Goal: Contribute content: Contribute content

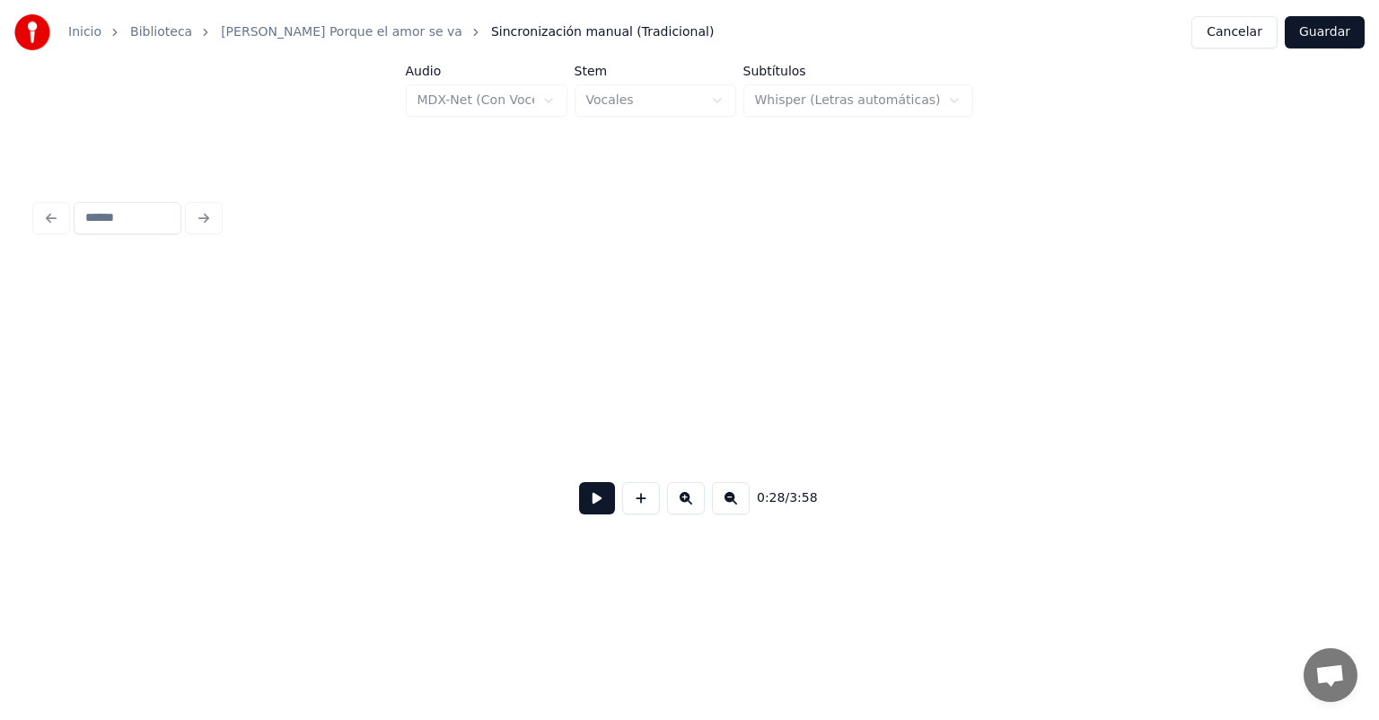
scroll to position [0, 8897]
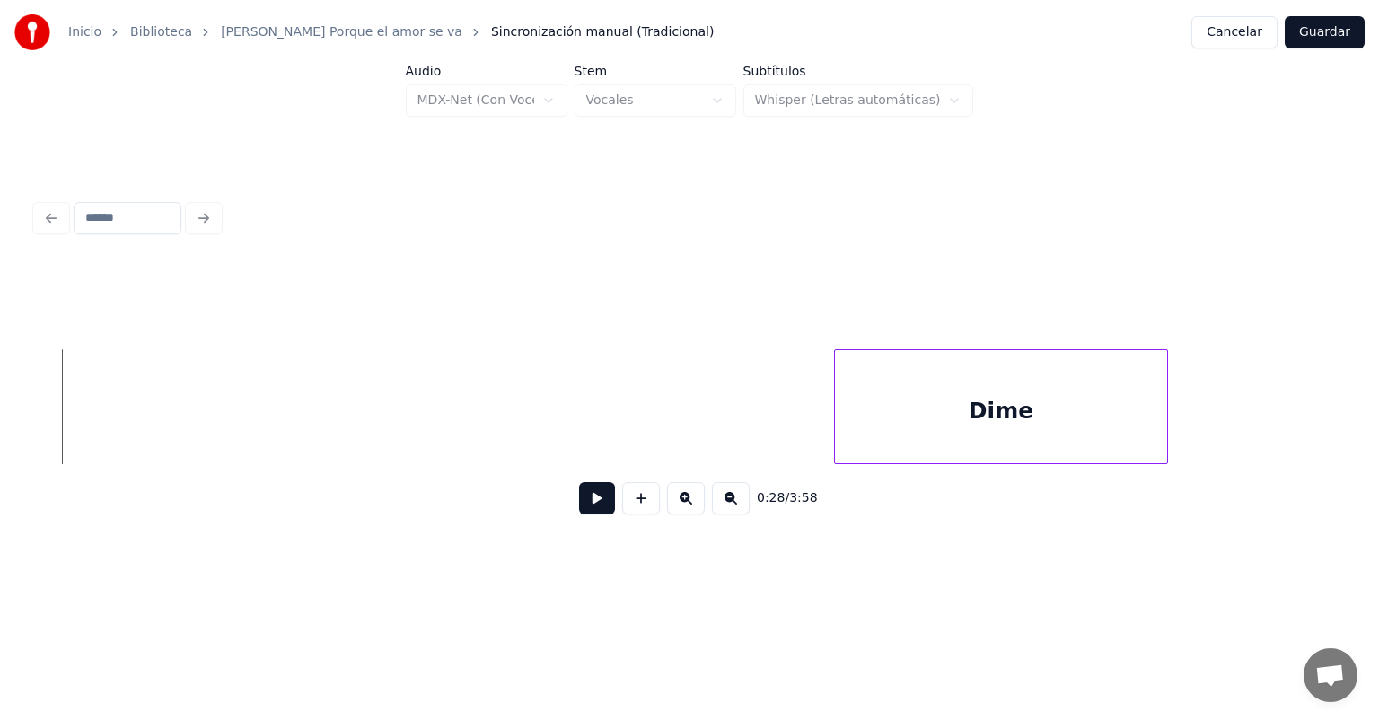
click at [1011, 389] on div "Dime" at bounding box center [1000, 411] width 331 height 122
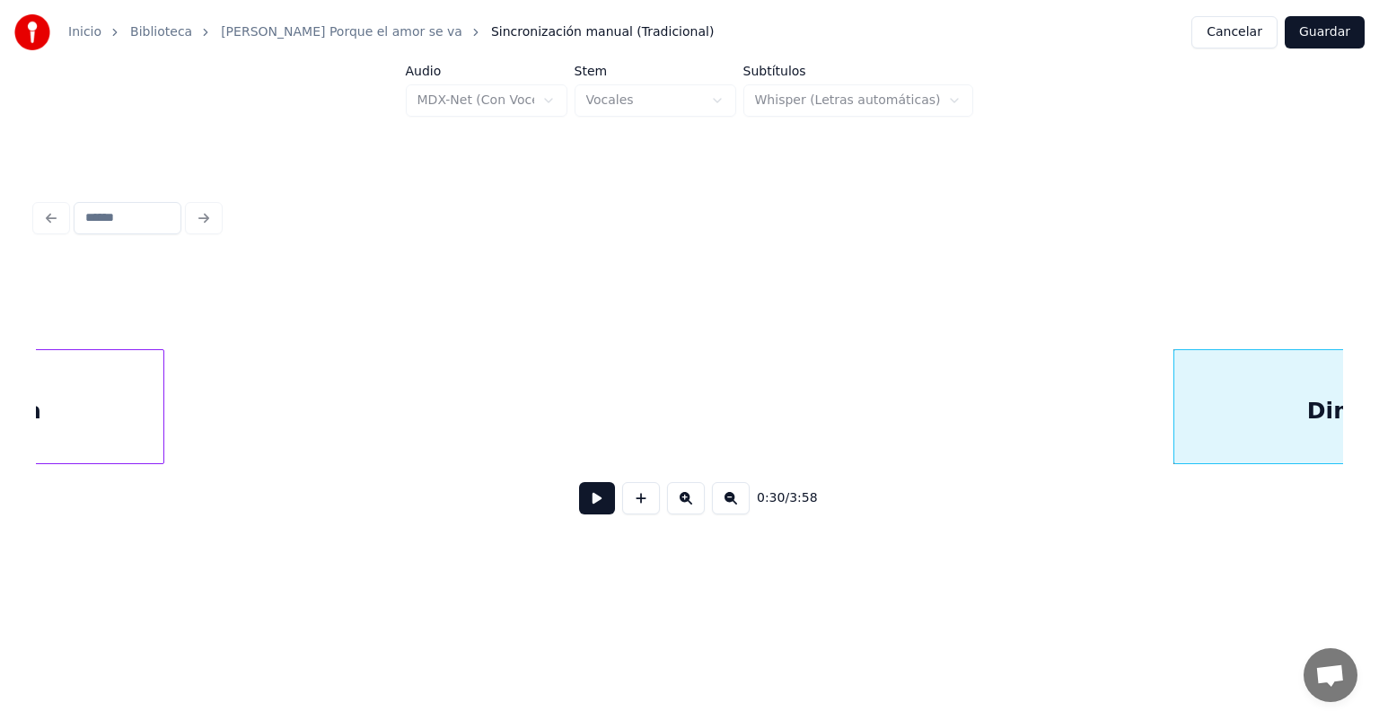
scroll to position [0, 8468]
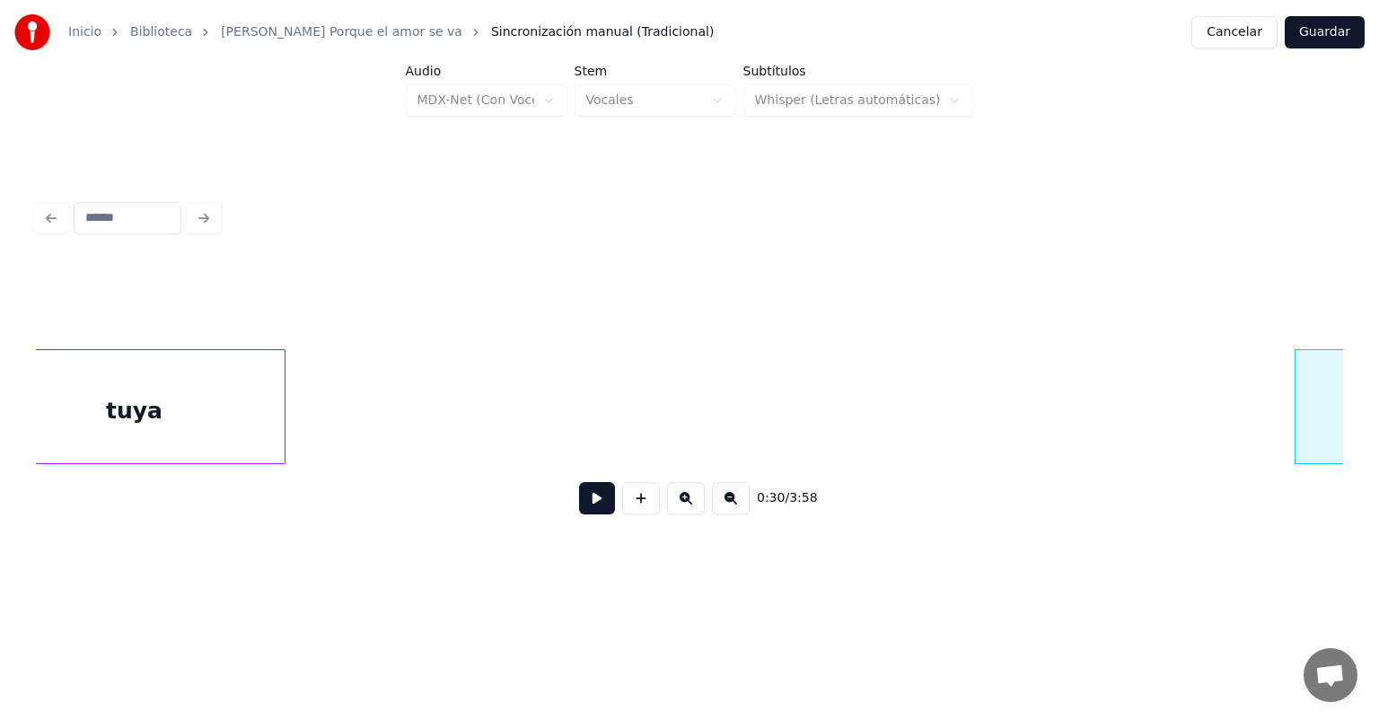
click at [240, 386] on div "tuya" at bounding box center [134, 411] width 300 height 122
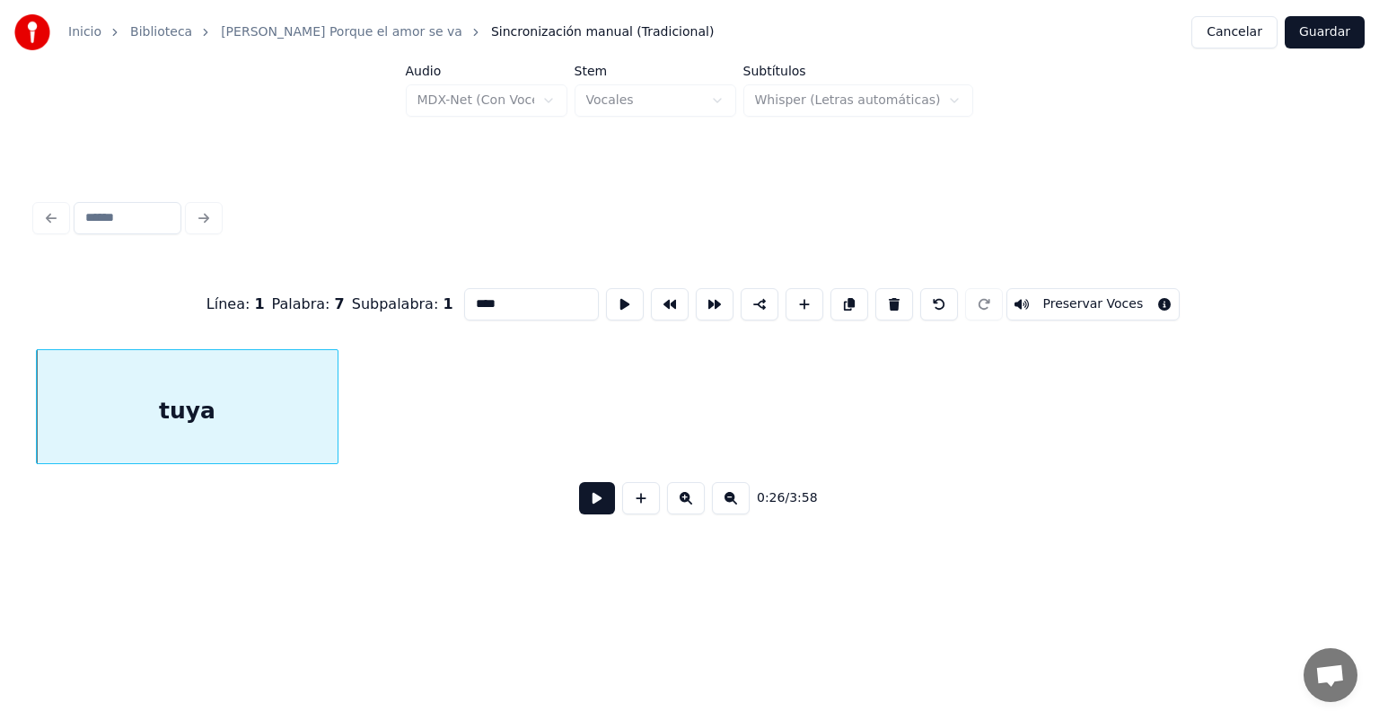
click at [576, 484] on div "0:26 / 3:58" at bounding box center [689, 498] width 1307 height 68
click at [579, 501] on button at bounding box center [597, 498] width 36 height 32
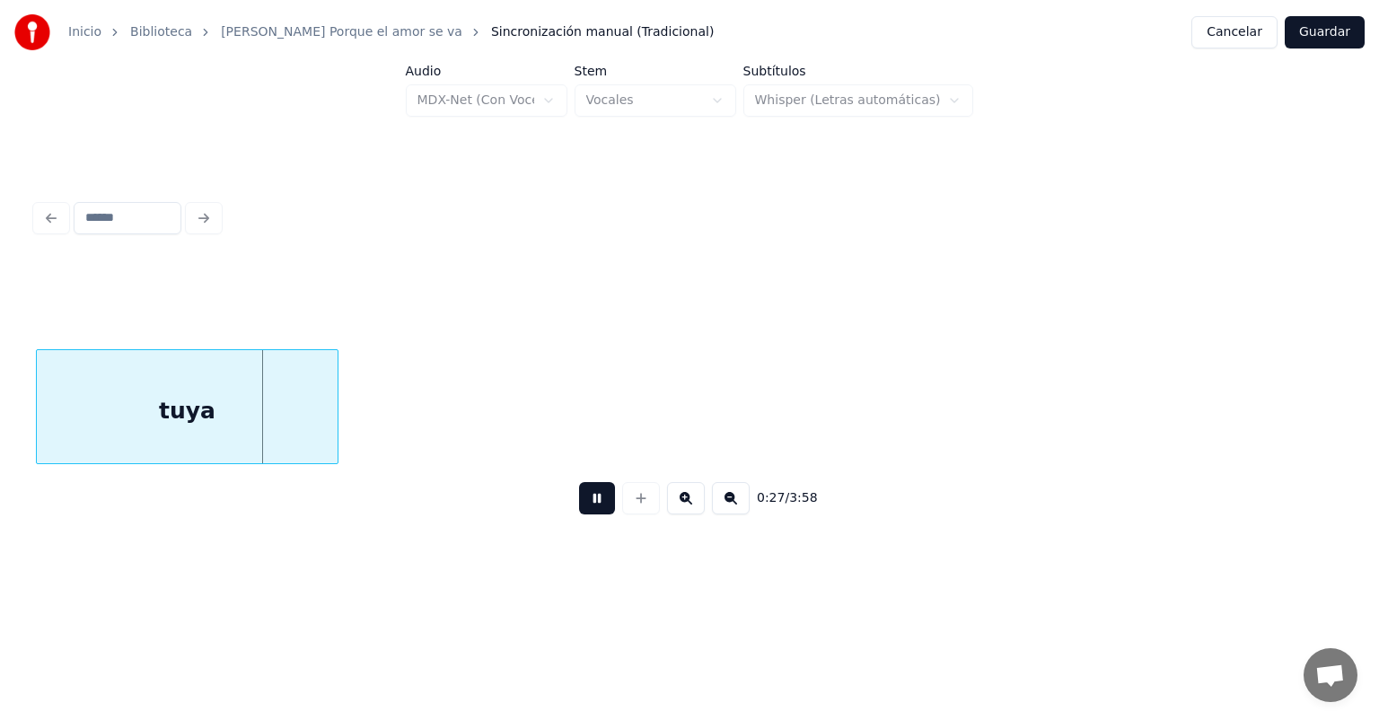
click at [370, 407] on div "0:27 / 3:58" at bounding box center [689, 395] width 1307 height 273
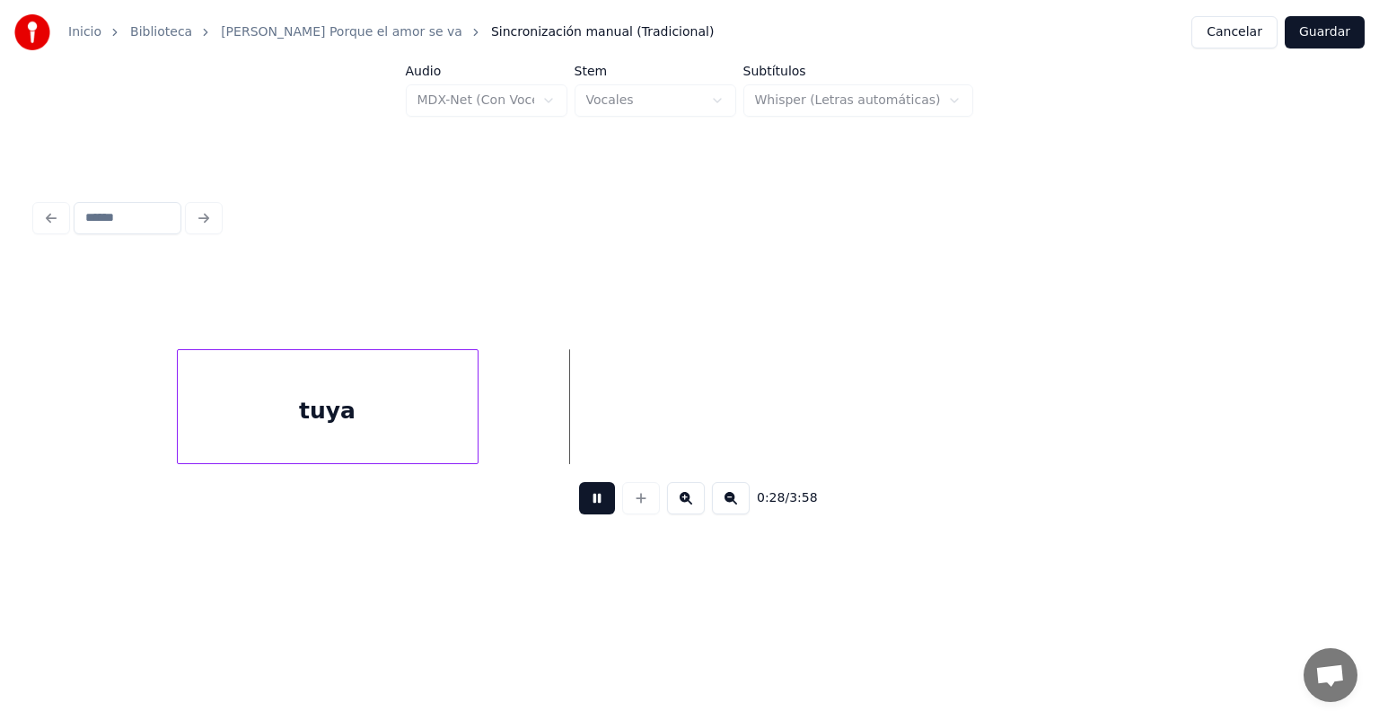
click at [382, 389] on div "tuya" at bounding box center [328, 411] width 300 height 122
click at [353, 388] on div "tuya" at bounding box center [305, 411] width 300 height 122
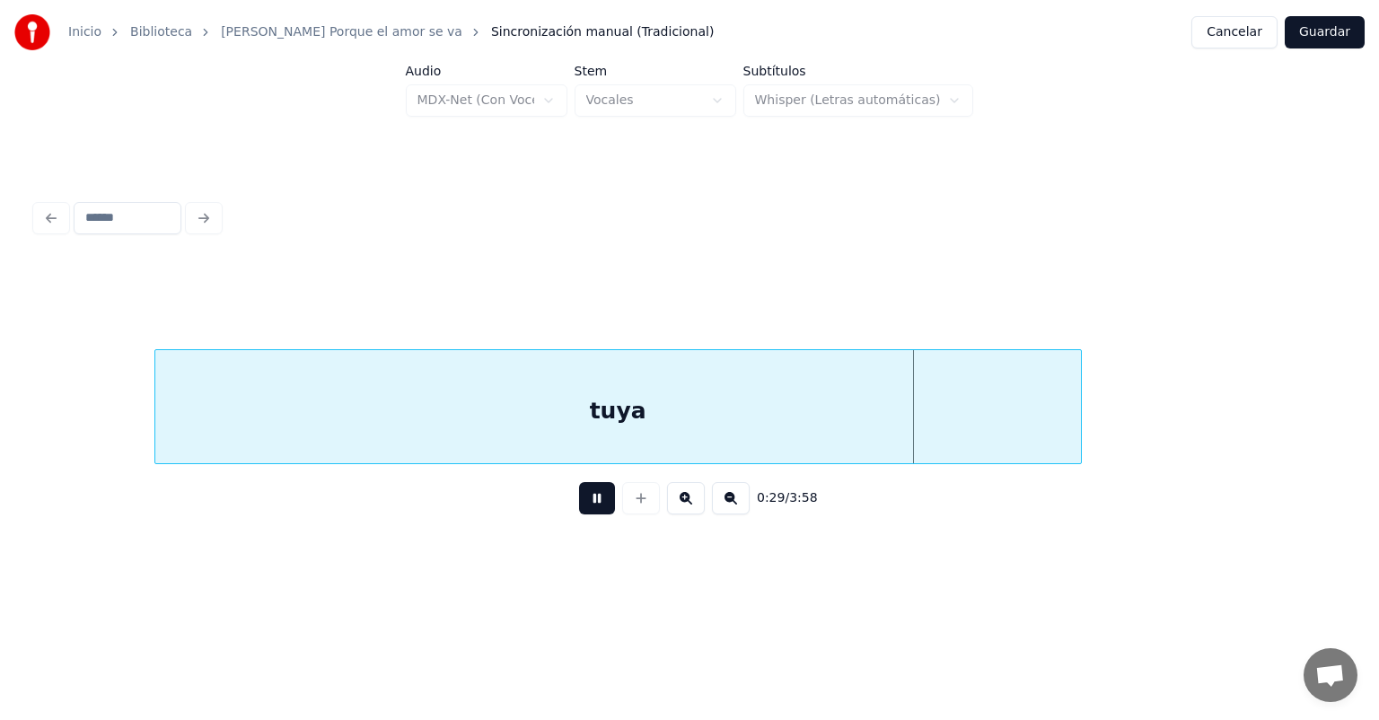
click at [1078, 446] on div at bounding box center [1077, 406] width 5 height 113
click at [609, 506] on div "0:28 / 3:58" at bounding box center [689, 497] width 1278 height 39
click at [600, 508] on button at bounding box center [597, 498] width 36 height 32
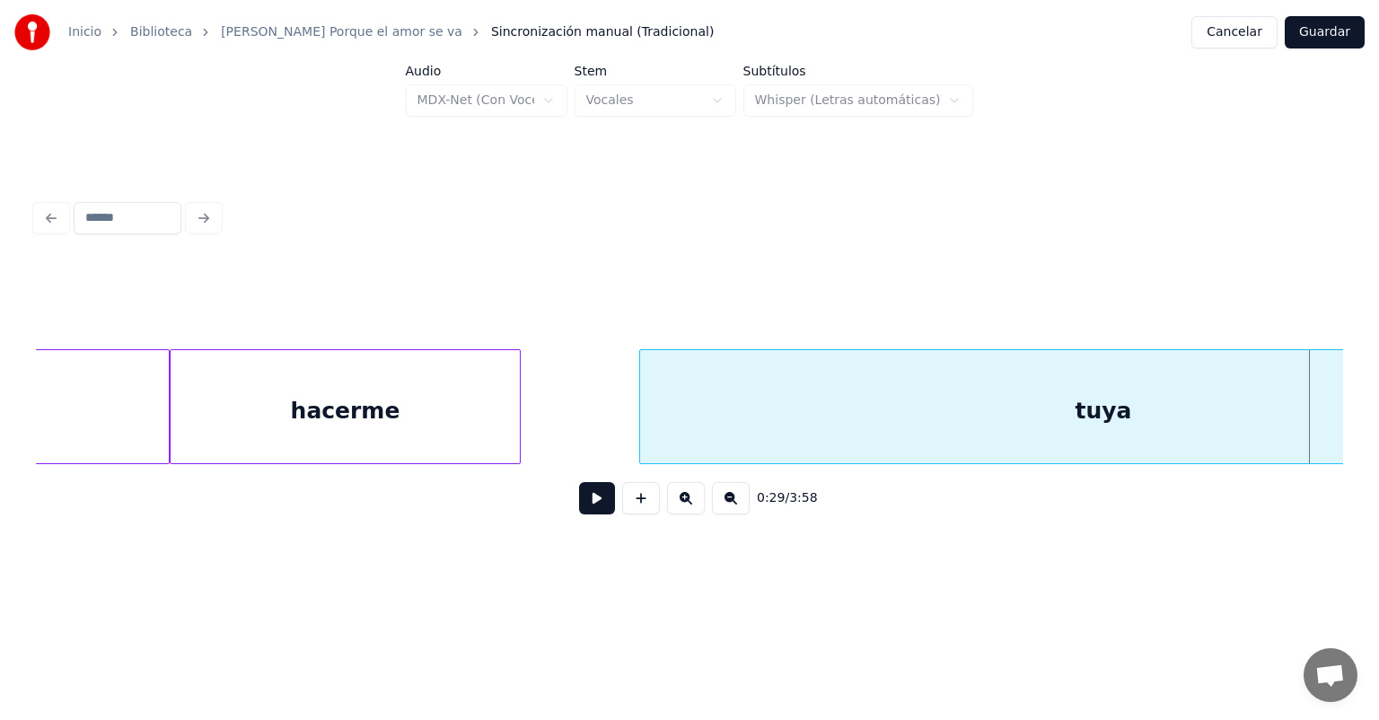
click at [235, 425] on div "hacerme" at bounding box center [346, 411] width 350 height 122
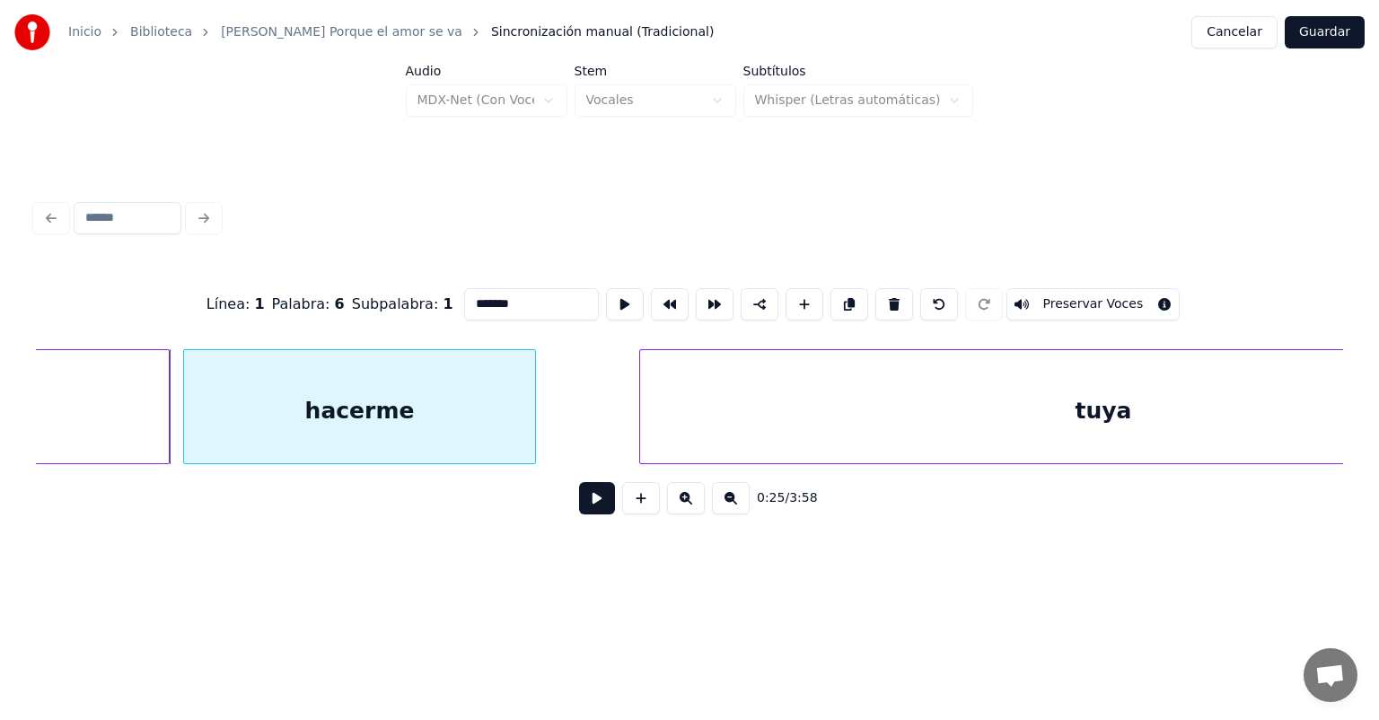
click at [250, 428] on div "hacerme" at bounding box center [359, 411] width 350 height 122
click at [591, 512] on button at bounding box center [597, 498] width 36 height 32
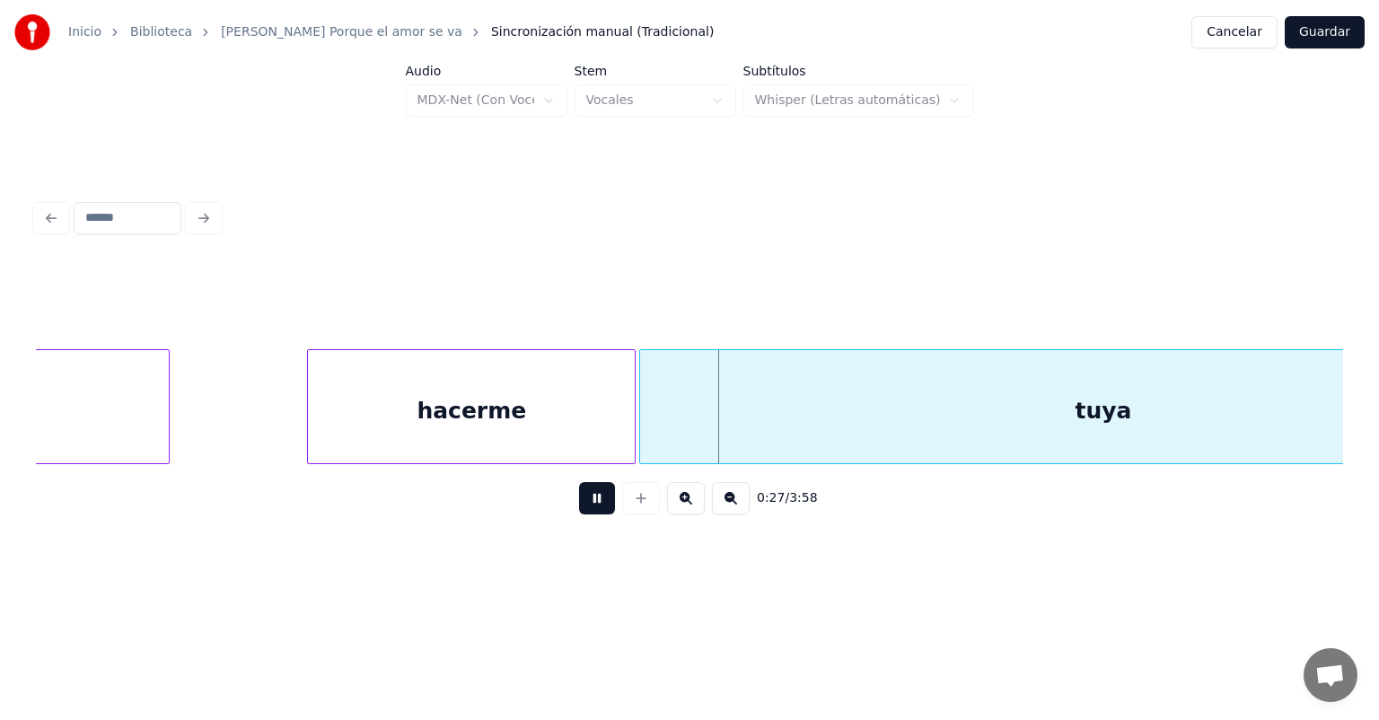
click at [625, 424] on div "hacerme" at bounding box center [471, 411] width 327 height 122
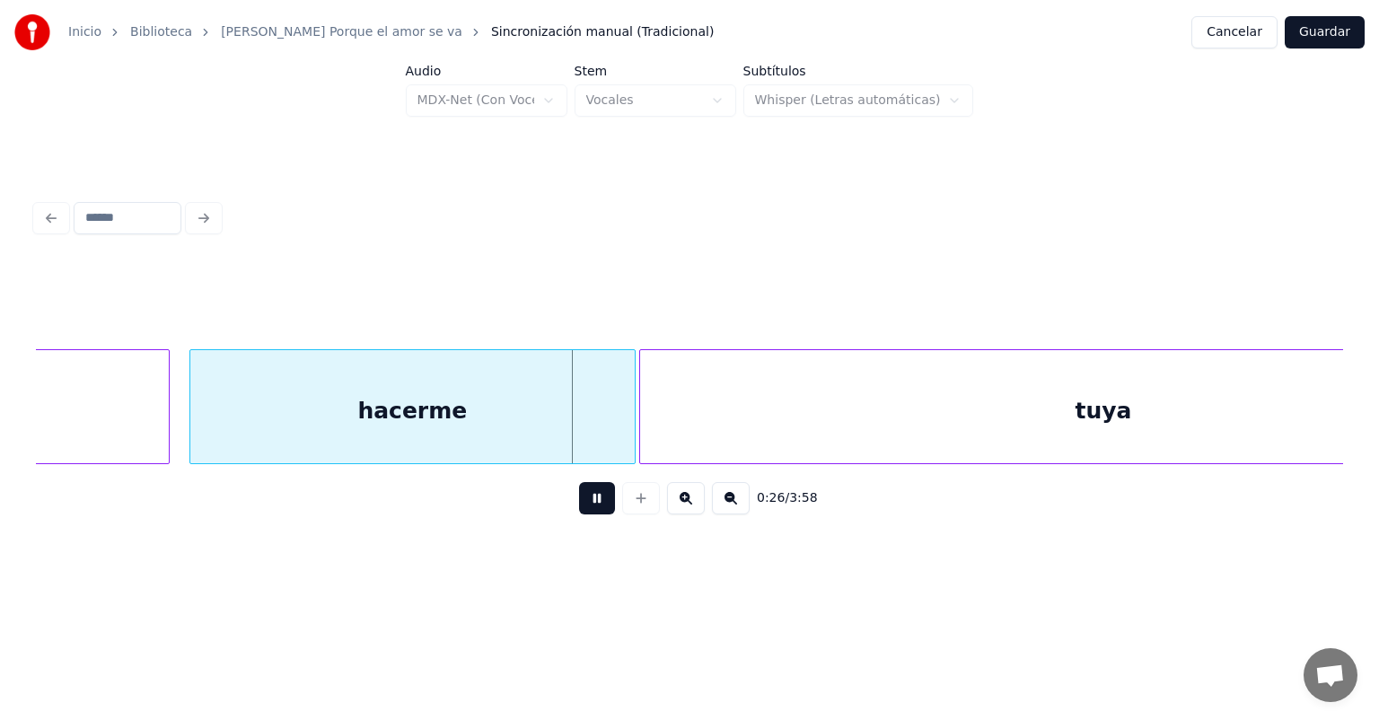
click at [193, 474] on div "0:26 / 3:58" at bounding box center [689, 498] width 1307 height 68
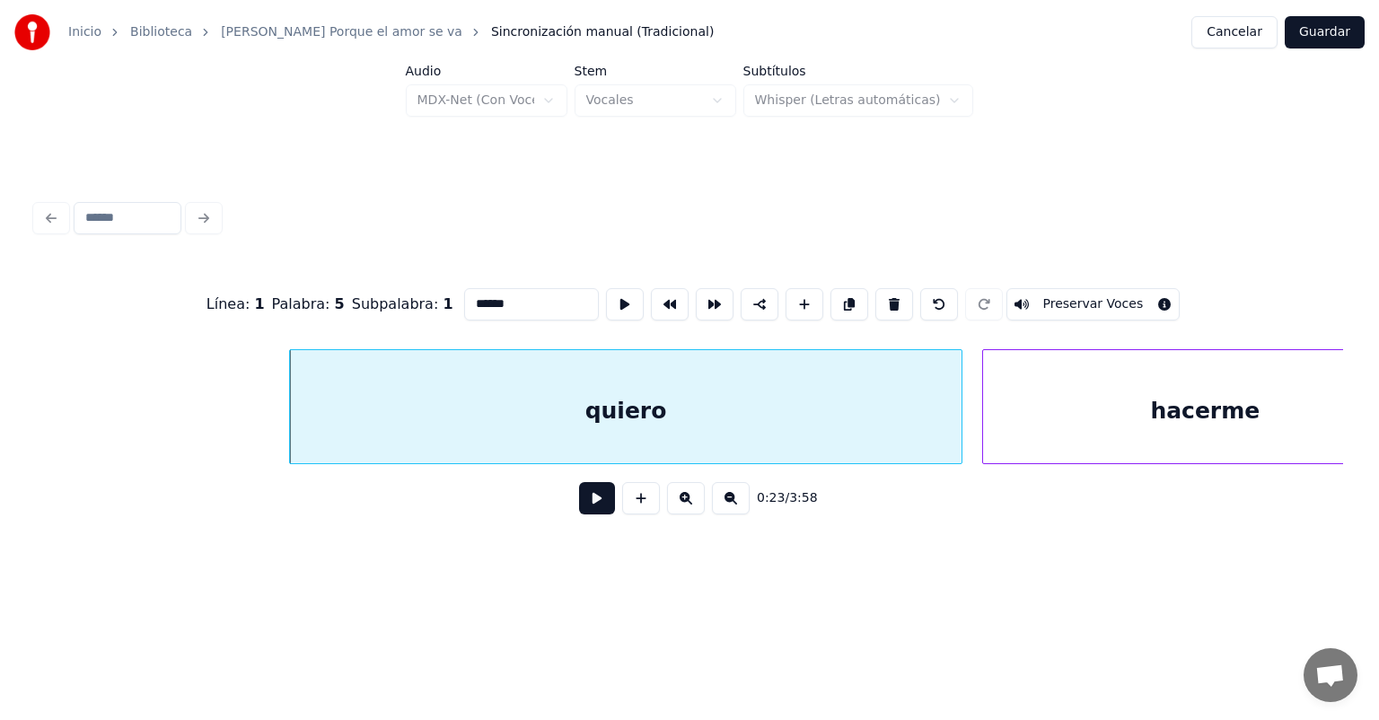
scroll to position [0, 7032]
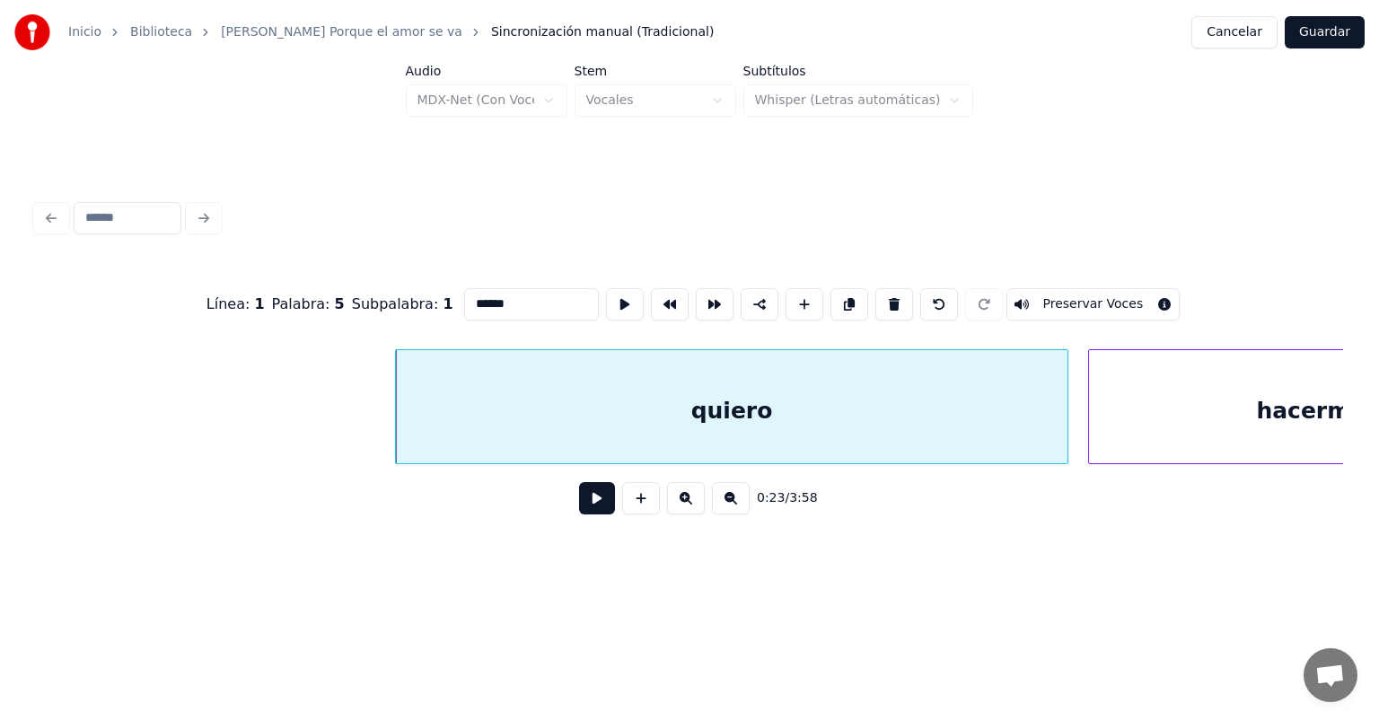
click at [579, 501] on button at bounding box center [597, 498] width 36 height 32
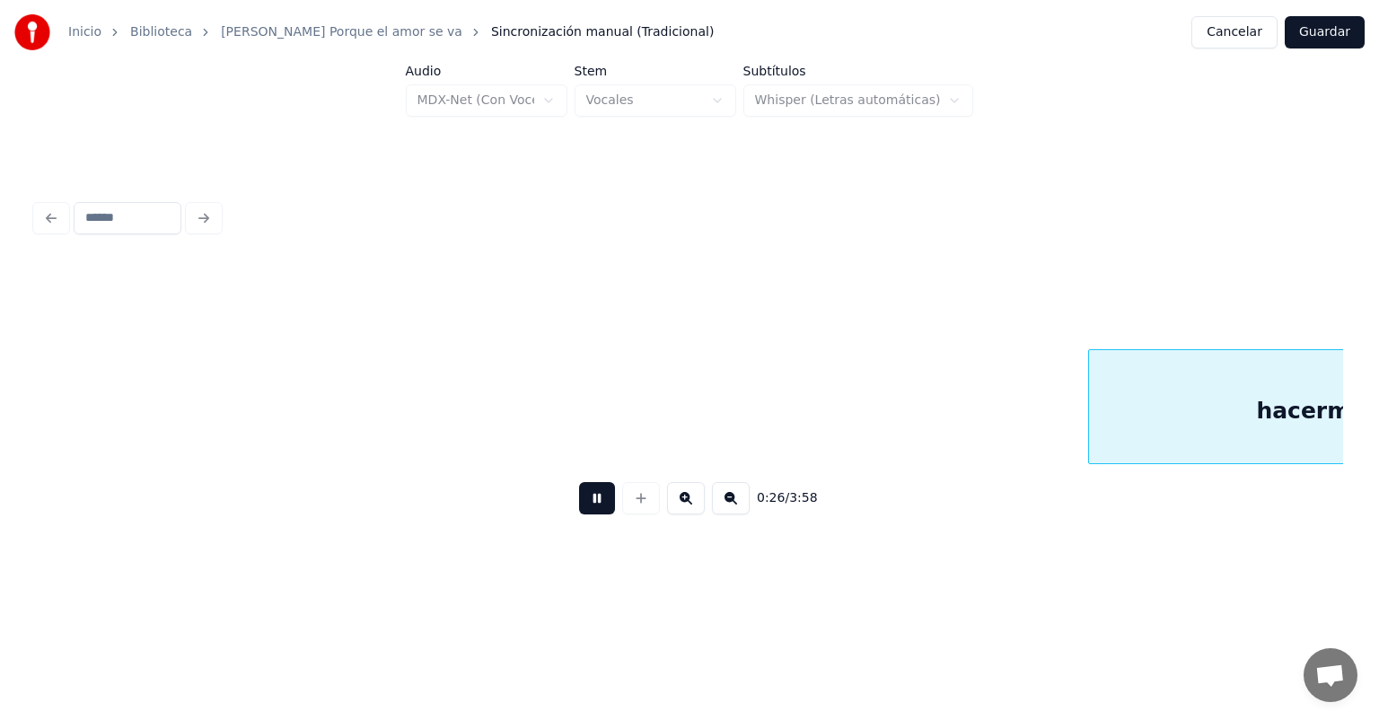
scroll to position [0, 8341]
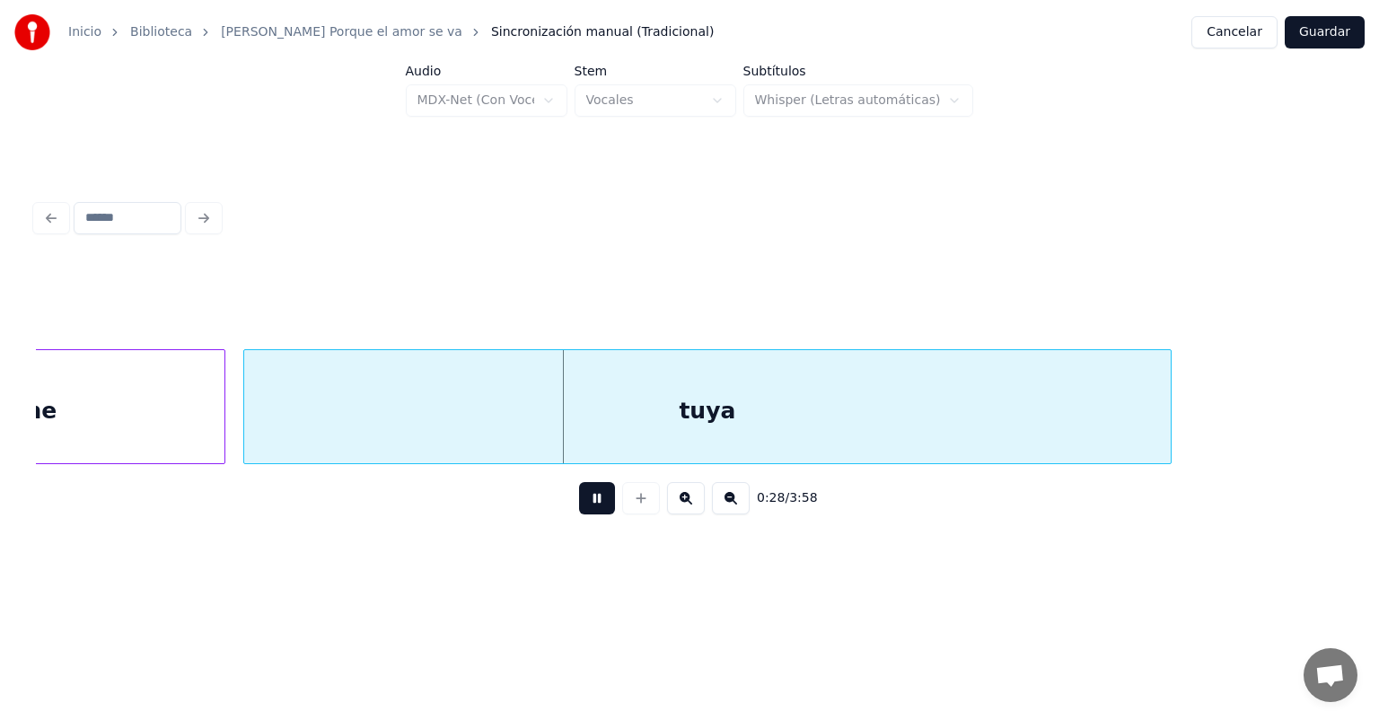
click at [579, 512] on button at bounding box center [597, 498] width 36 height 32
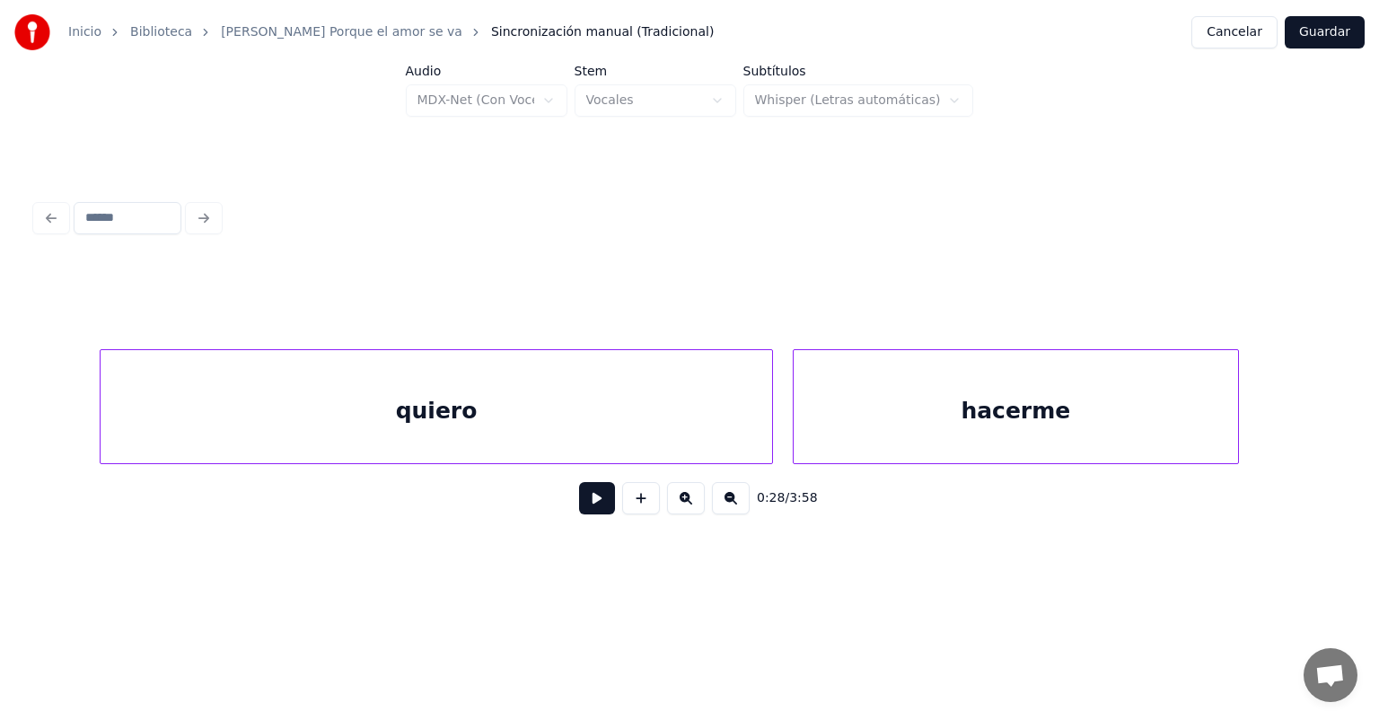
scroll to position [0, 7159]
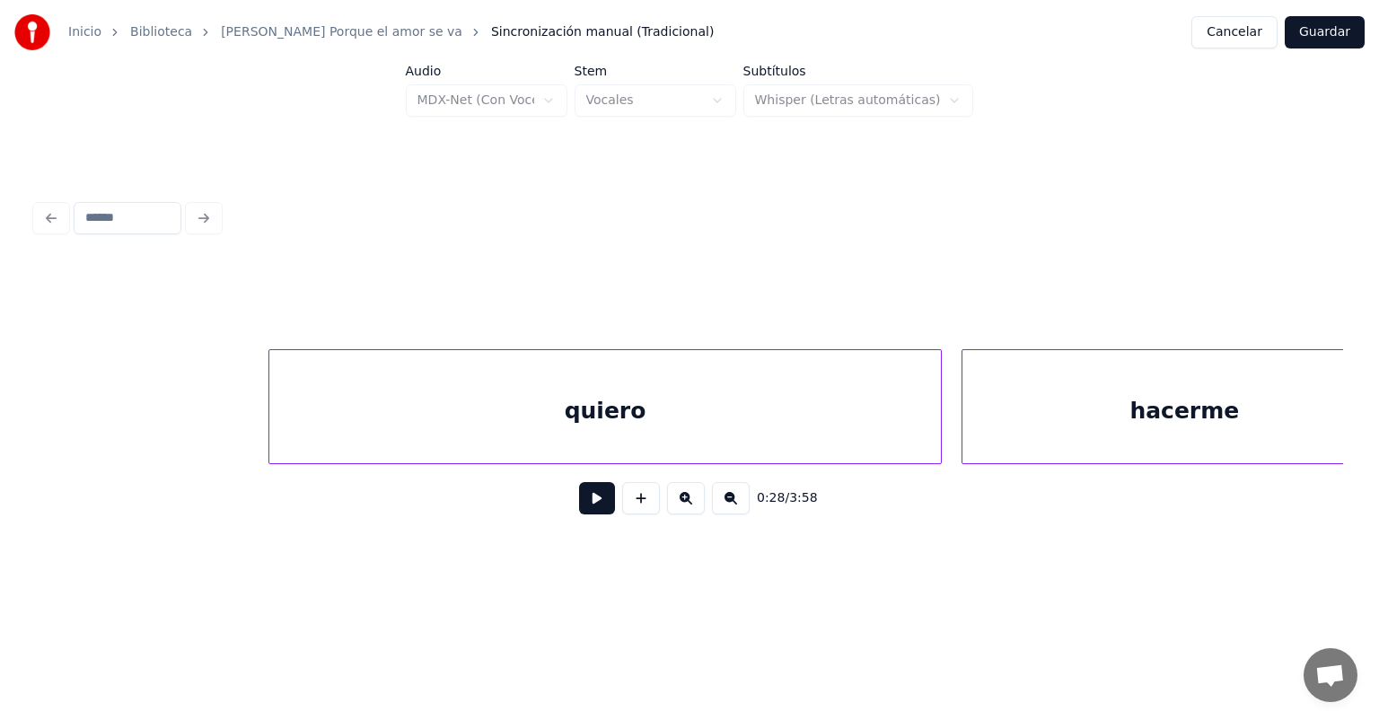
click at [348, 409] on div "quiero" at bounding box center [604, 411] width 670 height 122
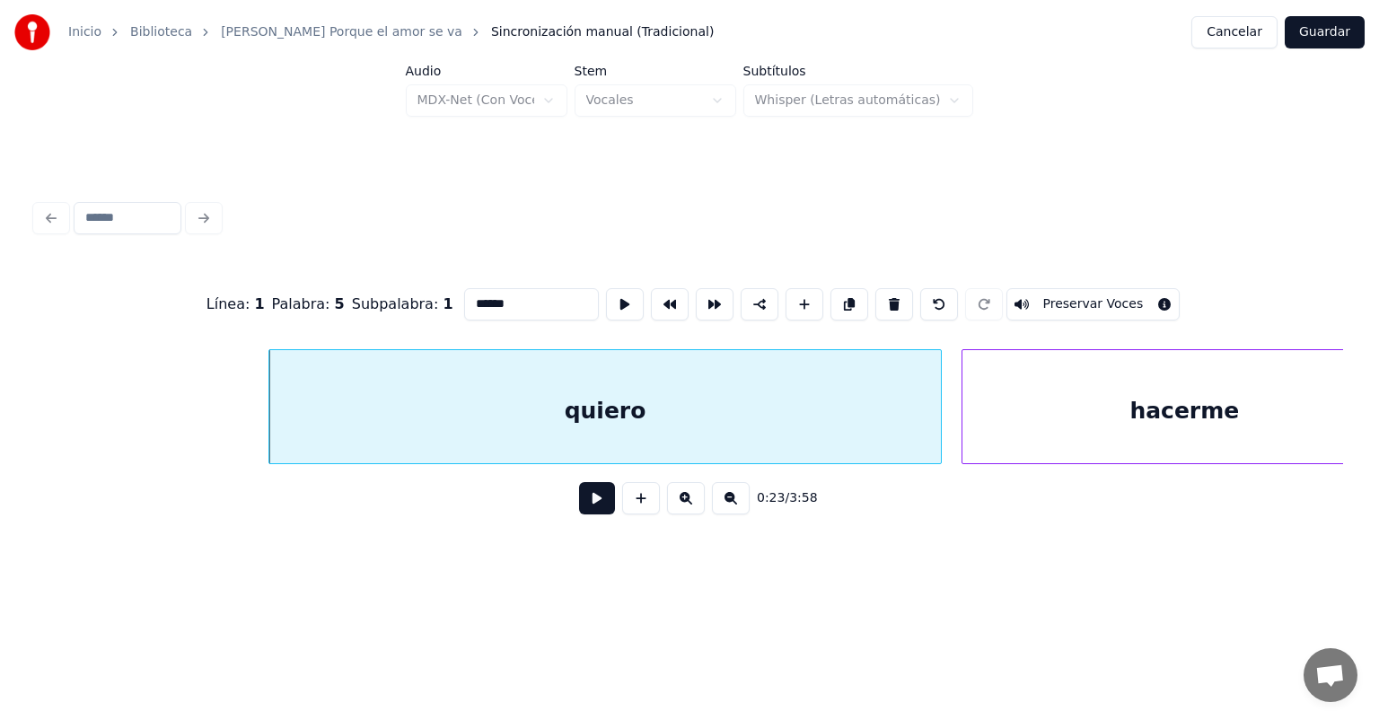
click at [464, 301] on input "******" at bounding box center [531, 304] width 135 height 32
type input "**********"
click at [955, 381] on div at bounding box center [953, 406] width 5 height 113
click at [586, 505] on button at bounding box center [597, 498] width 36 height 32
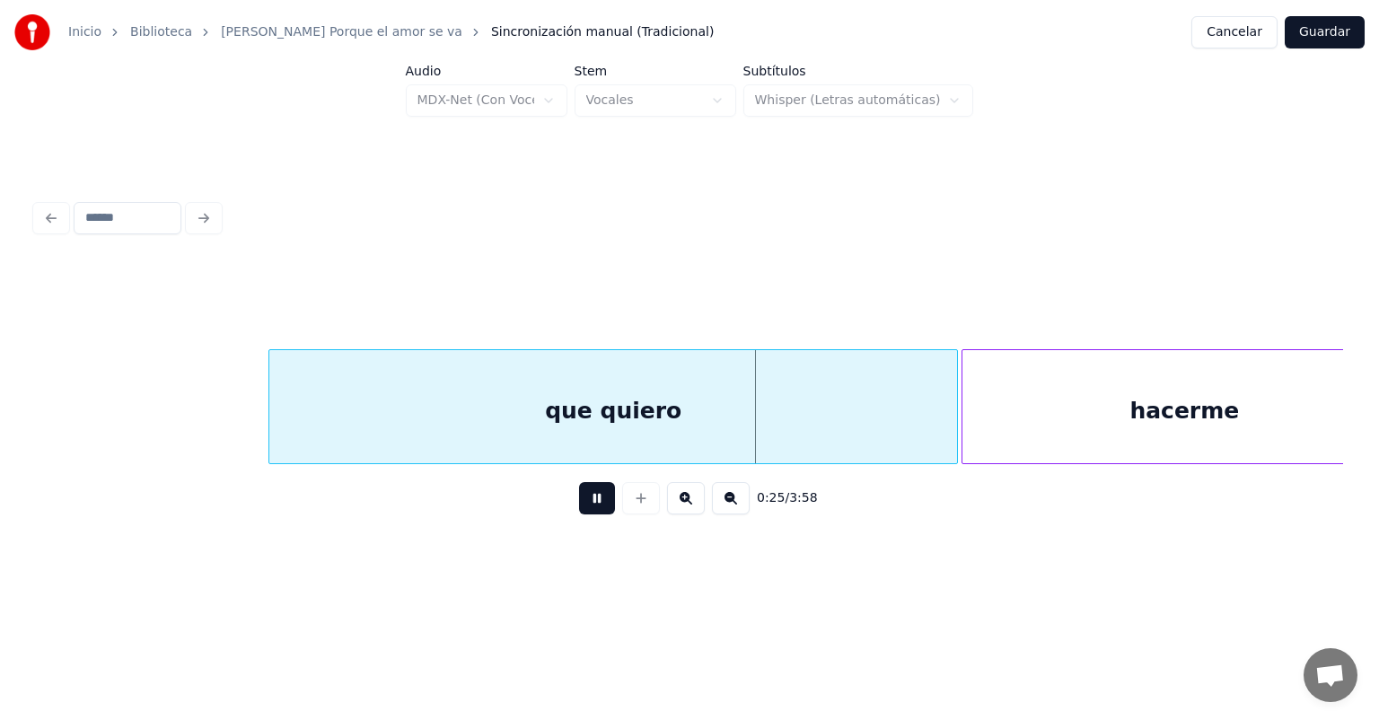
click at [586, 505] on button at bounding box center [597, 498] width 36 height 32
click at [709, 427] on div "que quiero" at bounding box center [612, 411] width 687 height 122
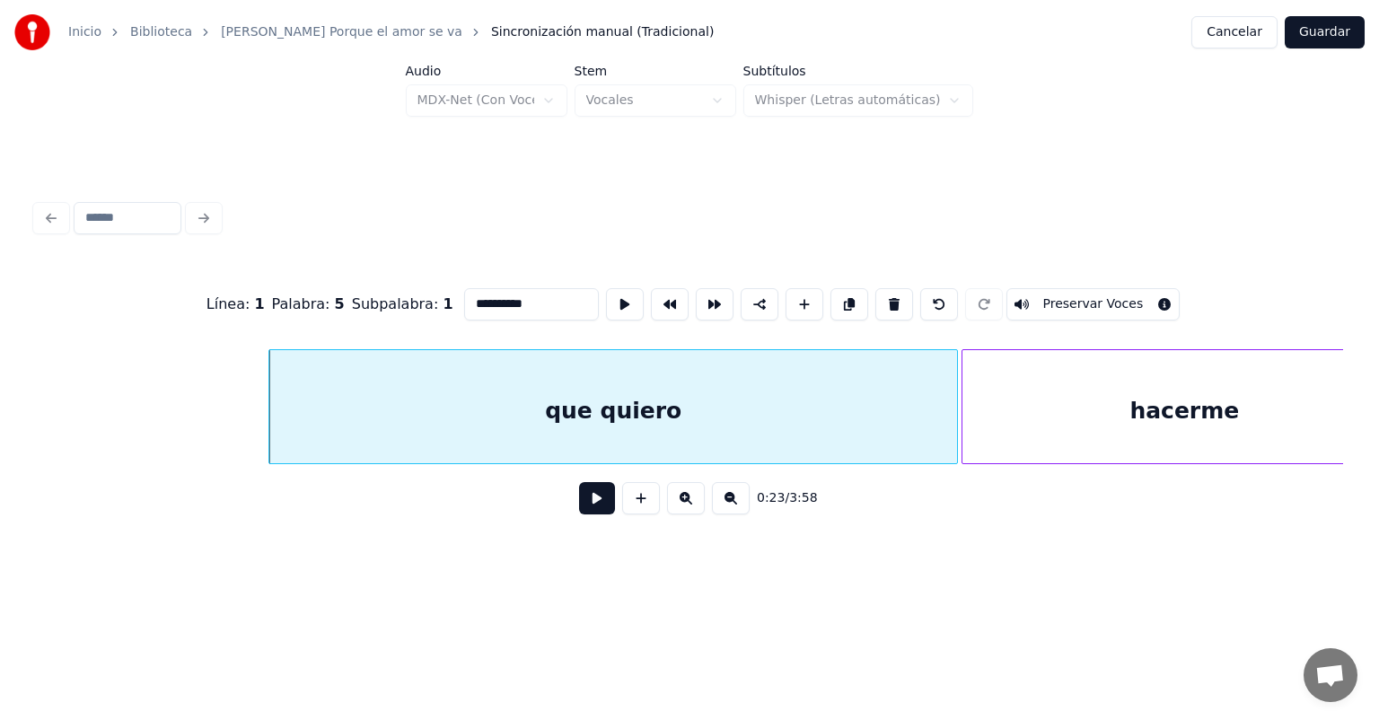
click at [1219, 25] on button "Cancelar" at bounding box center [1234, 32] width 86 height 32
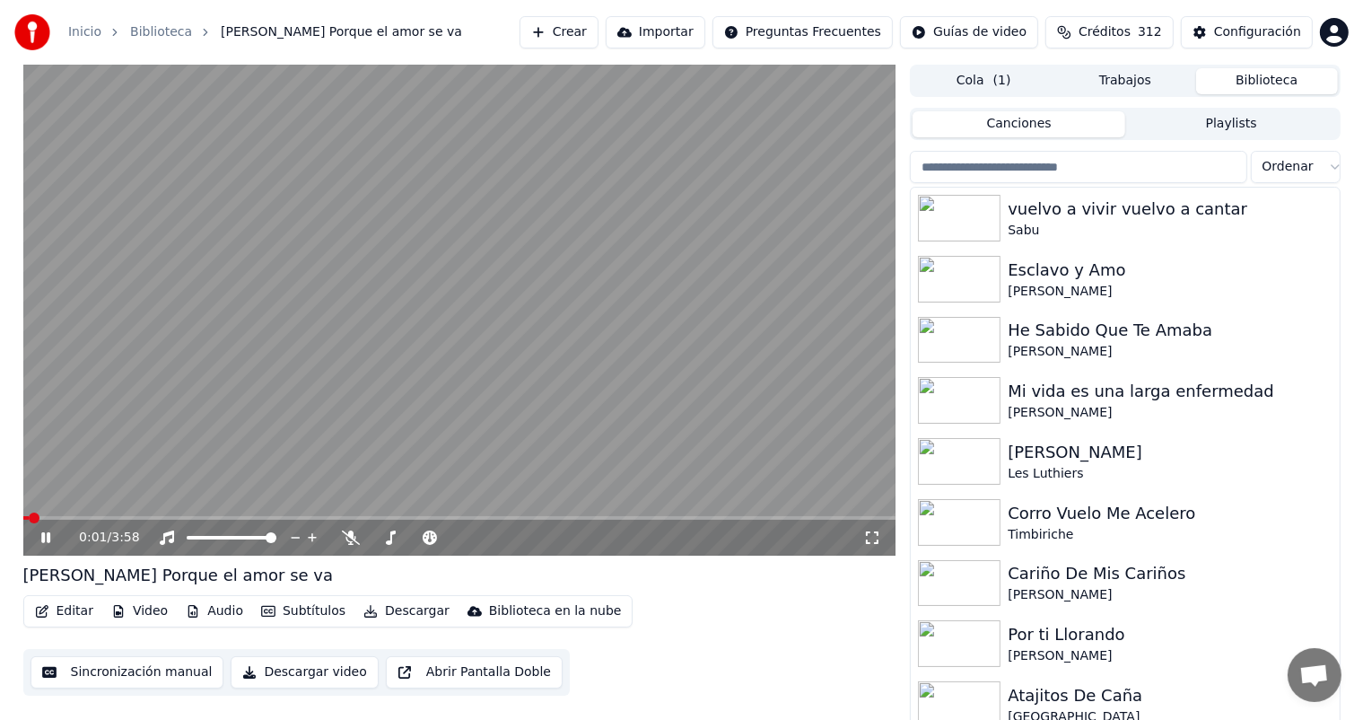
click at [457, 388] on video at bounding box center [459, 310] width 873 height 491
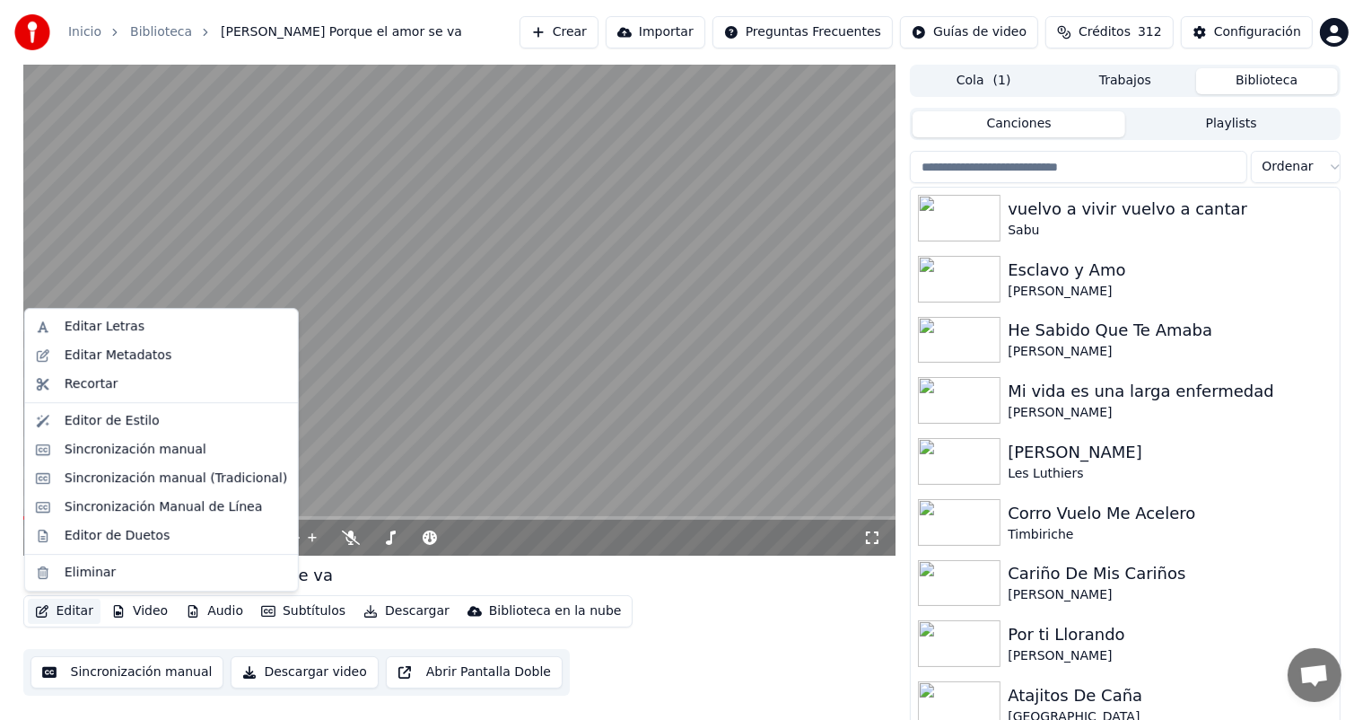
click at [74, 610] on button "Editar" at bounding box center [64, 611] width 73 height 25
click at [135, 340] on div "Editar Letras" at bounding box center [162, 326] width 266 height 29
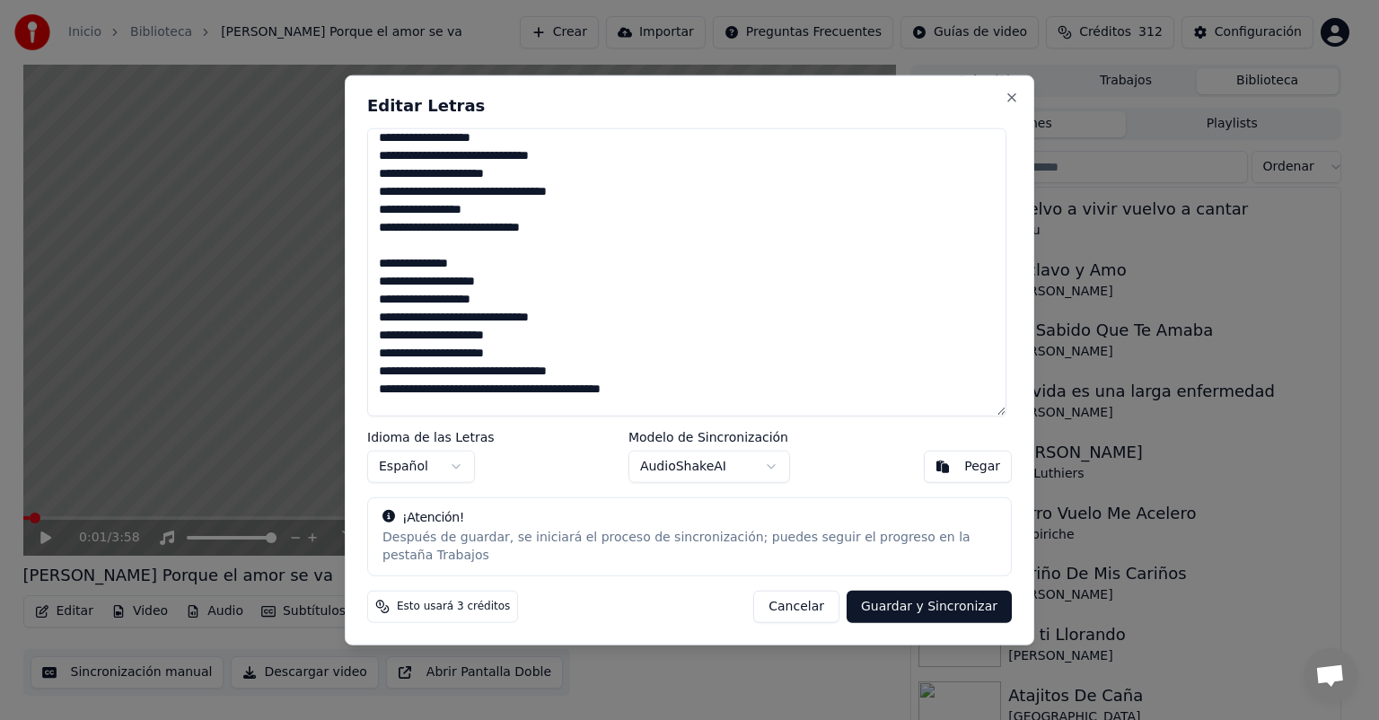
scroll to position [7, 0]
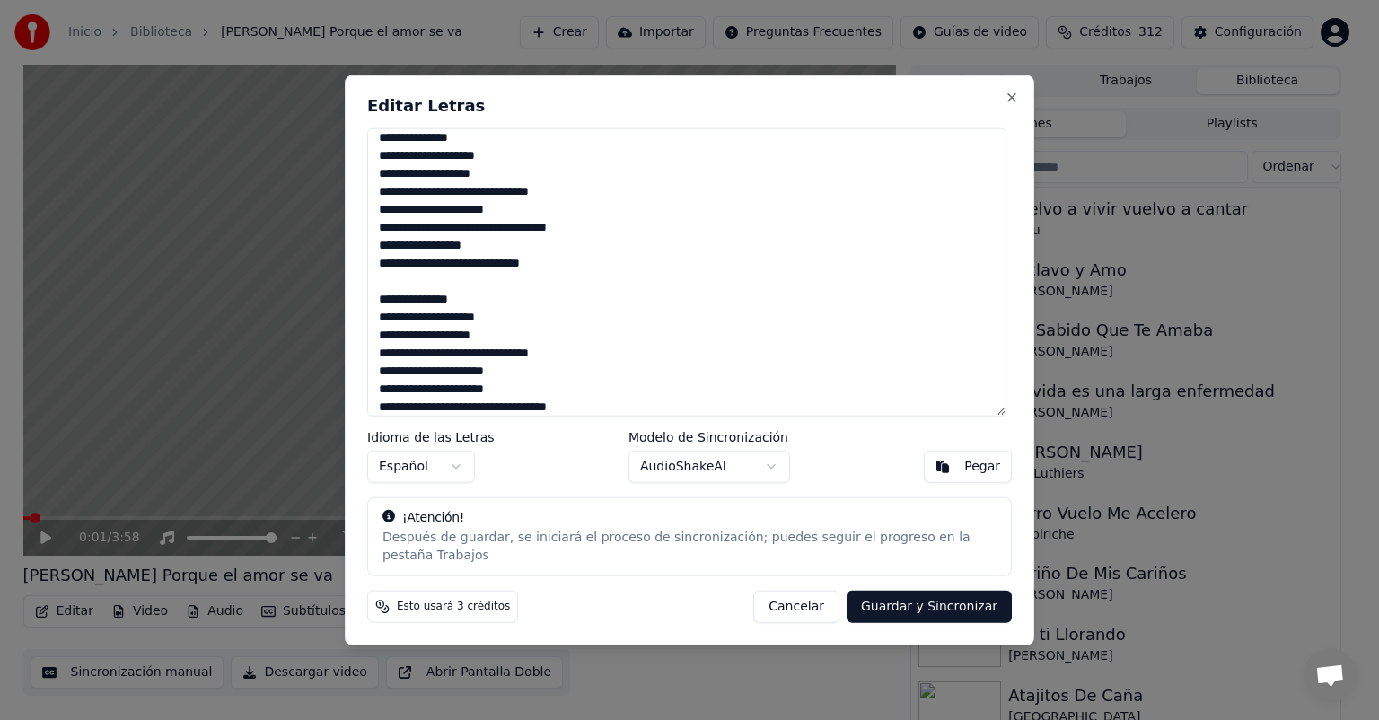
click at [808, 614] on div "Editar Letras Idioma de las Letras Español Modelo de Sincronización AudioShakeA…" at bounding box center [689, 360] width 689 height 570
click at [805, 607] on button "Cancelar" at bounding box center [796, 606] width 86 height 32
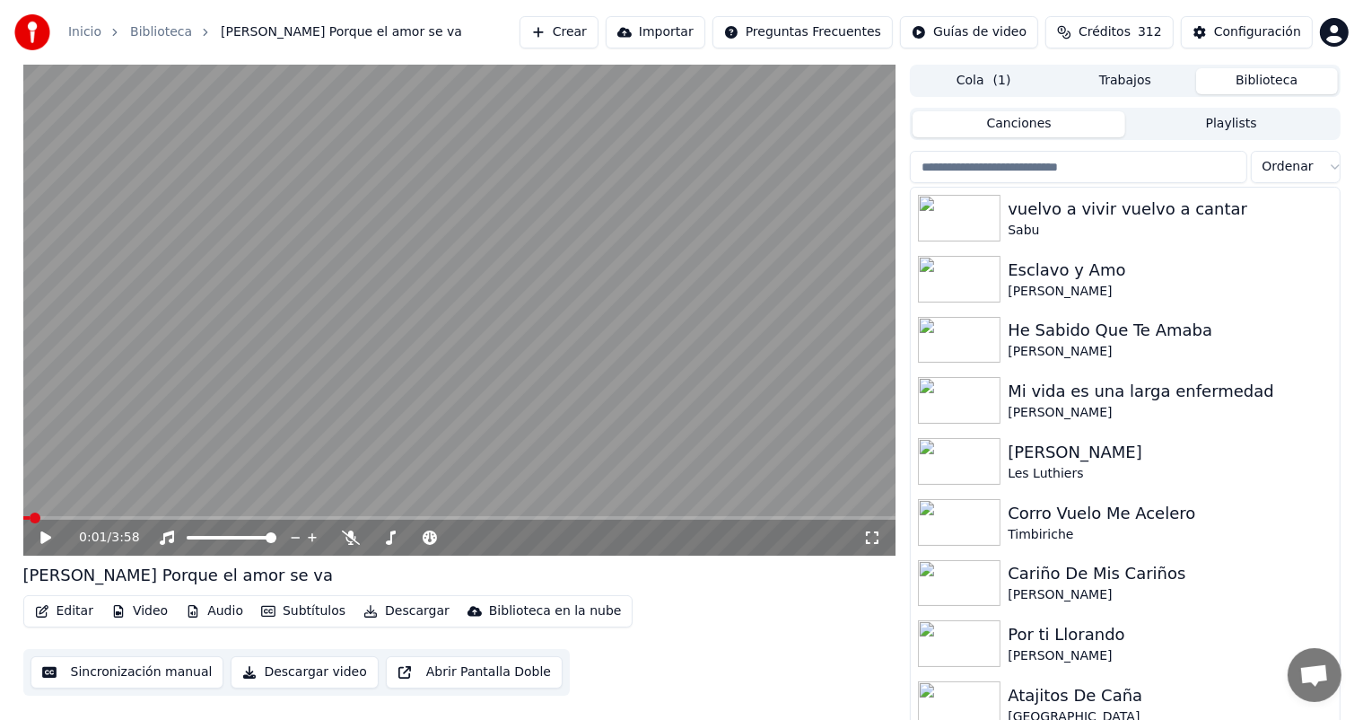
click at [48, 542] on icon at bounding box center [59, 537] width 42 height 14
click at [46, 546] on div "0:17 / 3:58" at bounding box center [460, 538] width 859 height 18
click at [50, 541] on icon at bounding box center [59, 537] width 42 height 14
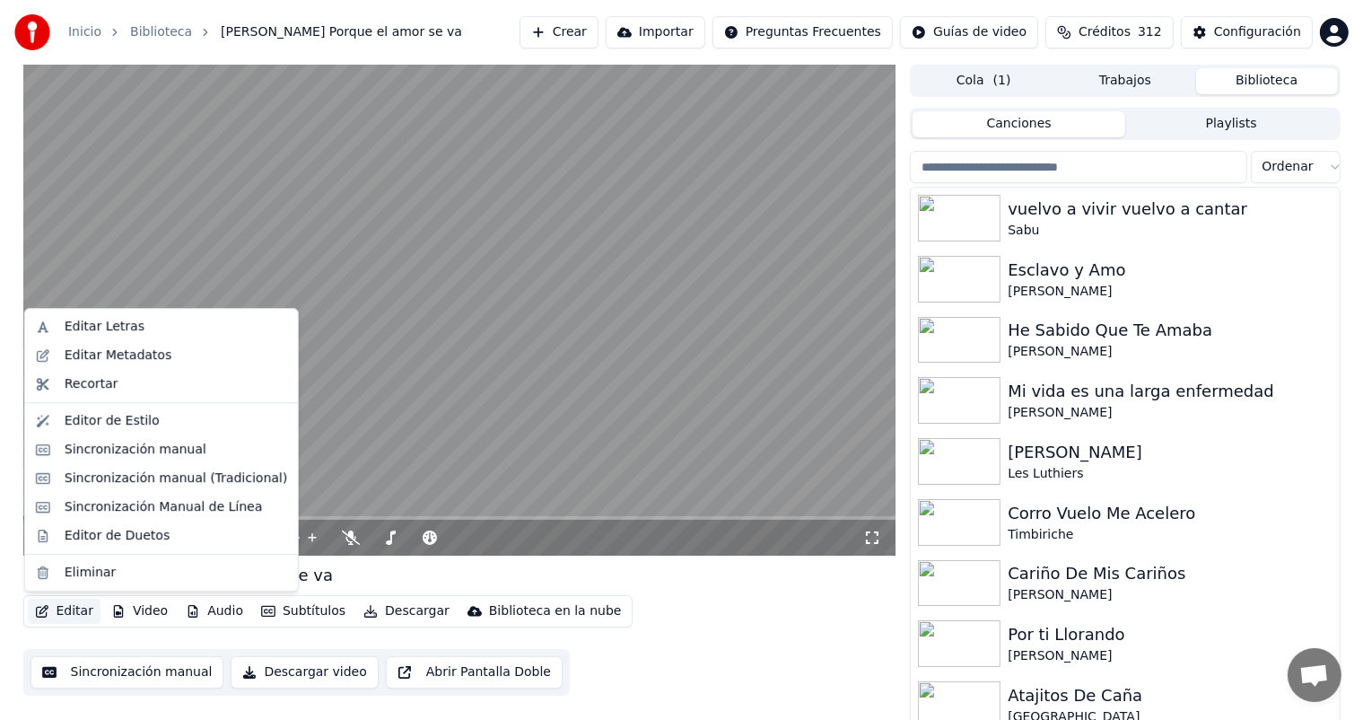
click at [64, 613] on button "Editar" at bounding box center [64, 611] width 73 height 25
click at [84, 485] on div "Sincronización manual (Tradicional)" at bounding box center [176, 478] width 223 height 18
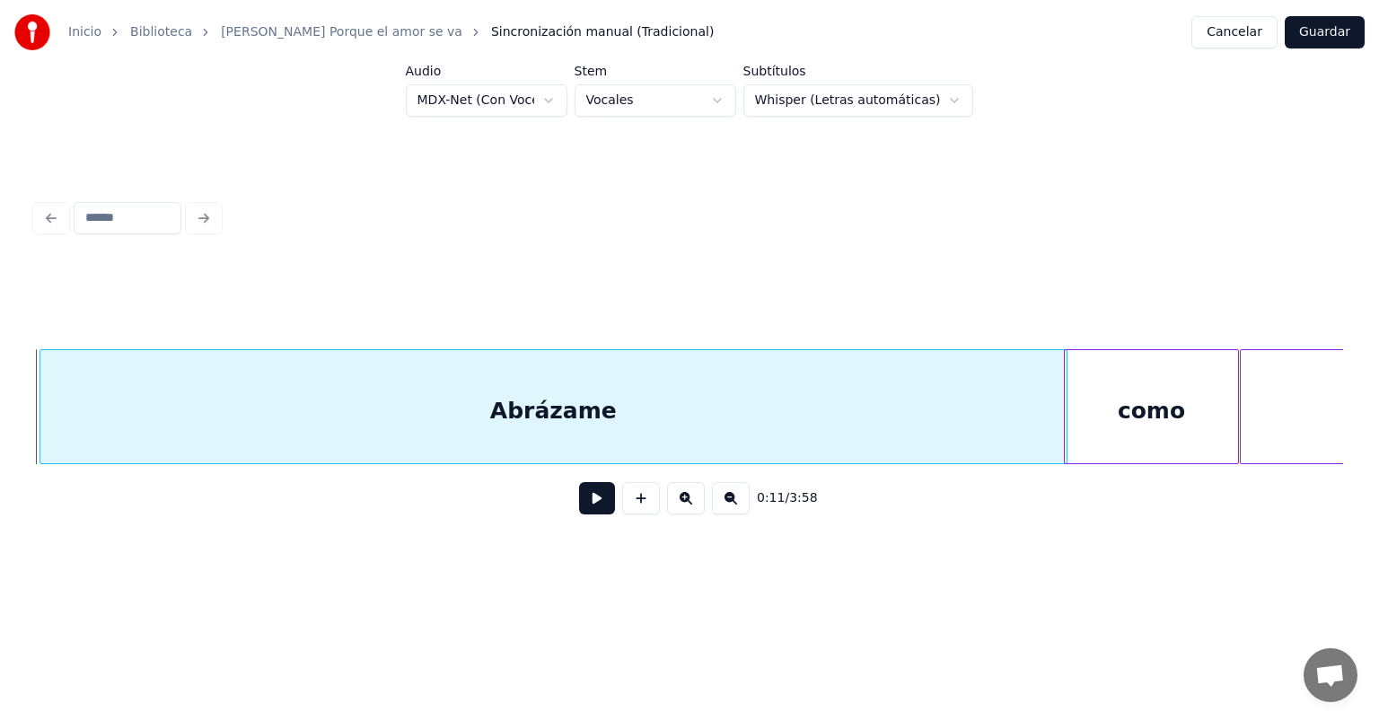
scroll to position [0, 3761]
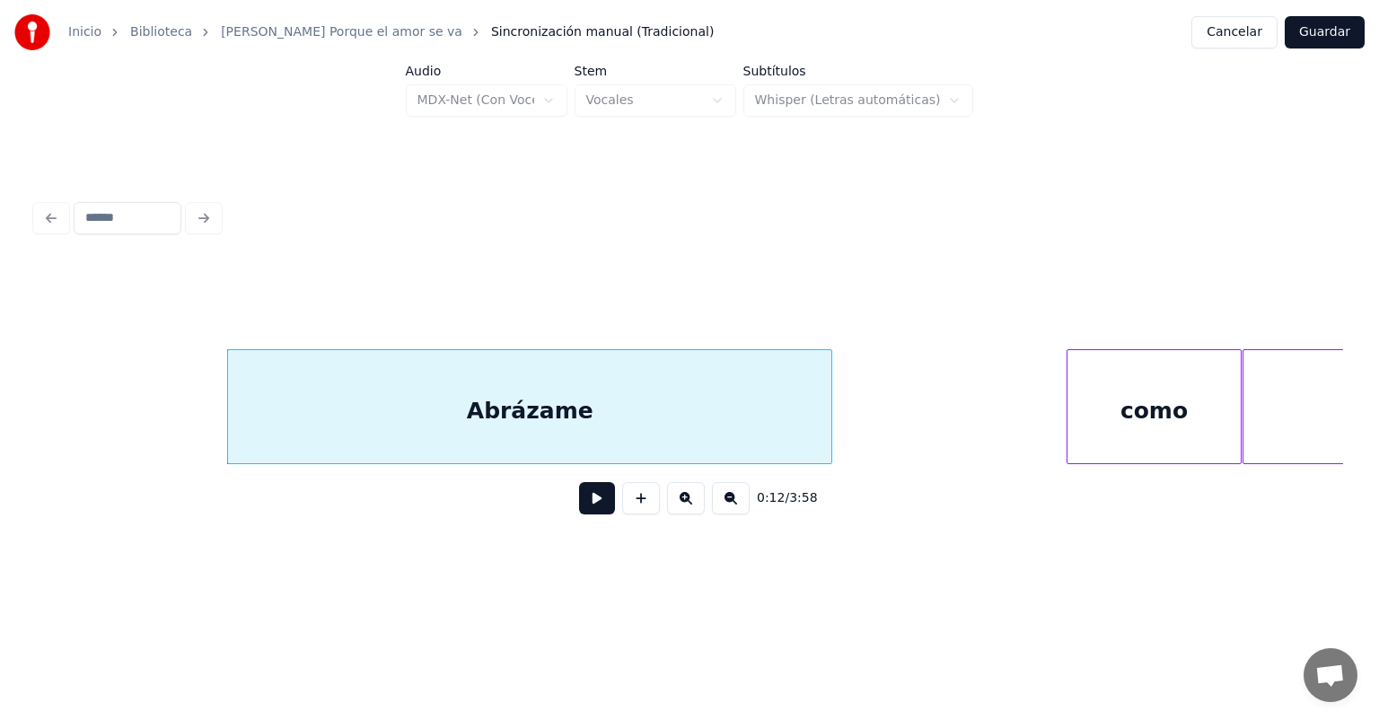
click at [579, 514] on button at bounding box center [597, 498] width 36 height 32
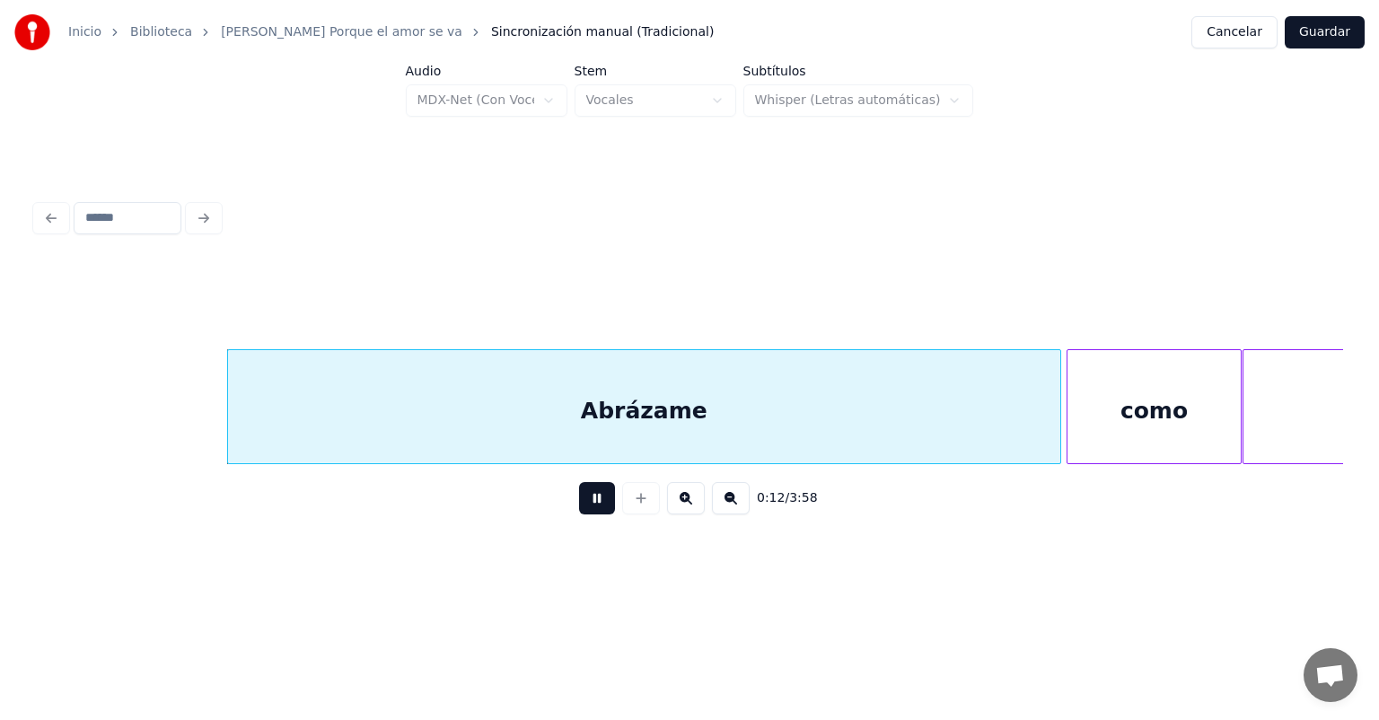
scroll to position [0, 3951]
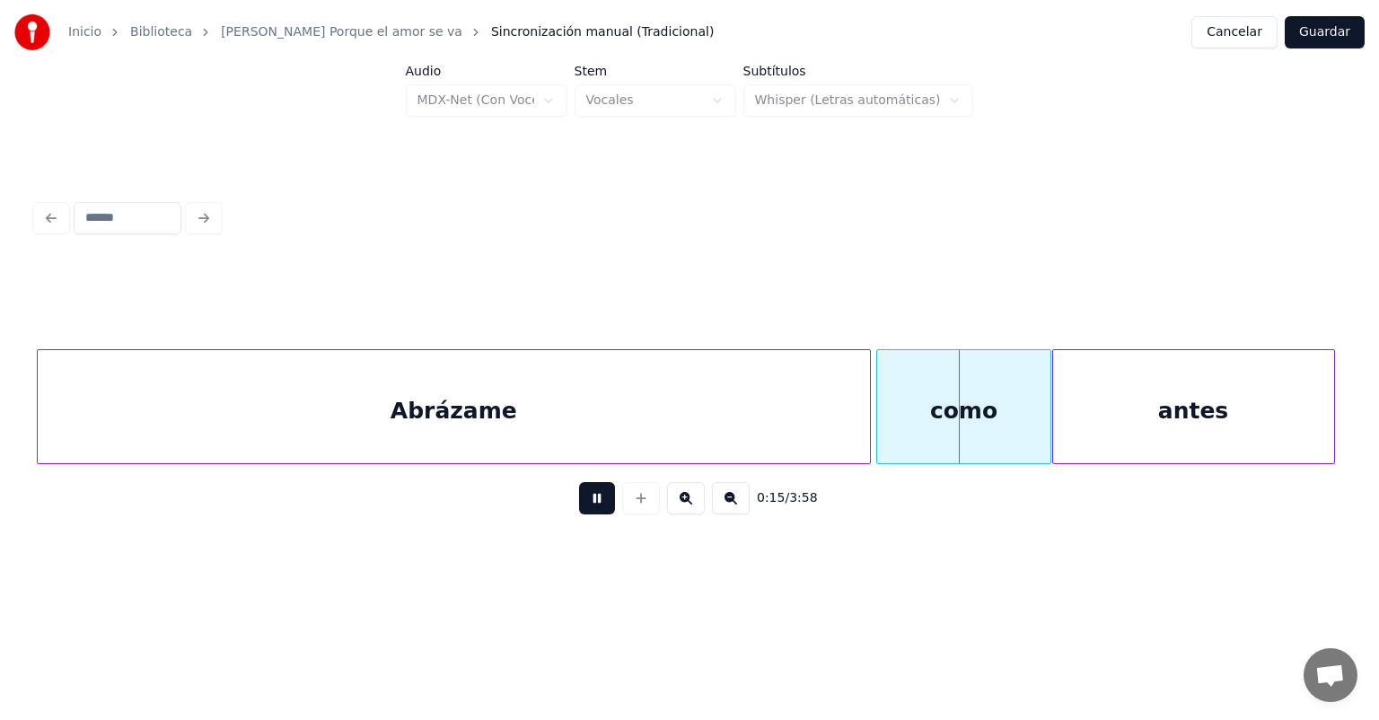
click at [579, 504] on button at bounding box center [597, 498] width 36 height 32
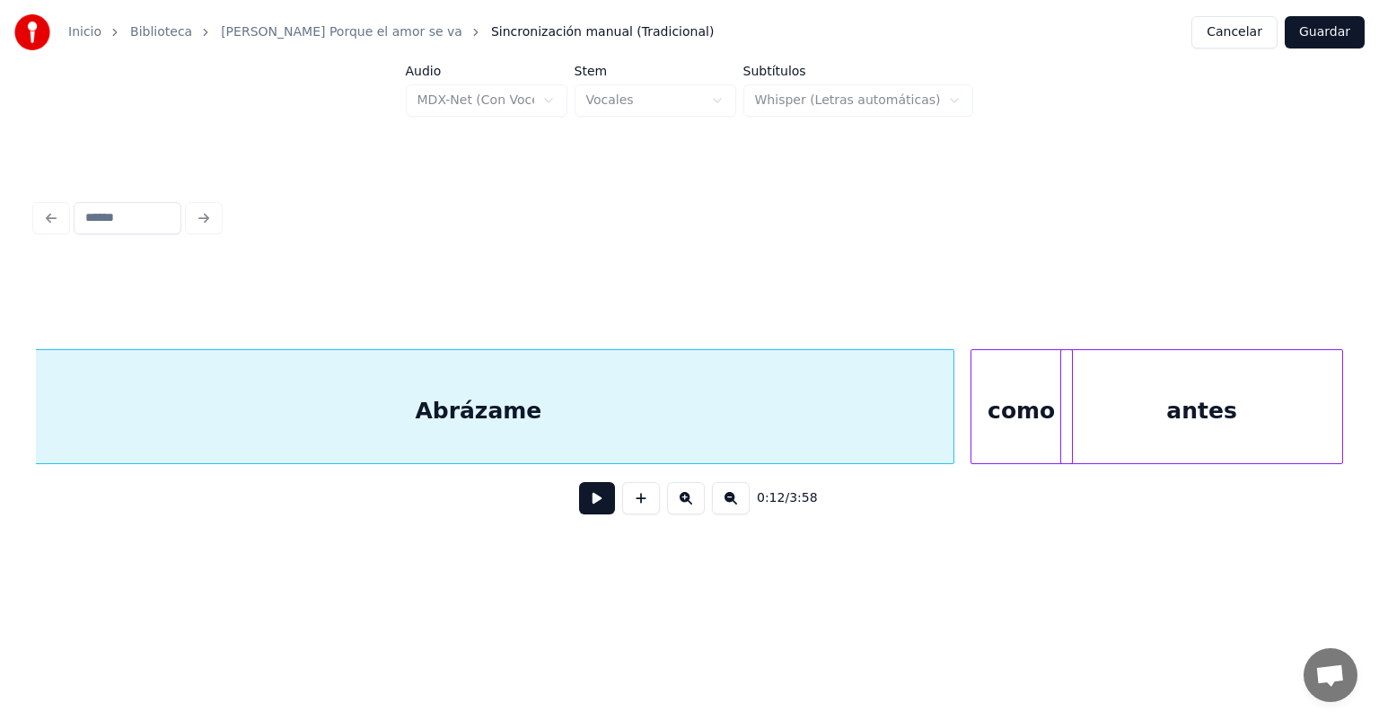
scroll to position [0, 3952]
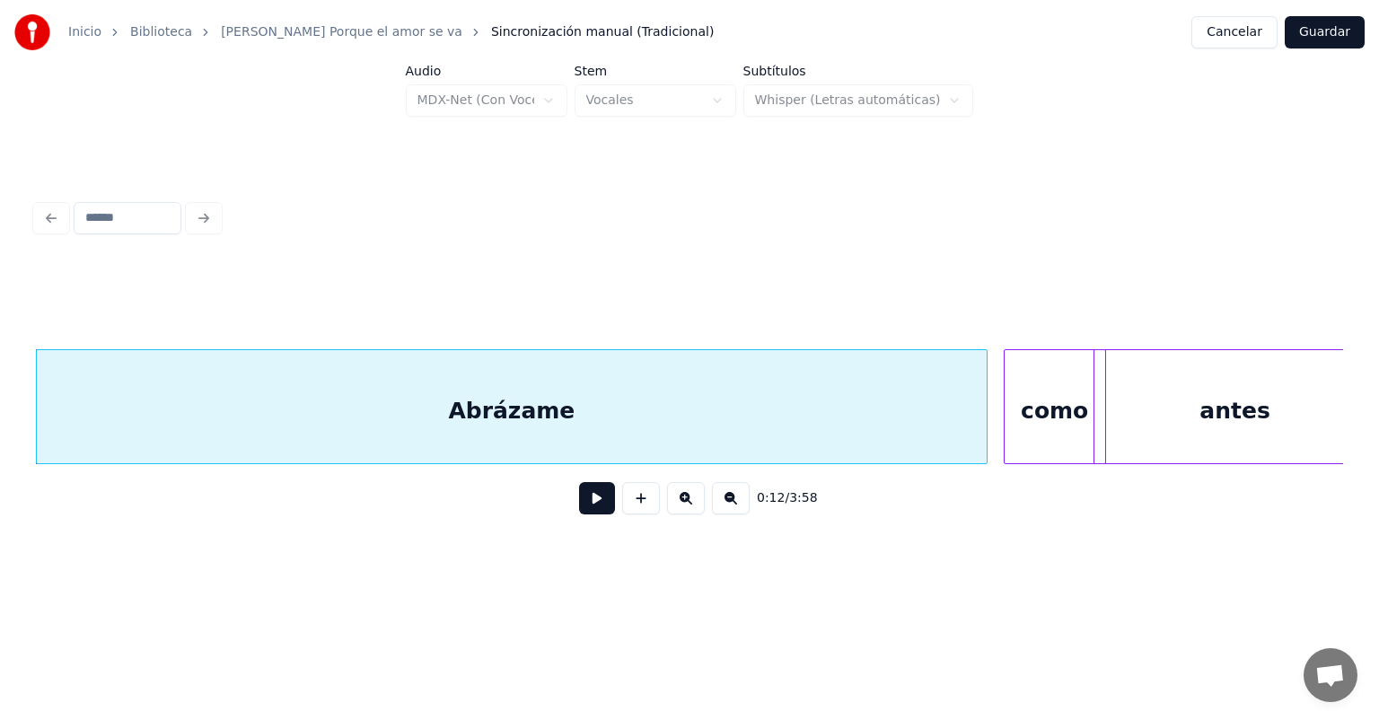
click at [588, 508] on button at bounding box center [597, 498] width 36 height 32
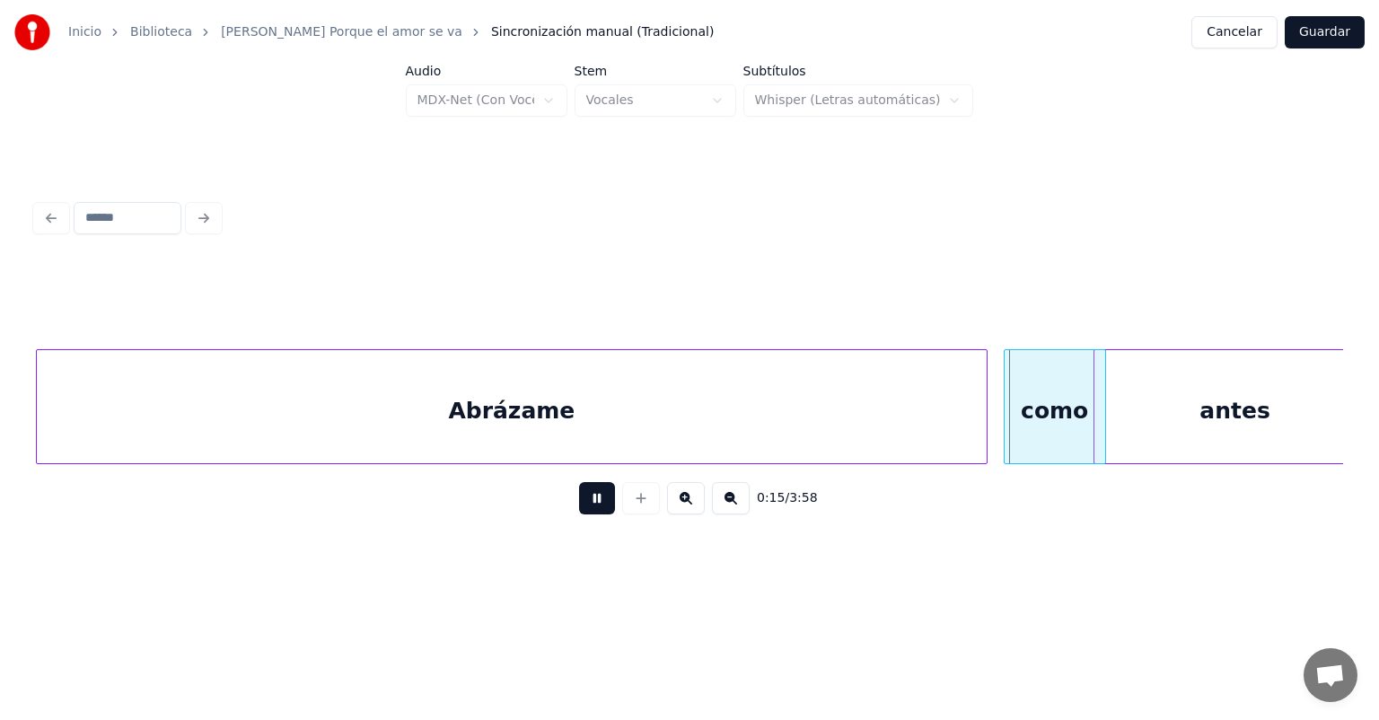
click at [579, 508] on button at bounding box center [597, 498] width 36 height 32
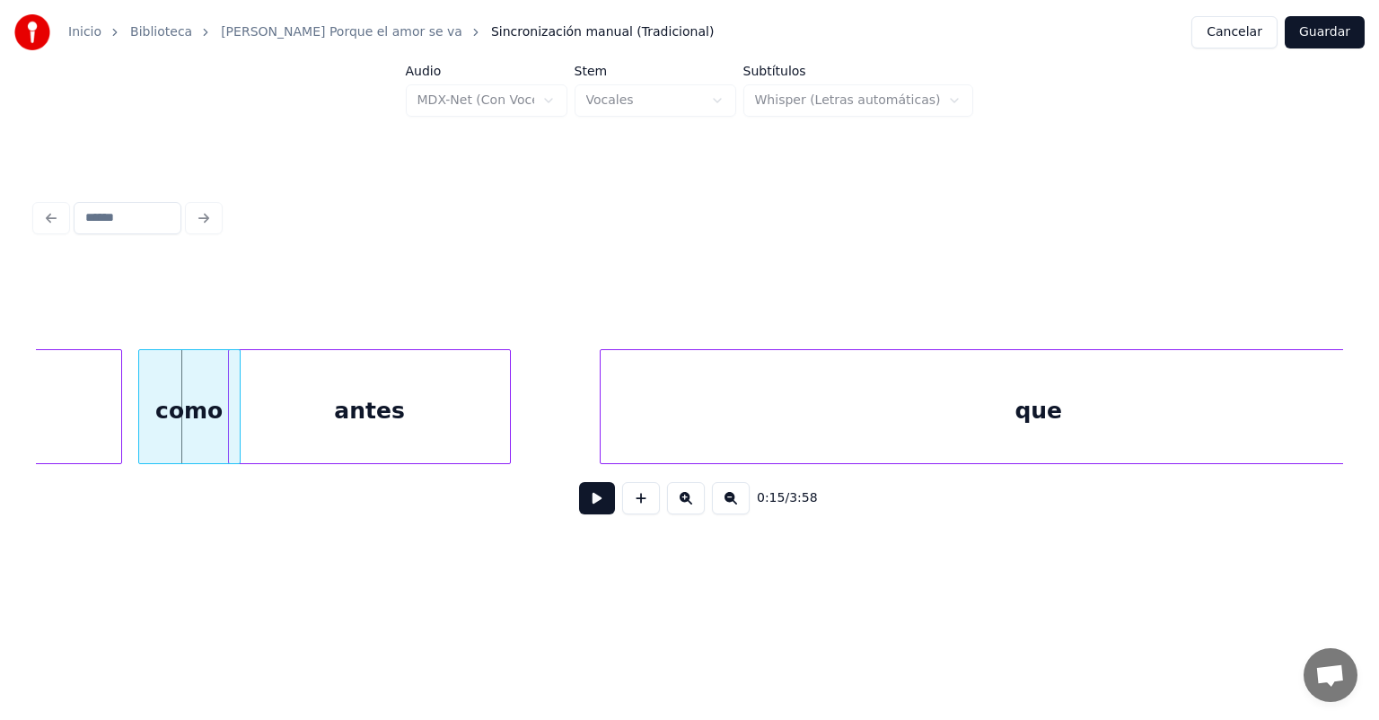
scroll to position [0, 4839]
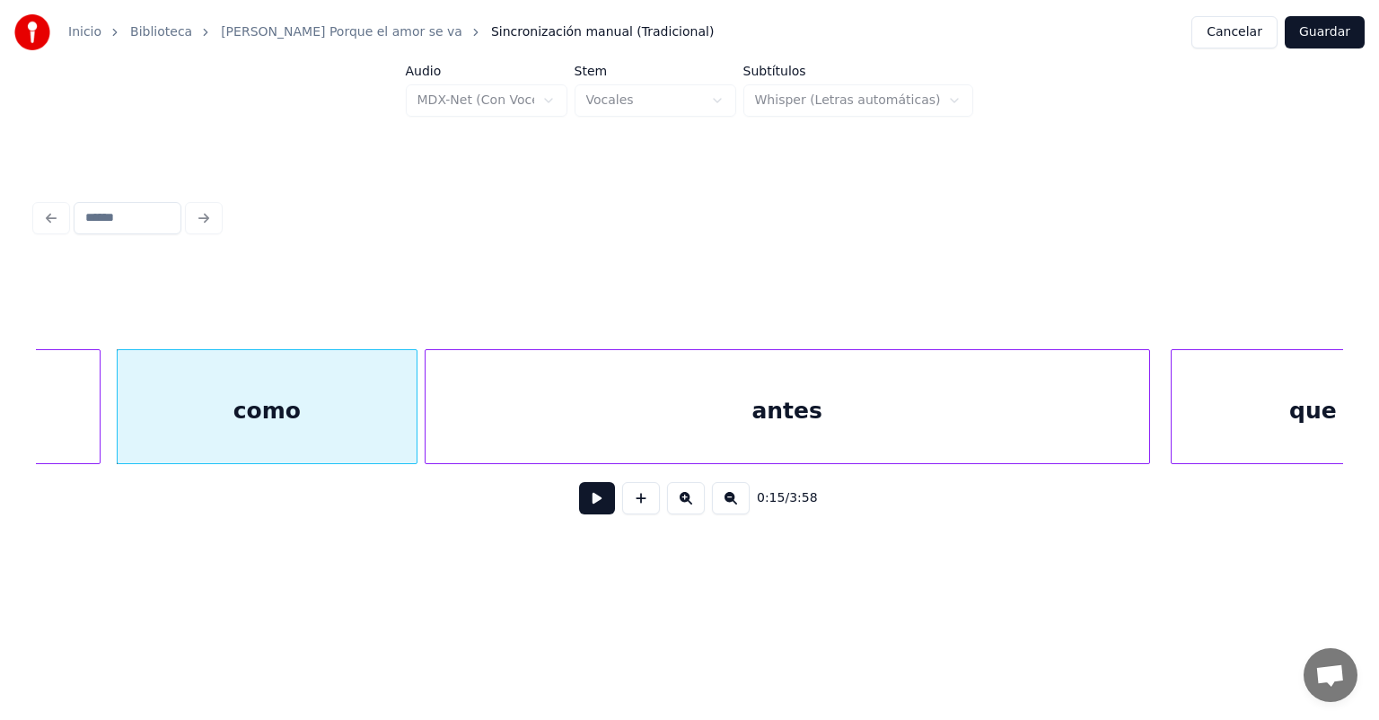
click at [581, 509] on button at bounding box center [597, 498] width 36 height 32
click at [583, 514] on button at bounding box center [597, 498] width 36 height 32
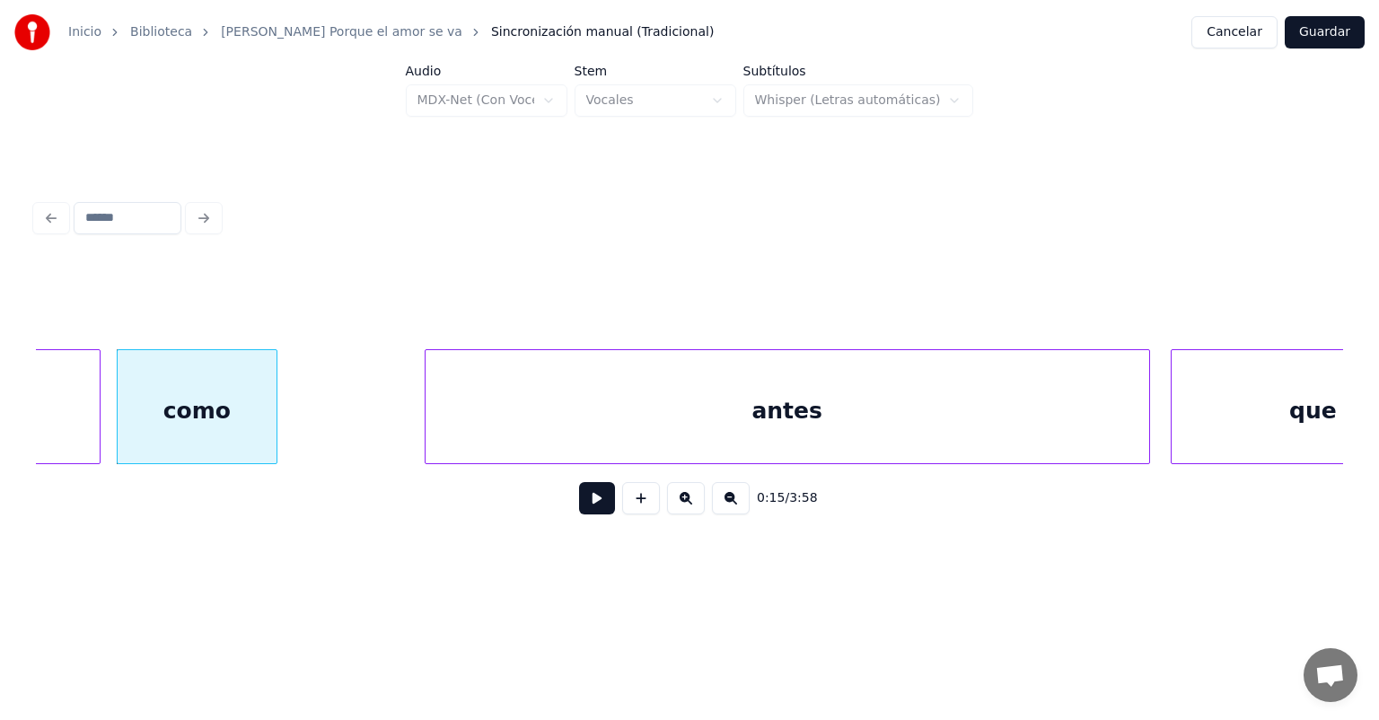
click at [582, 513] on button at bounding box center [597, 498] width 36 height 32
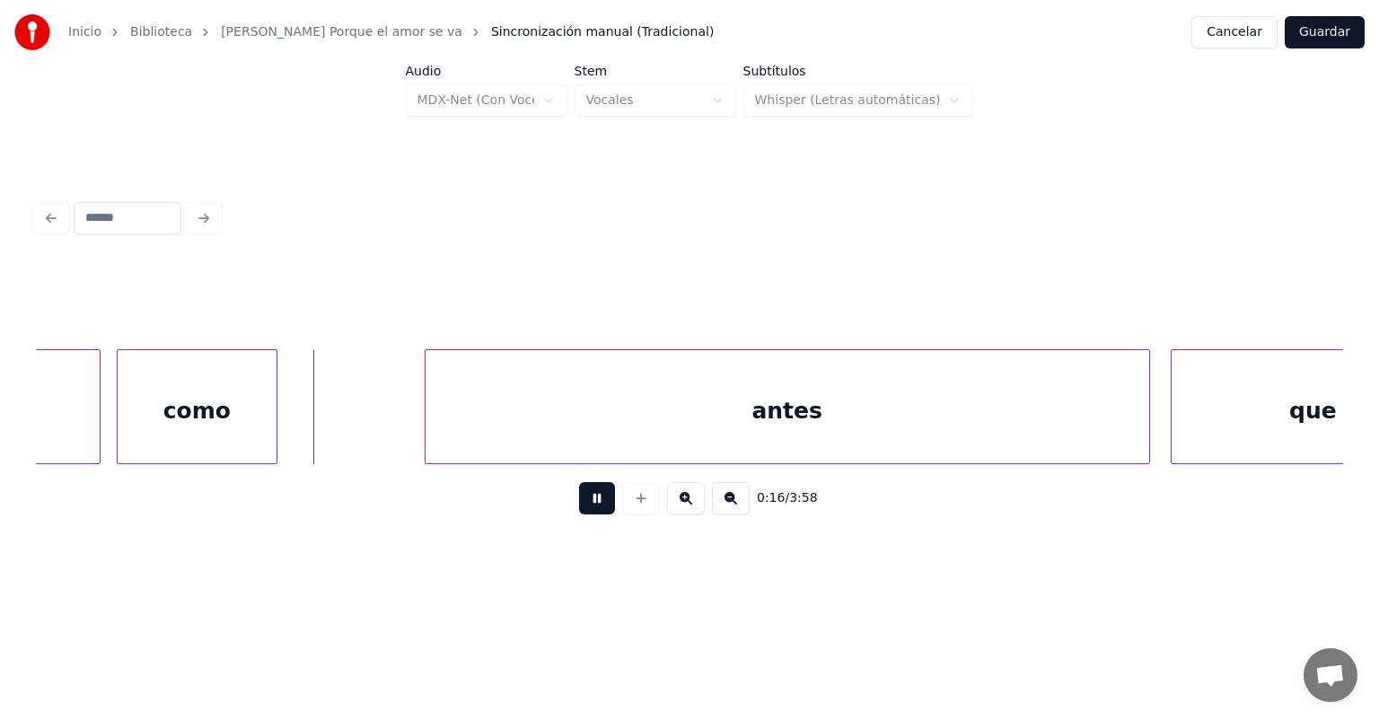
click at [205, 390] on div "como" at bounding box center [197, 411] width 159 height 122
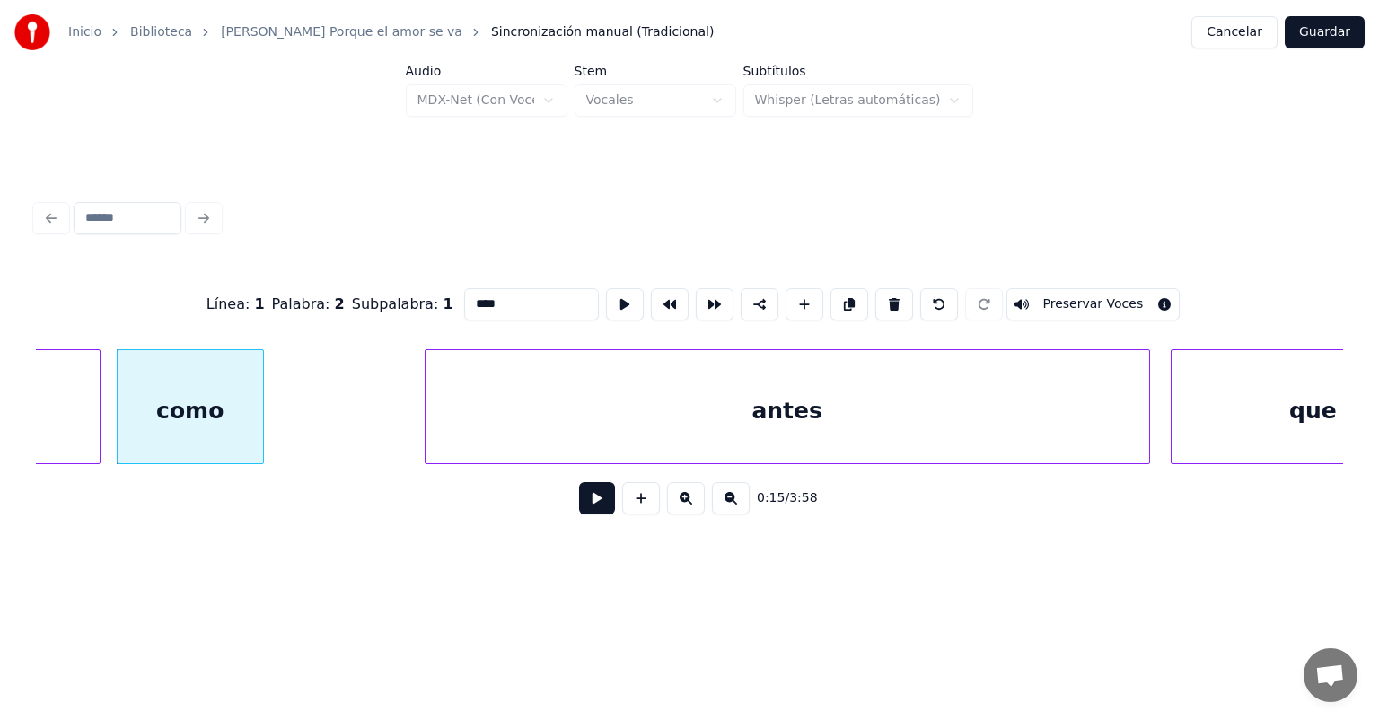
click at [194, 400] on div "como" at bounding box center [190, 411] width 145 height 122
click at [583, 513] on button at bounding box center [597, 498] width 36 height 32
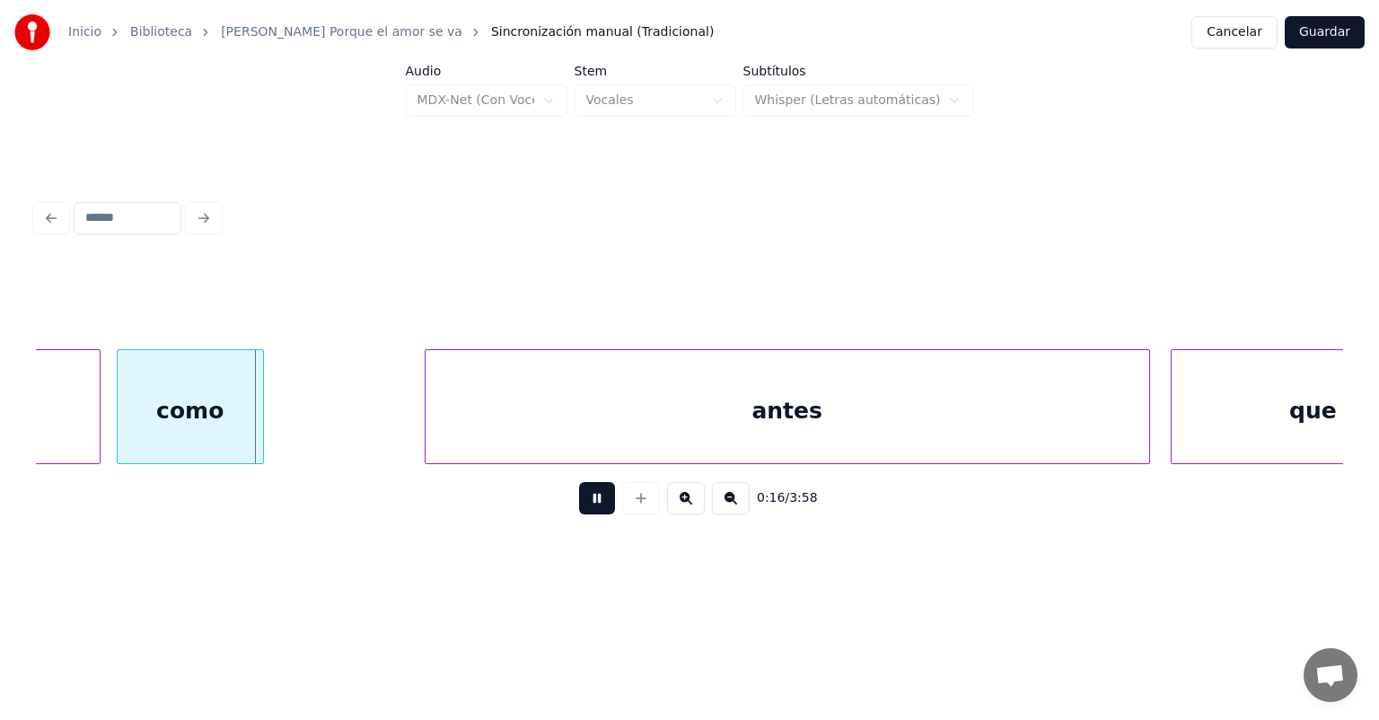
click at [192, 388] on div "como" at bounding box center [190, 411] width 145 height 122
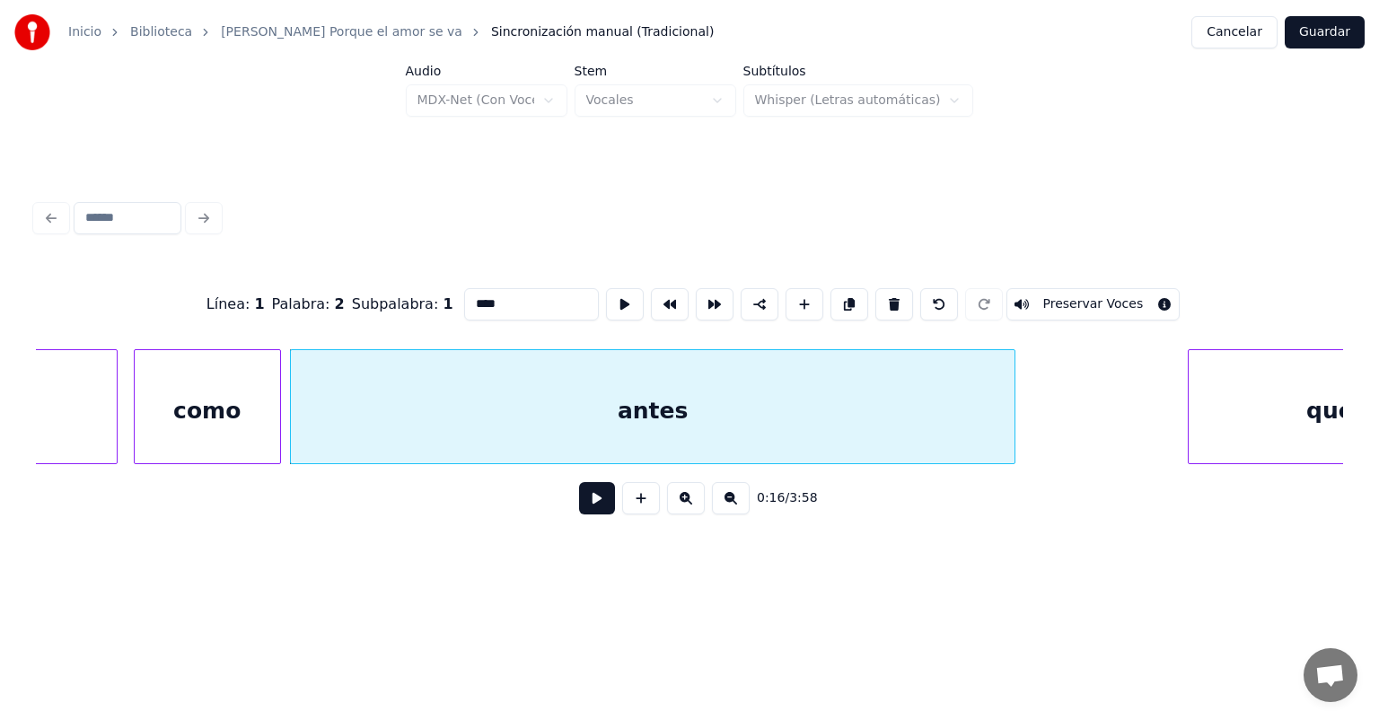
scroll to position [0, 4737]
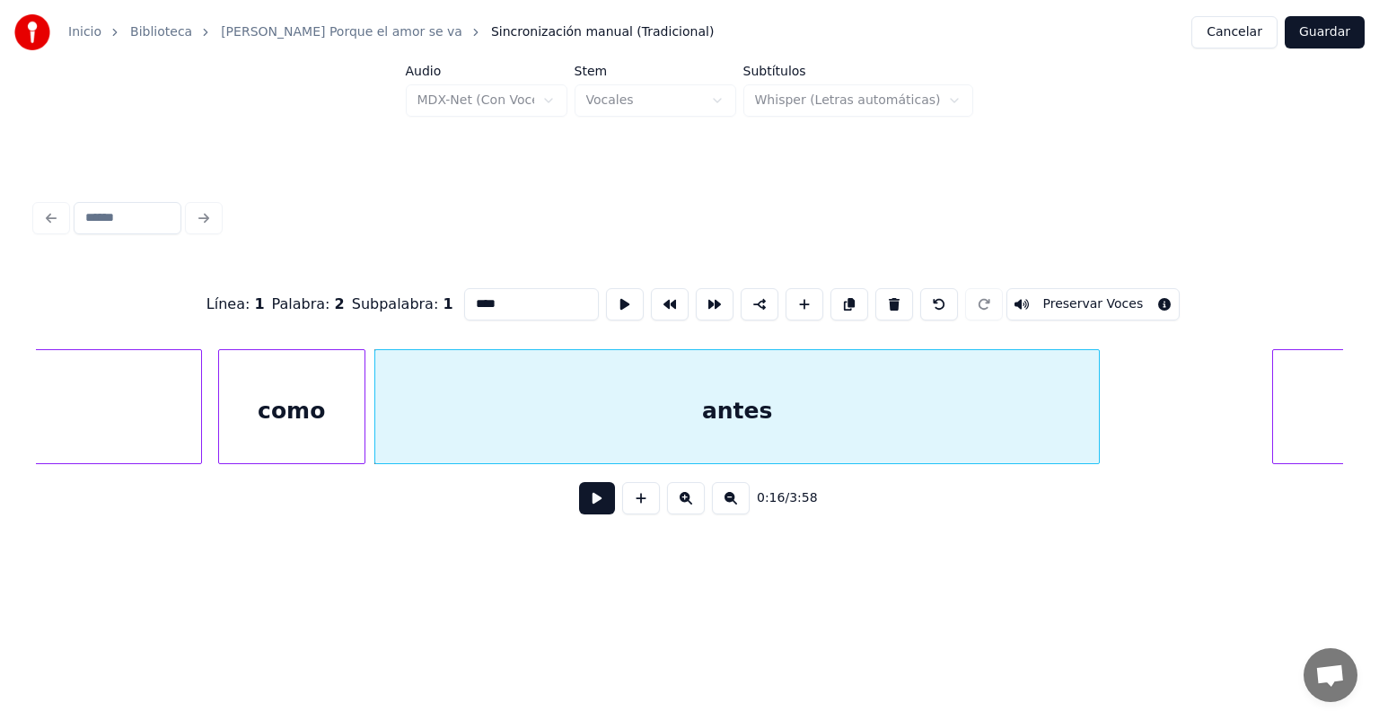
click at [589, 514] on button at bounding box center [597, 498] width 36 height 32
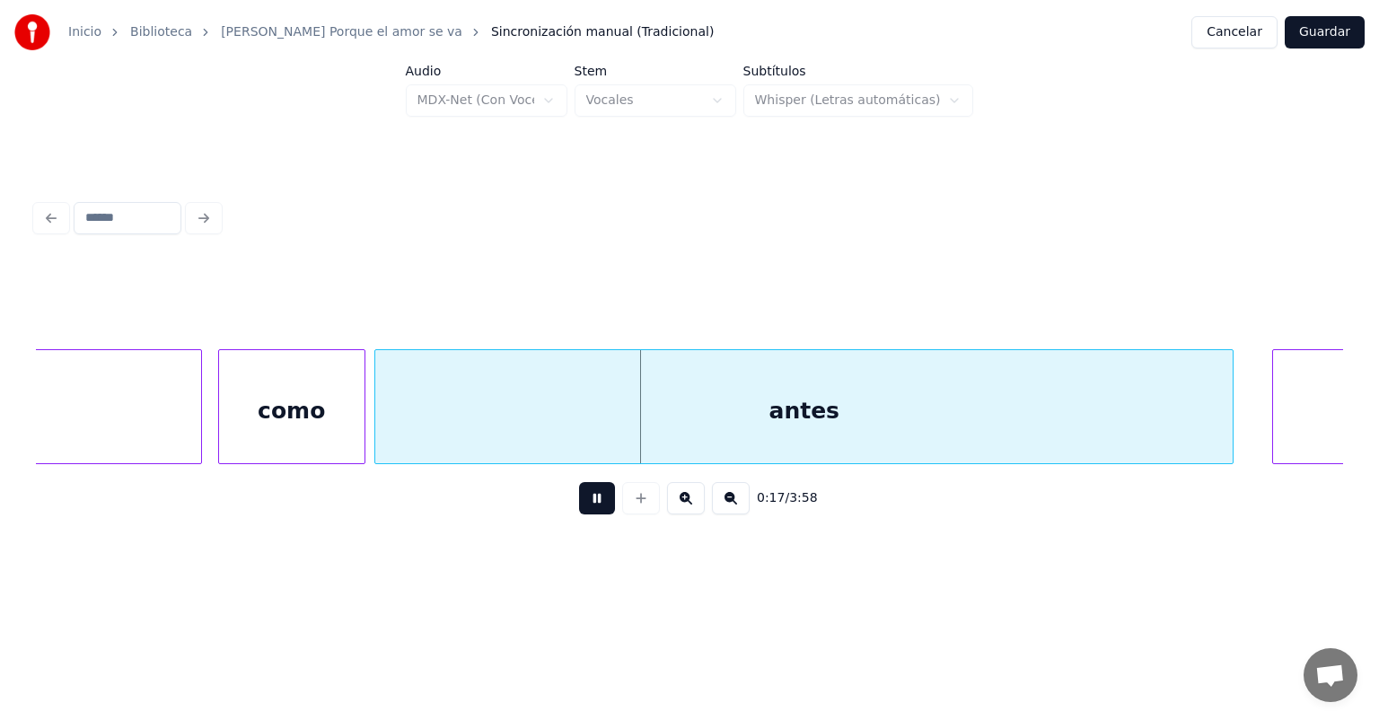
click at [579, 512] on button at bounding box center [597, 498] width 36 height 32
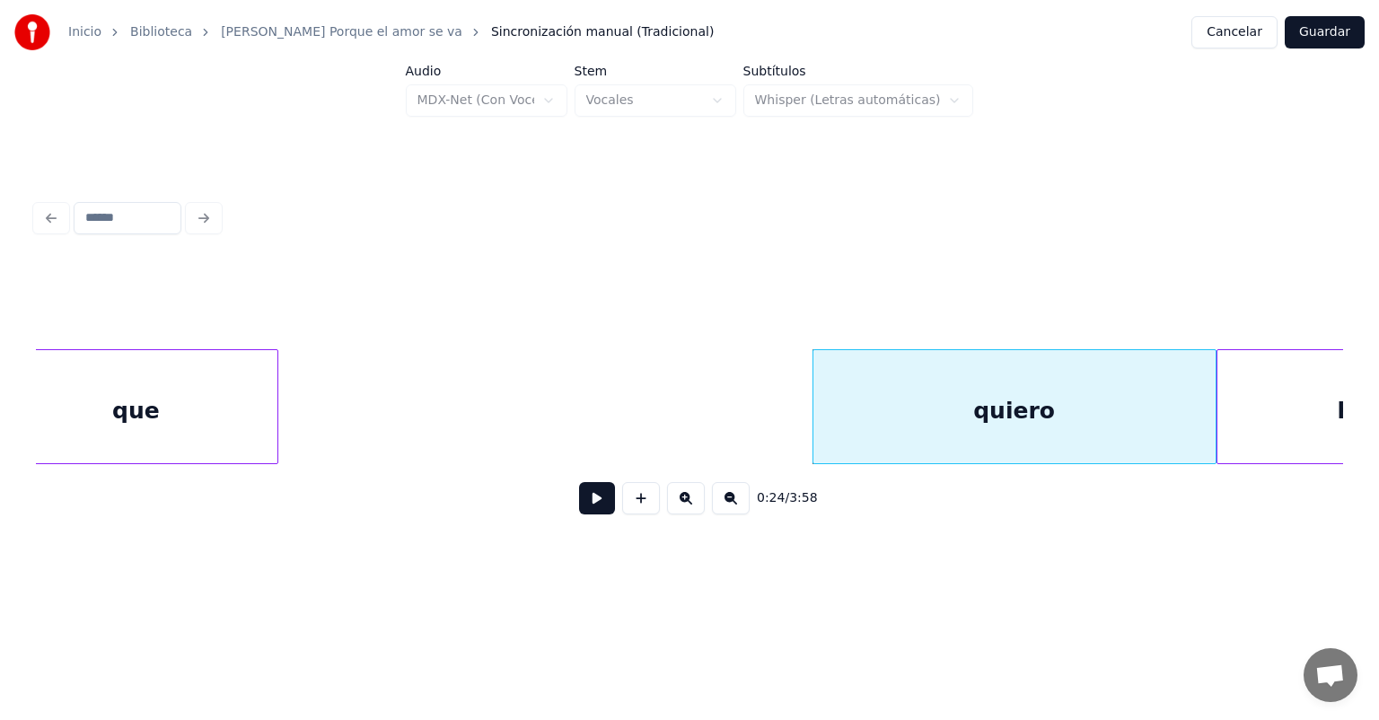
scroll to position [0, 6819]
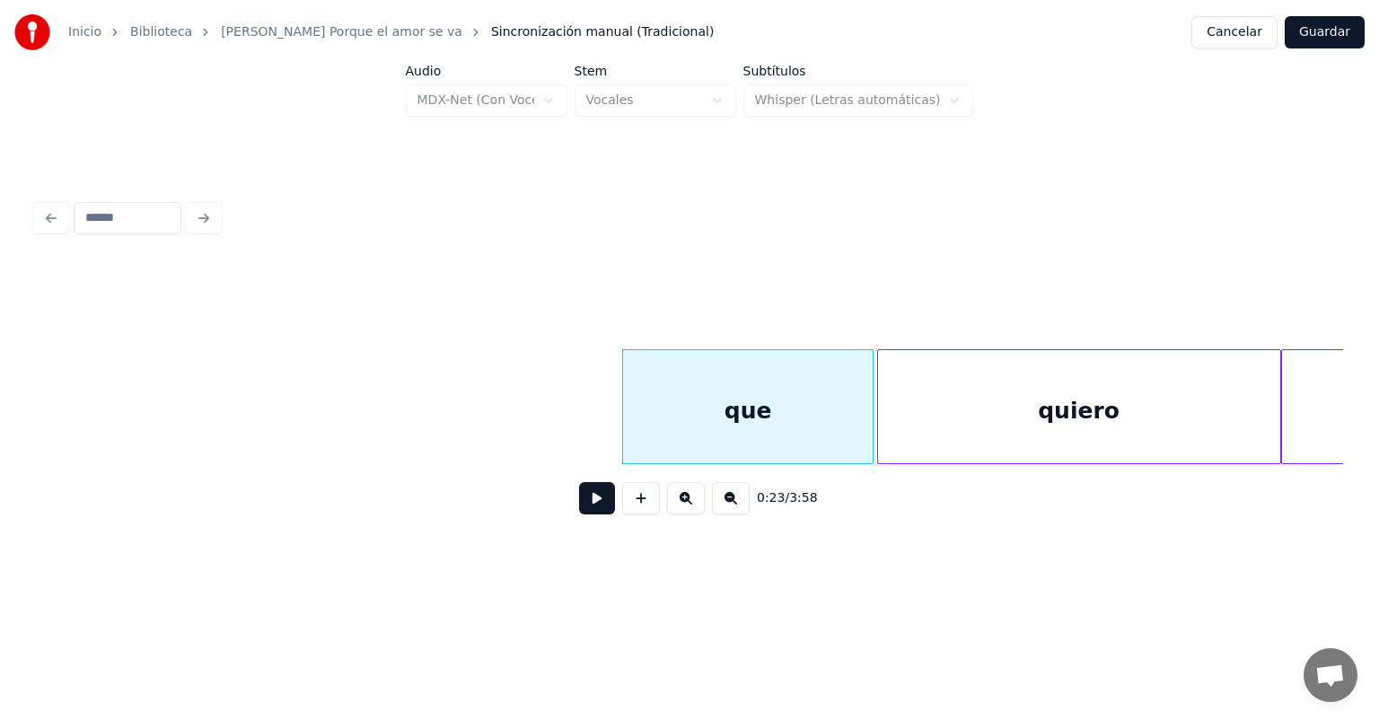
click at [579, 514] on button at bounding box center [597, 498] width 36 height 32
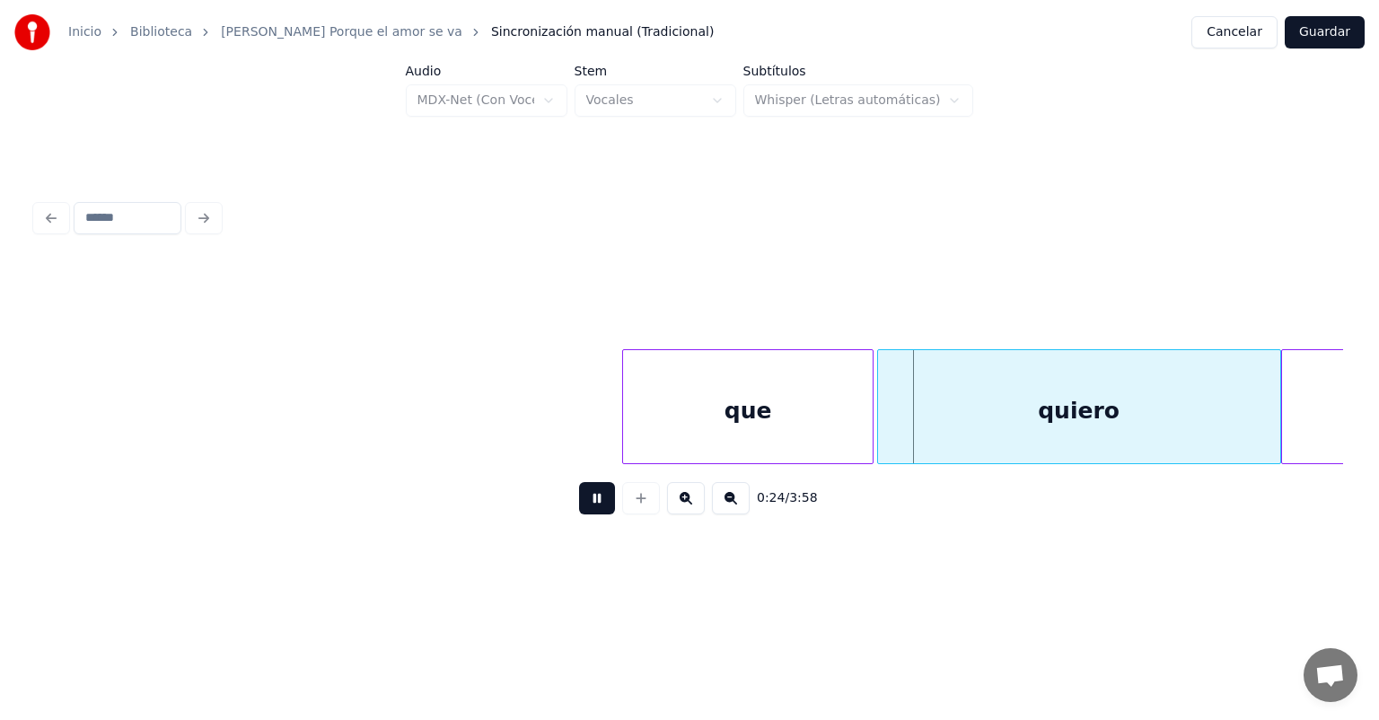
click at [679, 421] on div "que" at bounding box center [748, 411] width 250 height 122
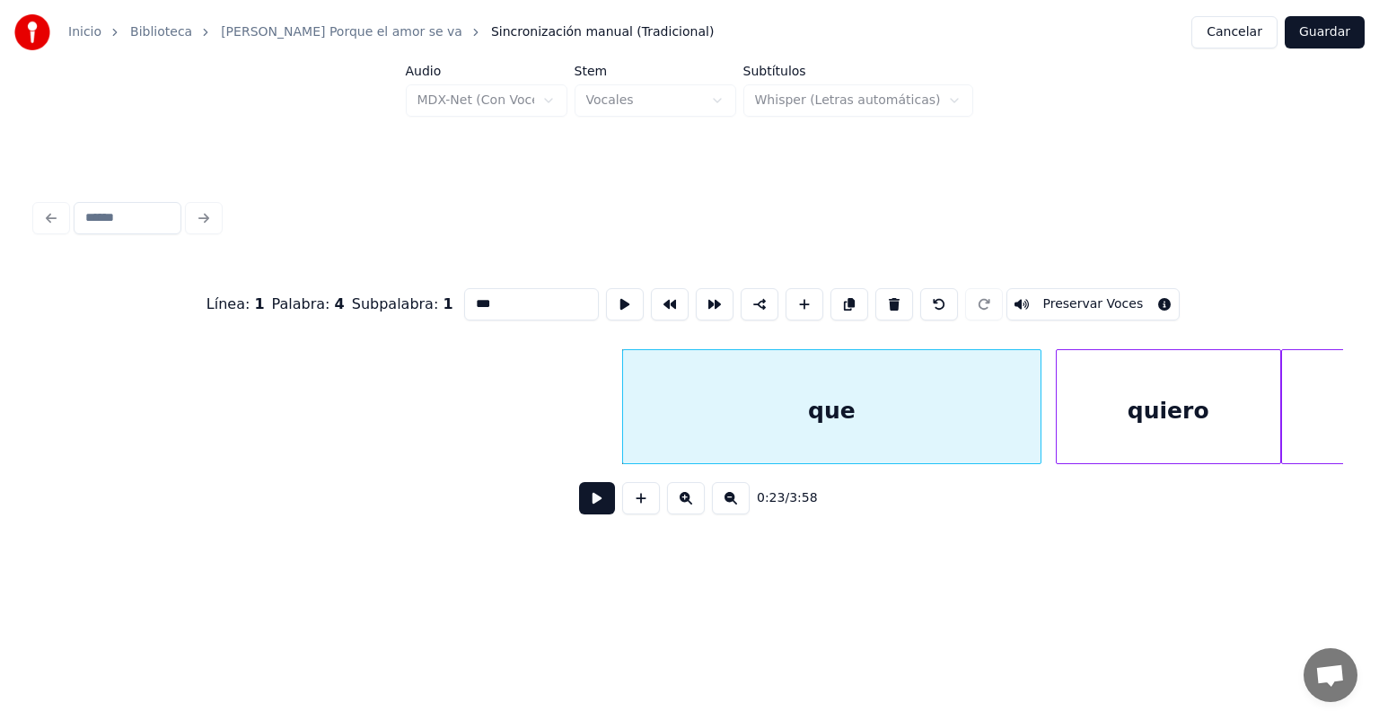
click at [579, 514] on button at bounding box center [597, 498] width 36 height 32
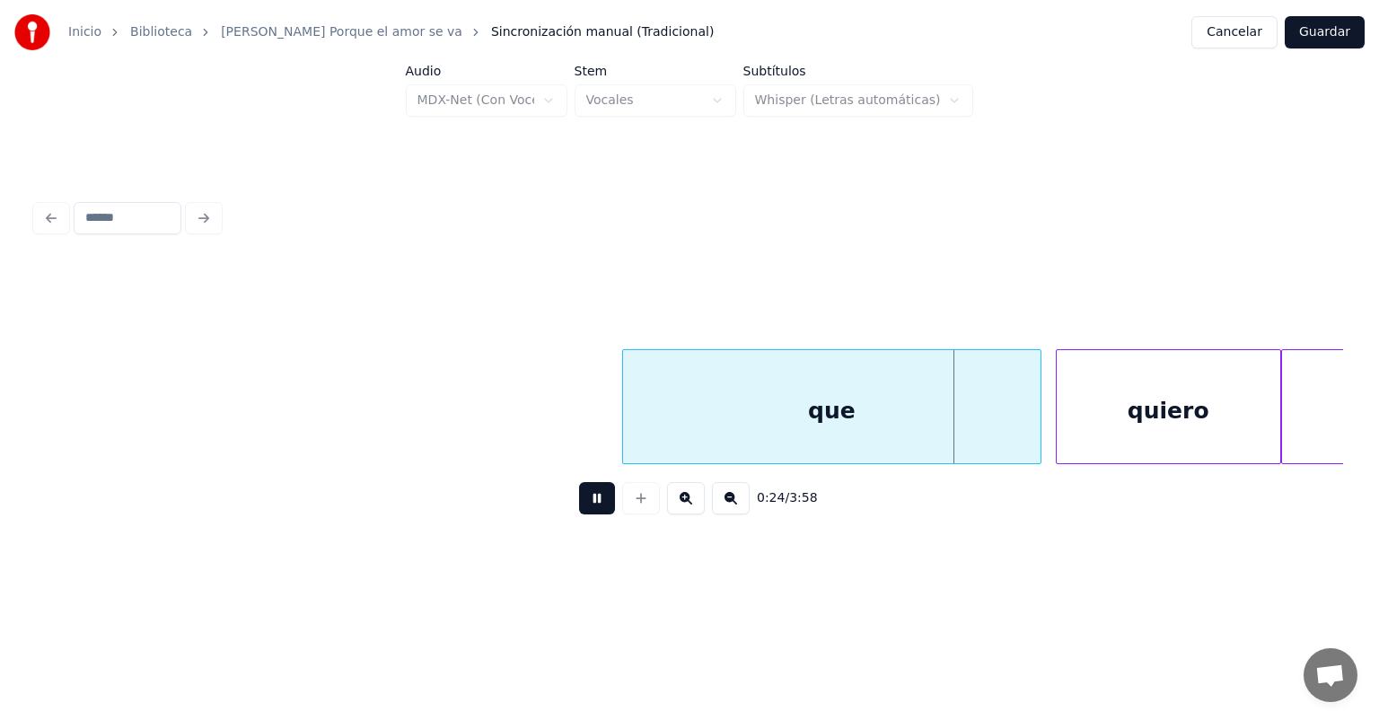
click at [652, 420] on div "que" at bounding box center [831, 411] width 417 height 122
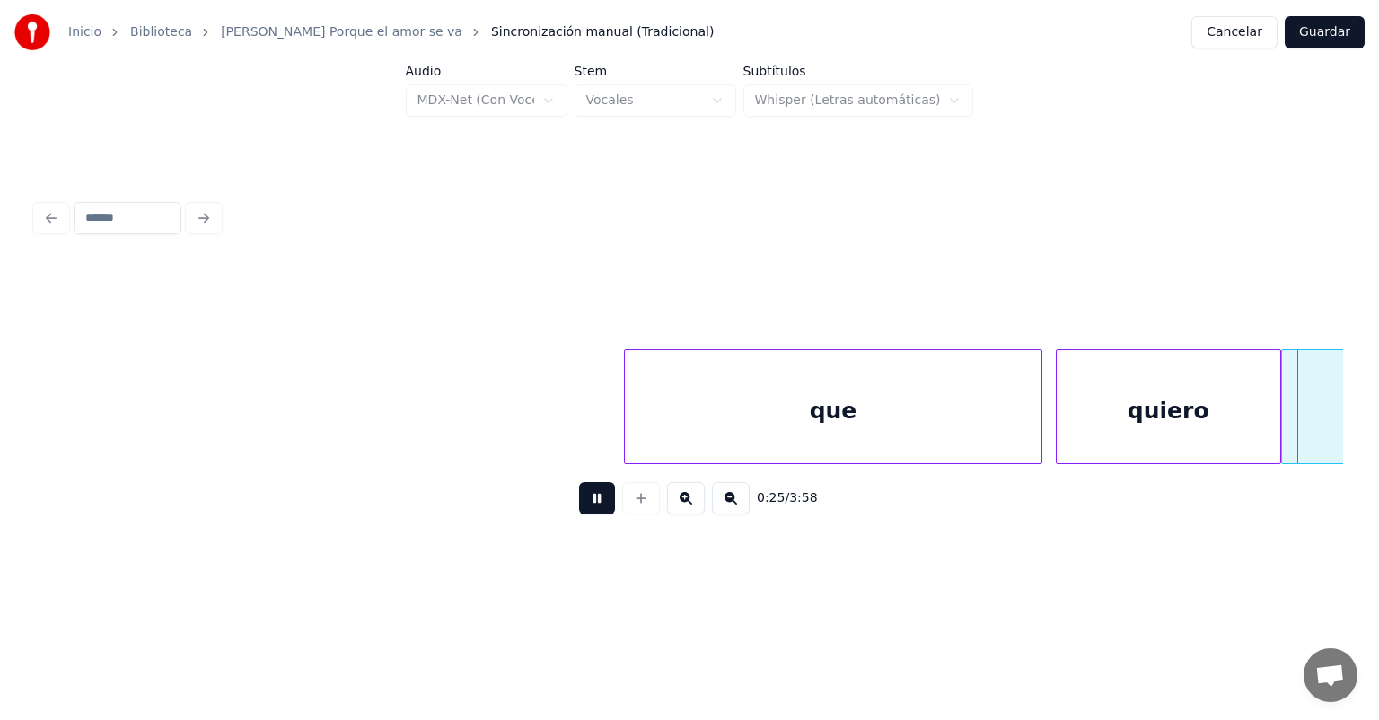
click at [579, 514] on button at bounding box center [597, 498] width 36 height 32
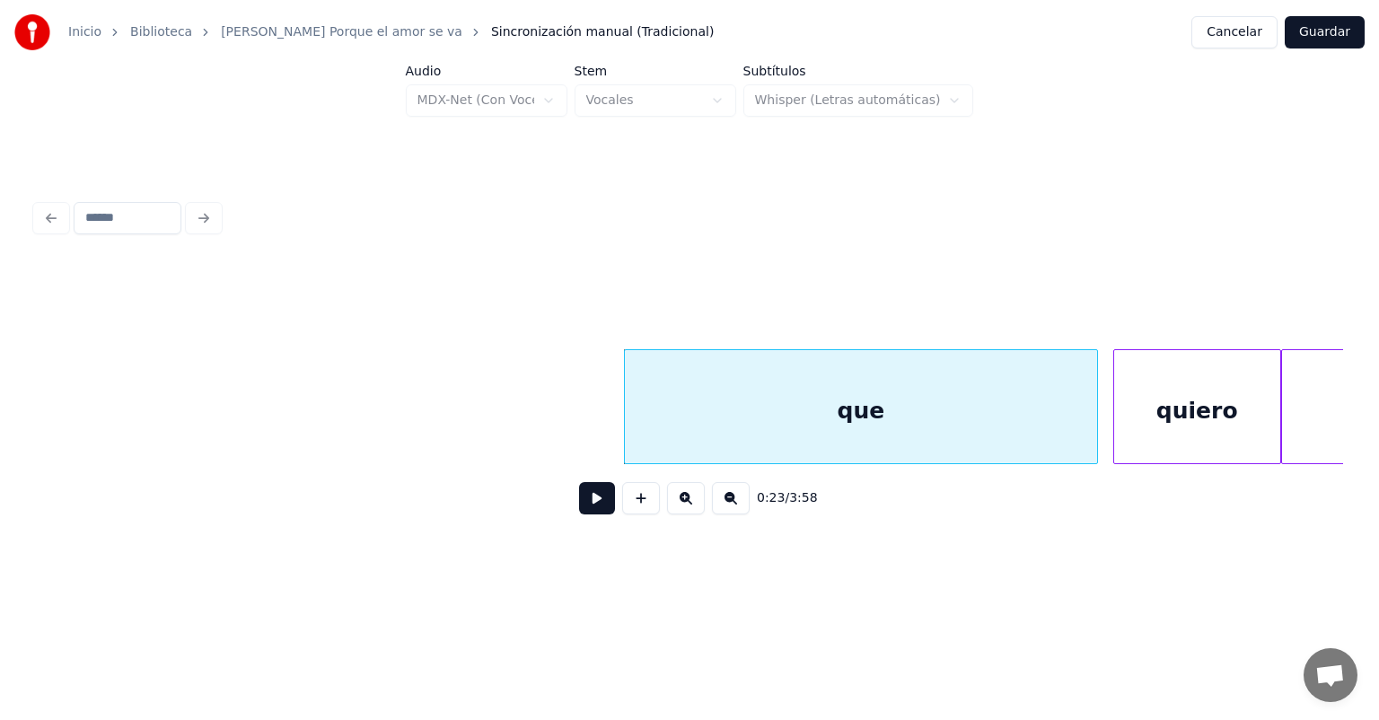
click at [582, 506] on button at bounding box center [597, 498] width 36 height 32
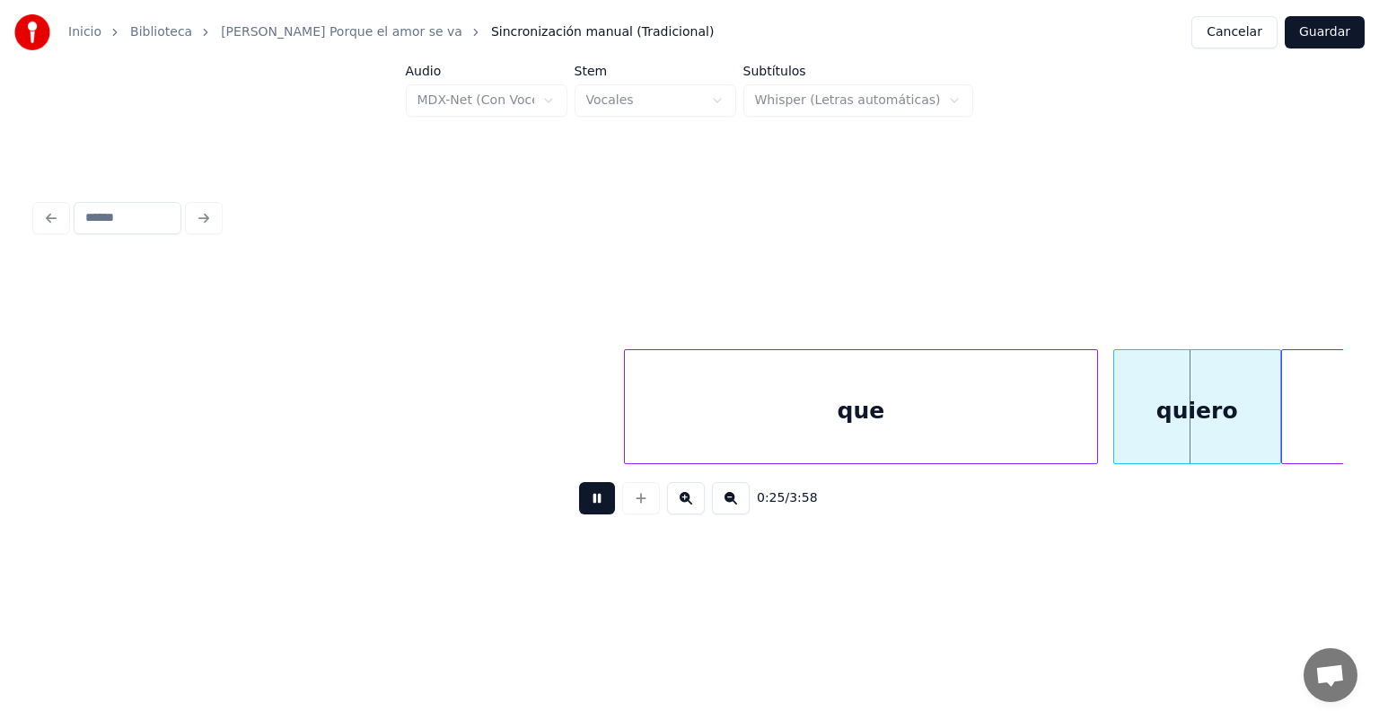
click at [579, 504] on button at bounding box center [597, 498] width 36 height 32
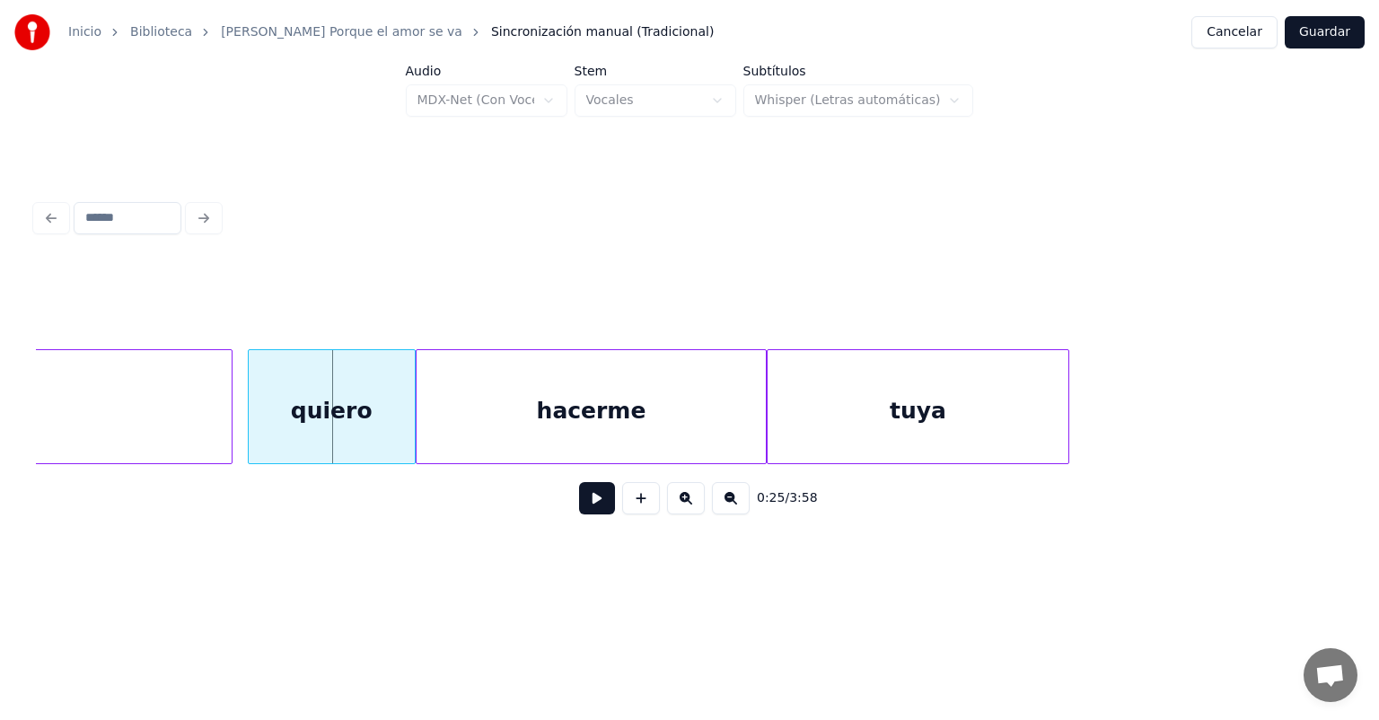
scroll to position [0, 7706]
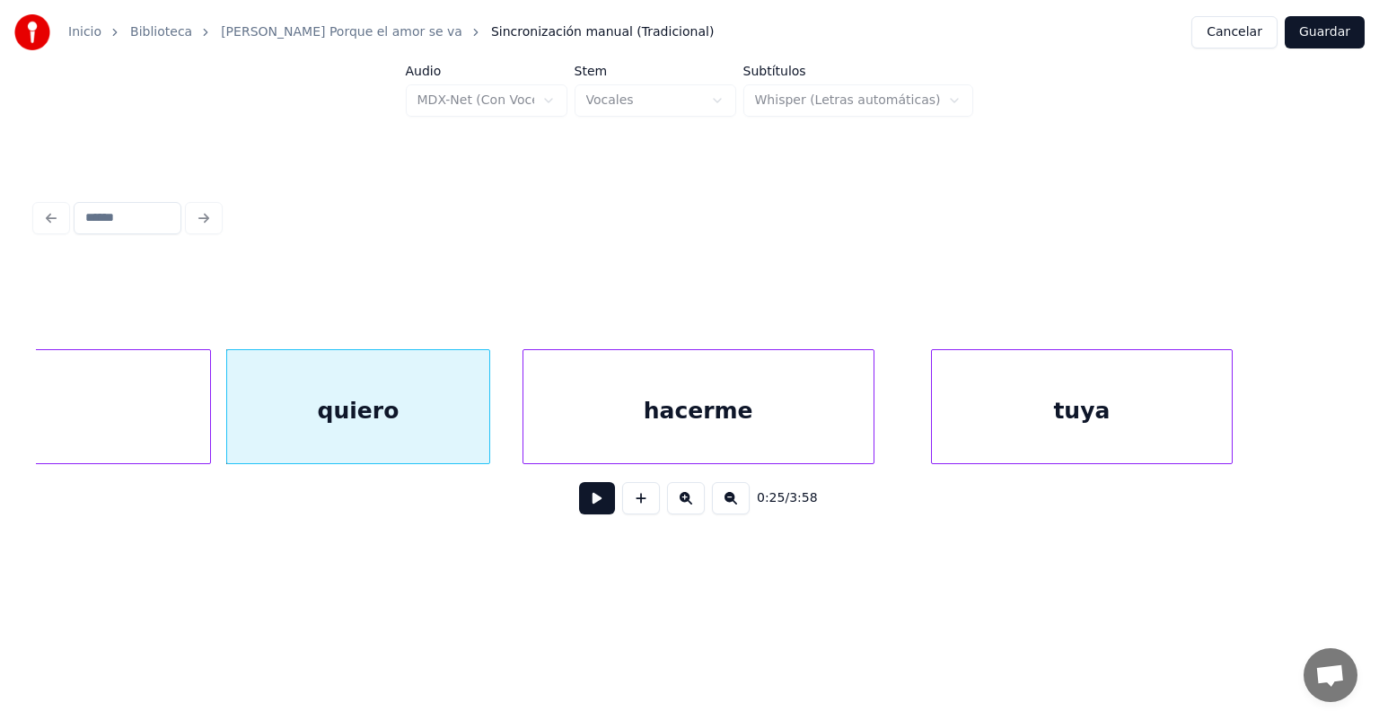
click at [525, 424] on div at bounding box center [525, 406] width 5 height 113
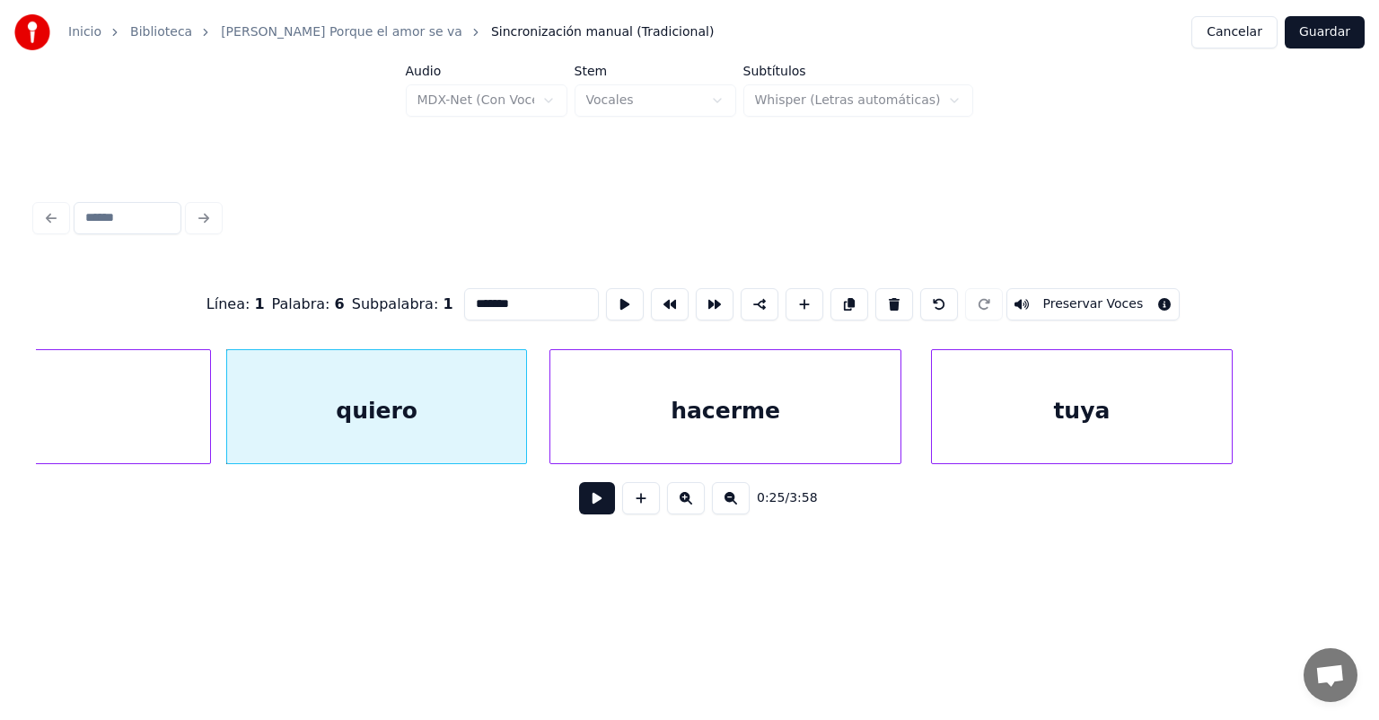
click at [589, 510] on button at bounding box center [597, 498] width 36 height 32
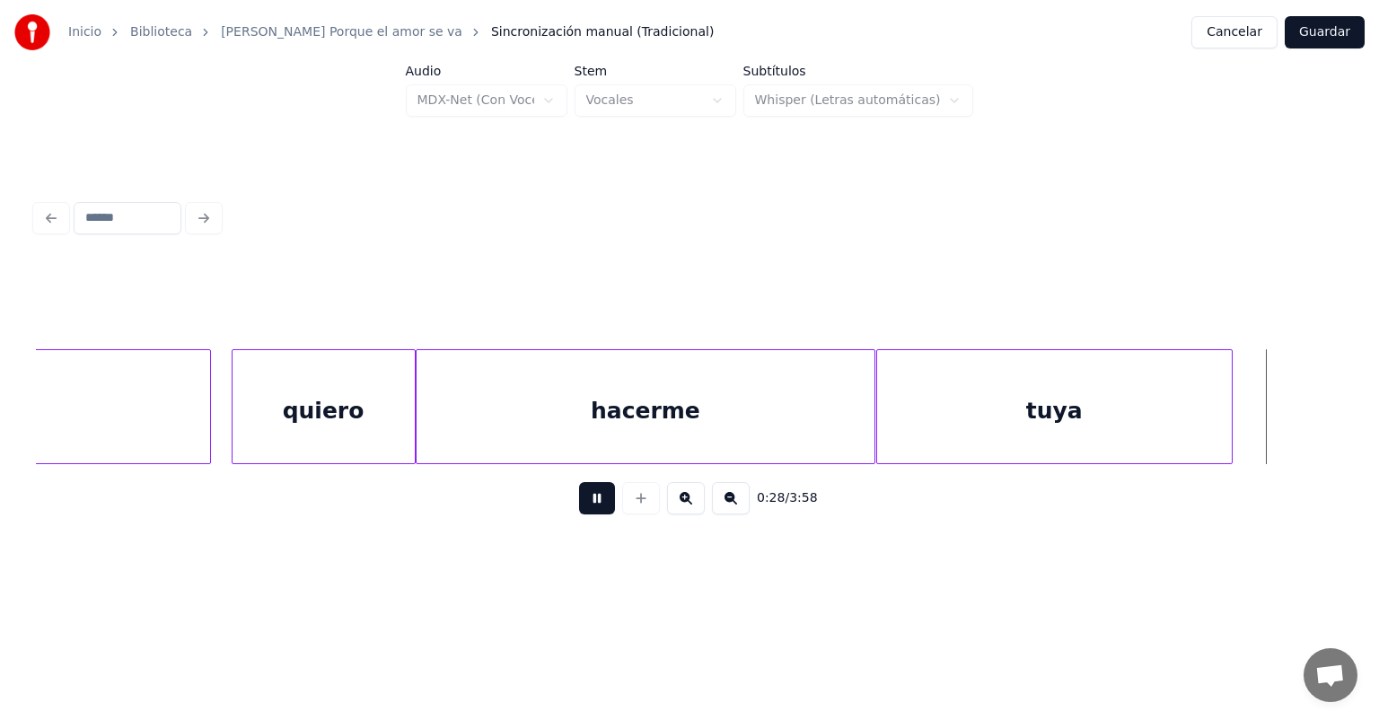
click at [579, 506] on button at bounding box center [597, 498] width 36 height 32
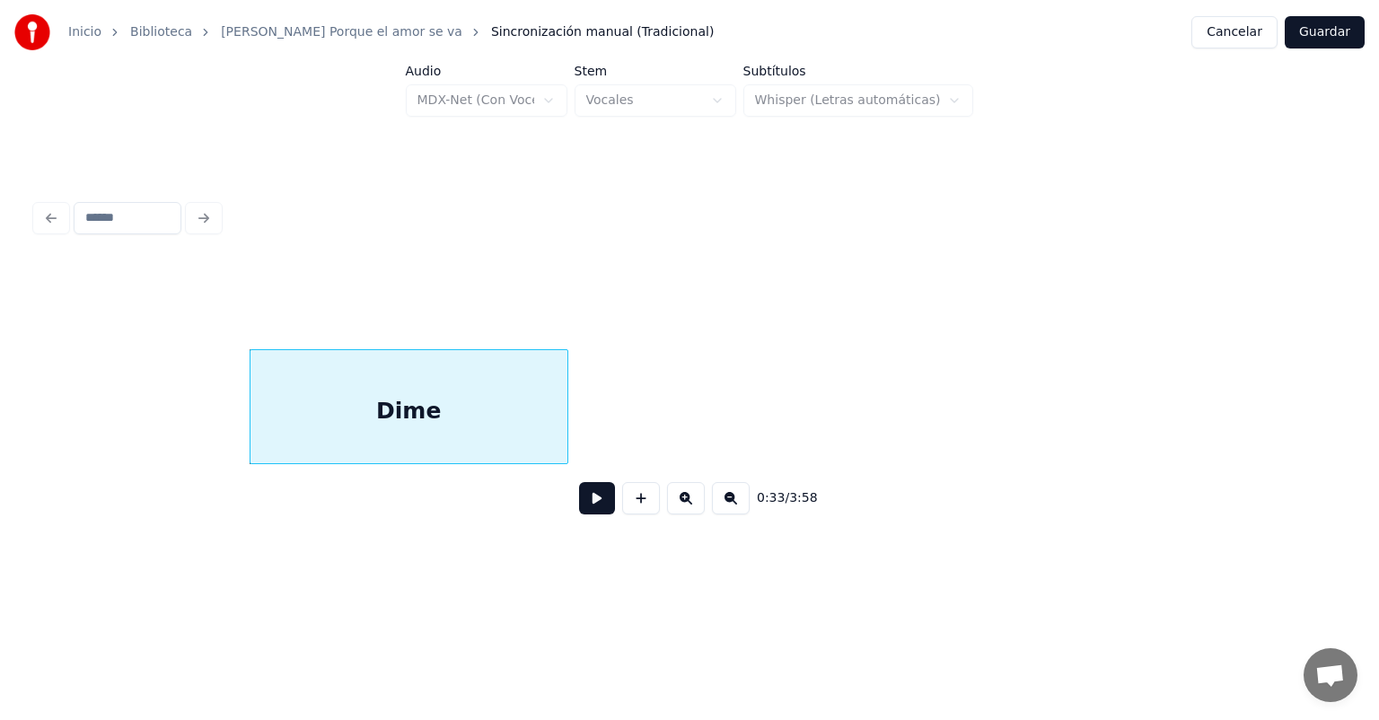
scroll to position [0, 10566]
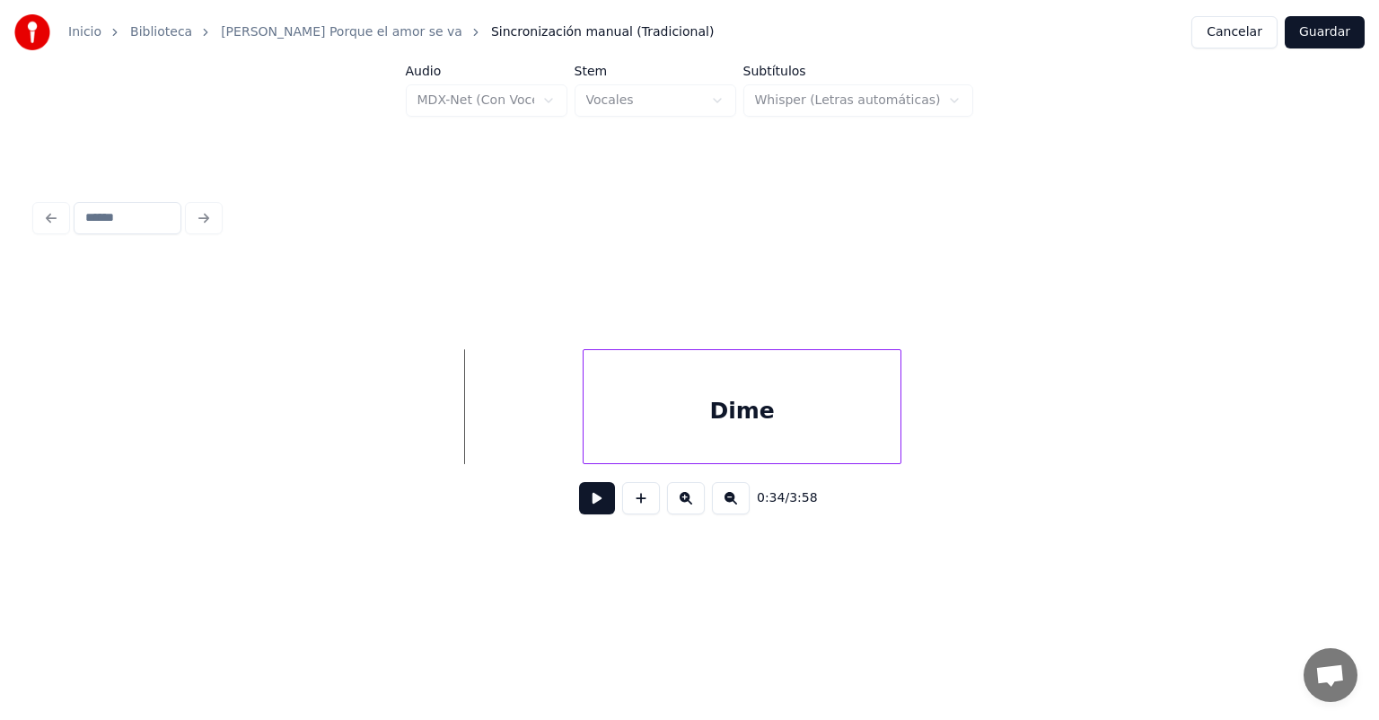
click at [743, 505] on button at bounding box center [731, 498] width 38 height 32
click at [733, 513] on button at bounding box center [731, 498] width 38 height 32
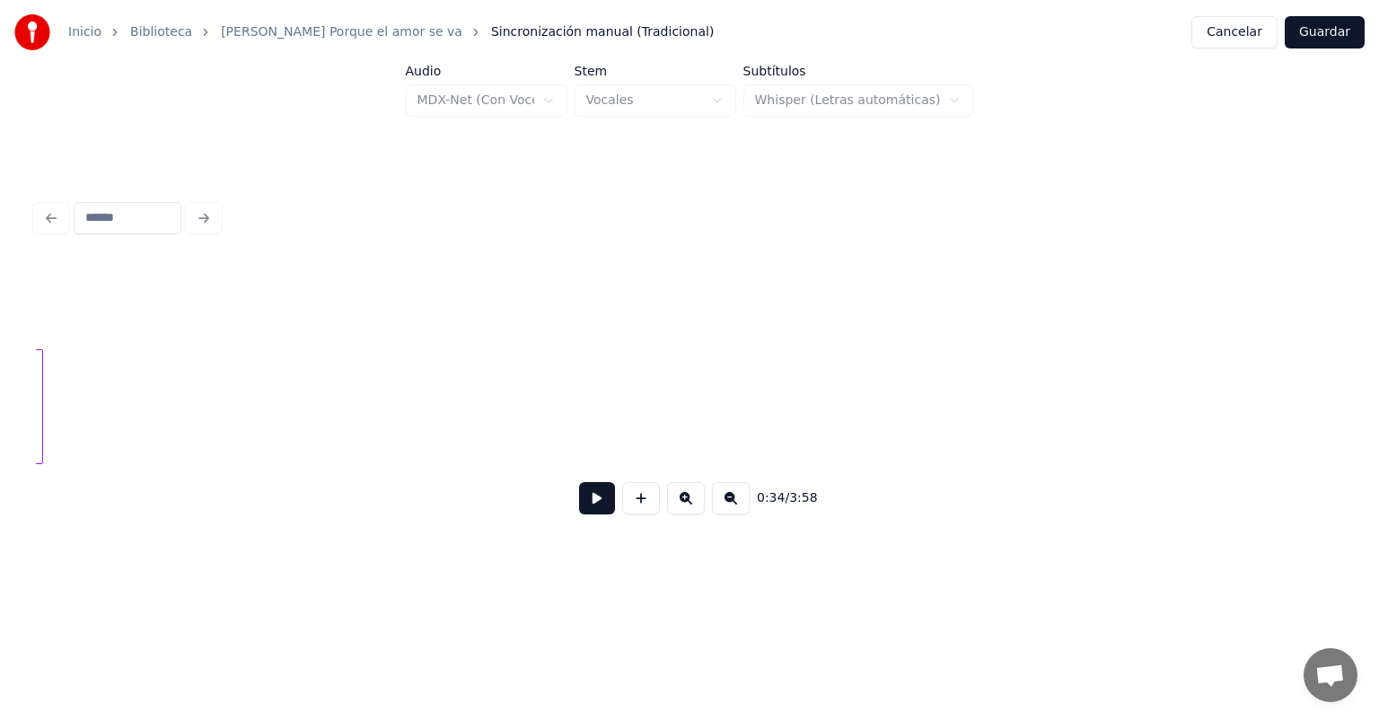
scroll to position [0, 7424]
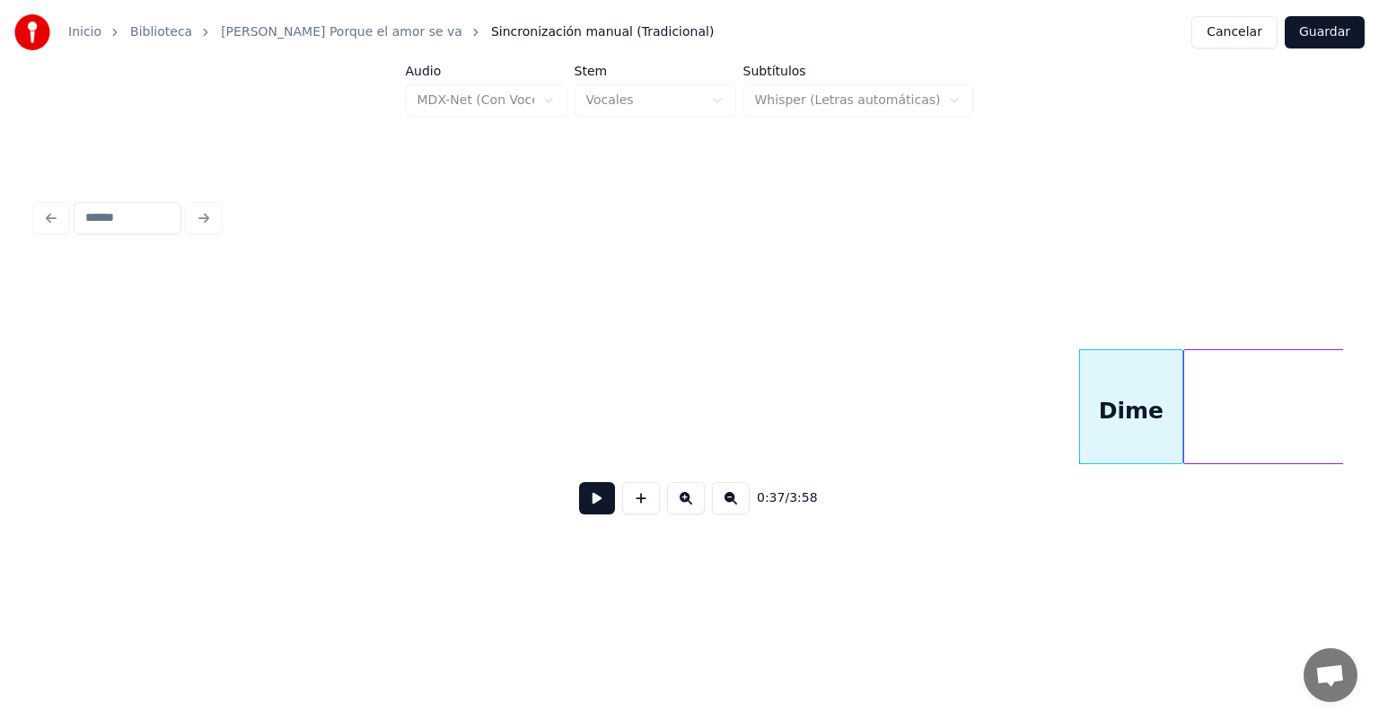
click at [579, 505] on button at bounding box center [597, 498] width 36 height 32
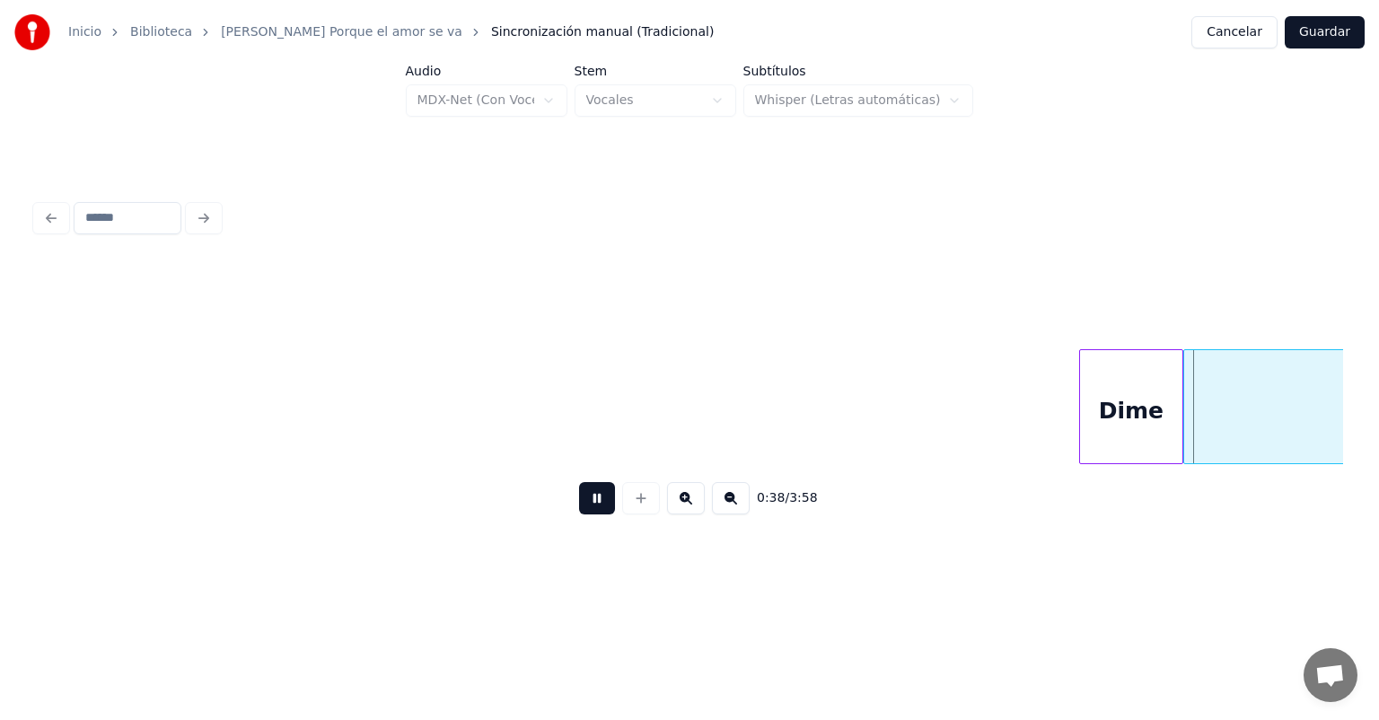
click at [579, 508] on button at bounding box center [597, 498] width 36 height 32
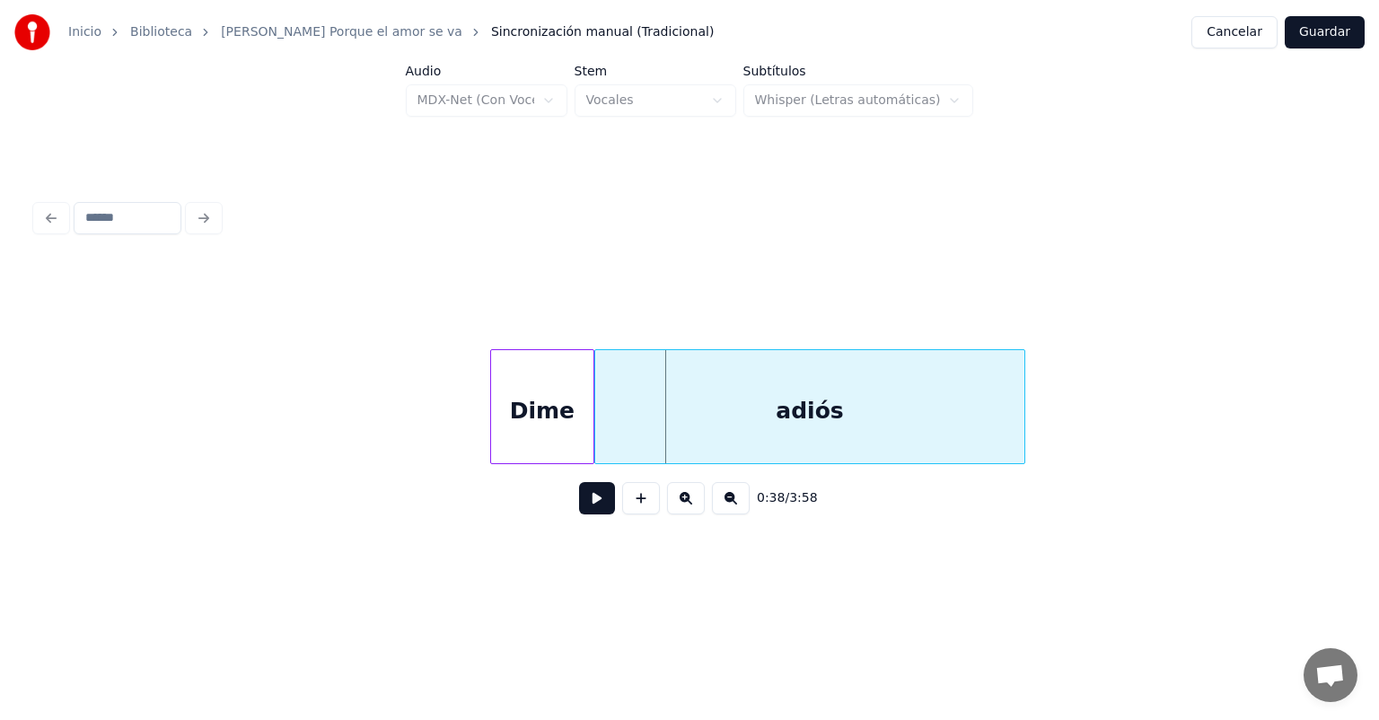
scroll to position [0, 8058]
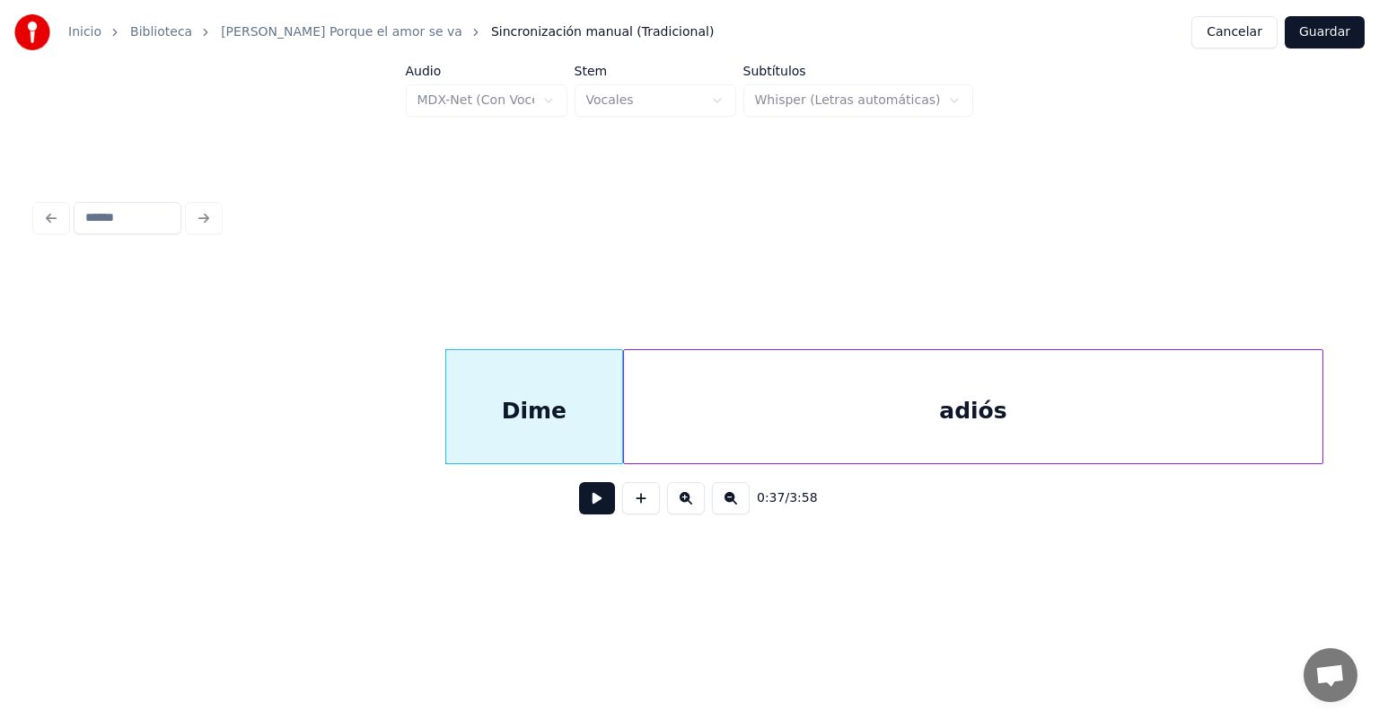
click at [579, 510] on button at bounding box center [597, 498] width 36 height 32
click at [518, 415] on div "Dime" at bounding box center [534, 411] width 176 height 122
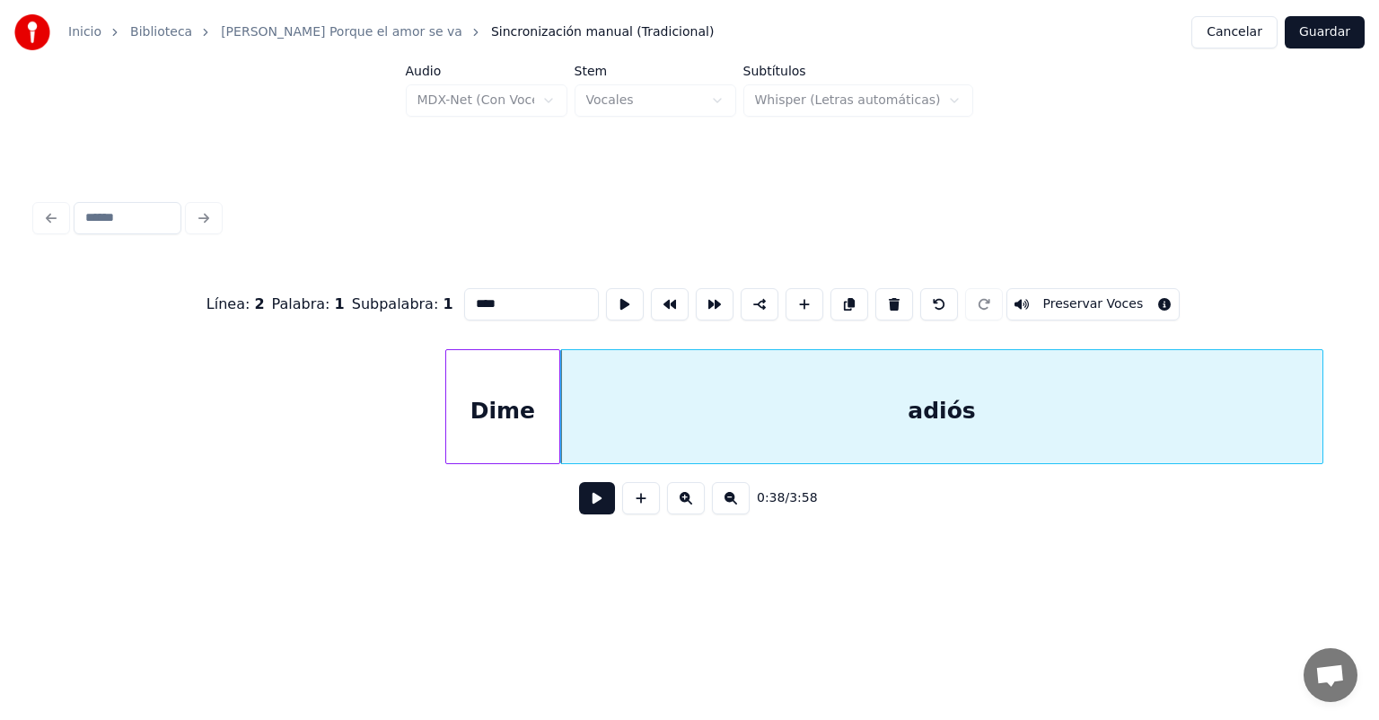
click at [579, 504] on button at bounding box center [597, 498] width 36 height 32
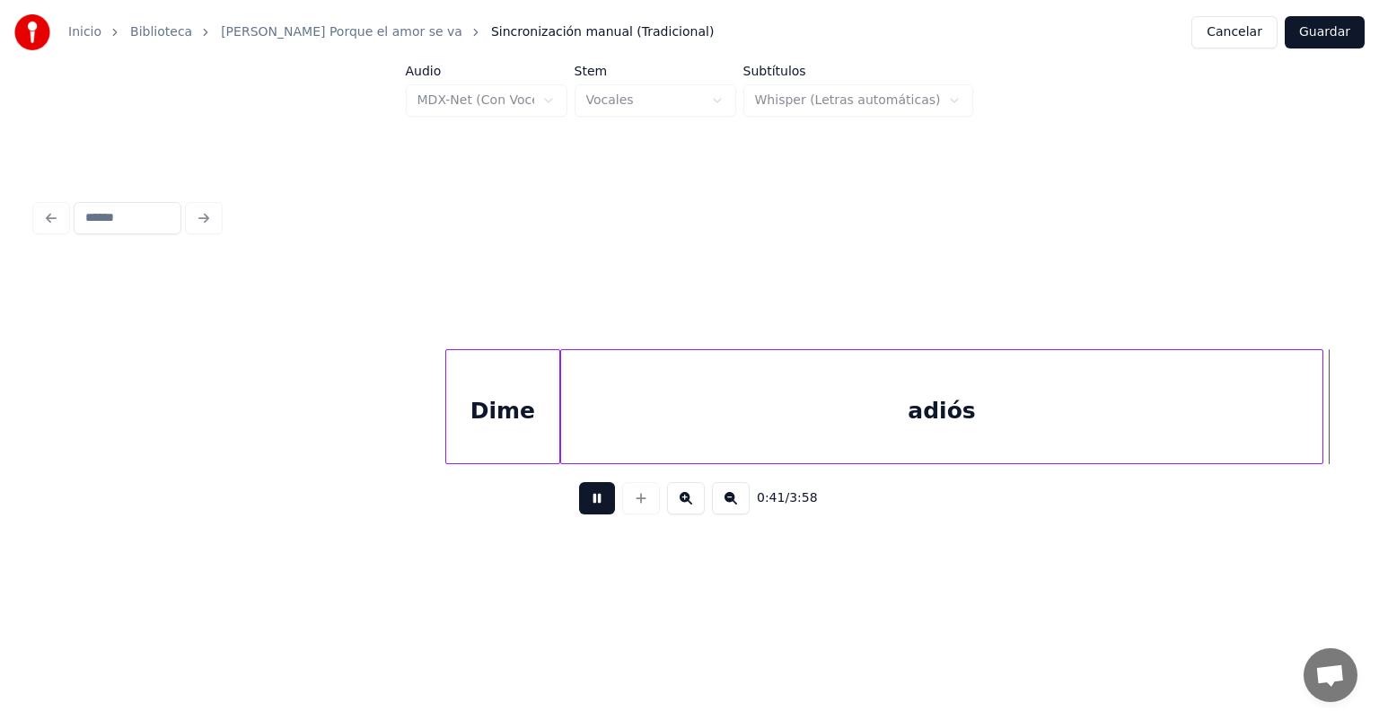
click at [590, 503] on button at bounding box center [597, 498] width 36 height 32
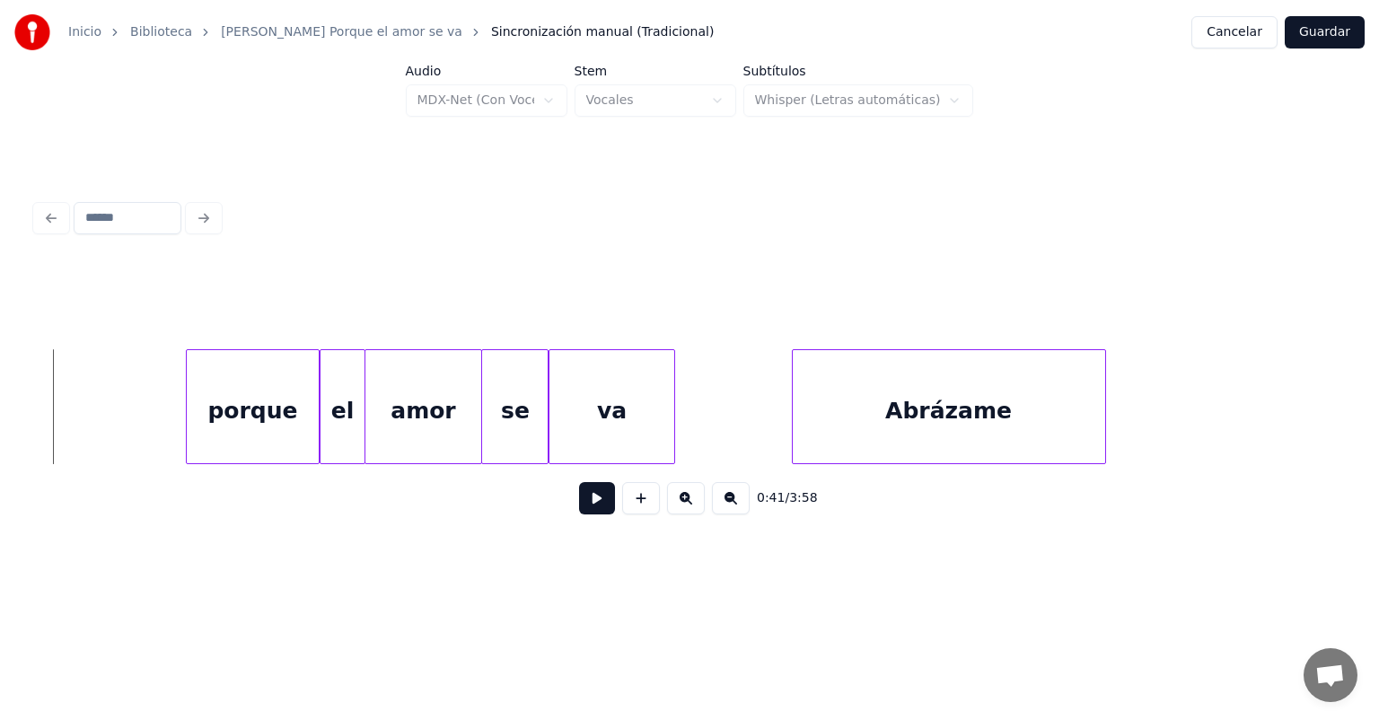
click at [591, 508] on button at bounding box center [597, 498] width 36 height 32
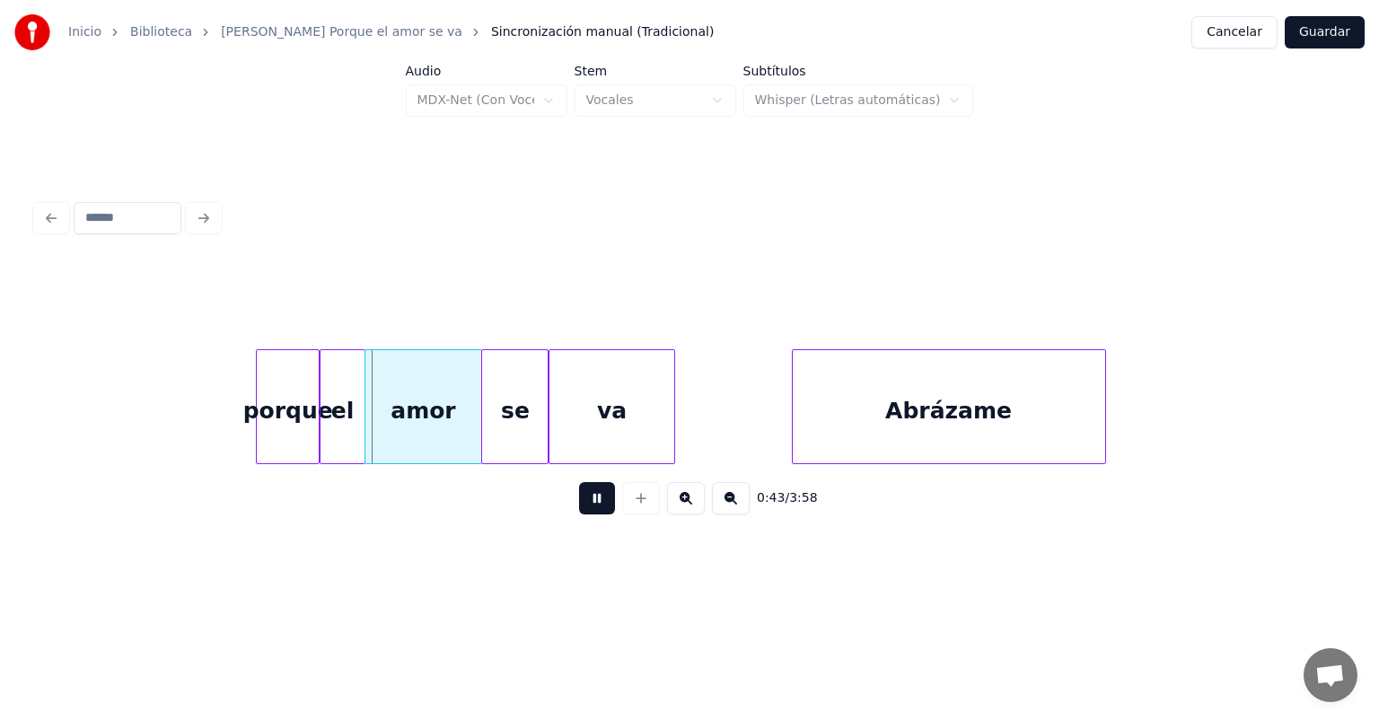
click at [346, 429] on div "el" at bounding box center [341, 411] width 43 height 122
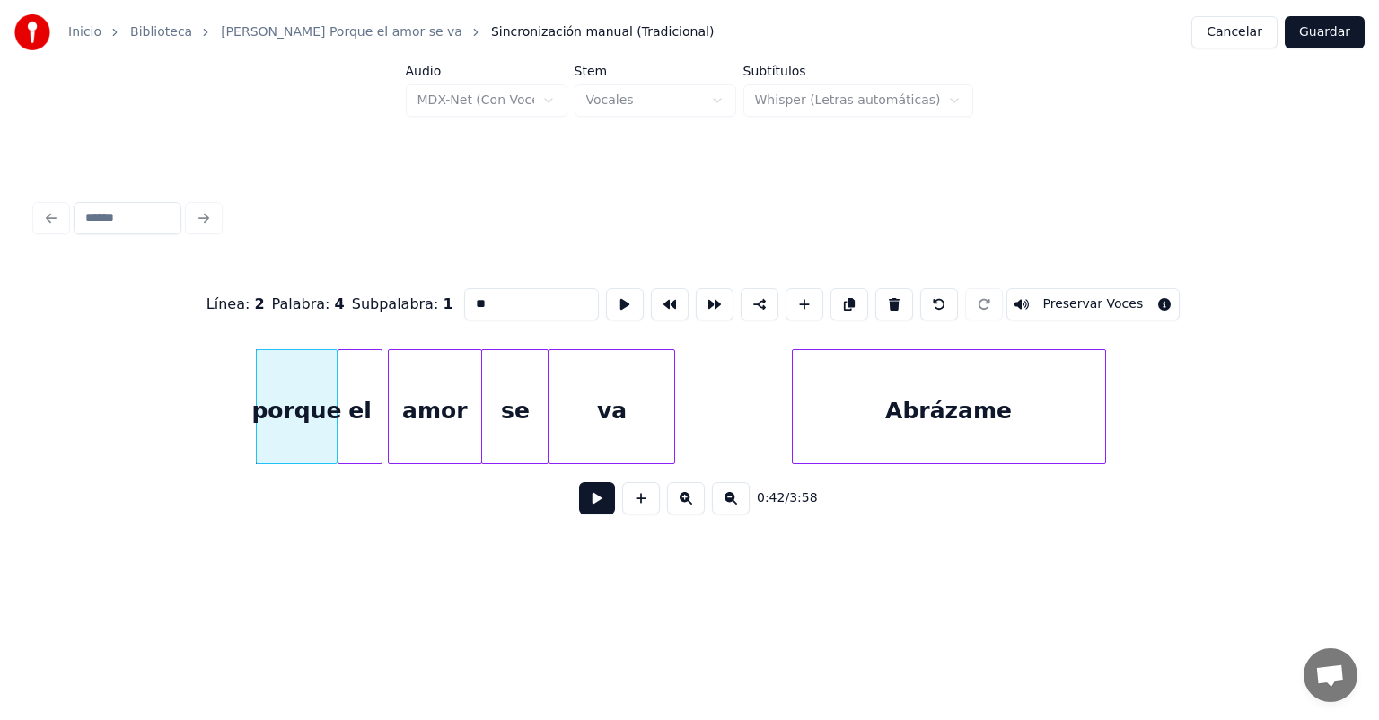
click at [579, 514] on button at bounding box center [597, 498] width 36 height 32
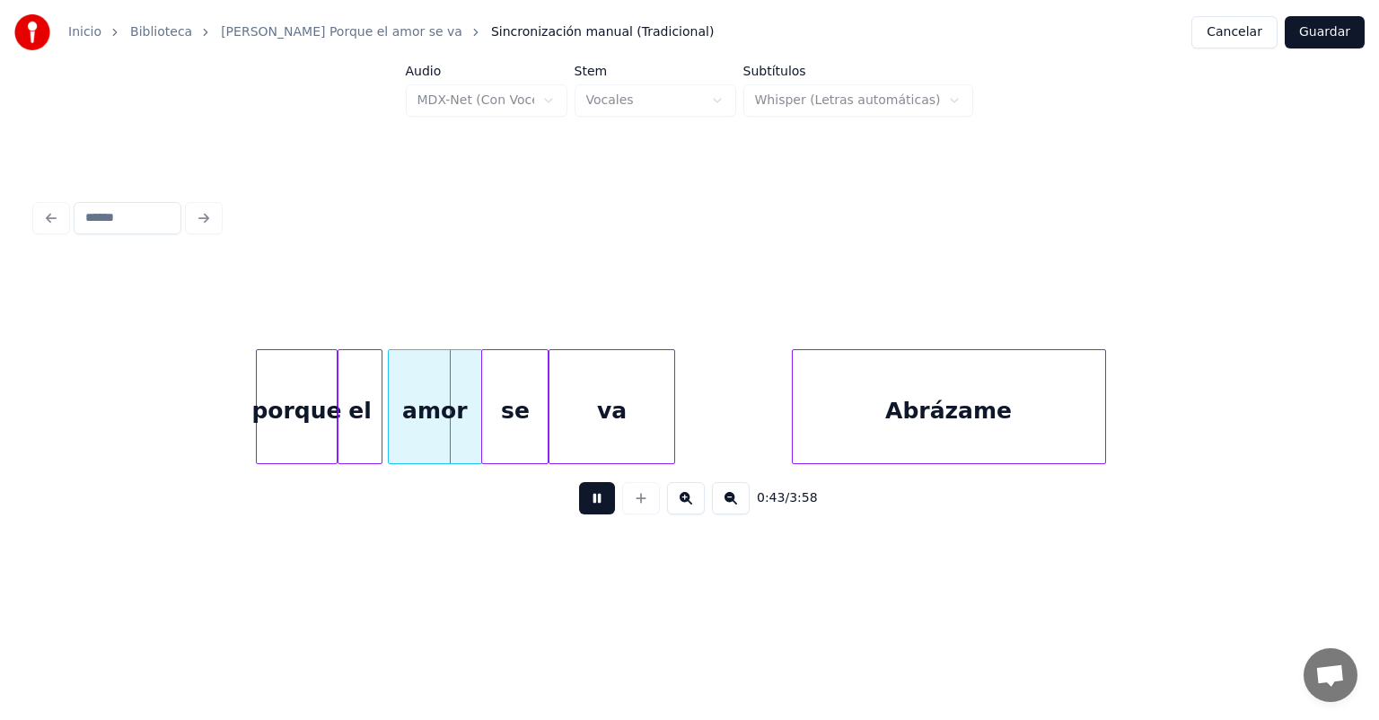
click at [579, 514] on button at bounding box center [597, 498] width 36 height 32
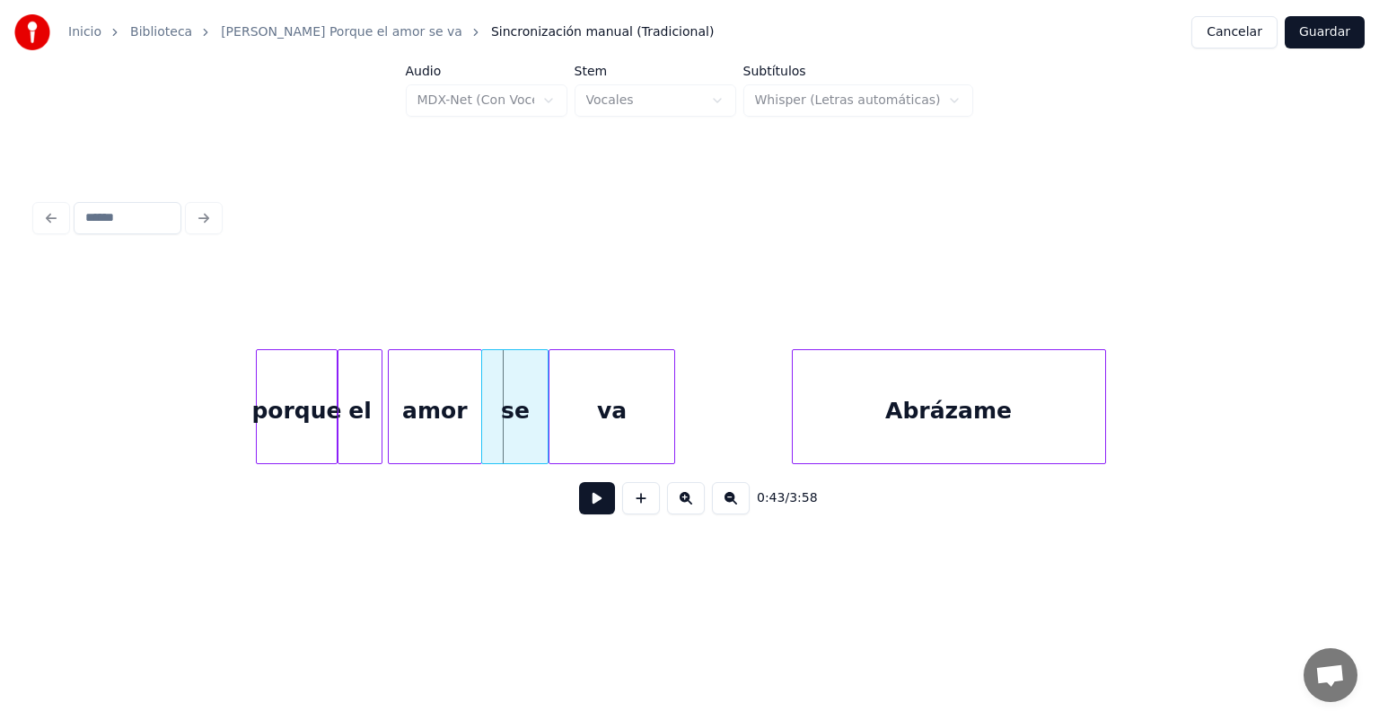
click at [579, 514] on button at bounding box center [597, 498] width 36 height 32
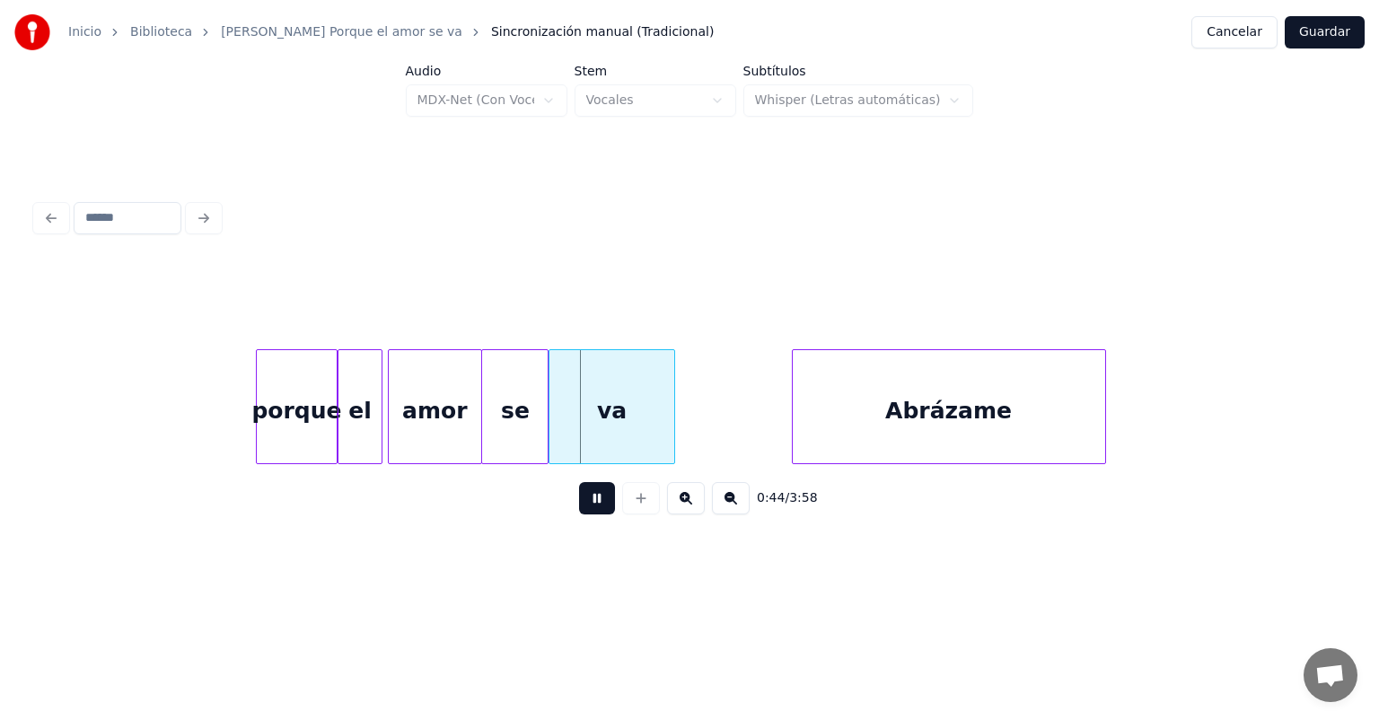
click at [579, 514] on button at bounding box center [597, 498] width 36 height 32
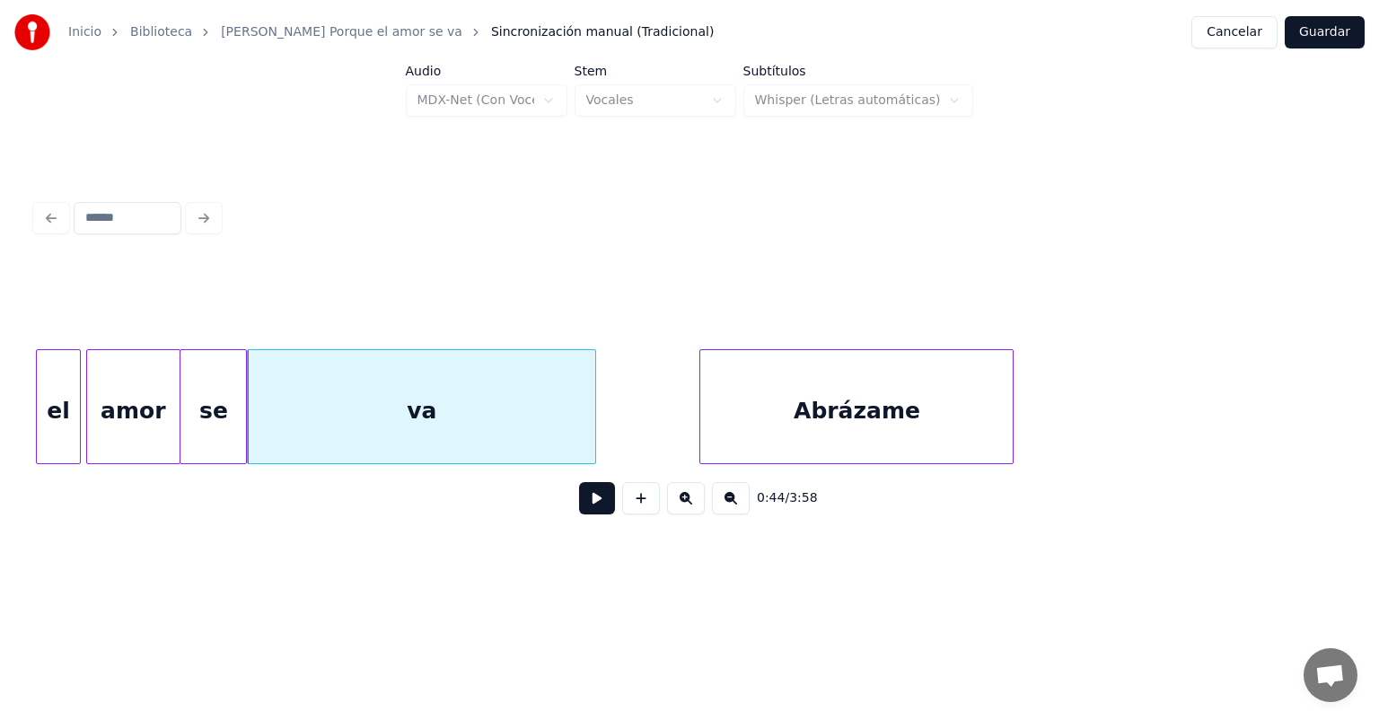
scroll to position [0, 9683]
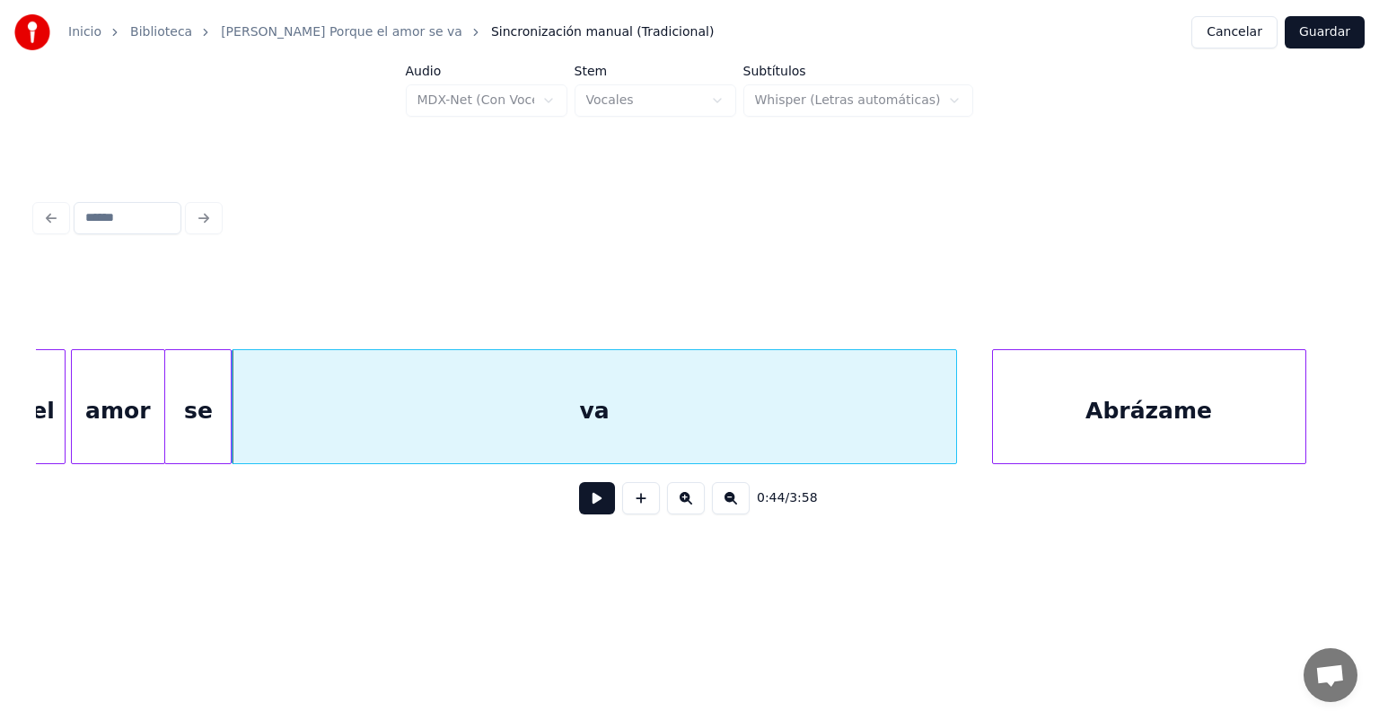
click at [46, 425] on div "el" at bounding box center [43, 411] width 43 height 122
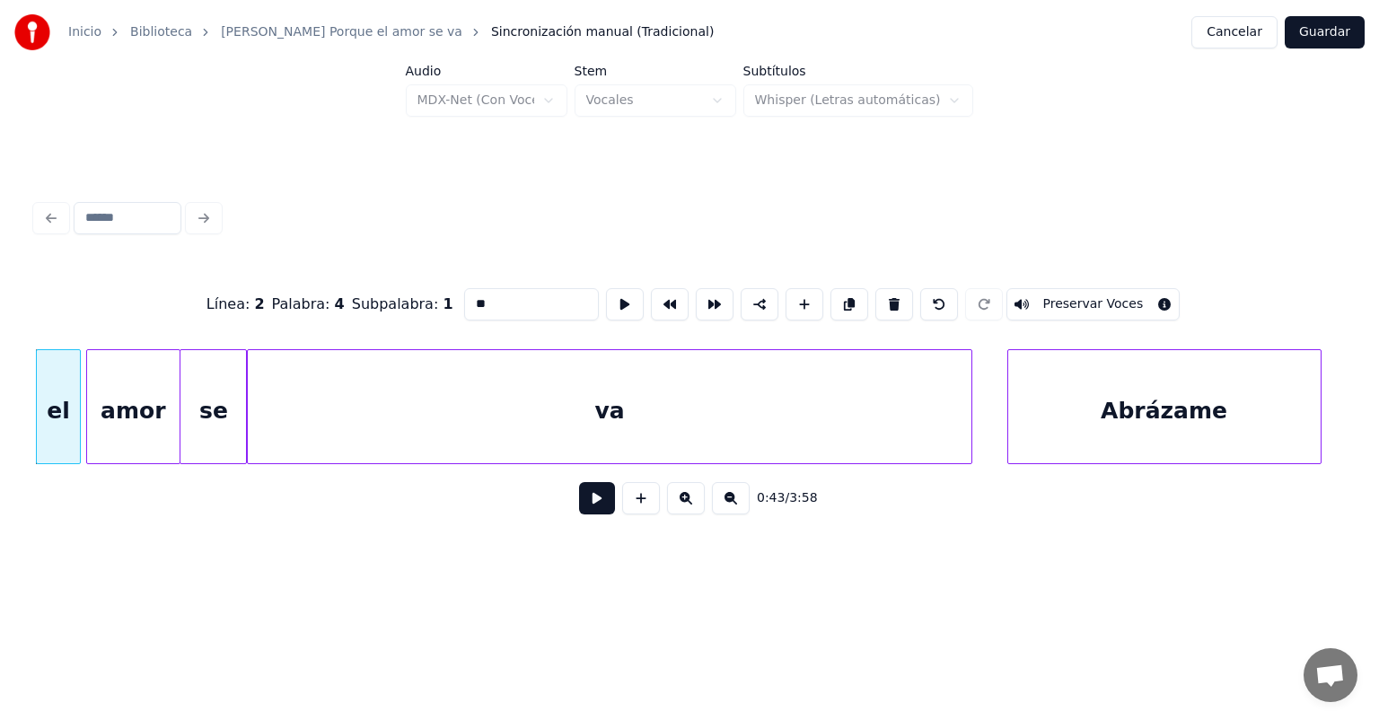
click at [581, 514] on button at bounding box center [597, 498] width 36 height 32
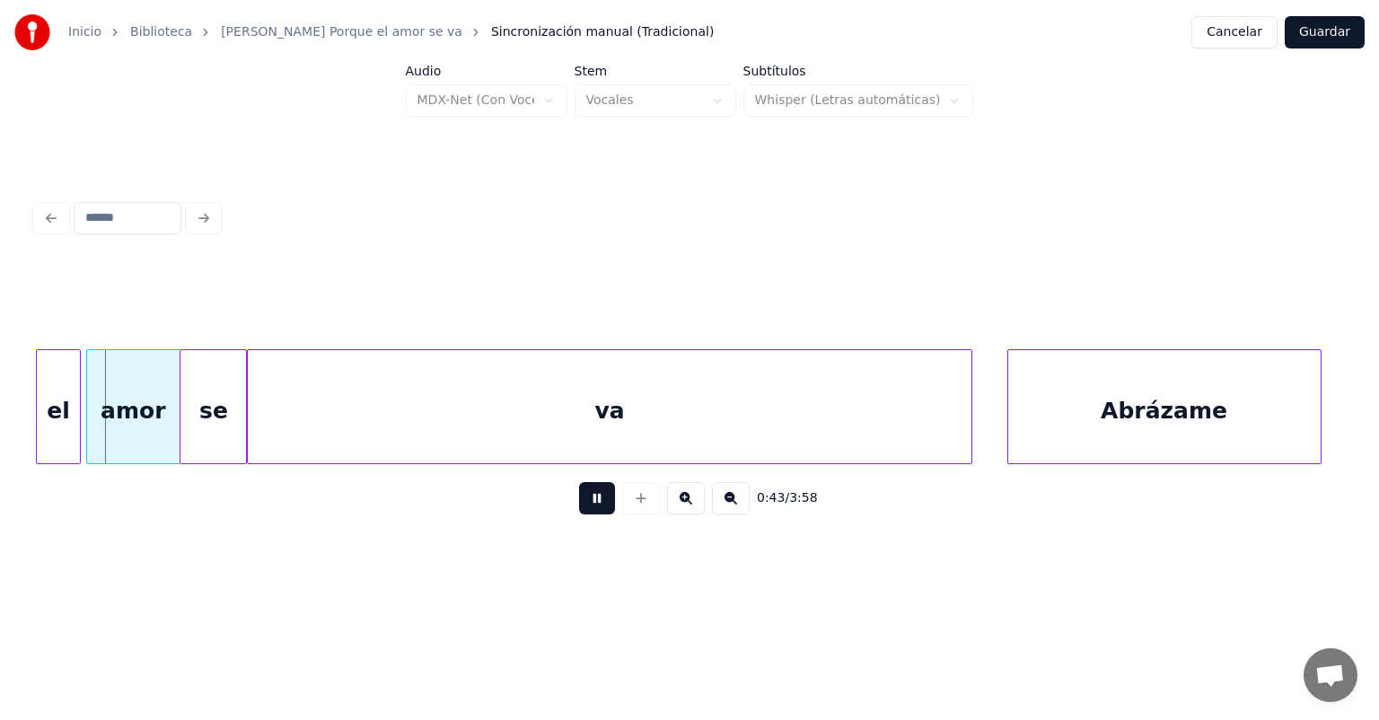
click at [585, 514] on button at bounding box center [597, 498] width 36 height 32
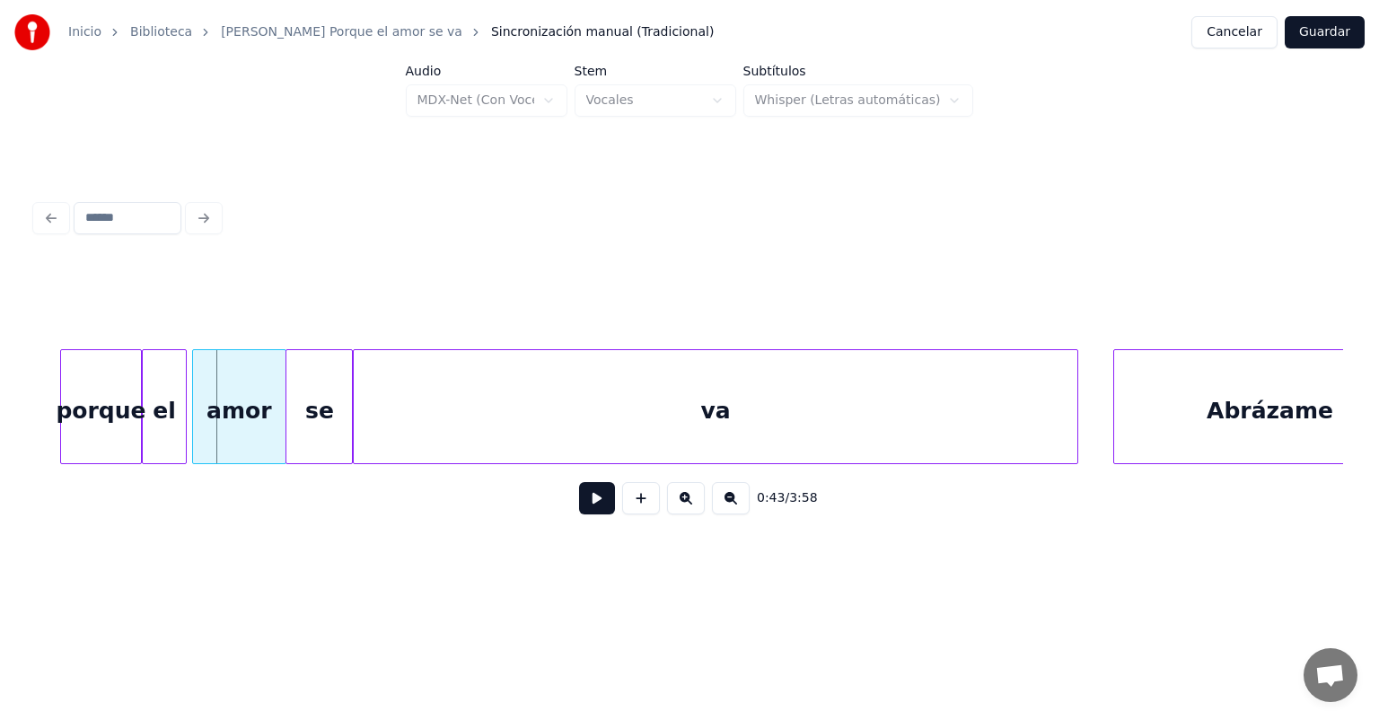
scroll to position [0, 9532]
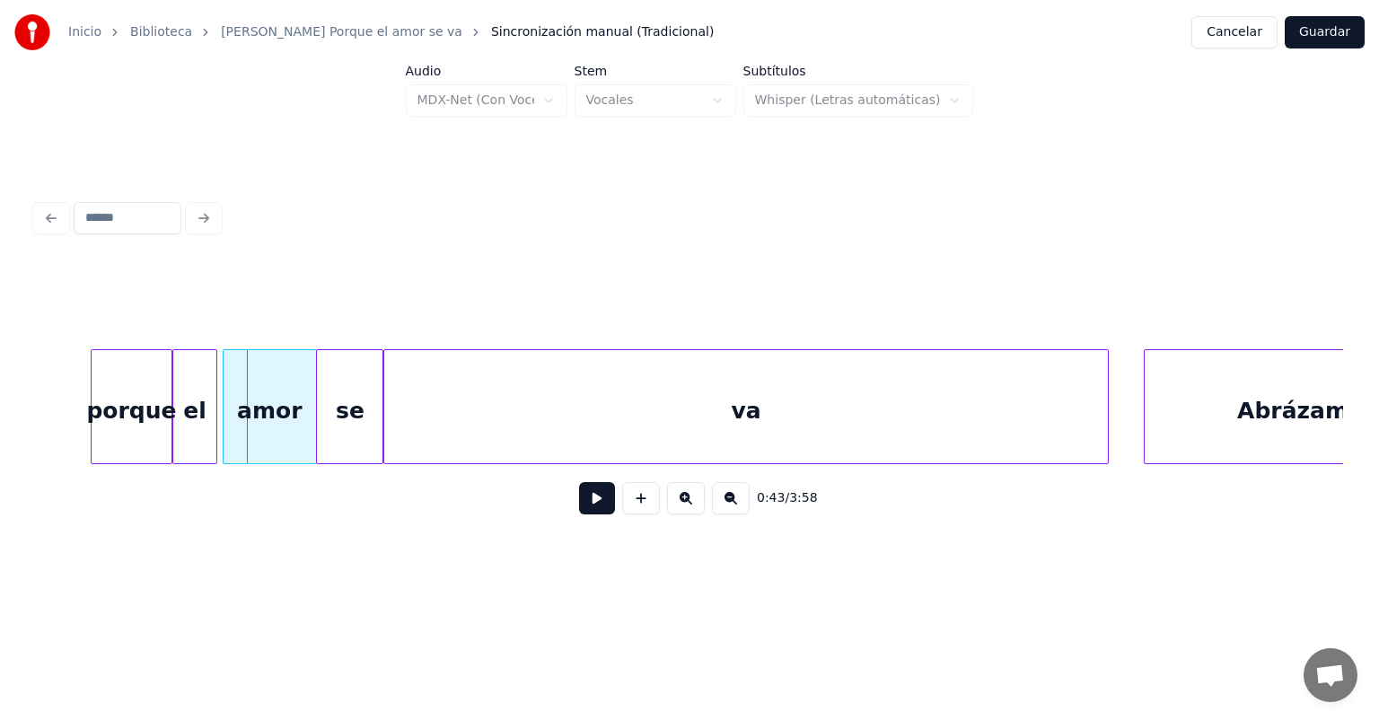
click at [343, 431] on div "se" at bounding box center [350, 411] width 66 height 122
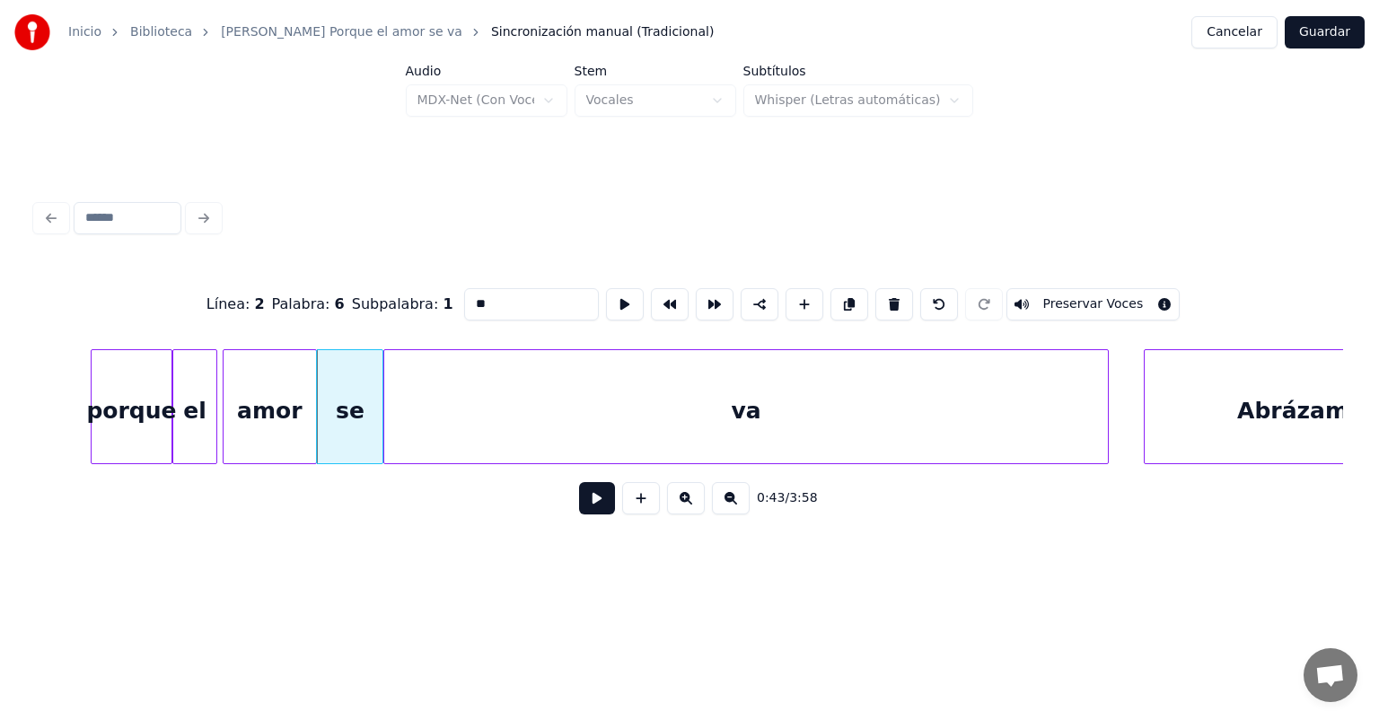
click at [579, 514] on button at bounding box center [597, 498] width 36 height 32
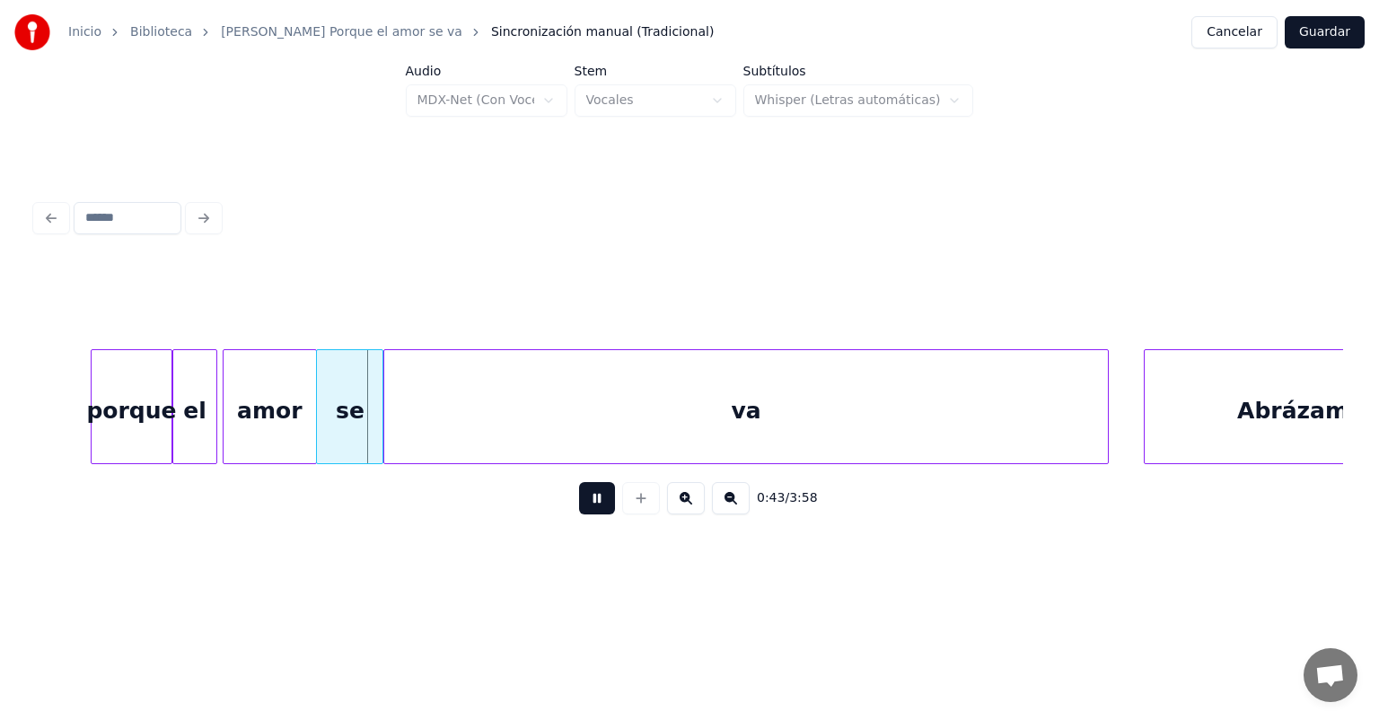
click at [579, 514] on button at bounding box center [597, 498] width 36 height 32
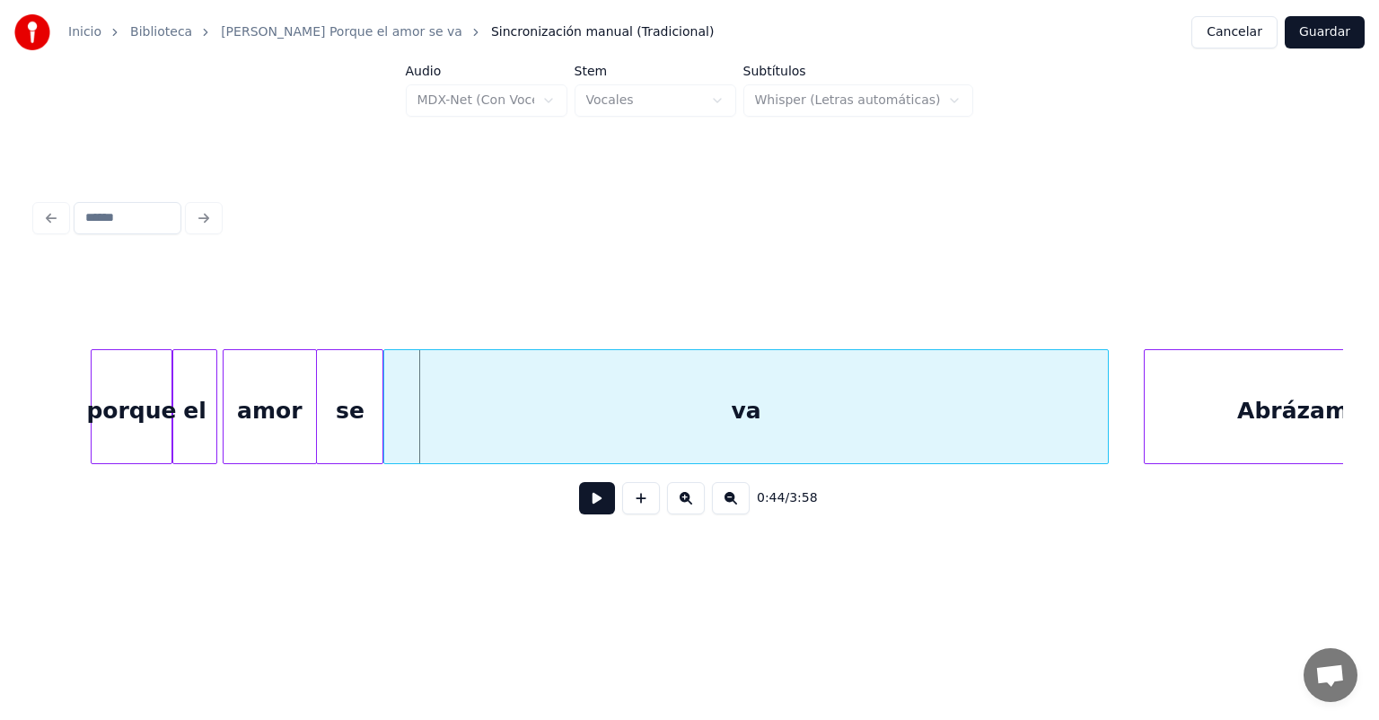
click at [416, 434] on div "va" at bounding box center [745, 411] width 723 height 122
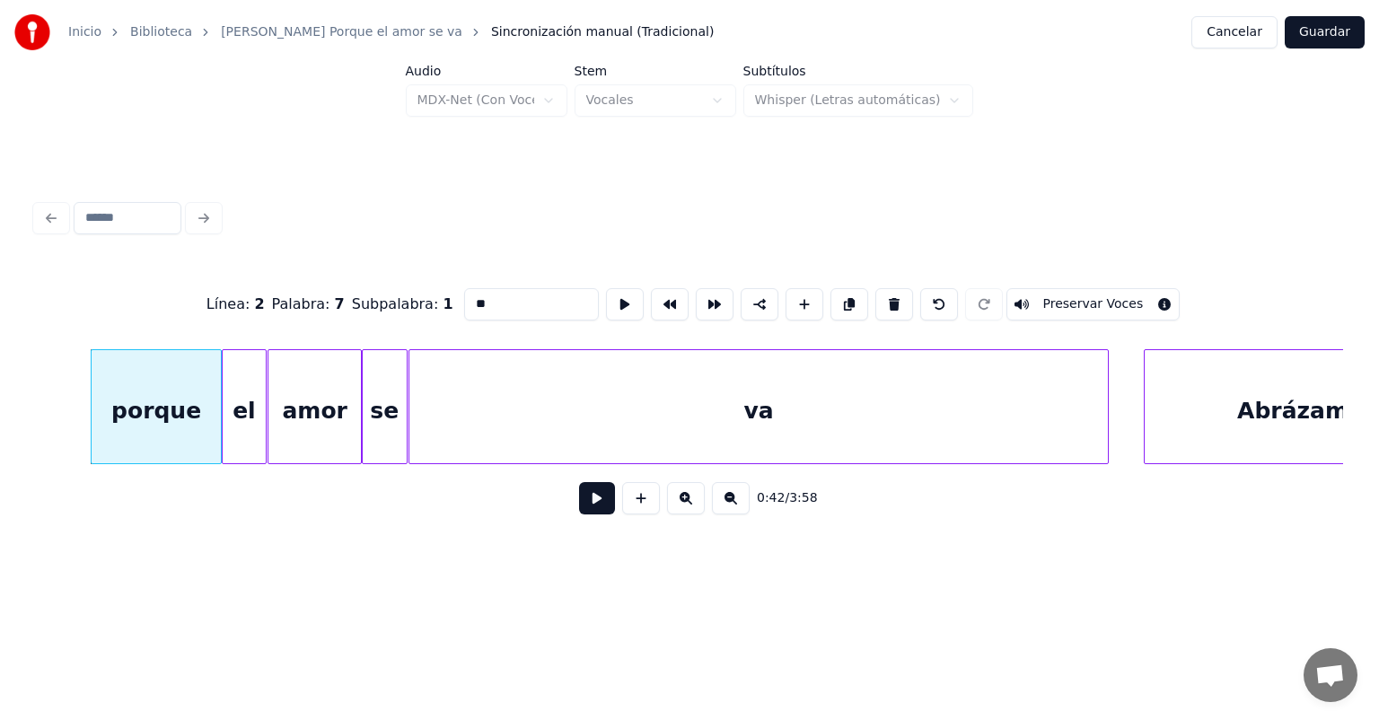
click at [579, 514] on button at bounding box center [597, 498] width 36 height 32
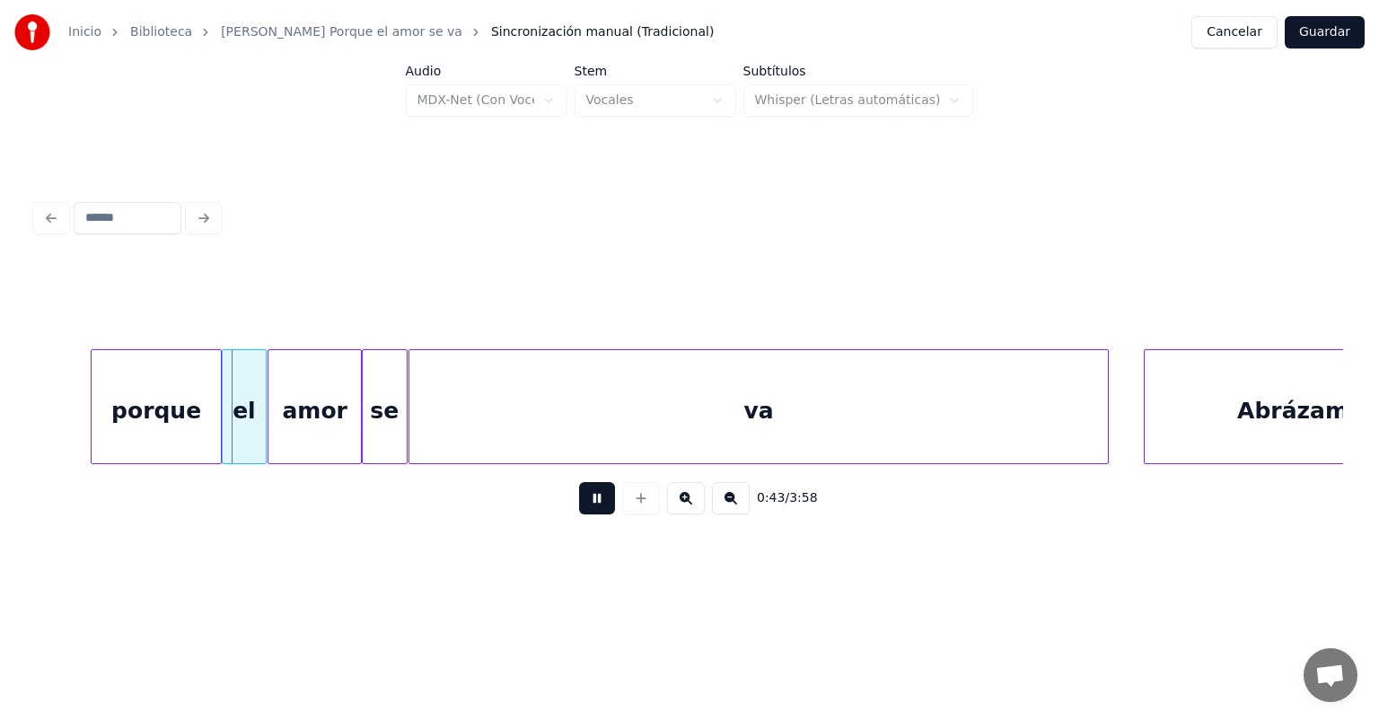
click at [579, 514] on button at bounding box center [597, 498] width 36 height 32
click at [579, 511] on button at bounding box center [597, 498] width 36 height 32
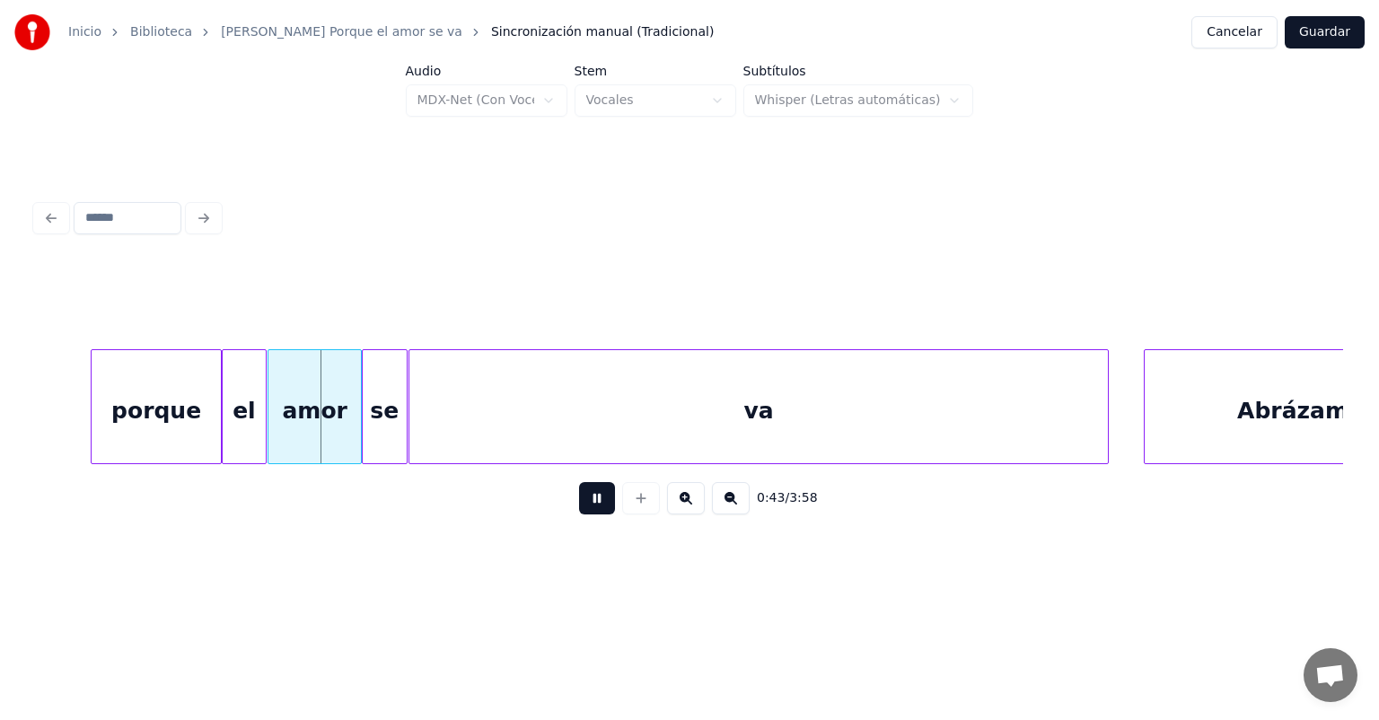
click at [583, 514] on button at bounding box center [597, 498] width 36 height 32
click at [587, 514] on button at bounding box center [597, 498] width 36 height 32
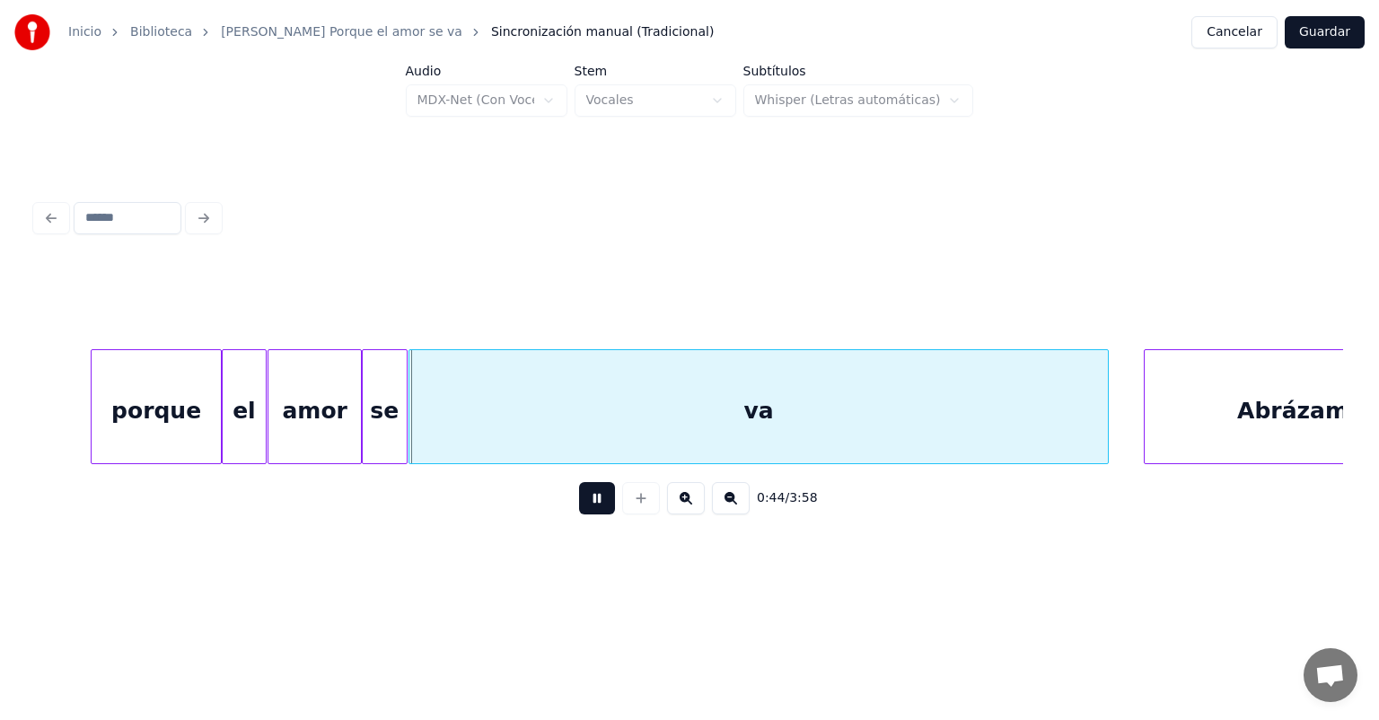
click at [593, 514] on button at bounding box center [597, 498] width 36 height 32
click at [622, 512] on button at bounding box center [641, 498] width 38 height 32
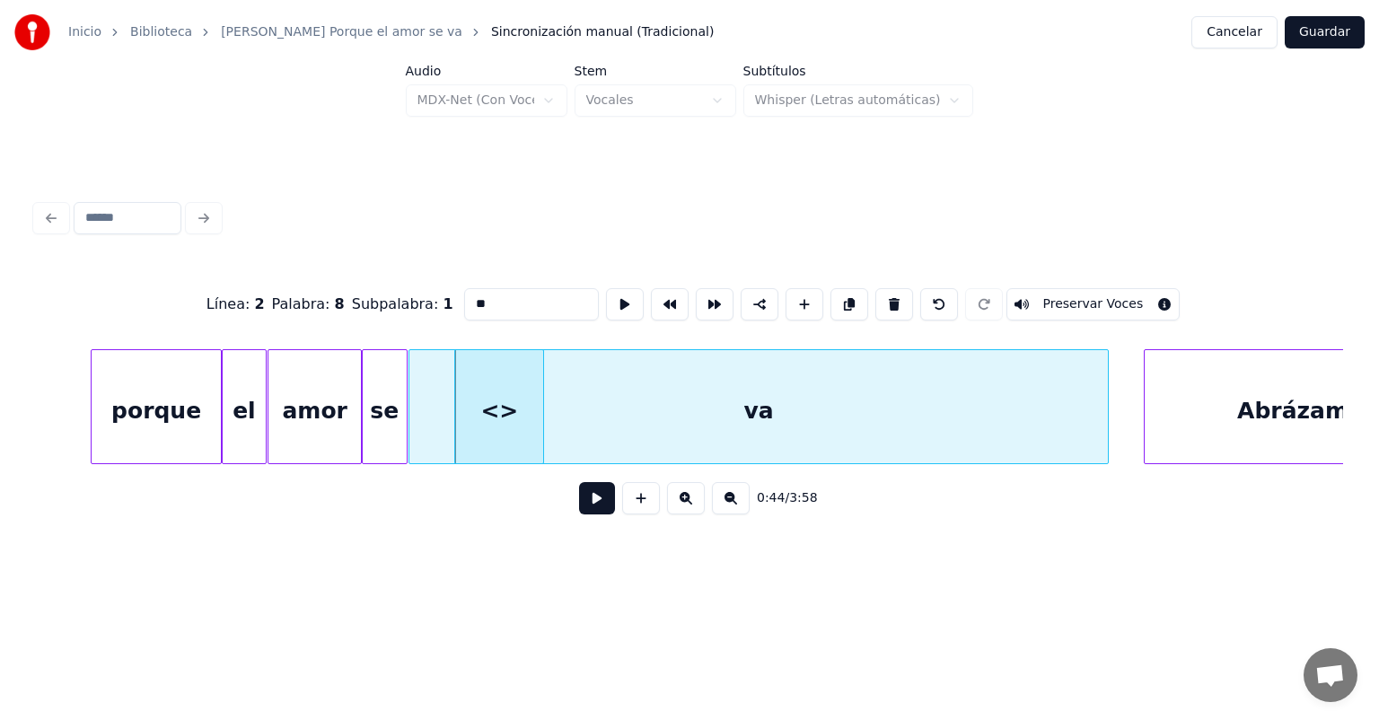
click at [939, 293] on button at bounding box center [939, 304] width 38 height 32
click at [382, 404] on div "se" at bounding box center [385, 411] width 44 height 122
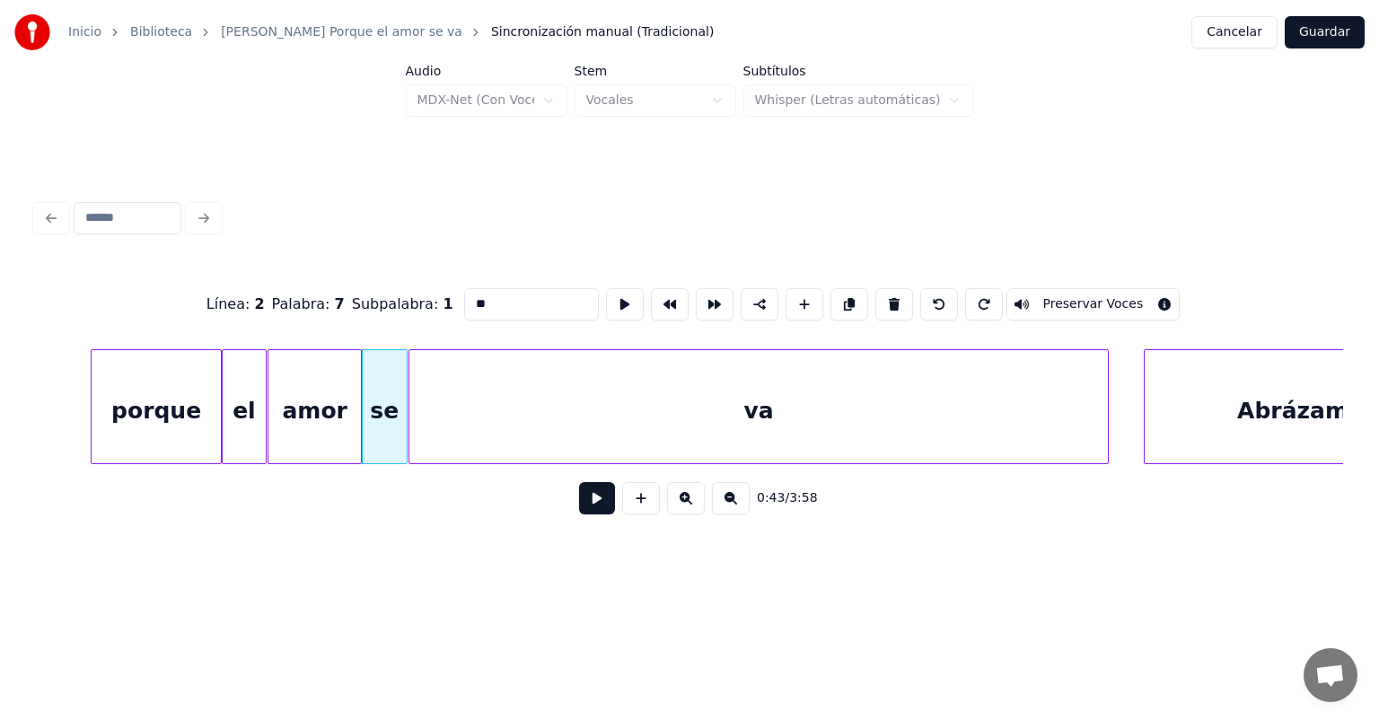
type input "**"
click at [579, 514] on button at bounding box center [597, 498] width 36 height 32
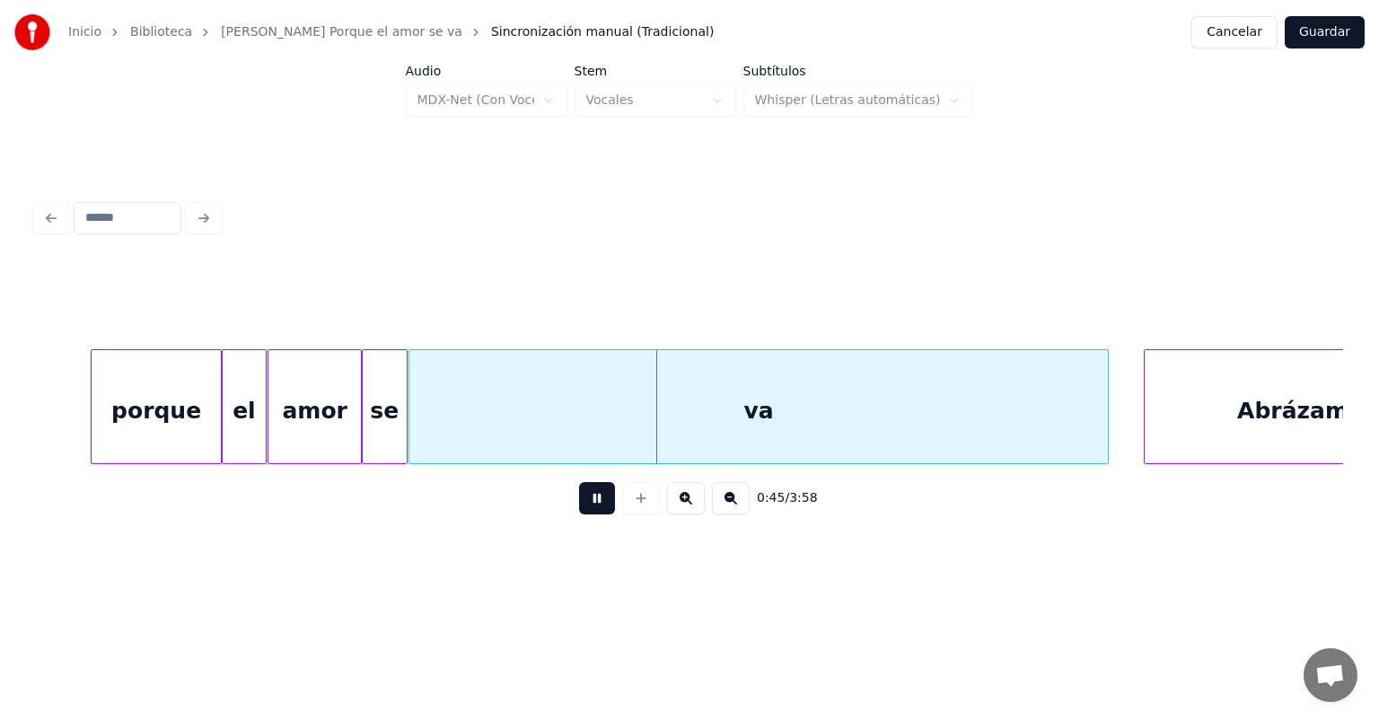
click at [442, 419] on div "va" at bounding box center [757, 411] width 697 height 122
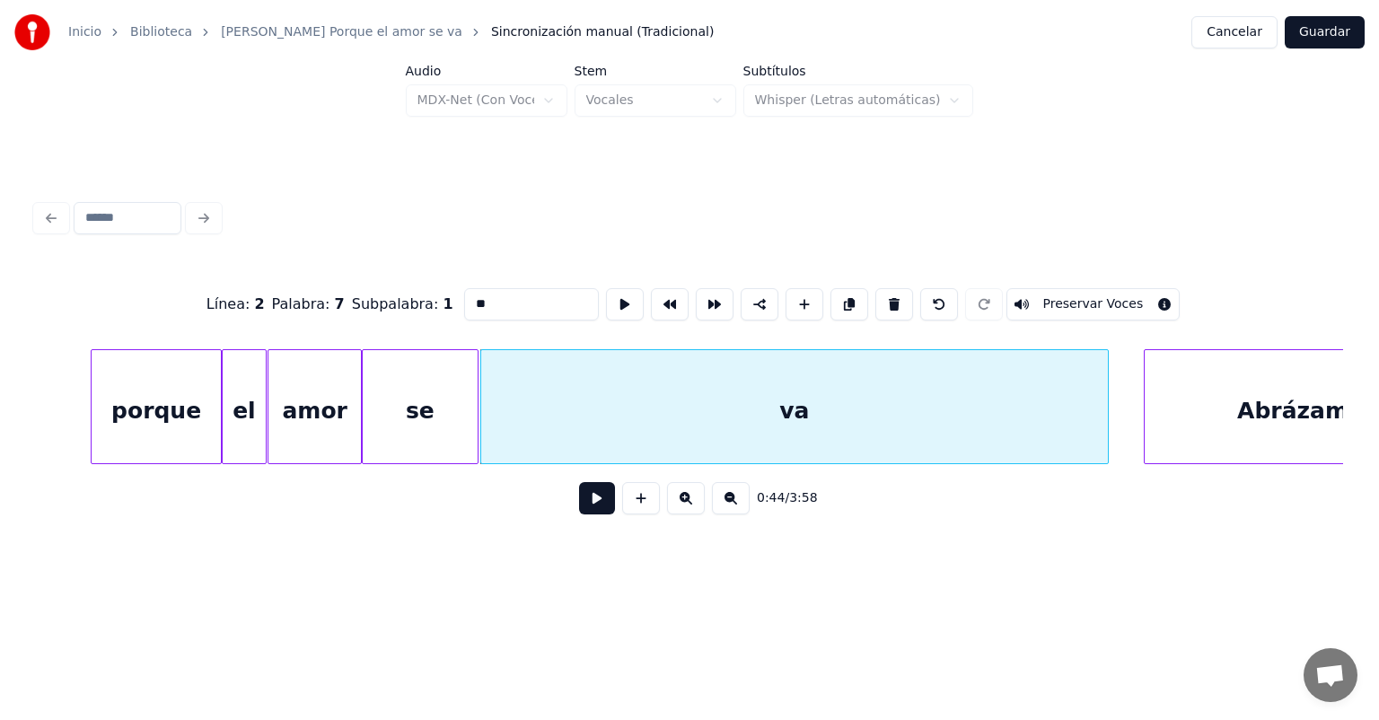
click at [470, 444] on div "se" at bounding box center [420, 411] width 115 height 122
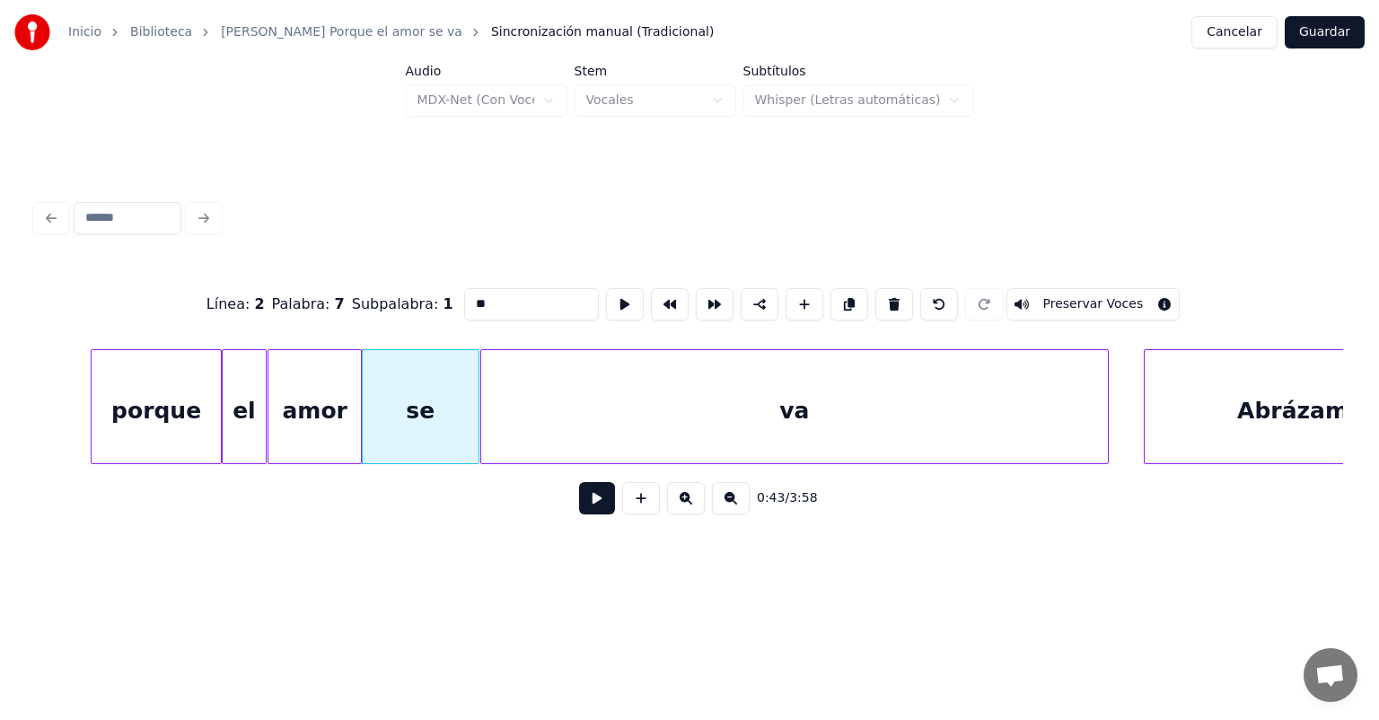
click at [294, 412] on div "amor" at bounding box center [314, 411] width 92 height 122
type input "****"
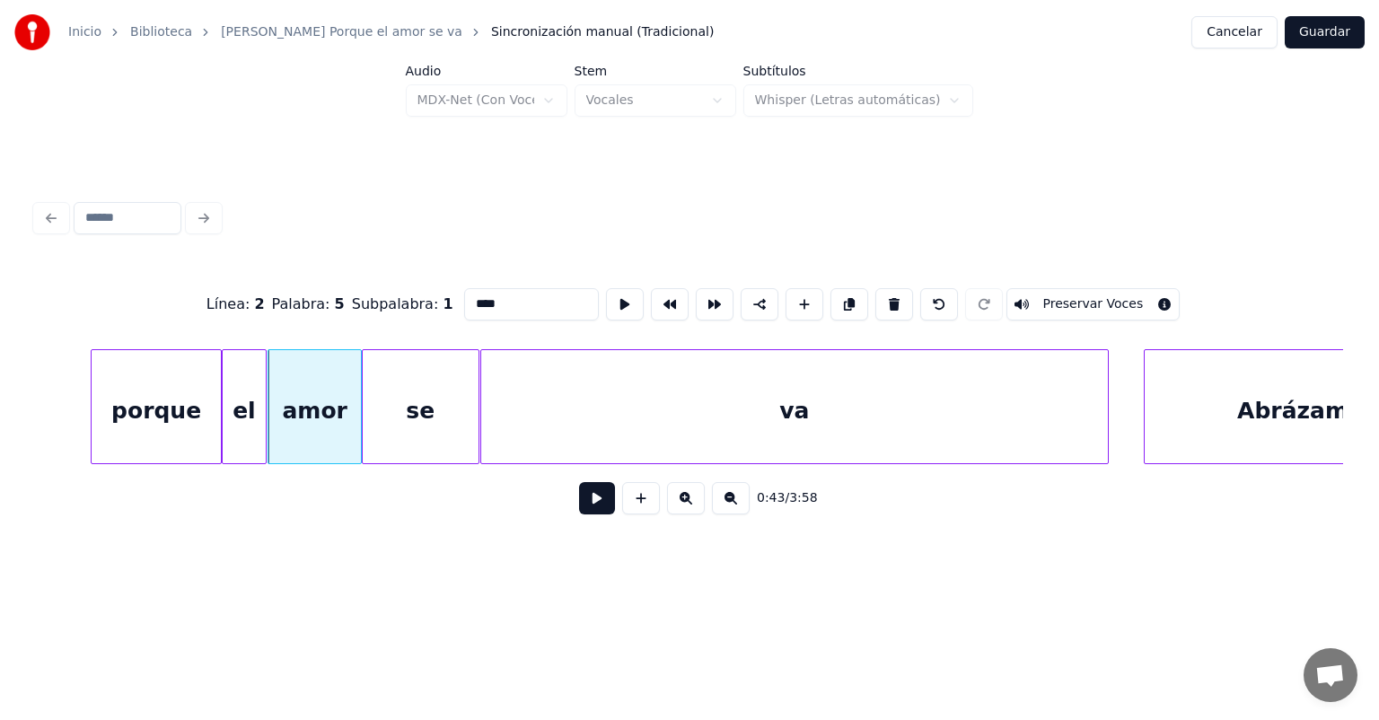
click at [579, 504] on button at bounding box center [597, 498] width 36 height 32
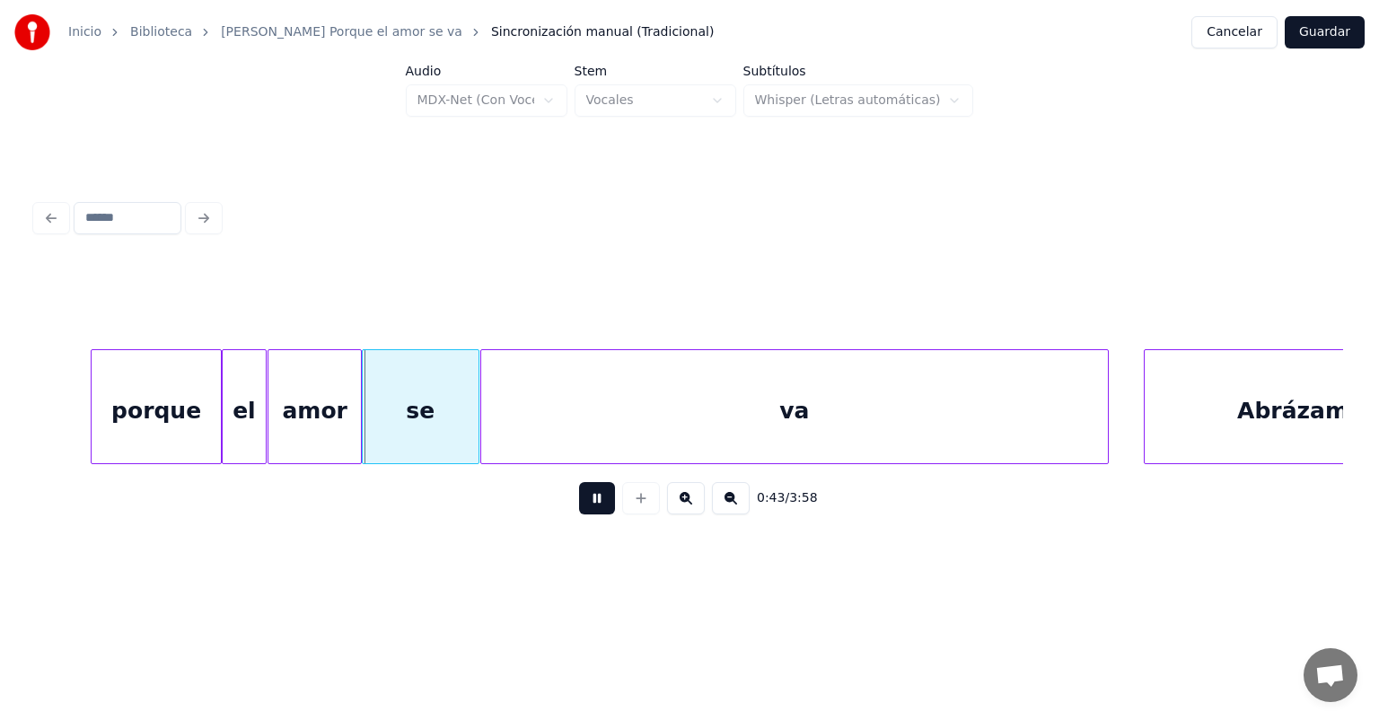
click at [579, 510] on button at bounding box center [597, 498] width 36 height 32
click at [388, 432] on div "se" at bounding box center [421, 411] width 116 height 122
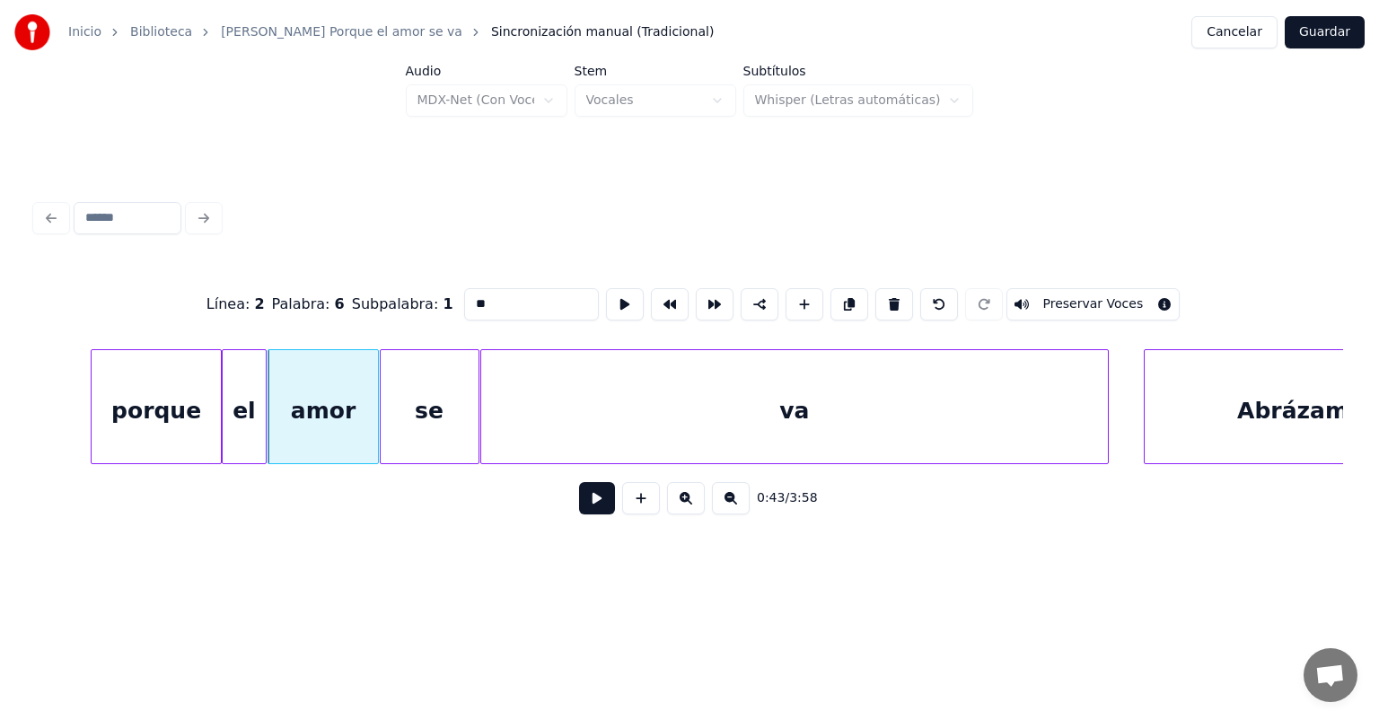
click at [579, 513] on button at bounding box center [597, 498] width 36 height 32
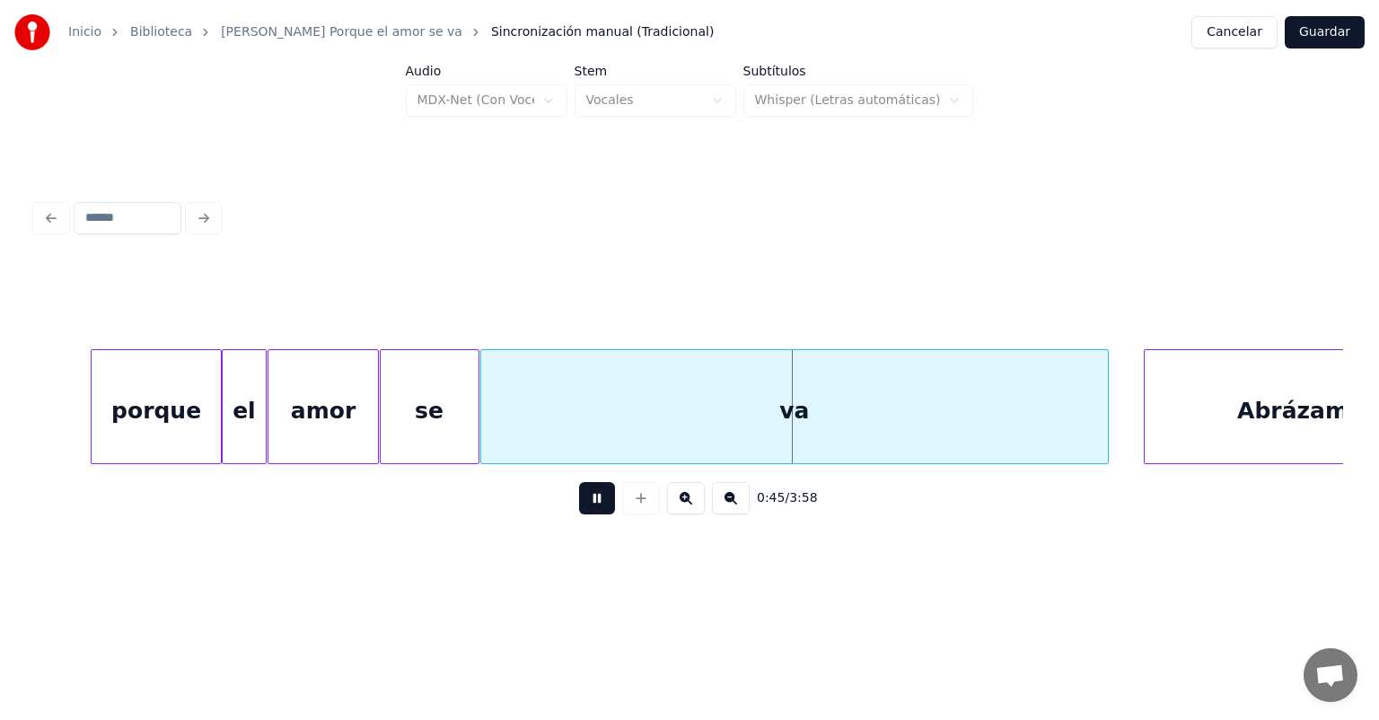
click at [582, 512] on button at bounding box center [597, 498] width 36 height 32
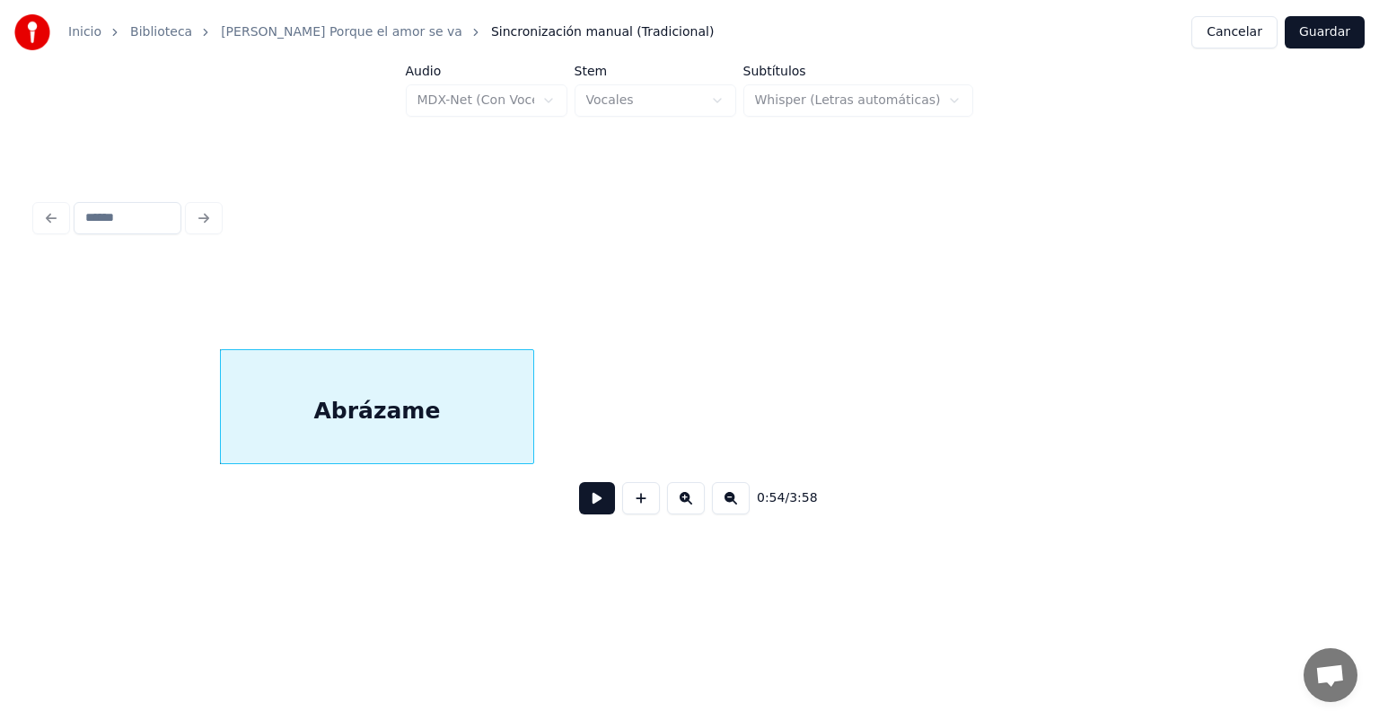
scroll to position [0, 12099]
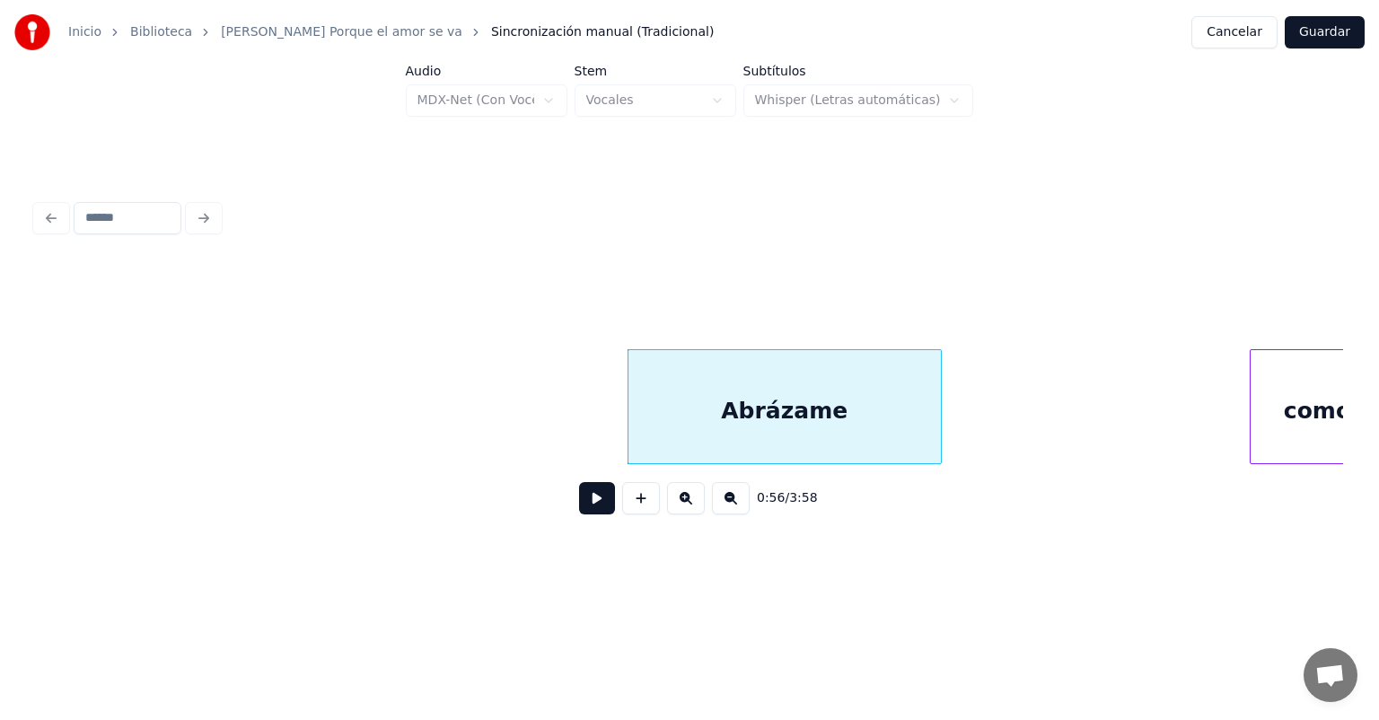
click at [580, 509] on button at bounding box center [597, 498] width 36 height 32
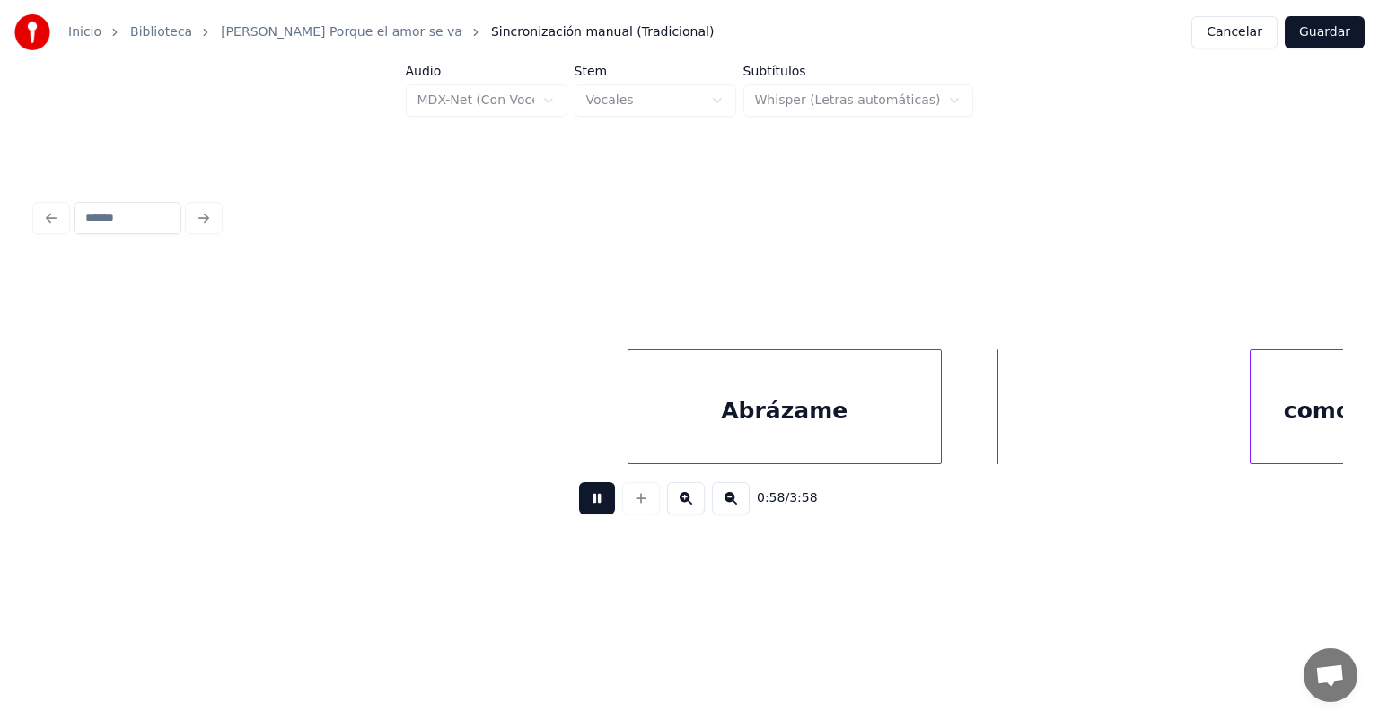
click at [582, 511] on button at bounding box center [597, 498] width 36 height 32
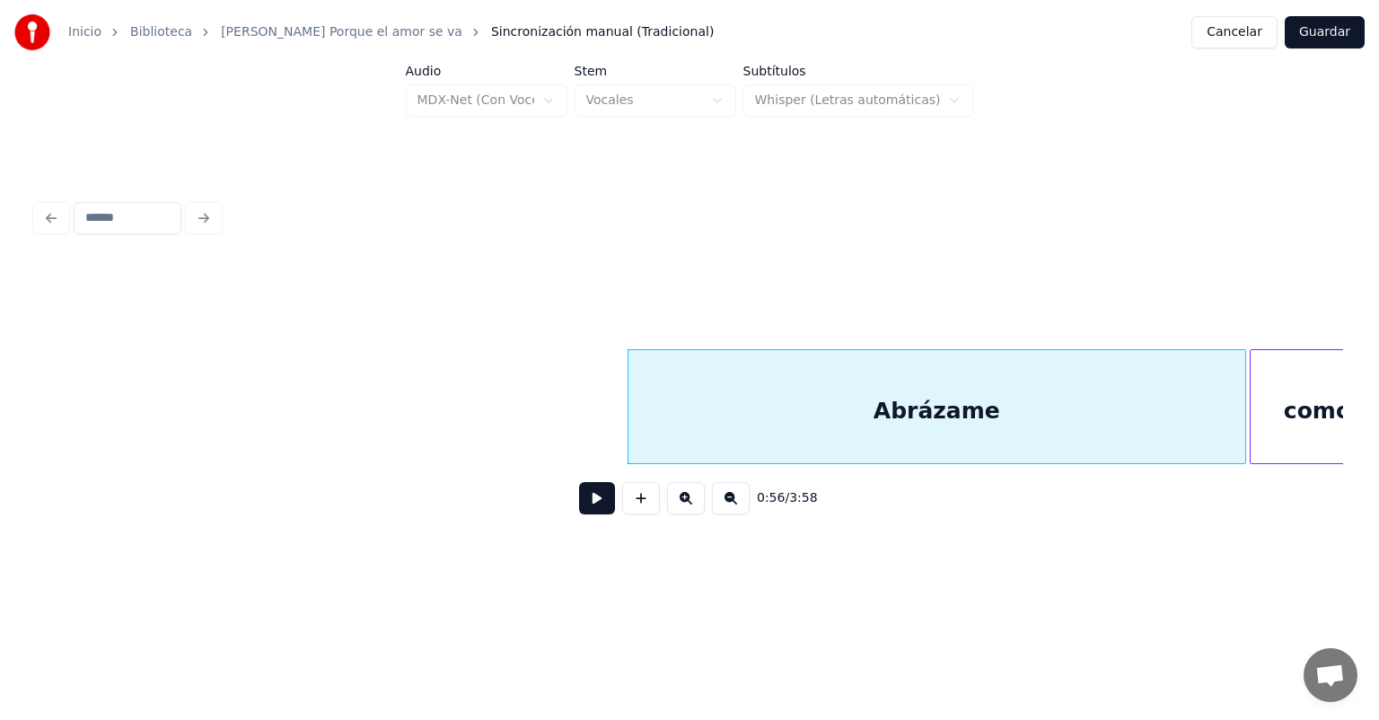
click at [579, 505] on button at bounding box center [597, 498] width 36 height 32
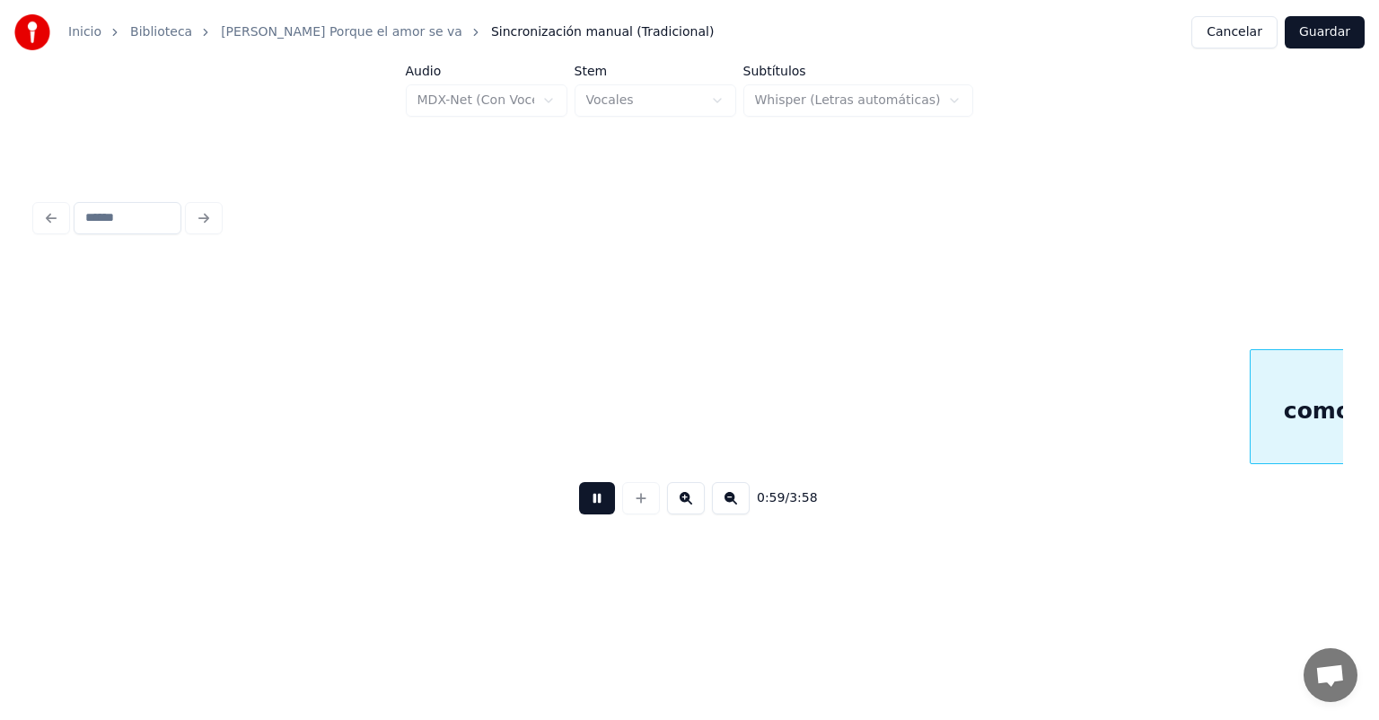
scroll to position [0, 13407]
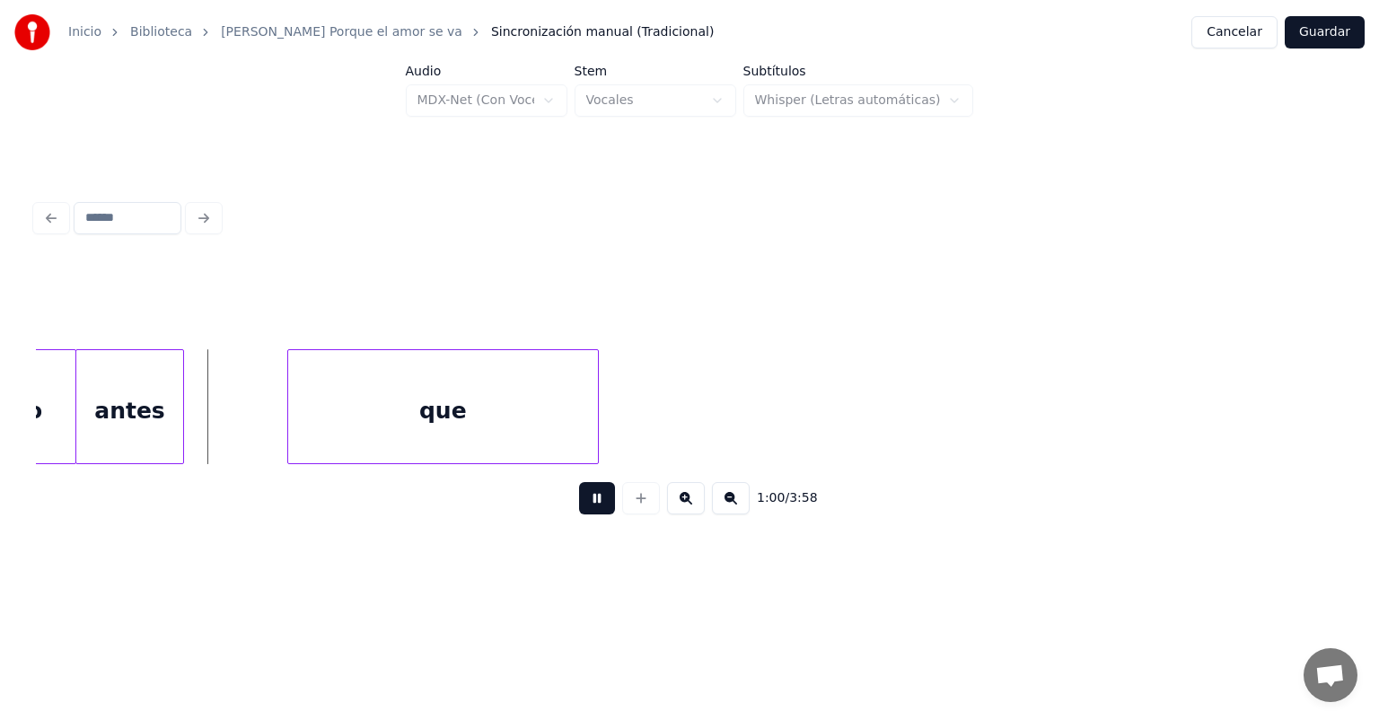
click at [579, 495] on button at bounding box center [597, 498] width 36 height 32
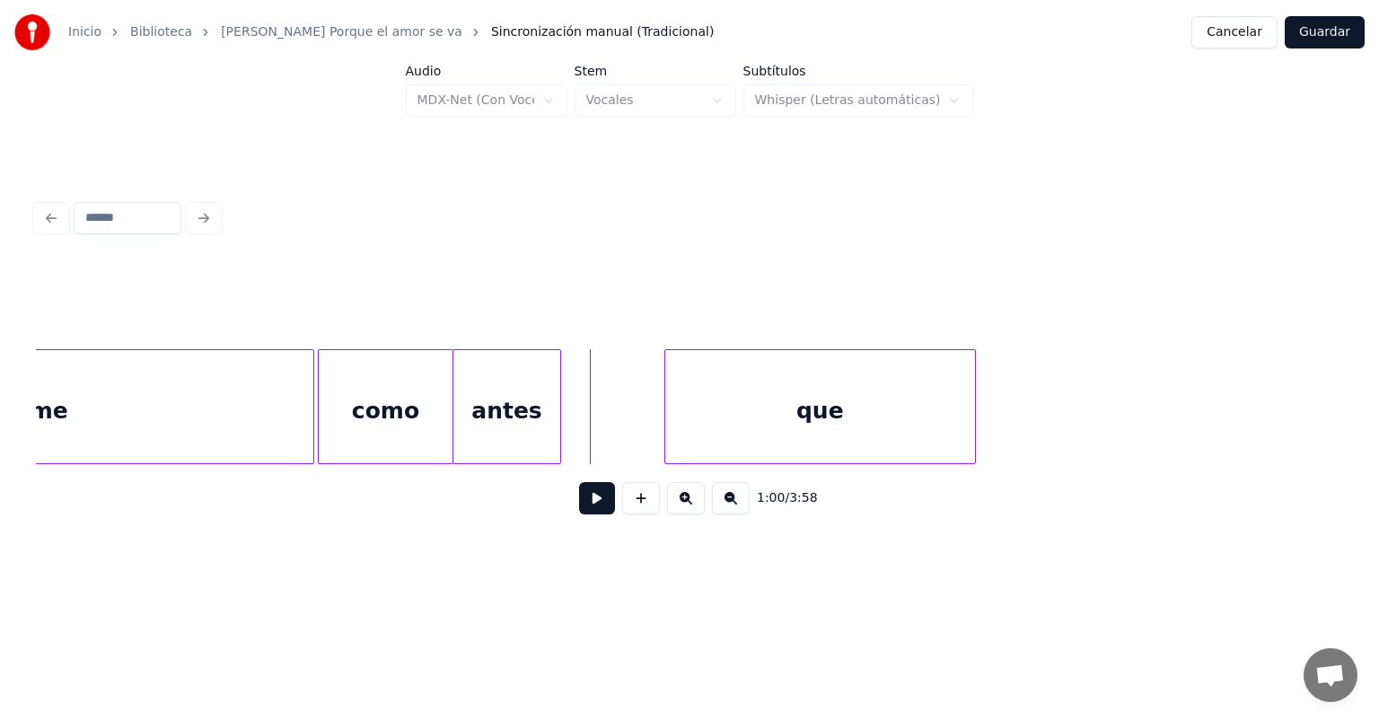
scroll to position [0, 13016]
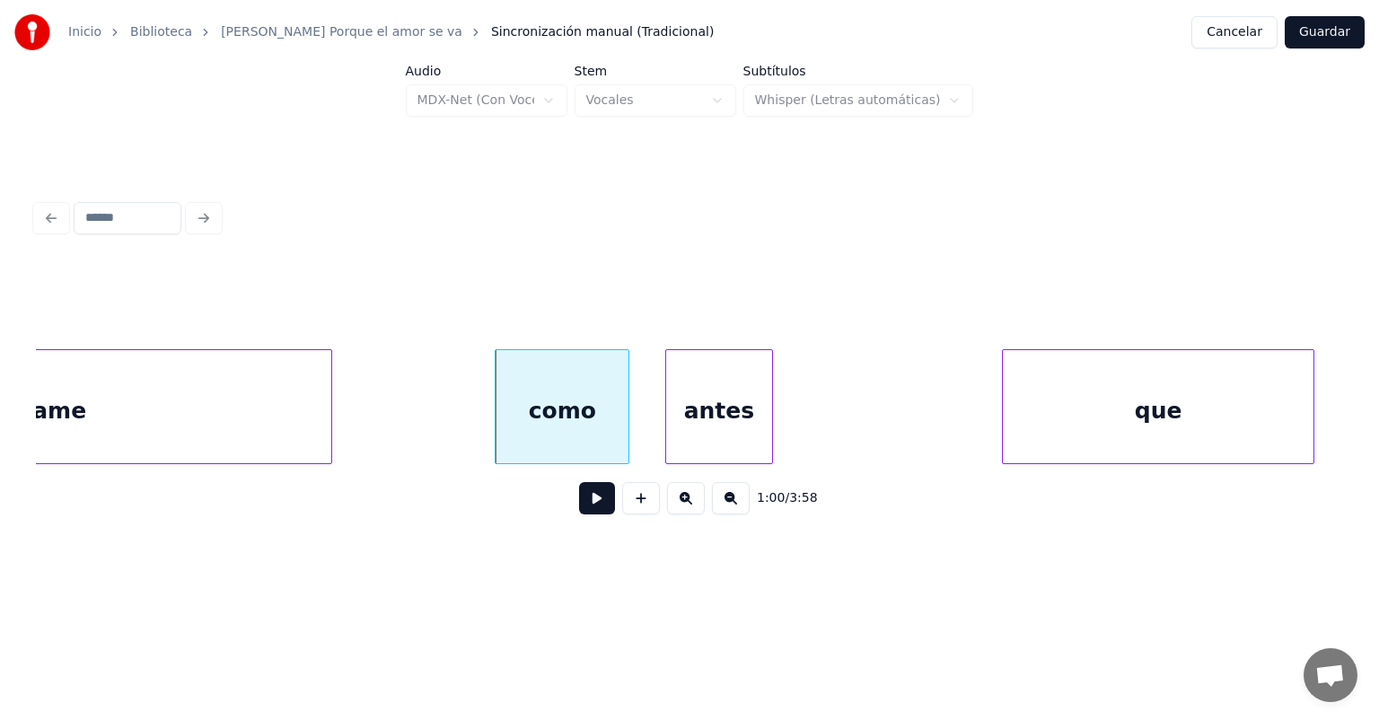
click at [281, 397] on div "Abrázame" at bounding box center [23, 411] width 617 height 122
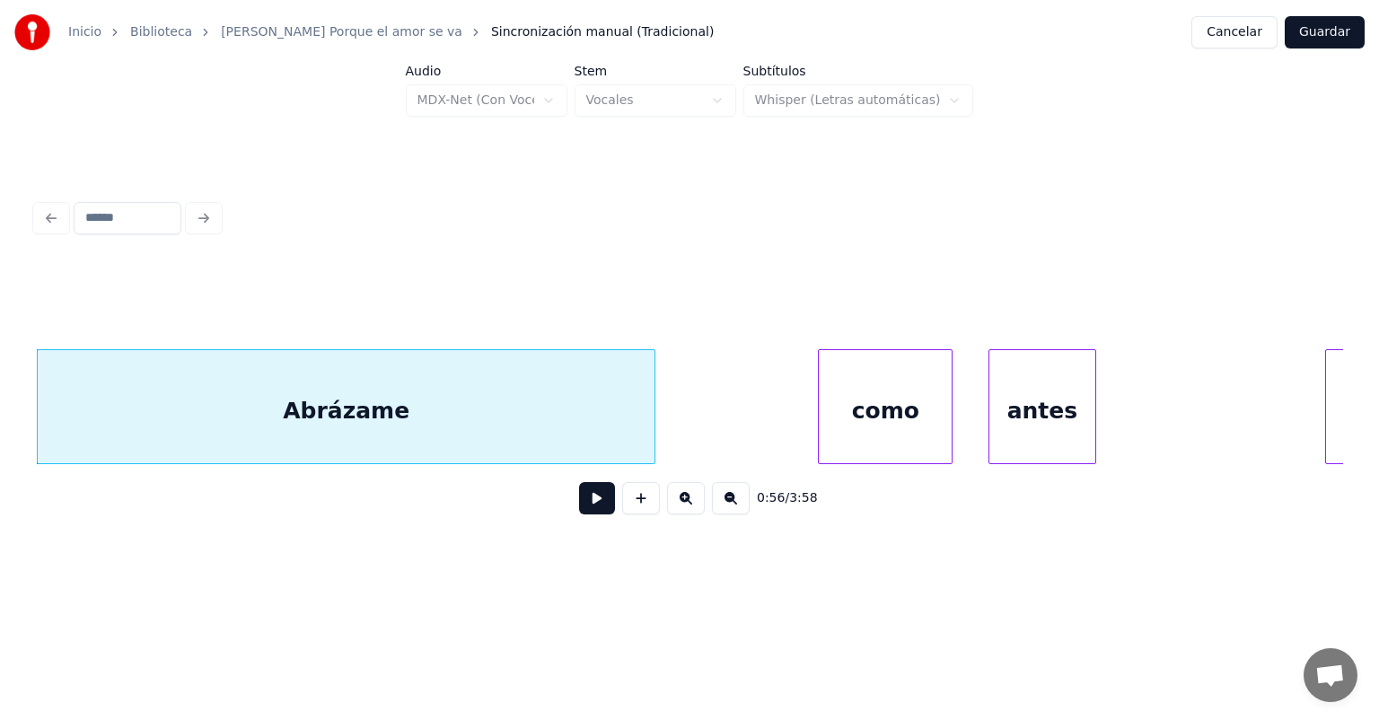
click at [579, 514] on button at bounding box center [597, 498] width 36 height 32
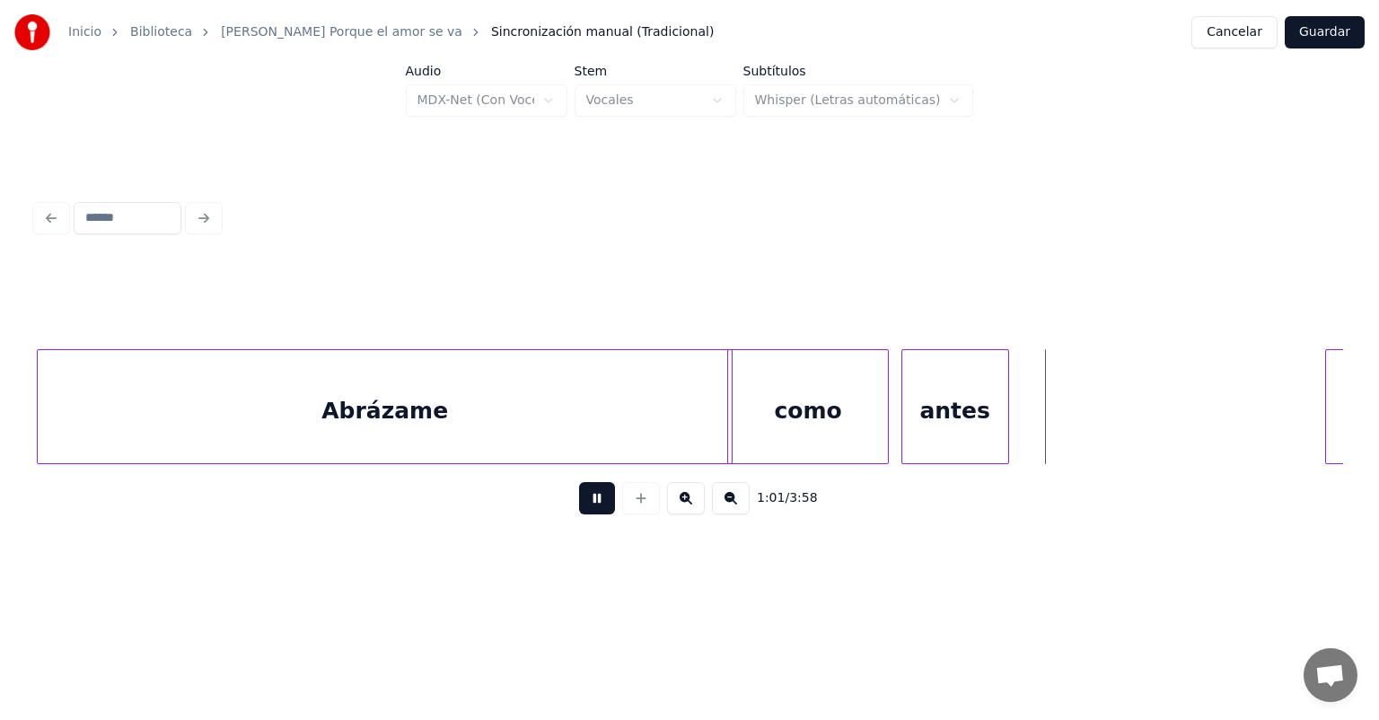
click at [883, 433] on div at bounding box center [884, 406] width 5 height 113
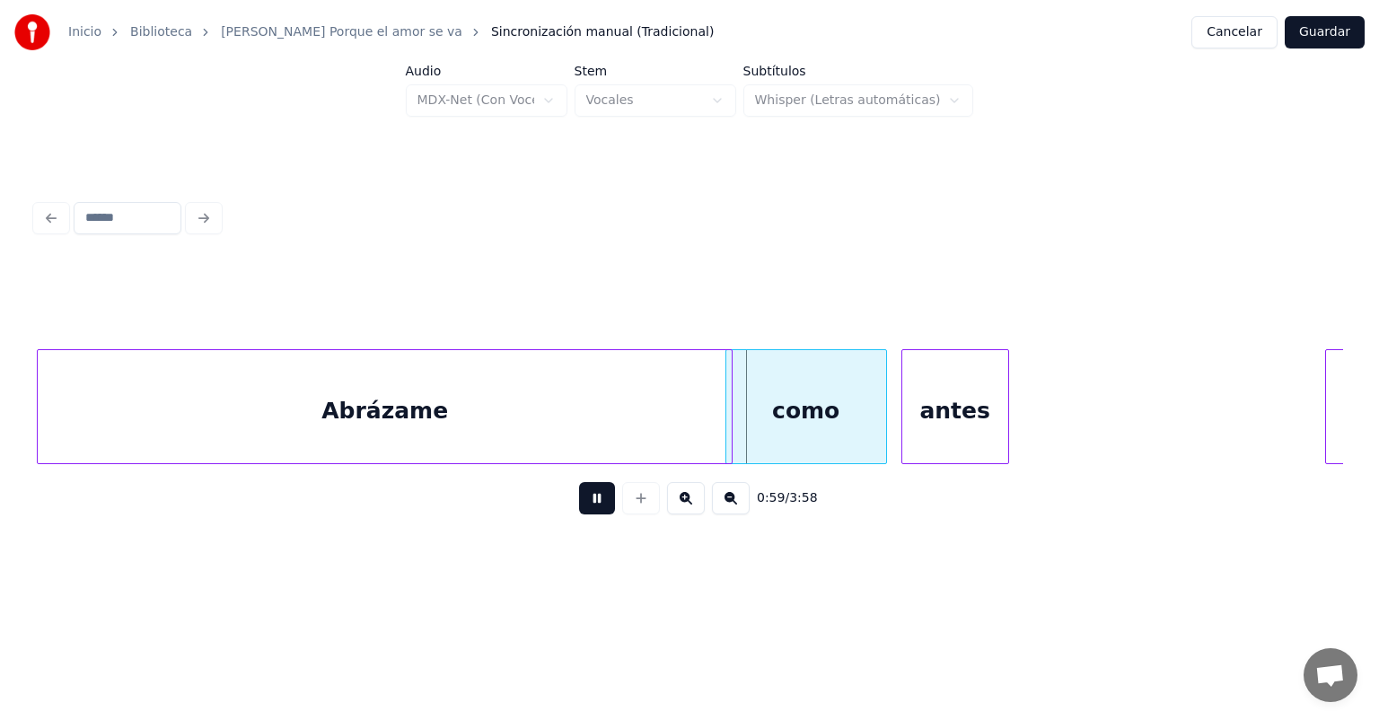
click at [881, 431] on div at bounding box center [882, 406] width 5 height 113
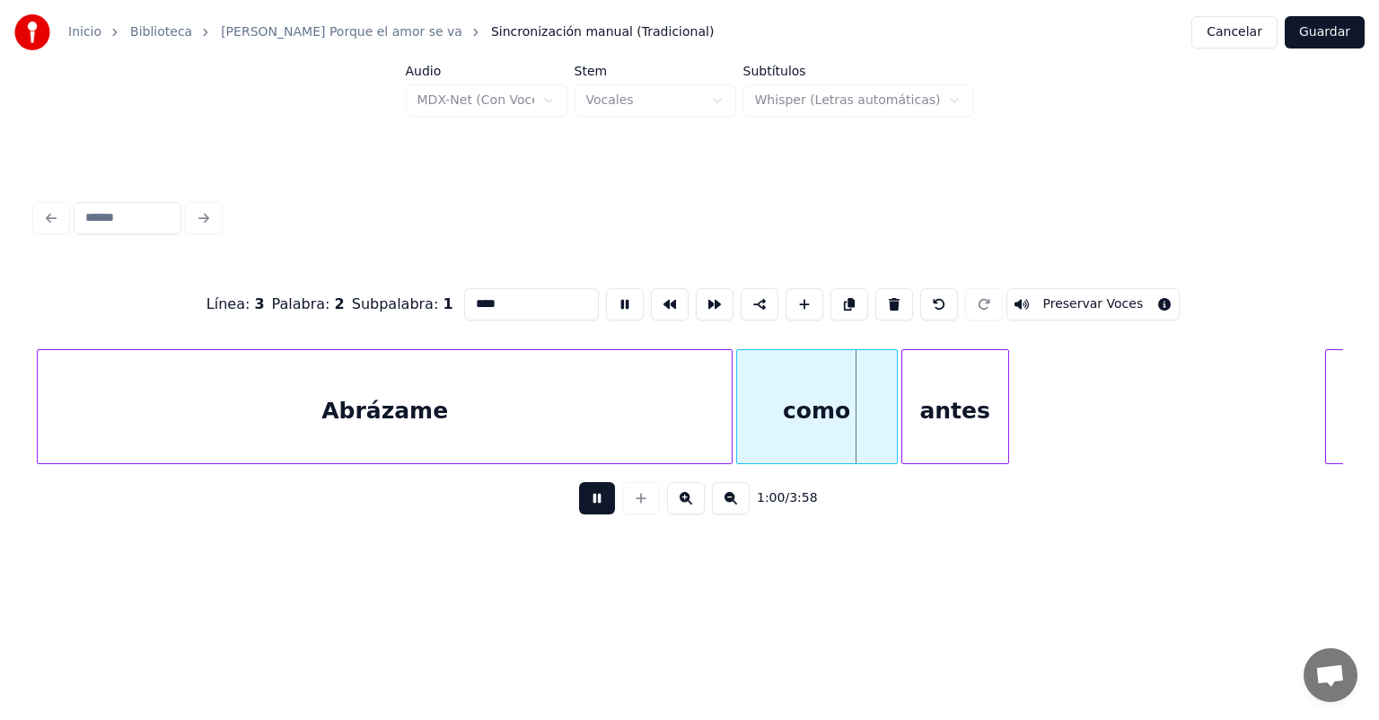
click at [841, 425] on div "como" at bounding box center [817, 411] width 160 height 122
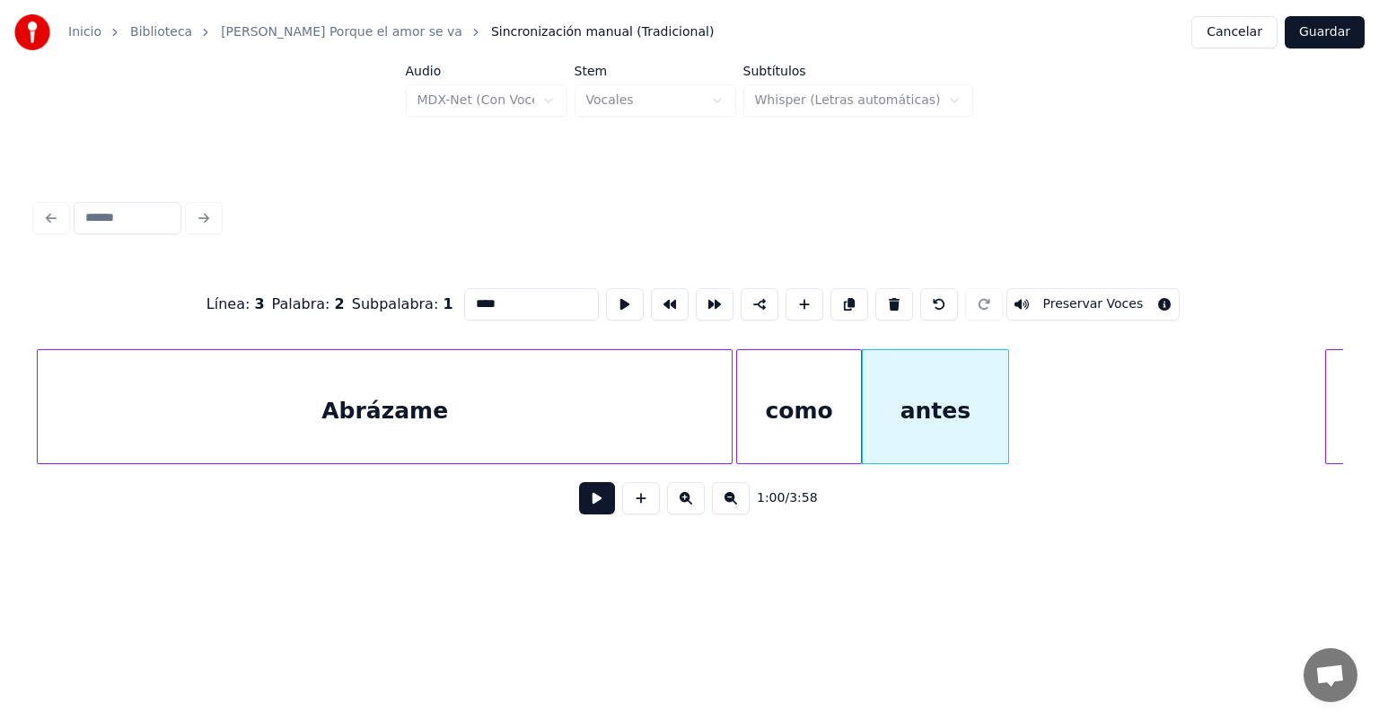
click at [579, 514] on button at bounding box center [597, 498] width 36 height 32
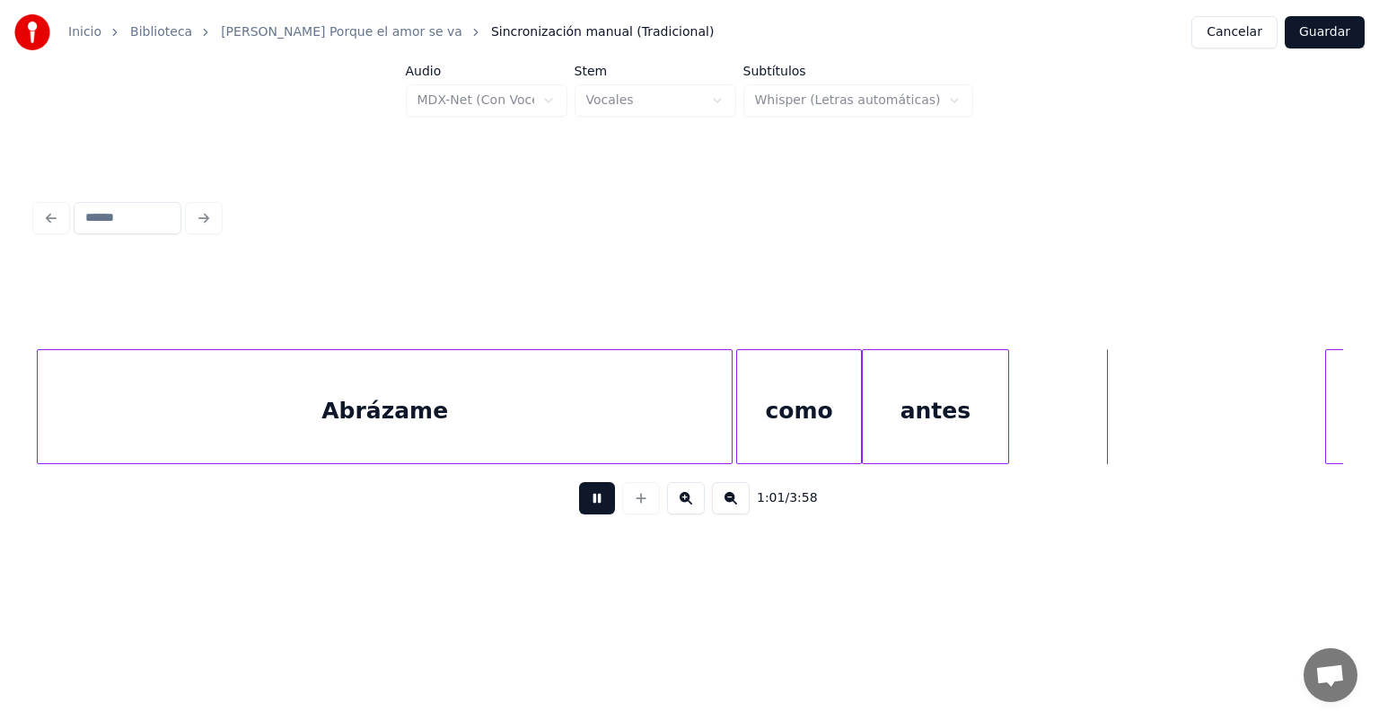
click at [580, 497] on button at bounding box center [597, 498] width 36 height 32
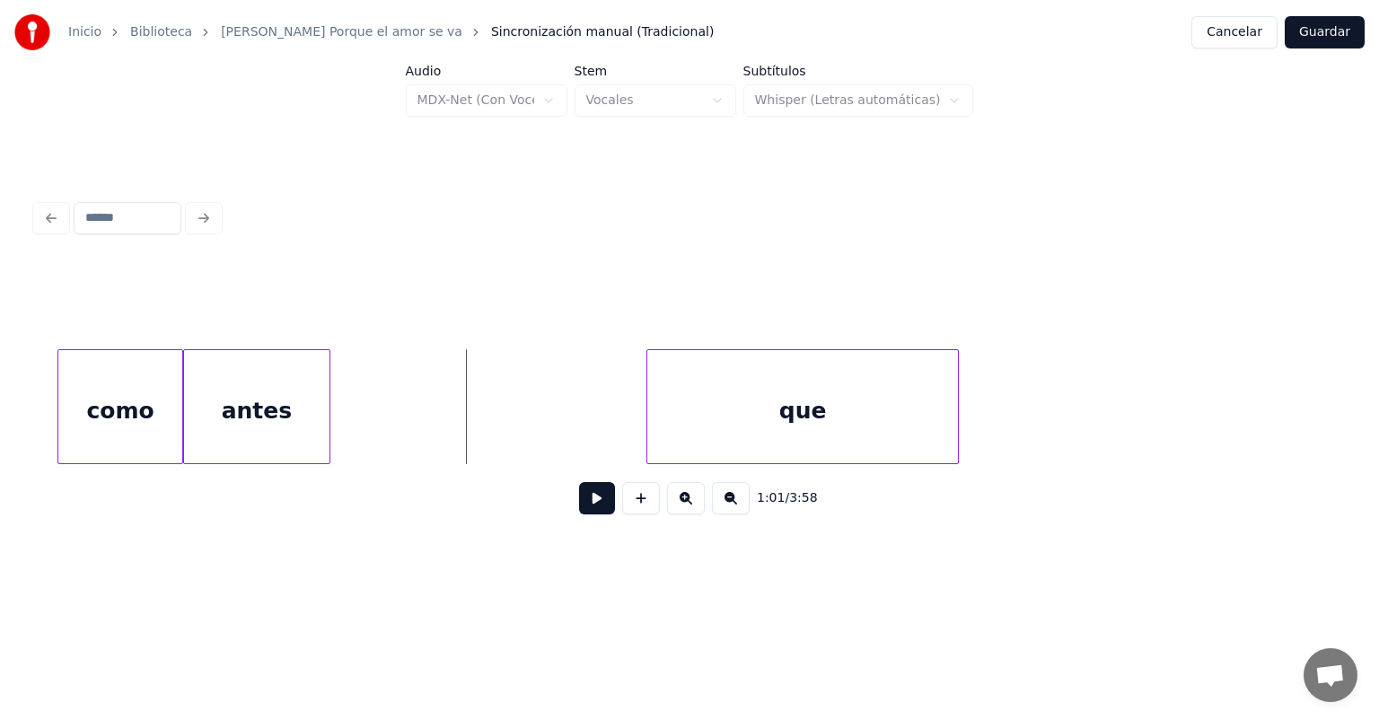
scroll to position [0, 13402]
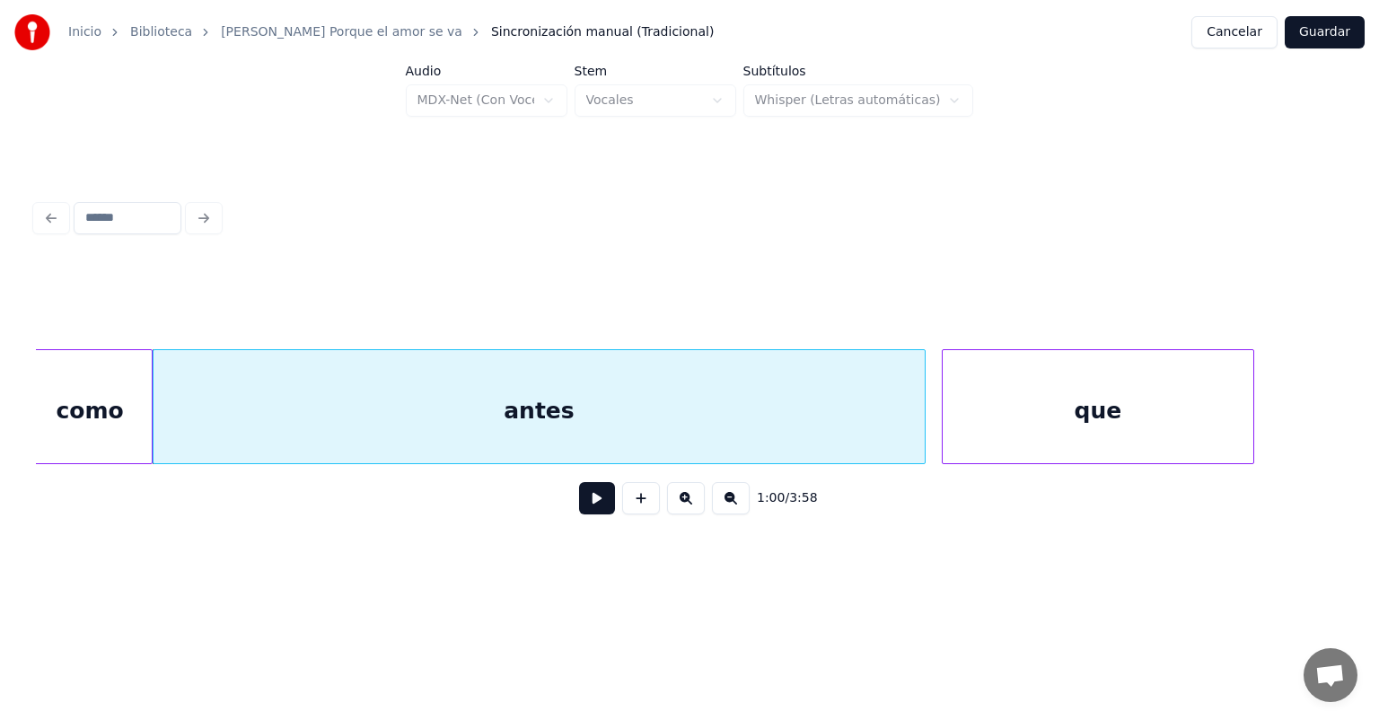
click at [579, 514] on button at bounding box center [597, 498] width 36 height 32
click at [587, 513] on button at bounding box center [597, 498] width 36 height 32
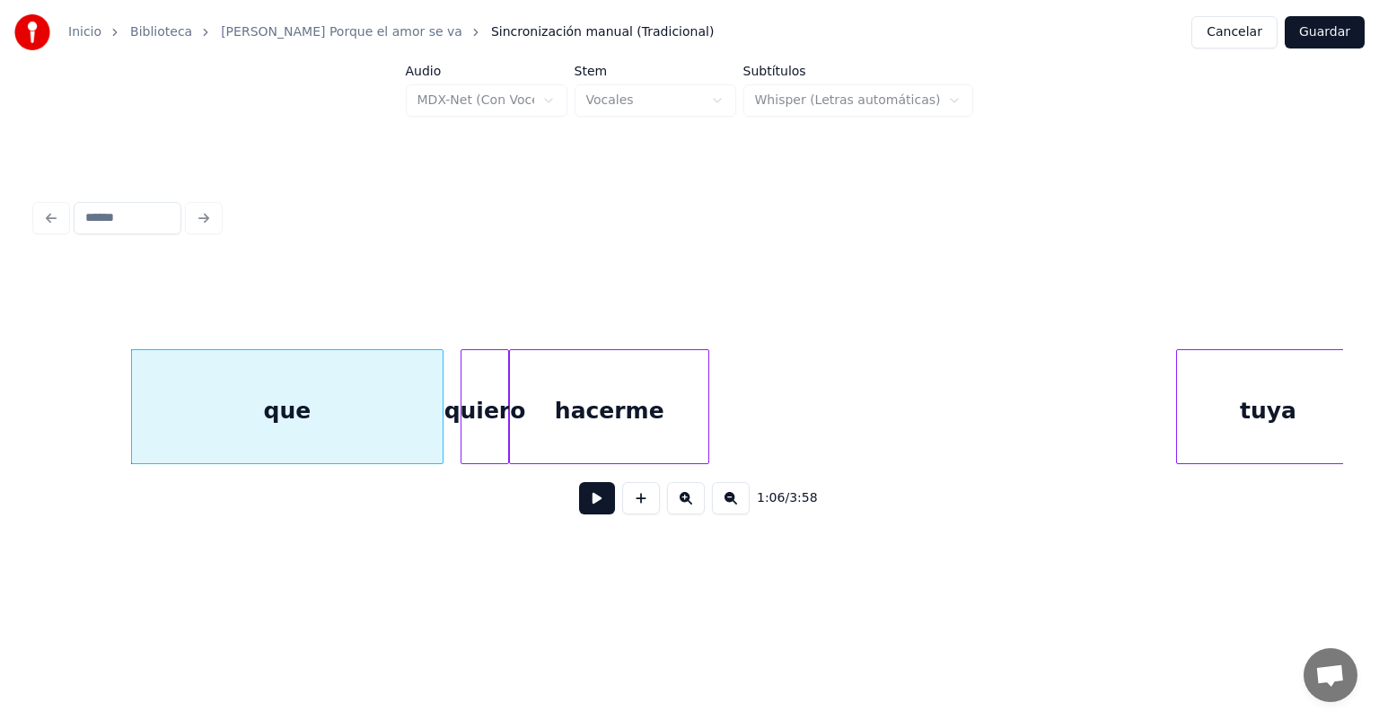
scroll to position [0, 14880]
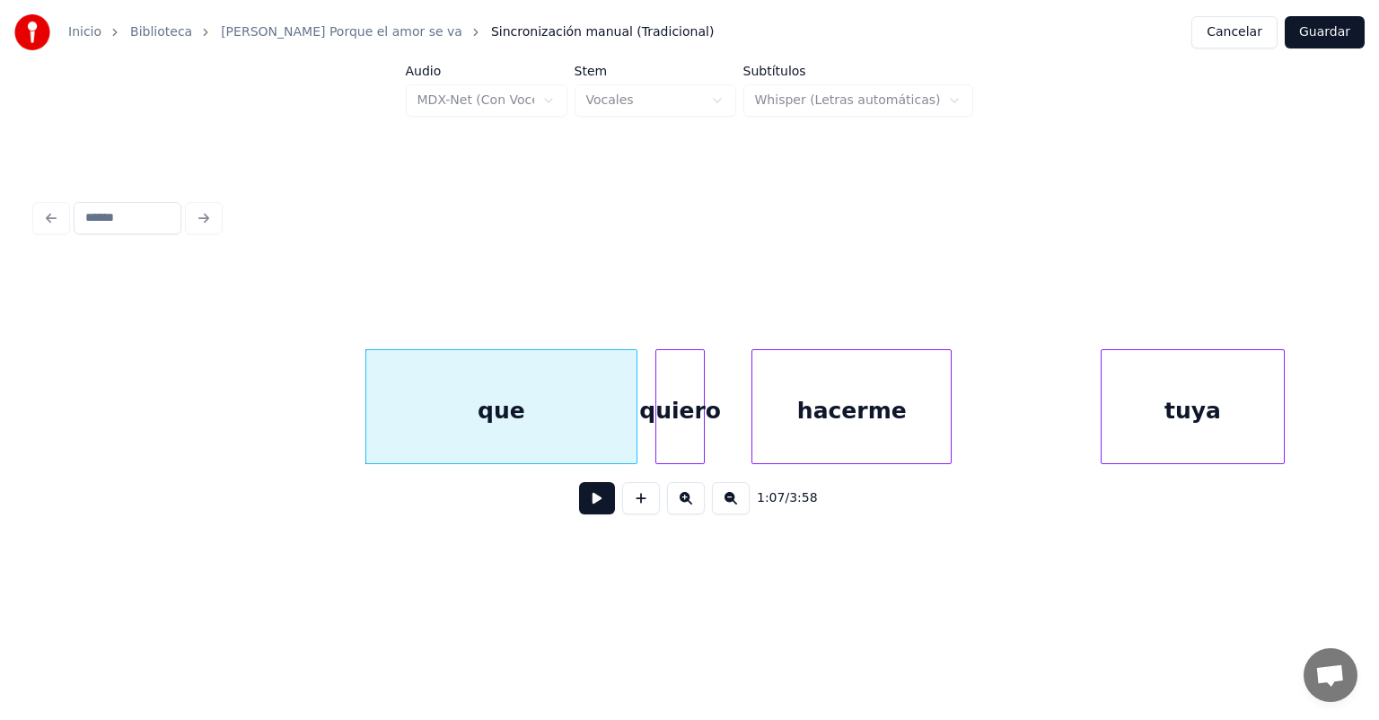
click at [579, 506] on button at bounding box center [597, 498] width 36 height 32
click at [581, 514] on button at bounding box center [597, 498] width 36 height 32
click at [580, 514] on button at bounding box center [597, 498] width 36 height 32
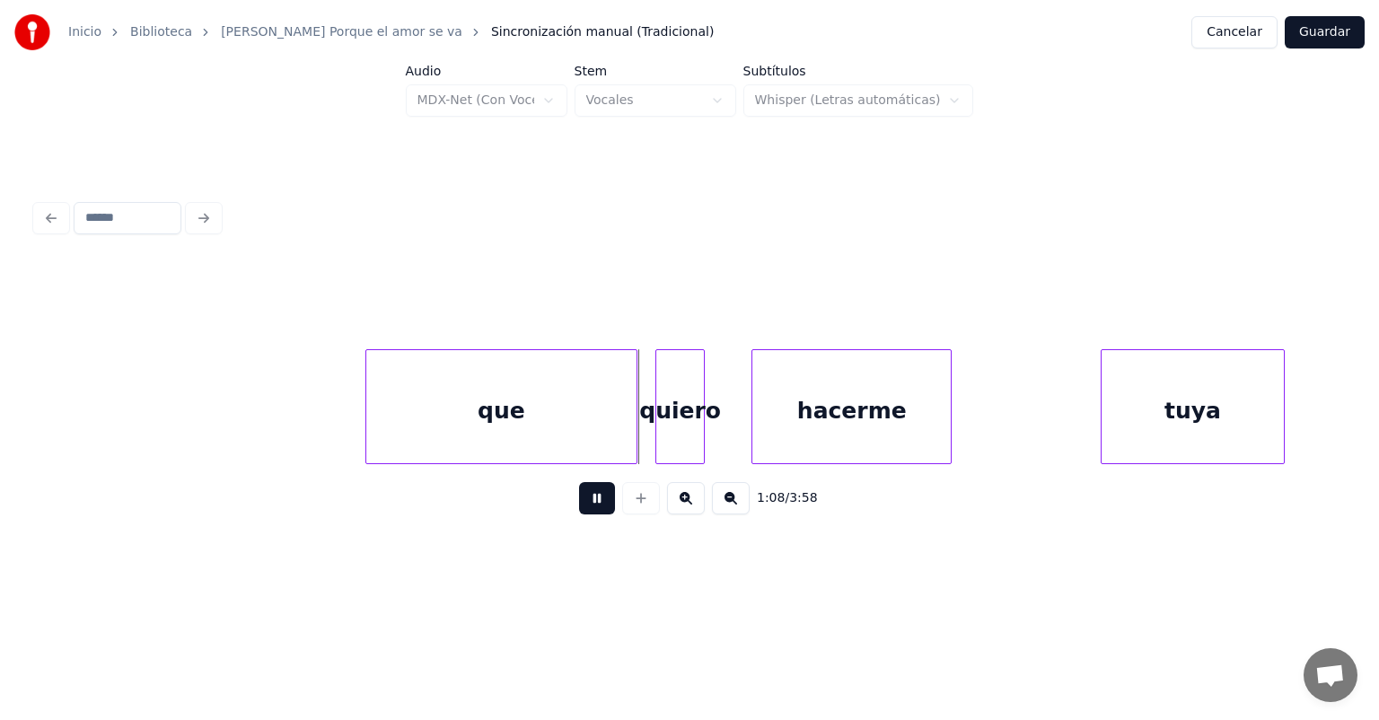
click at [579, 514] on button at bounding box center [597, 498] width 36 height 32
click at [579, 508] on button at bounding box center [597, 498] width 36 height 32
click at [634, 435] on div "que" at bounding box center [503, 411] width 275 height 122
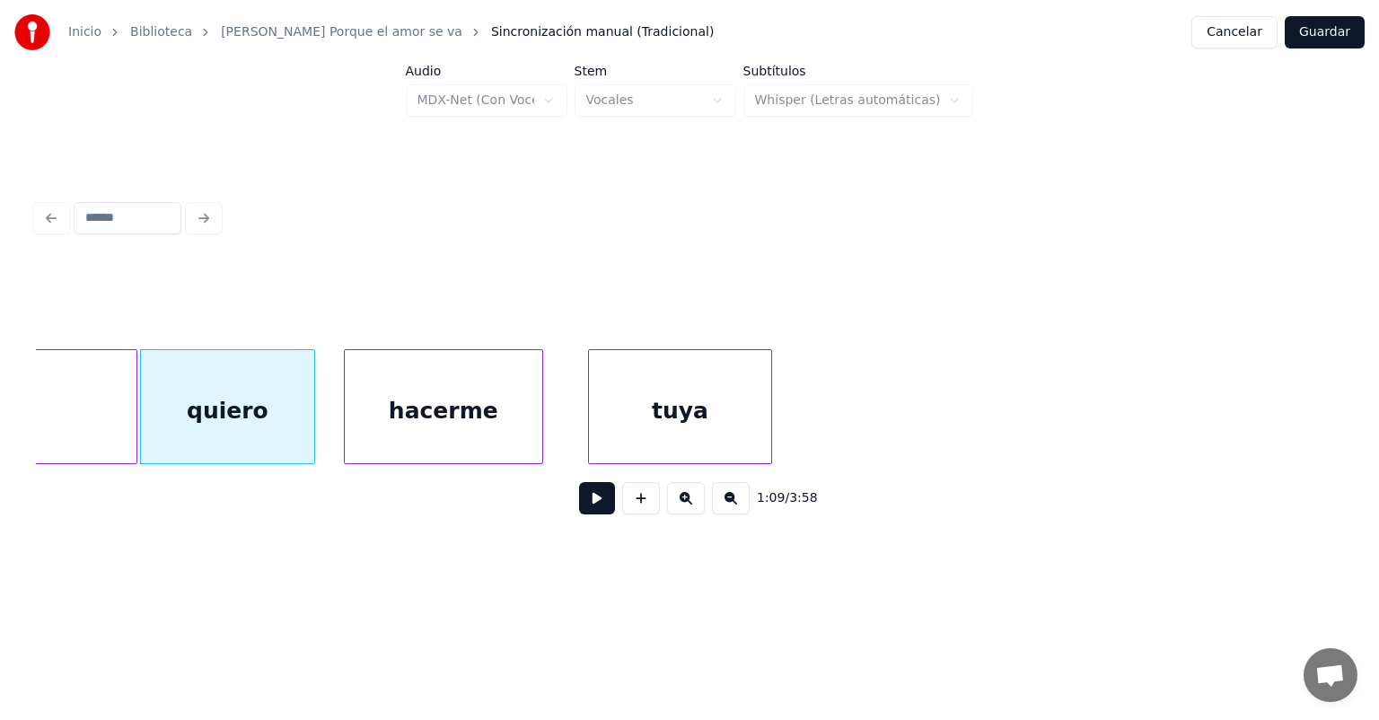
scroll to position [0, 15437]
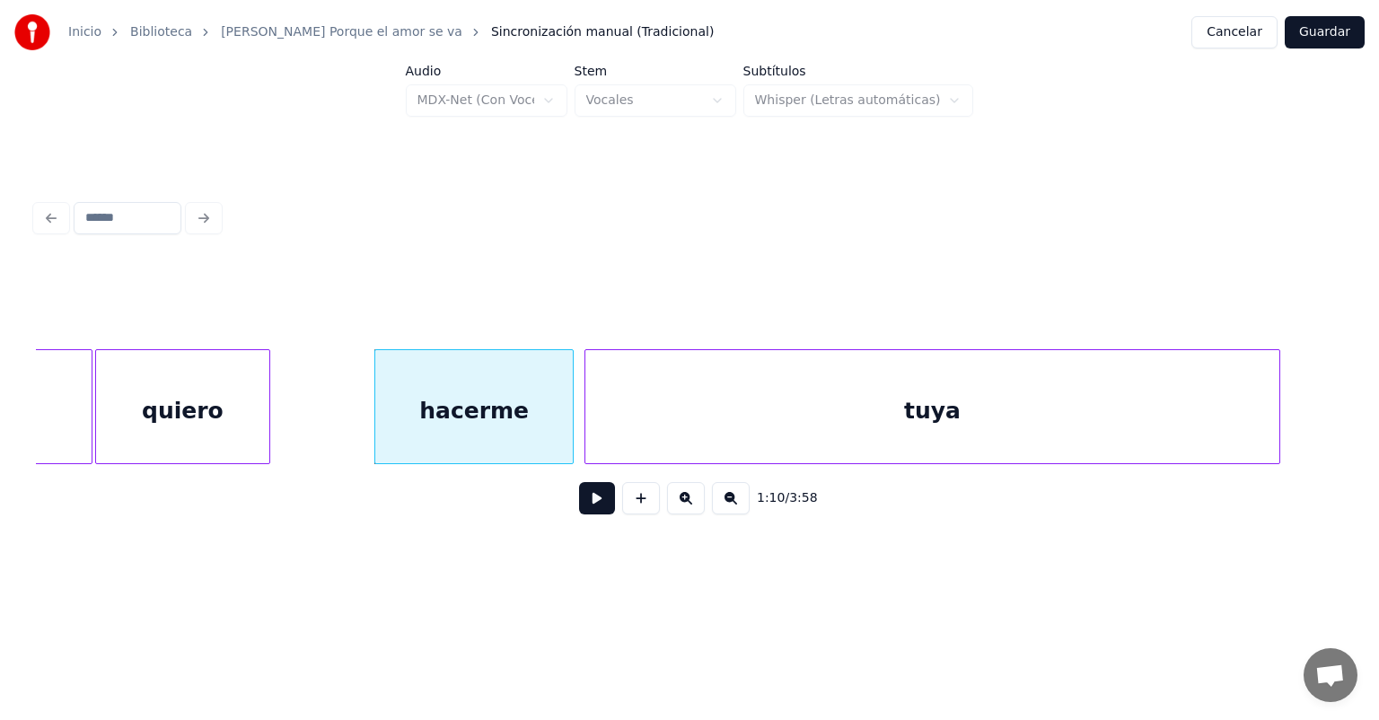
click at [579, 513] on button at bounding box center [597, 498] width 36 height 32
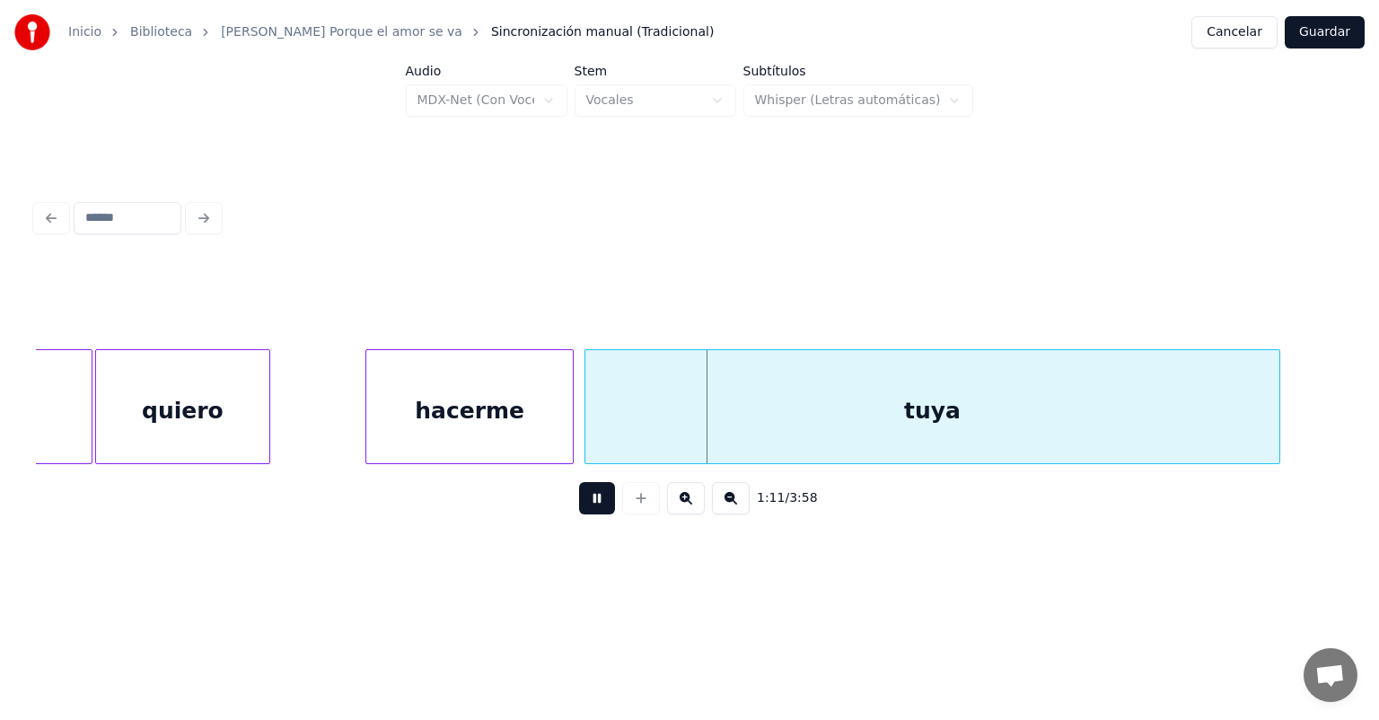
click at [366, 441] on div at bounding box center [368, 406] width 5 height 113
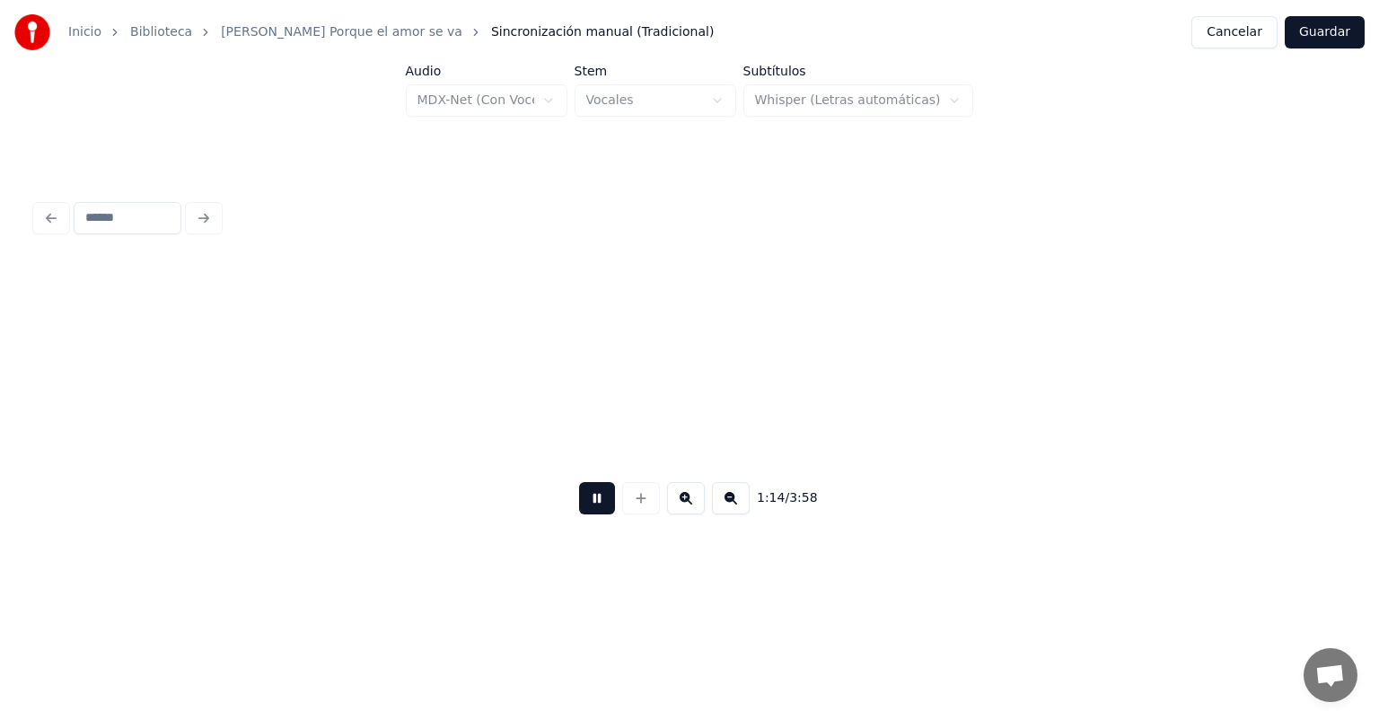
scroll to position [0, 16744]
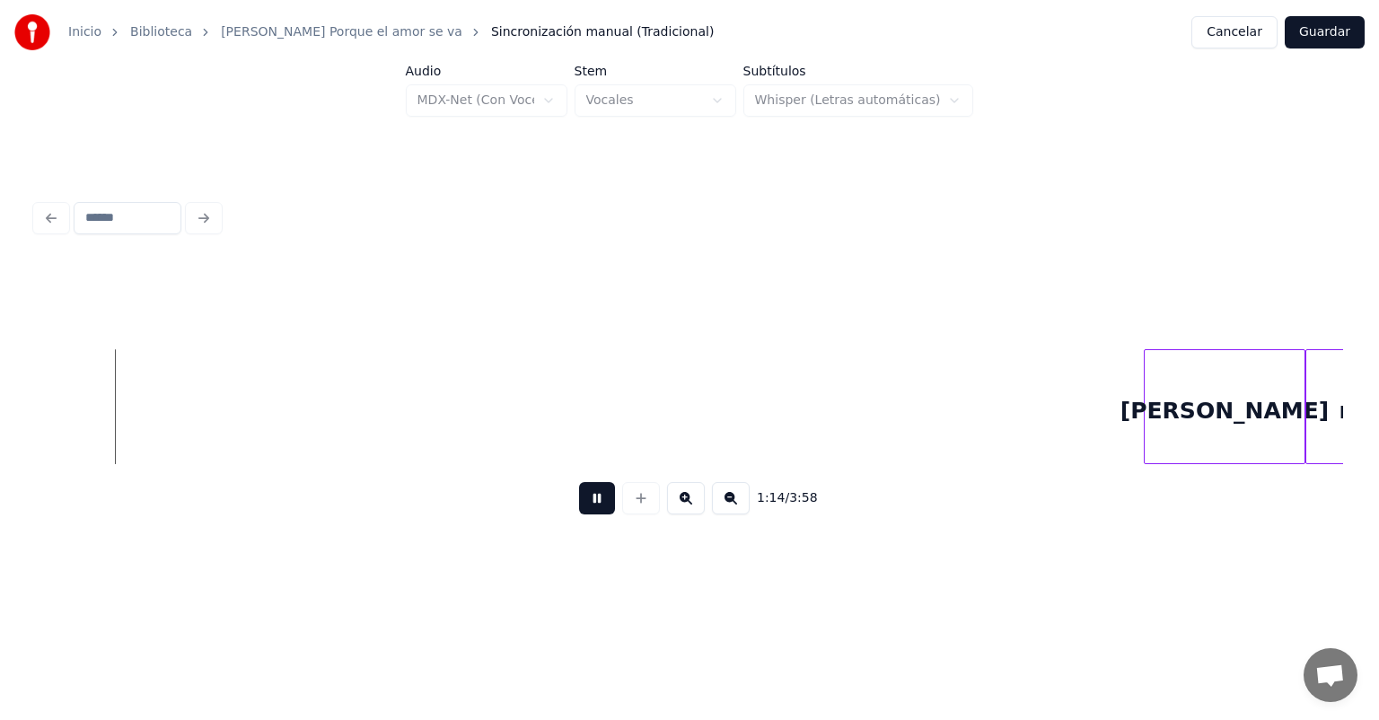
click at [579, 510] on button at bounding box center [597, 498] width 36 height 32
click at [579, 508] on button at bounding box center [597, 498] width 36 height 32
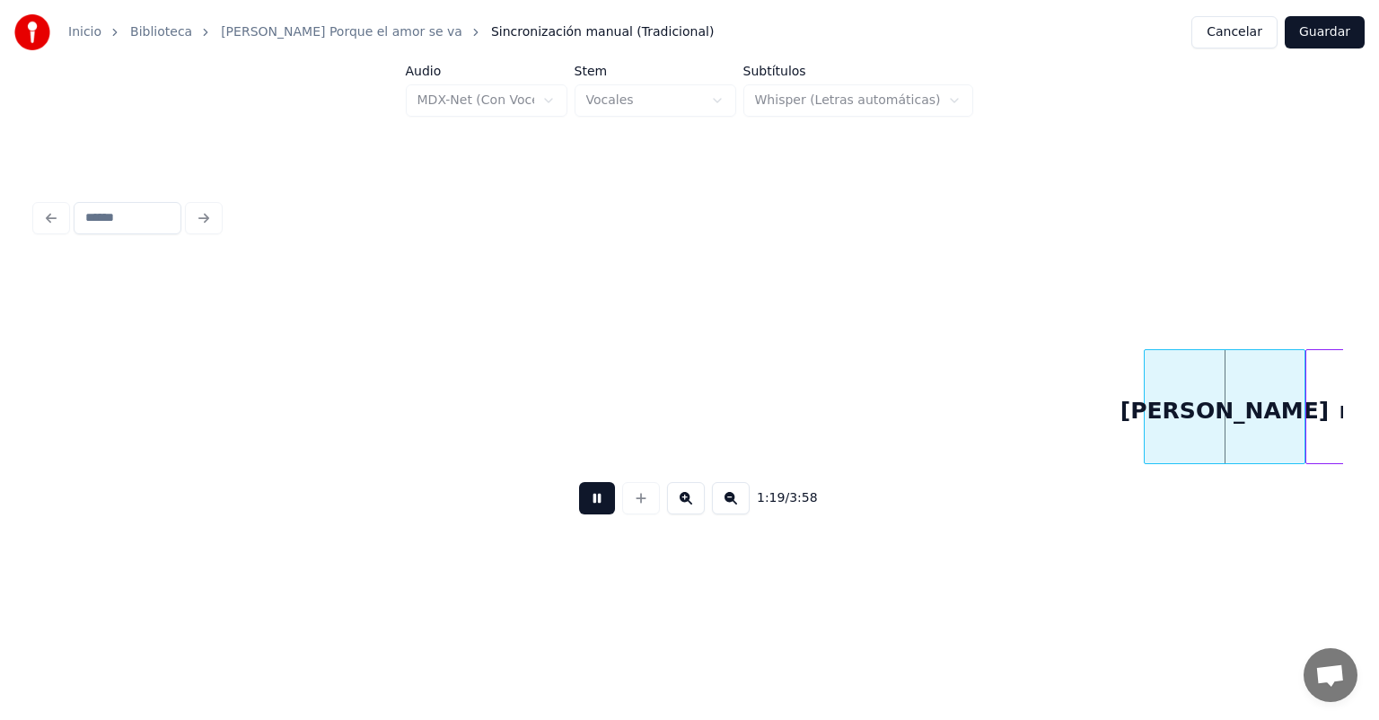
click at [579, 510] on button at bounding box center [597, 498] width 36 height 32
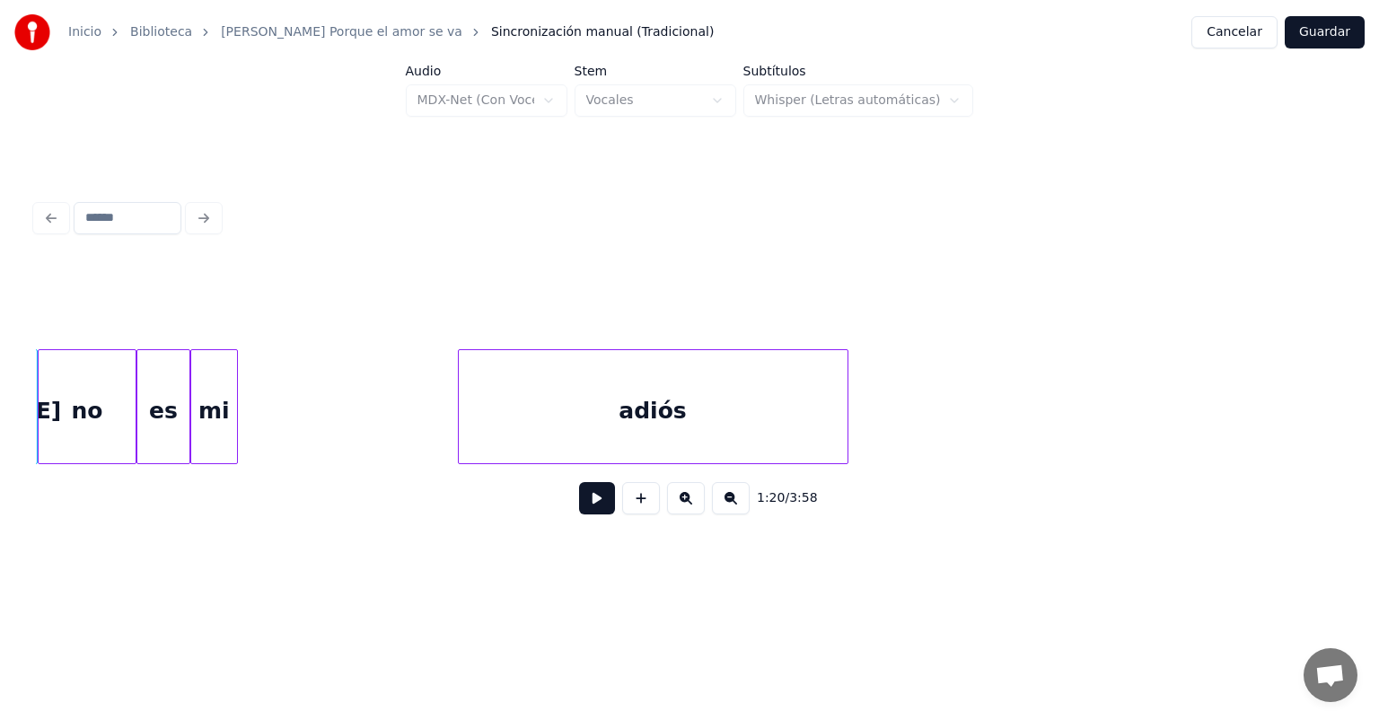
scroll to position [0, 18042]
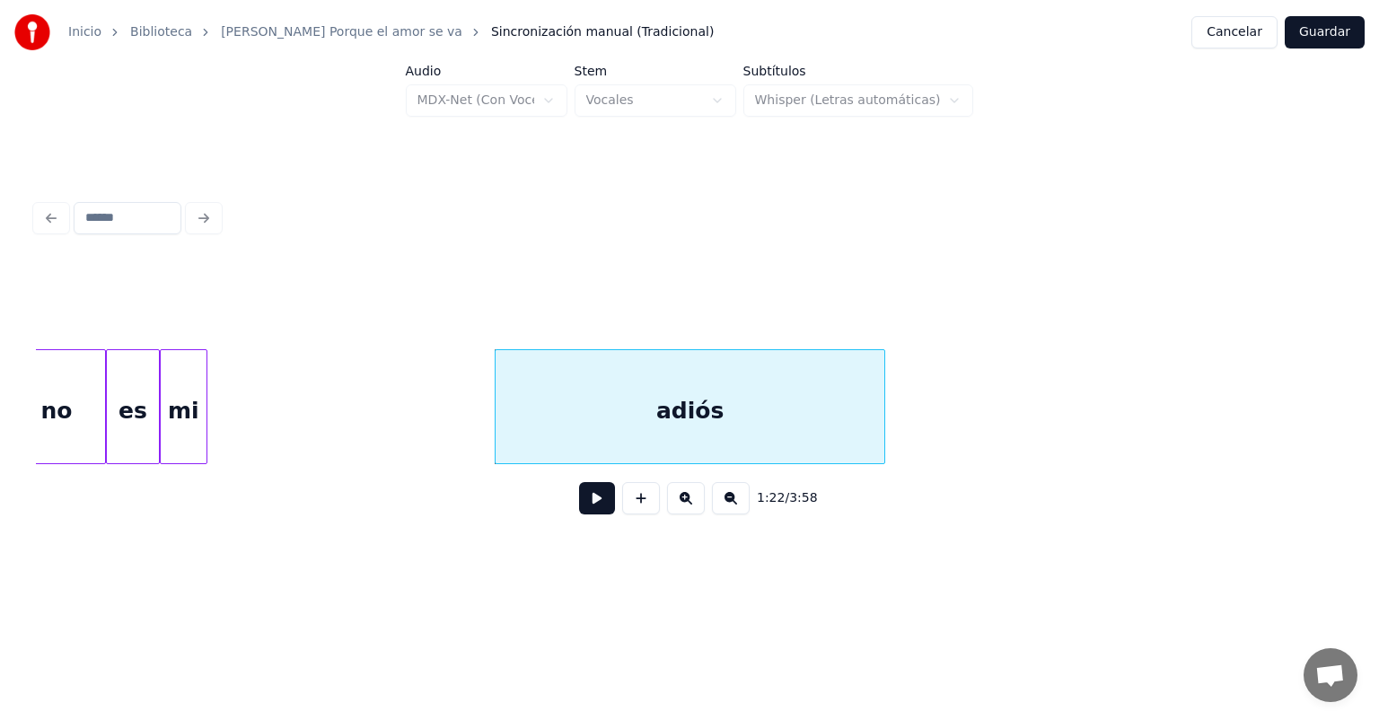
click at [579, 497] on button at bounding box center [597, 498] width 36 height 32
click at [565, 449] on div "adiós" at bounding box center [725, 411] width 389 height 122
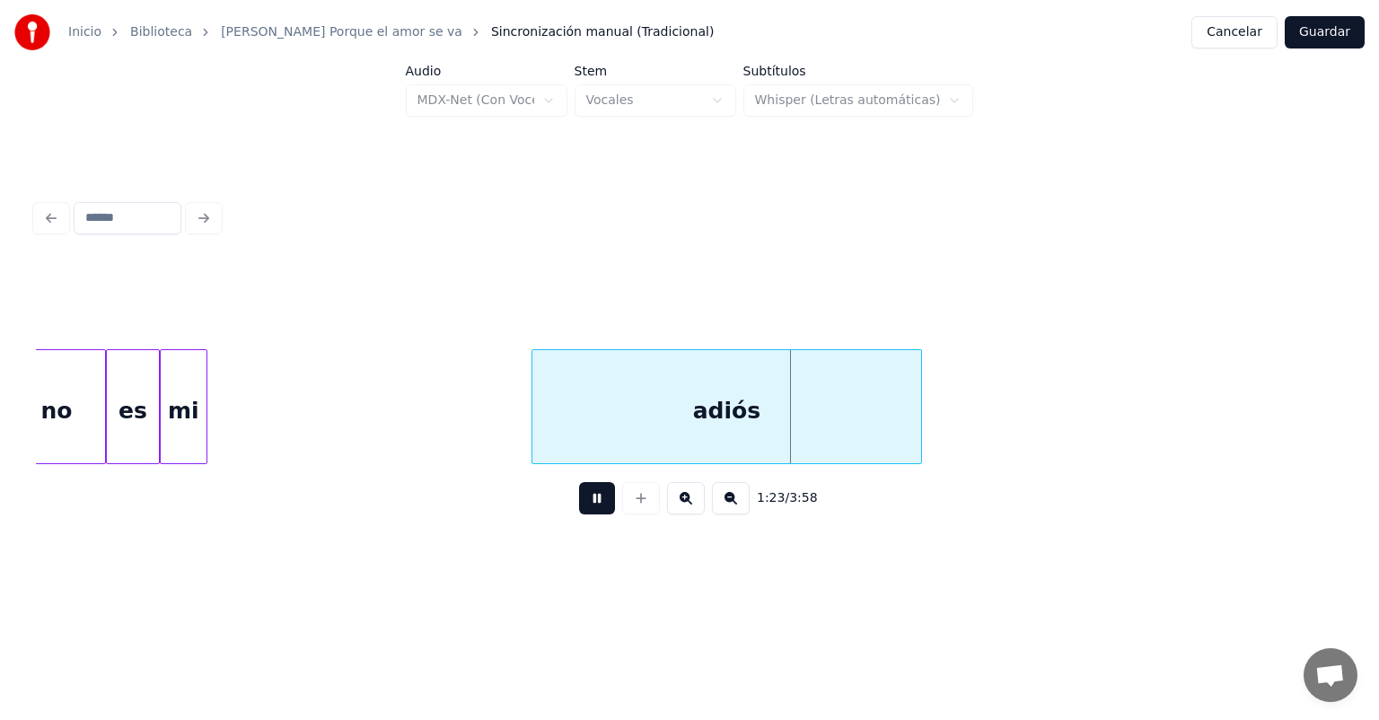
click at [579, 504] on button at bounding box center [597, 498] width 36 height 32
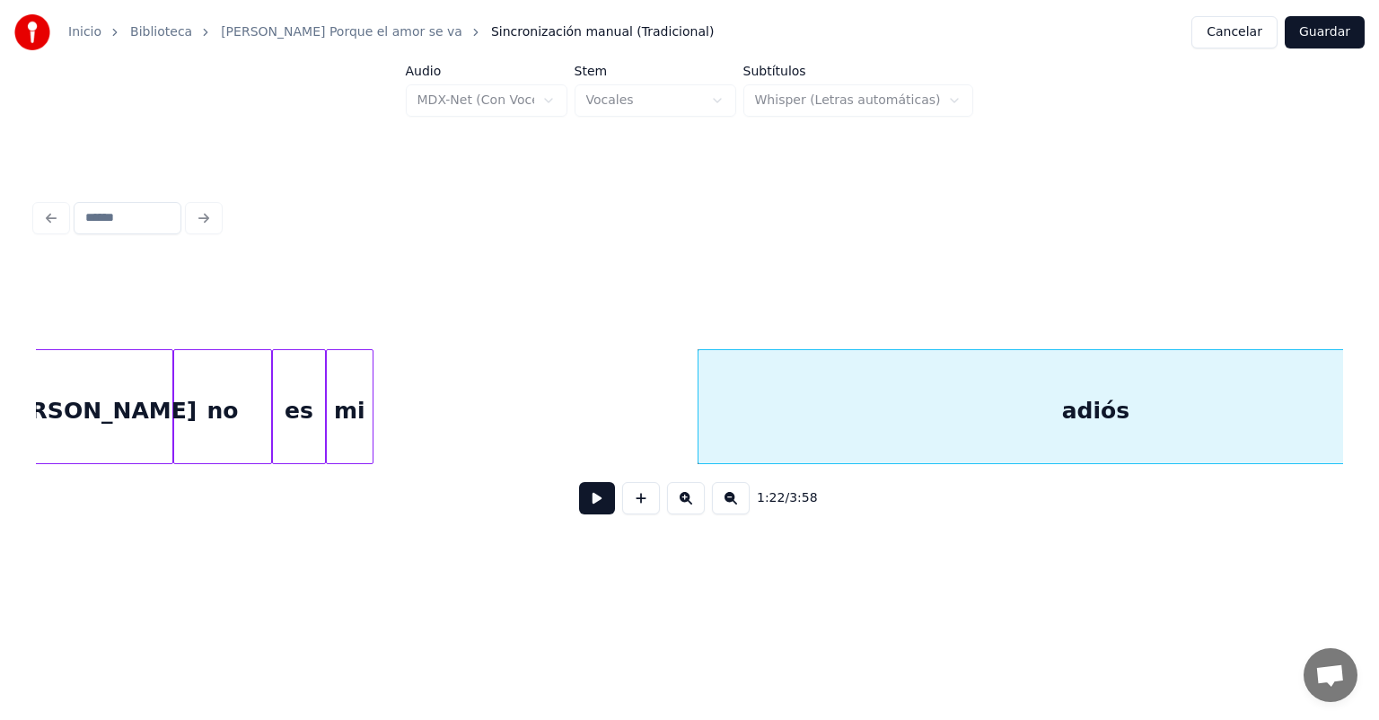
scroll to position [0, 17740]
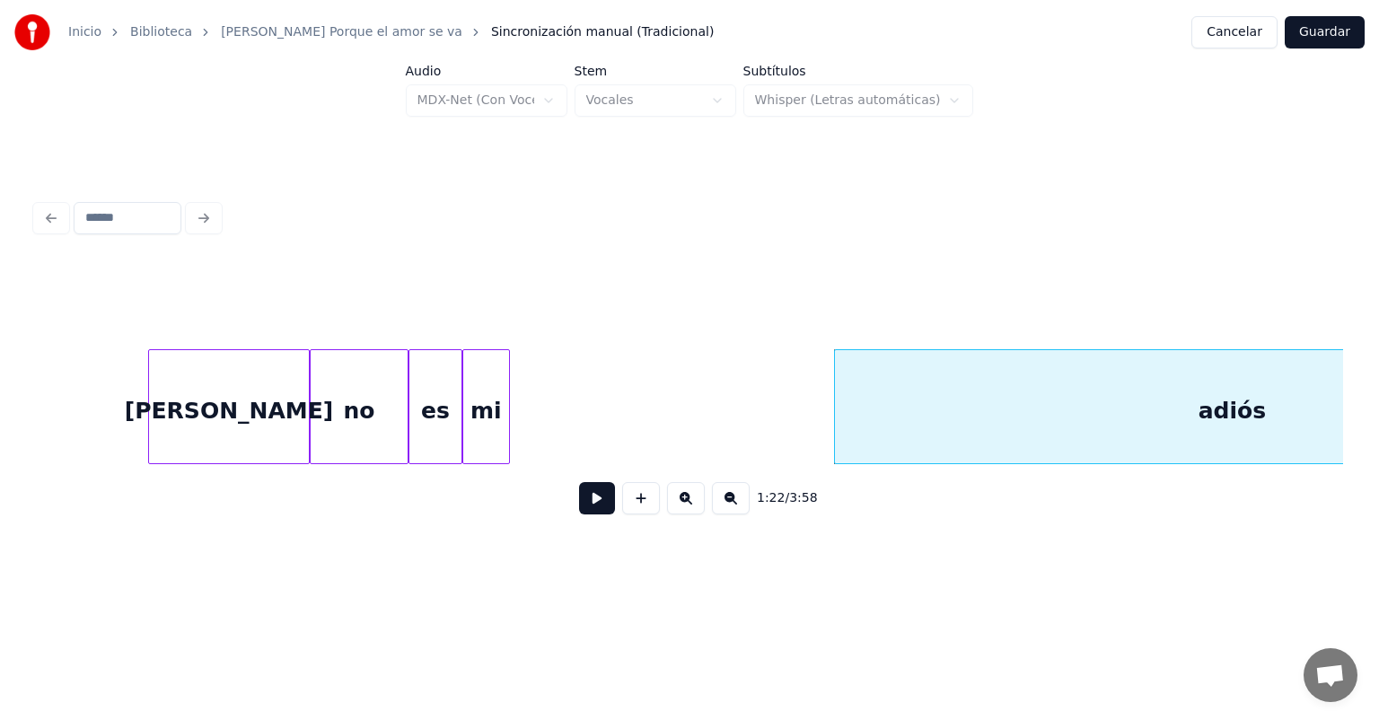
click at [478, 428] on div "mi" at bounding box center [486, 411] width 46 height 122
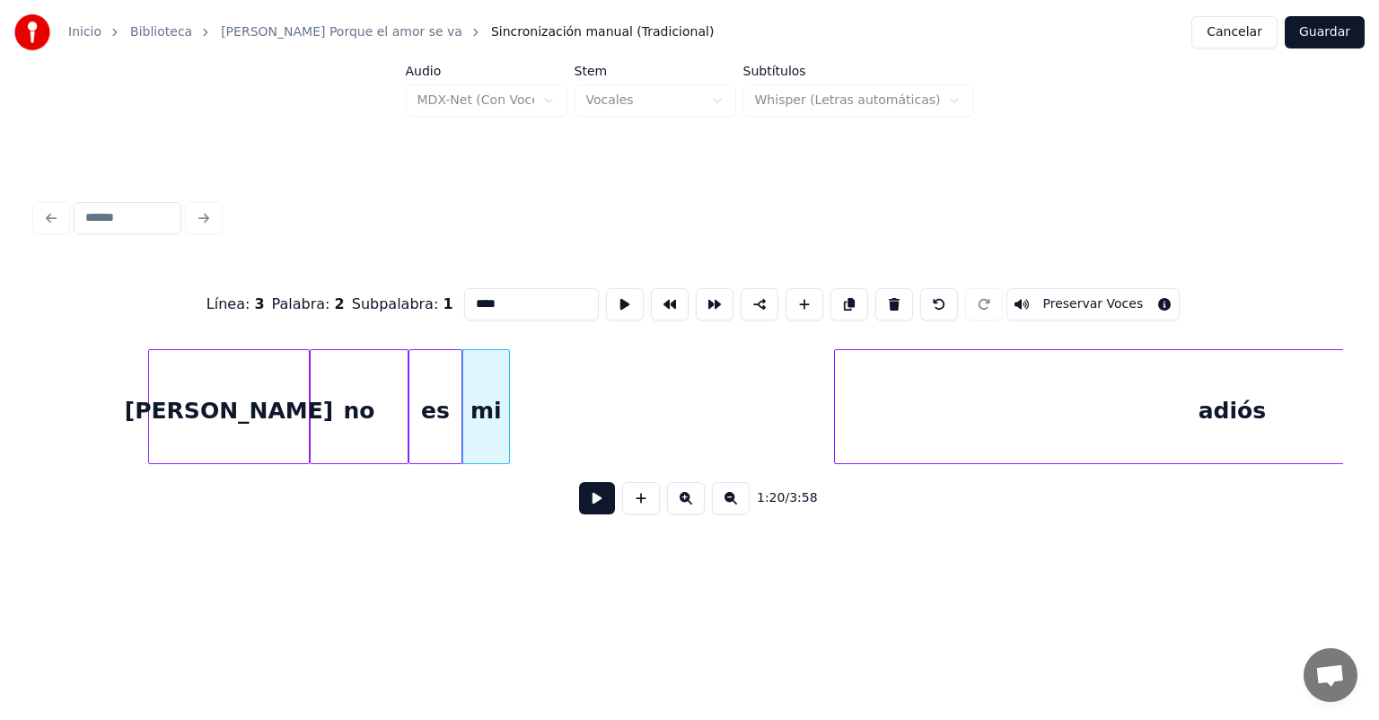
type input "**"
click at [579, 514] on button at bounding box center [597, 498] width 36 height 32
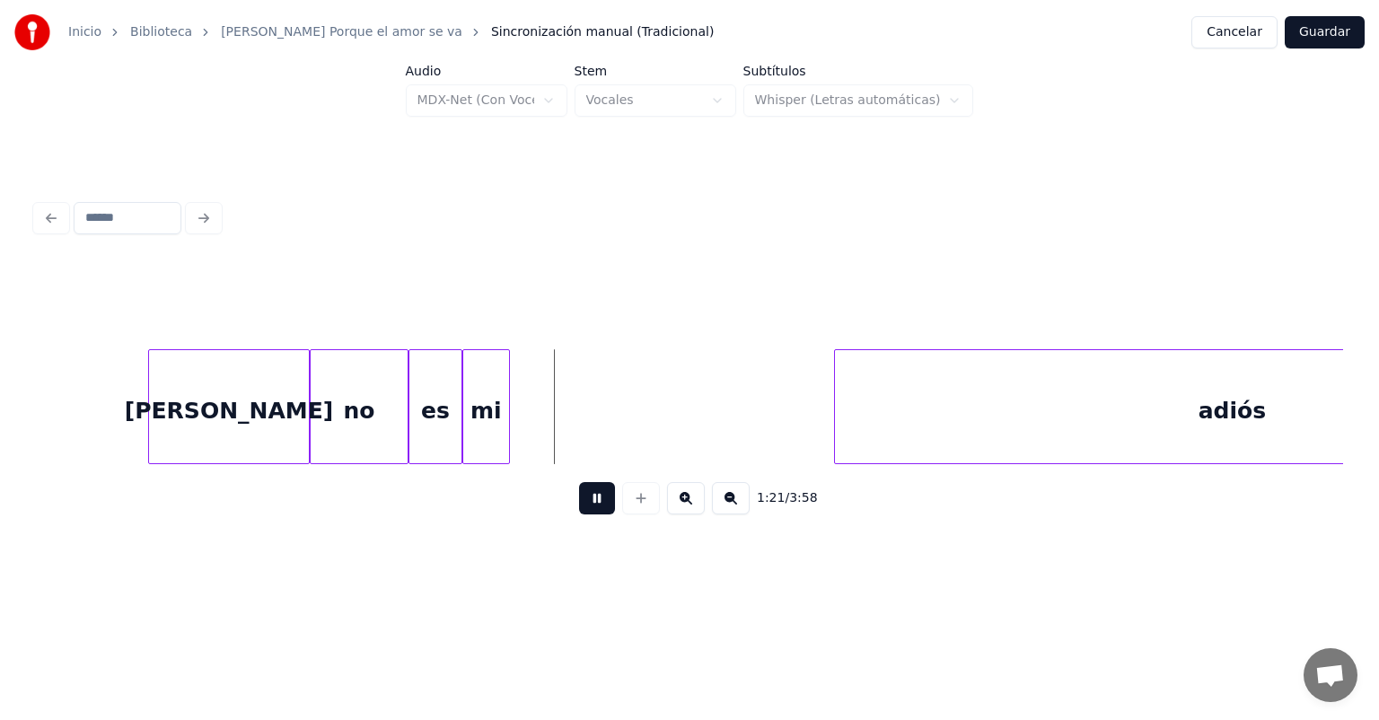
click at [580, 514] on button at bounding box center [597, 498] width 36 height 32
click at [579, 512] on button at bounding box center [597, 498] width 36 height 32
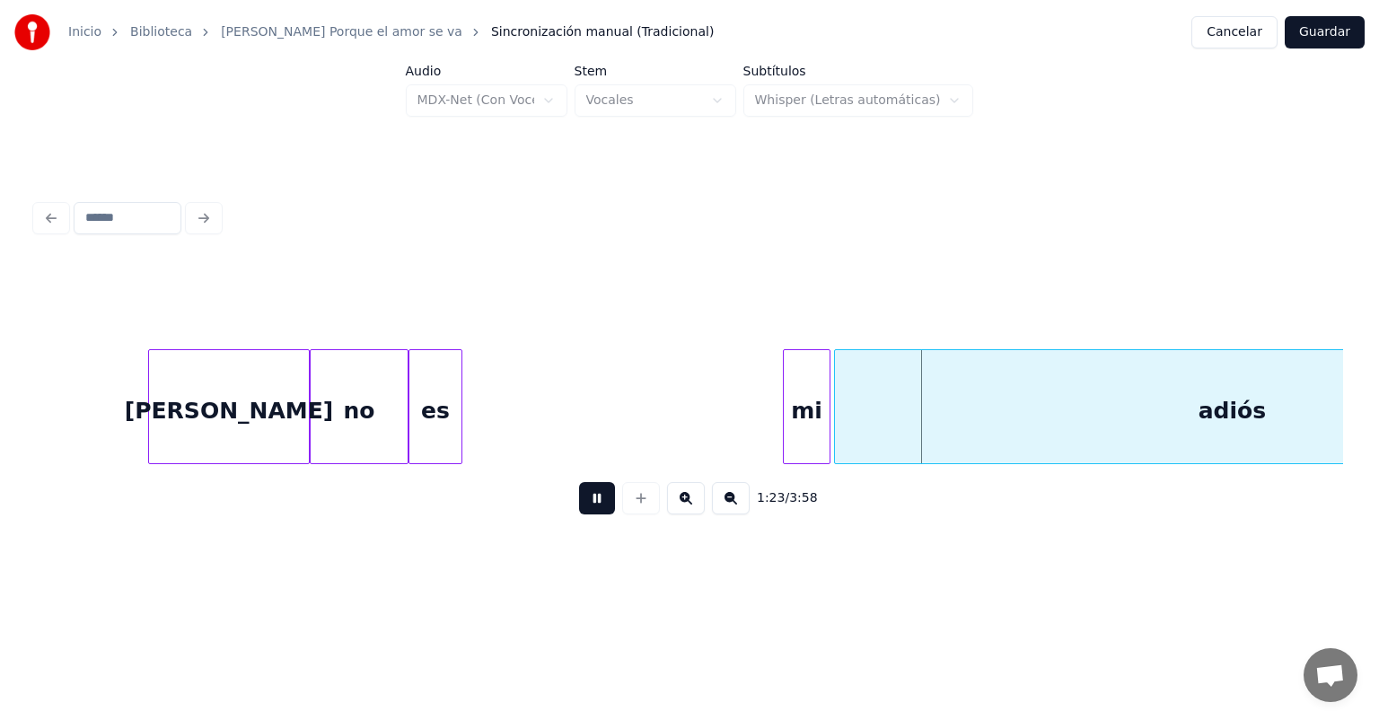
click at [579, 508] on button at bounding box center [597, 498] width 36 height 32
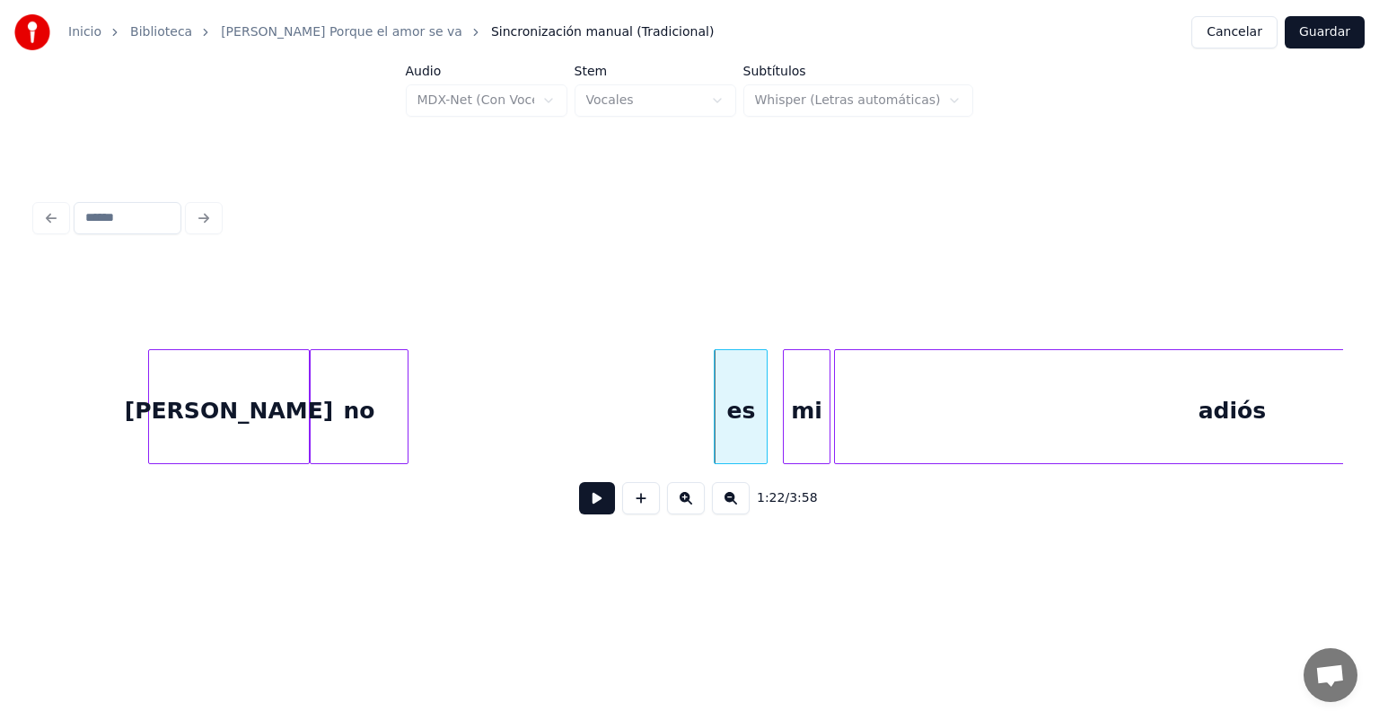
click at [588, 513] on button at bounding box center [597, 498] width 36 height 32
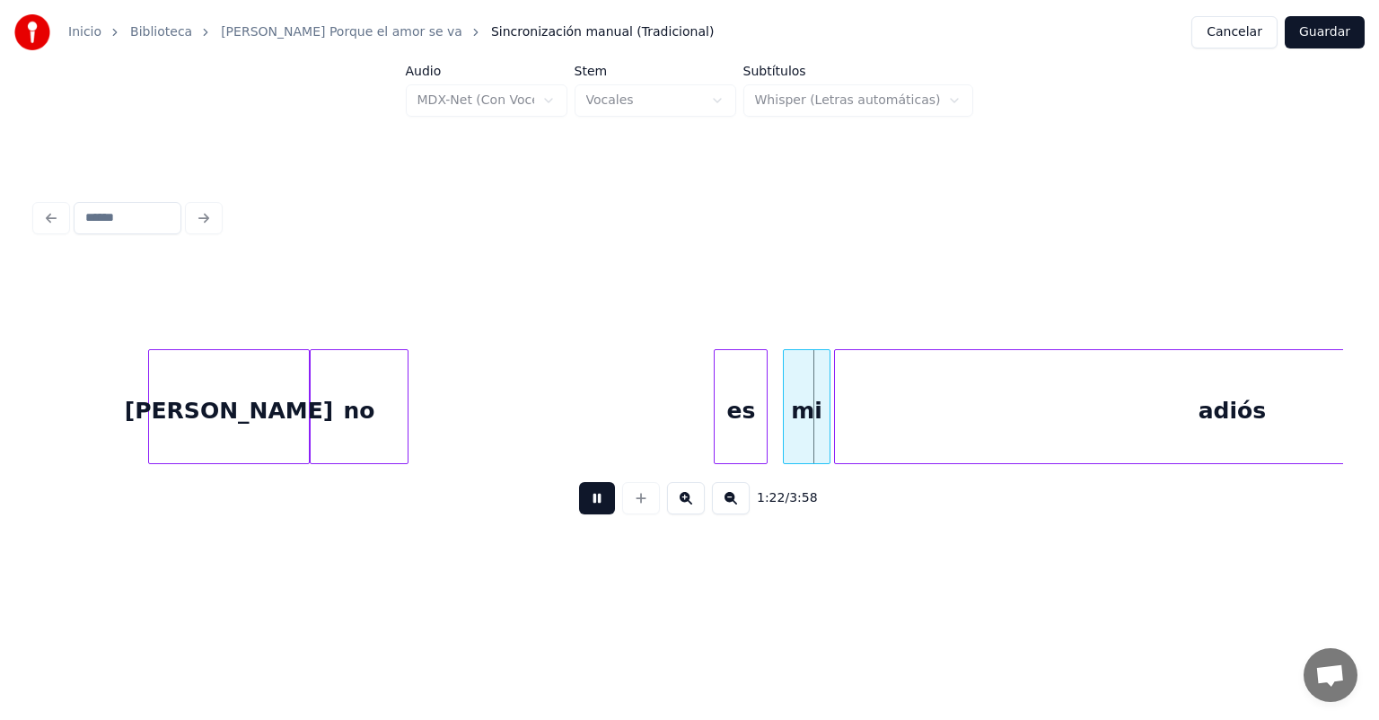
click at [579, 509] on button at bounding box center [597, 498] width 36 height 32
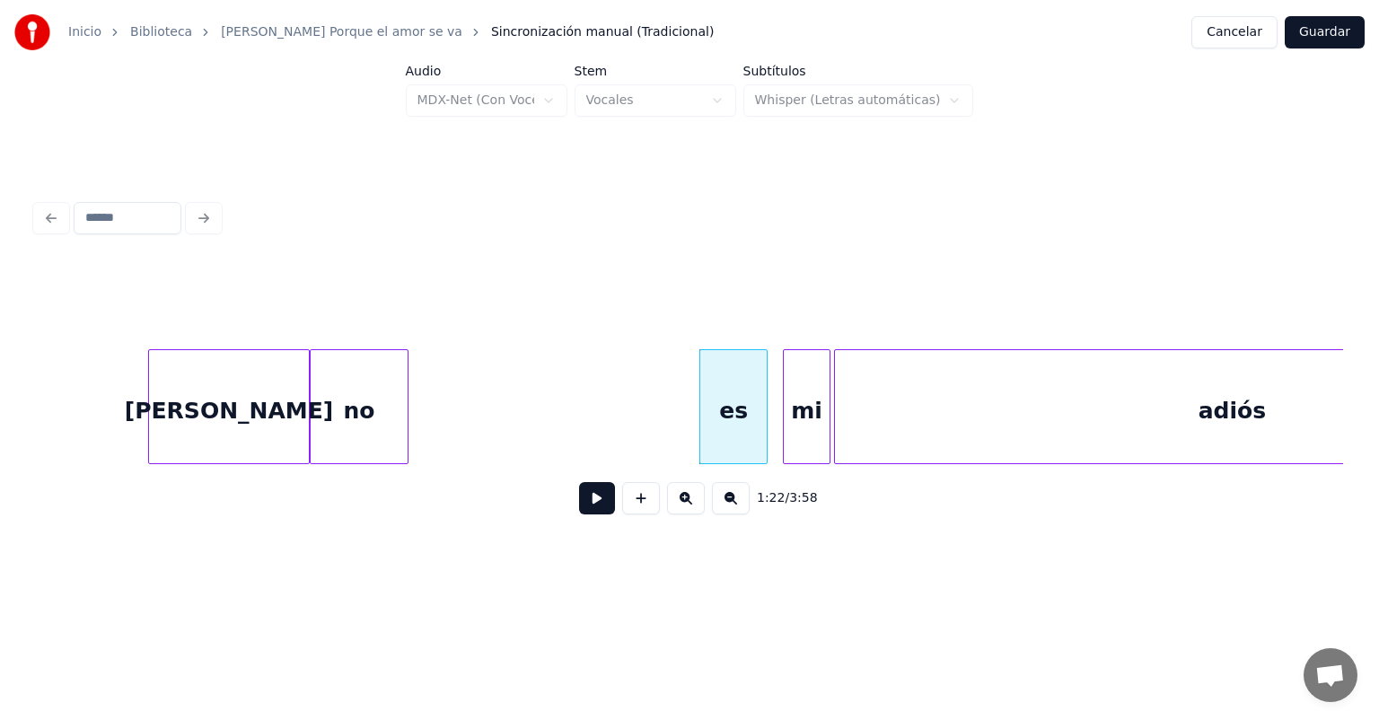
click at [579, 504] on button at bounding box center [597, 498] width 36 height 32
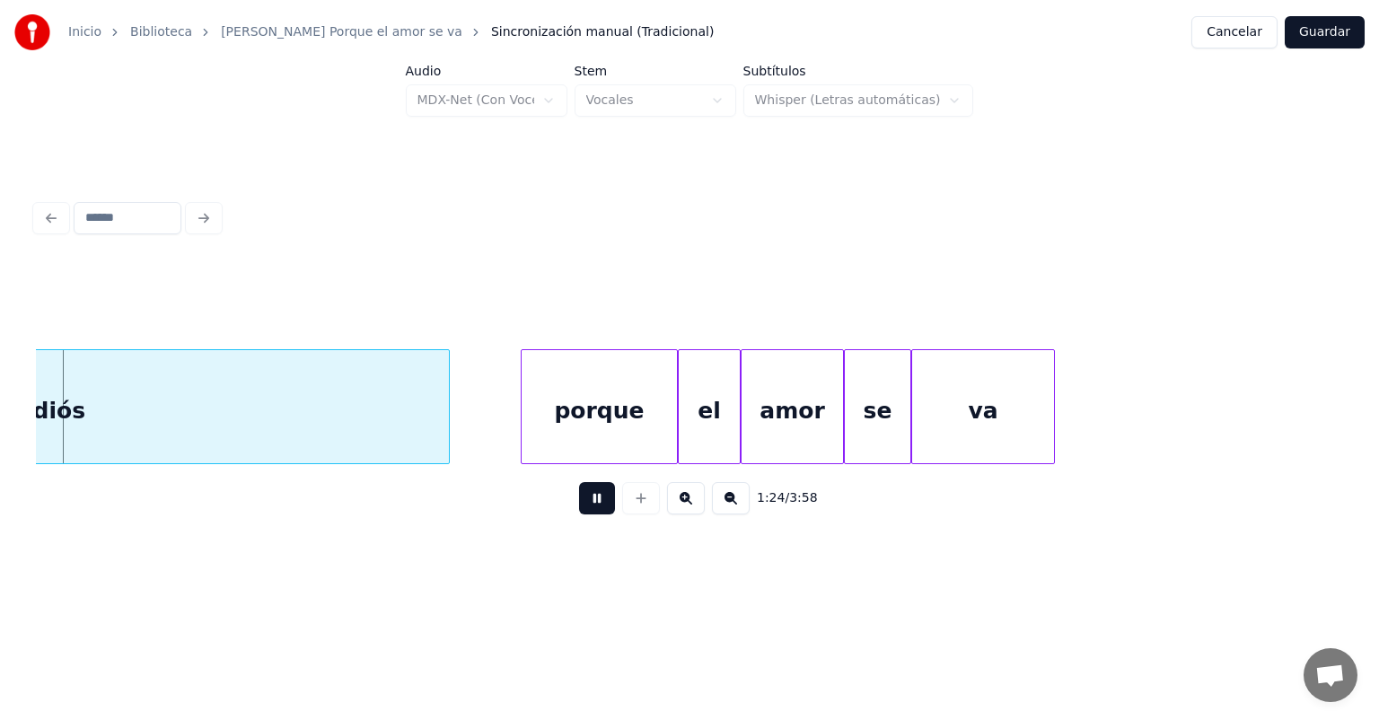
scroll to position [0, 18845]
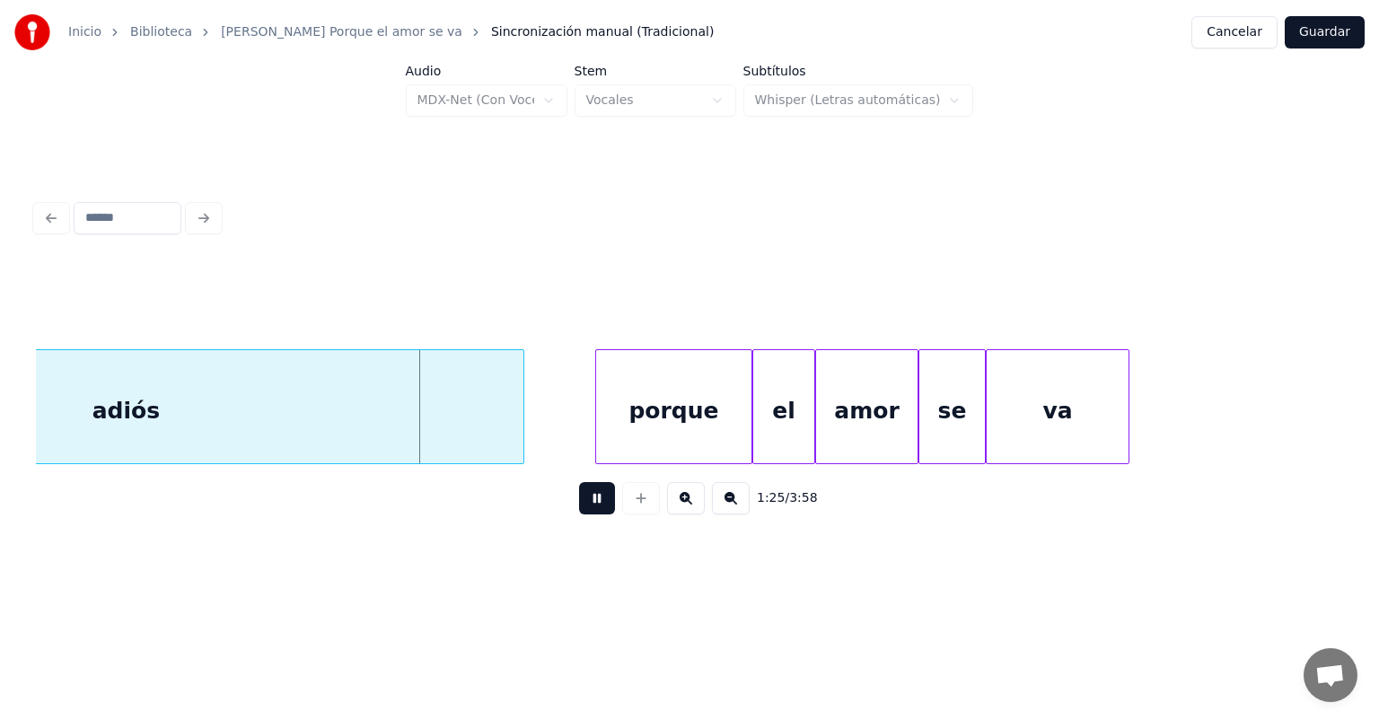
click at [579, 506] on button at bounding box center [597, 498] width 36 height 32
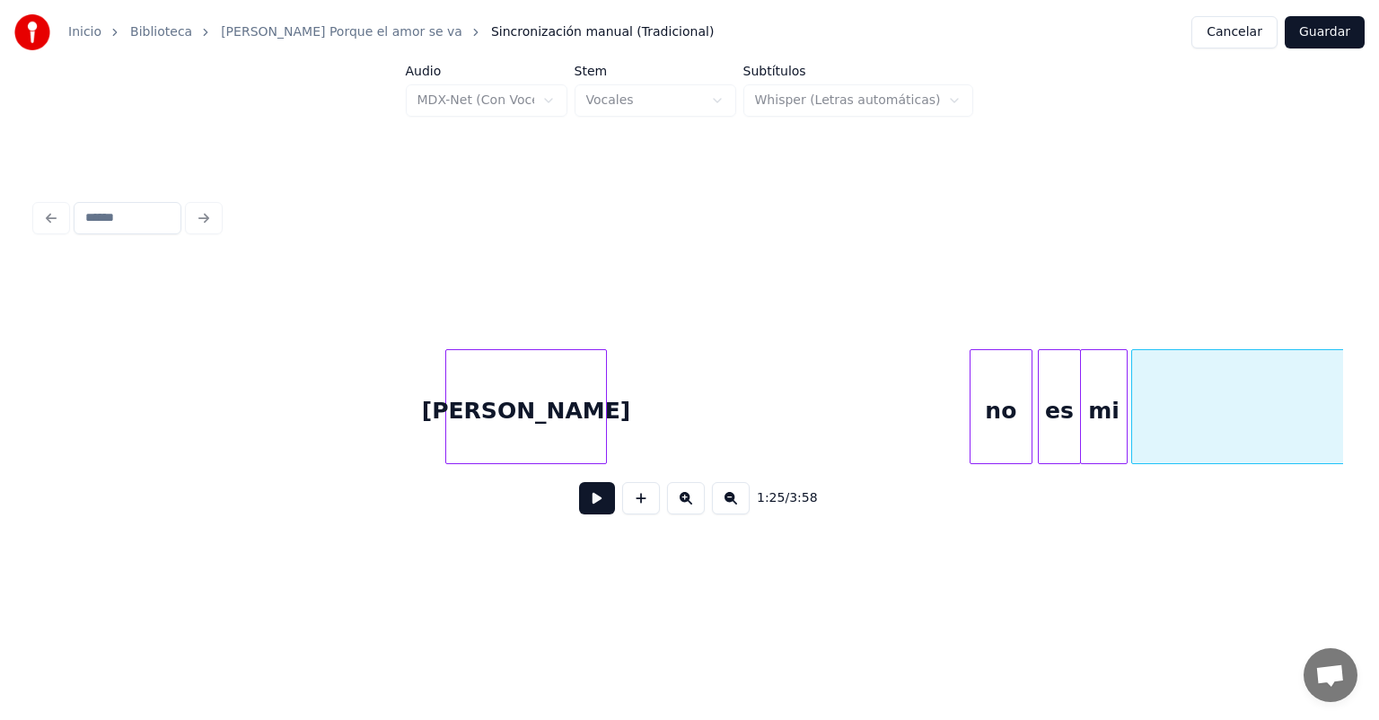
scroll to position [0, 17428]
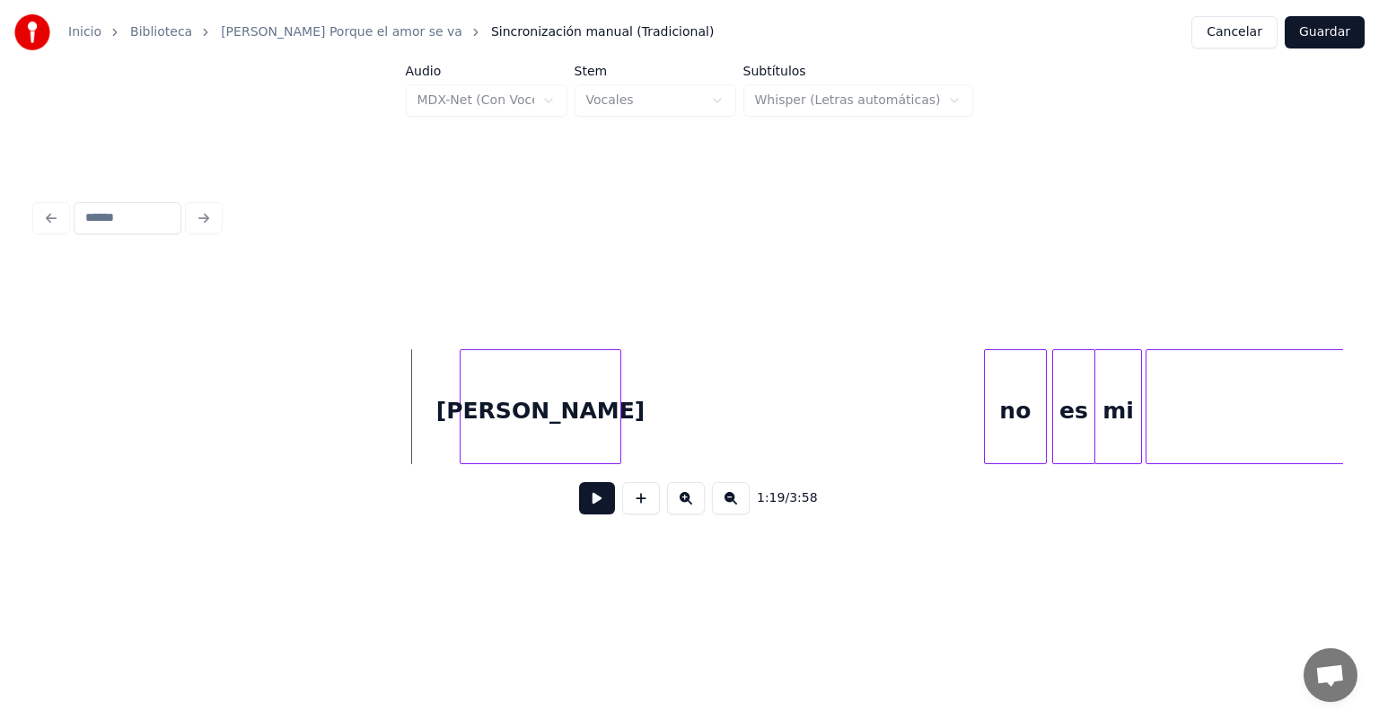
click at [579, 513] on button at bounding box center [597, 498] width 36 height 32
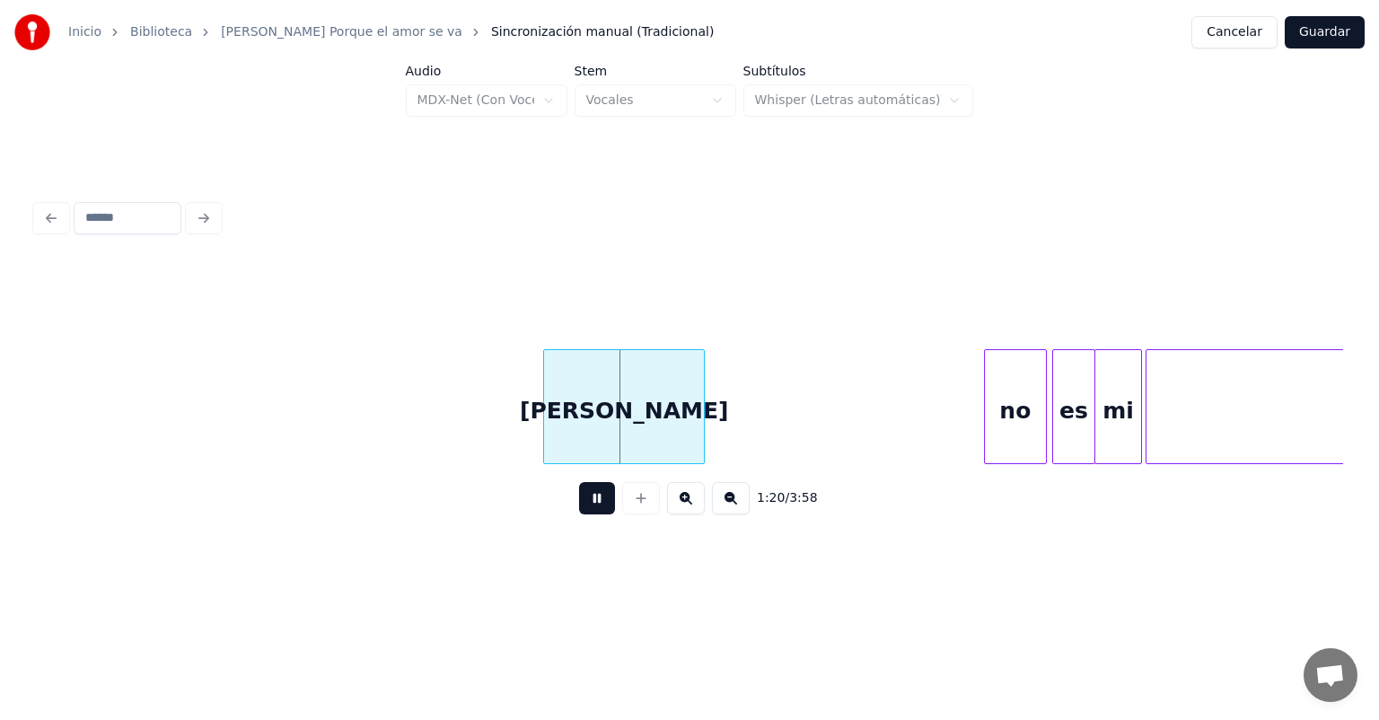
click at [579, 508] on button at bounding box center [597, 498] width 36 height 32
click at [591, 513] on button at bounding box center [597, 498] width 36 height 32
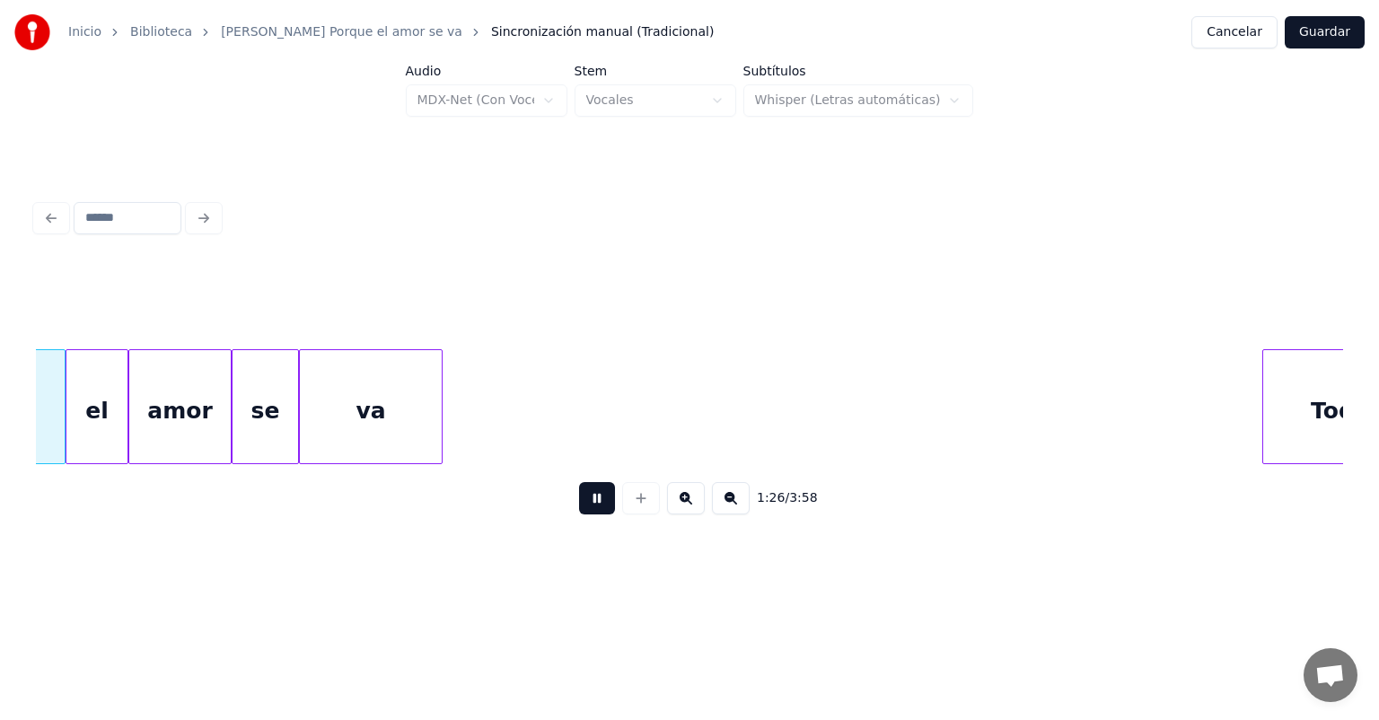
scroll to position [0, 19532]
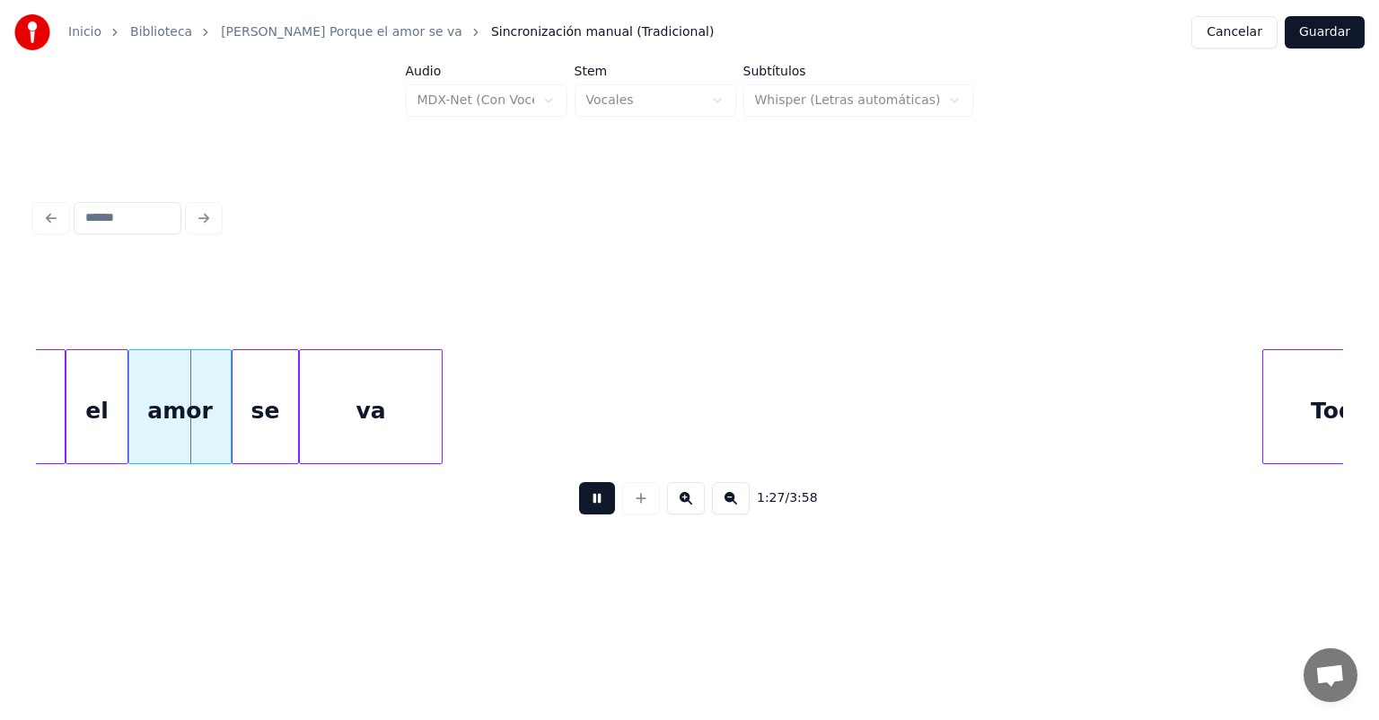
click at [579, 510] on button at bounding box center [597, 498] width 36 height 32
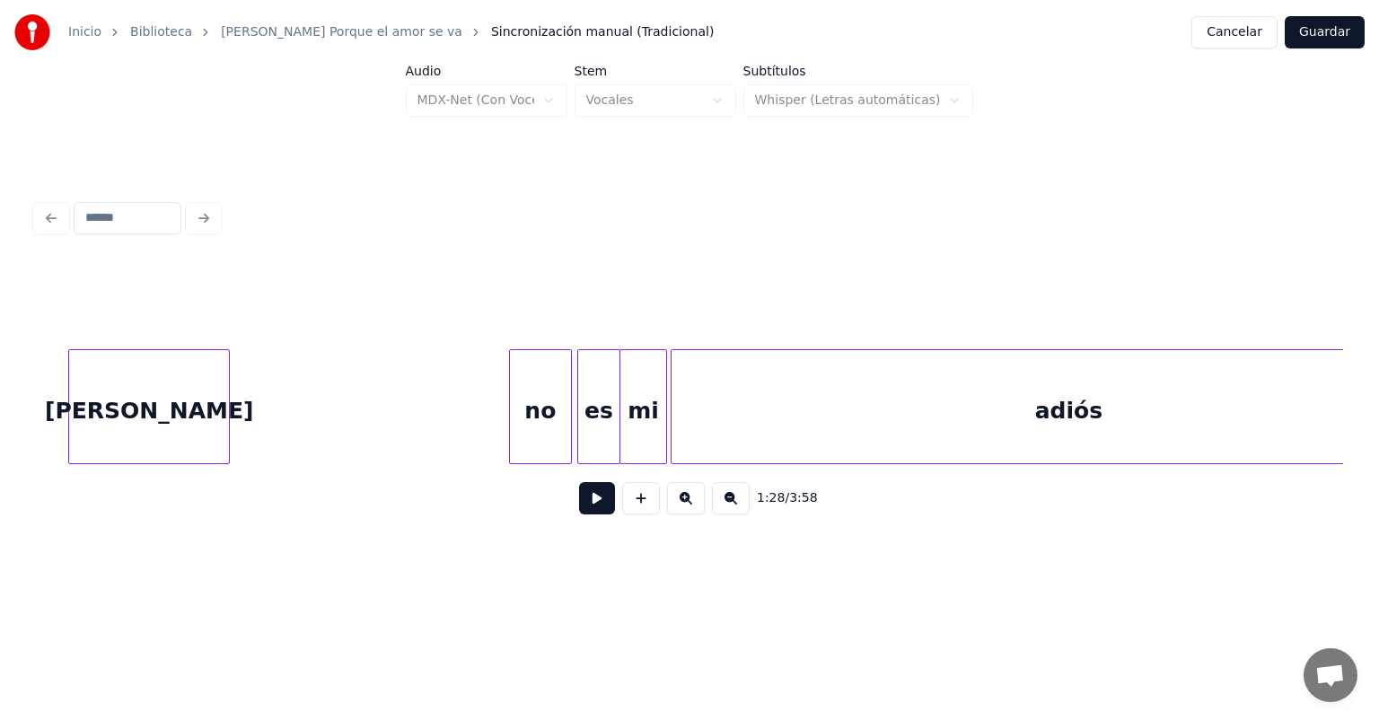
scroll to position [0, 17767]
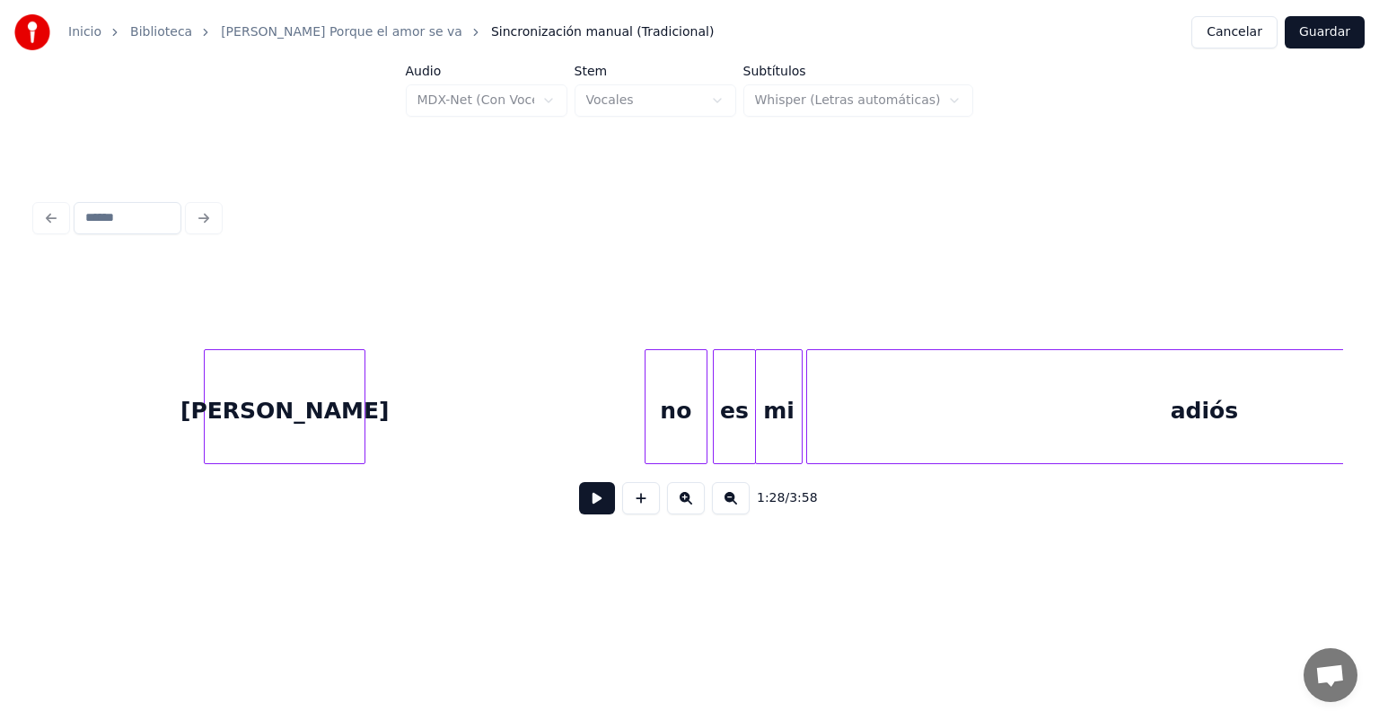
click at [307, 395] on div "[PERSON_NAME]" at bounding box center [285, 411] width 160 height 122
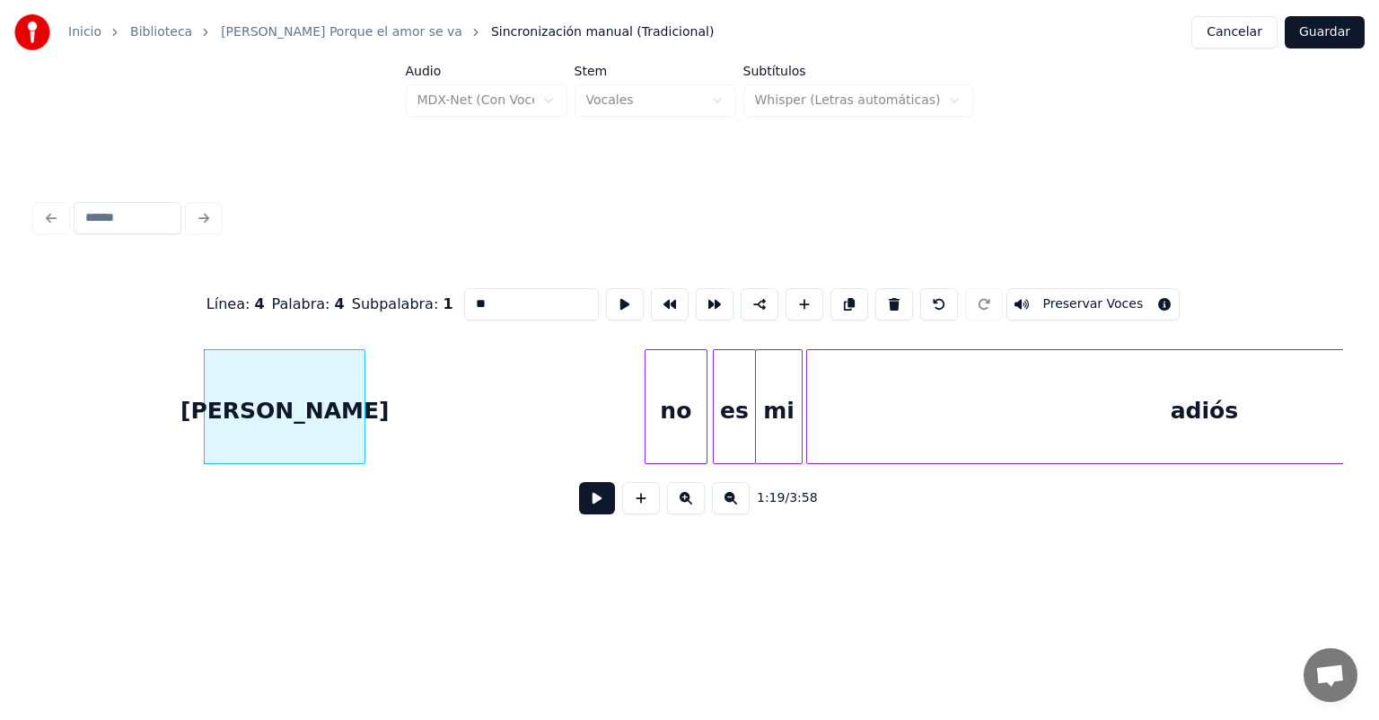
type input "****"
click at [579, 506] on button at bounding box center [597, 498] width 36 height 32
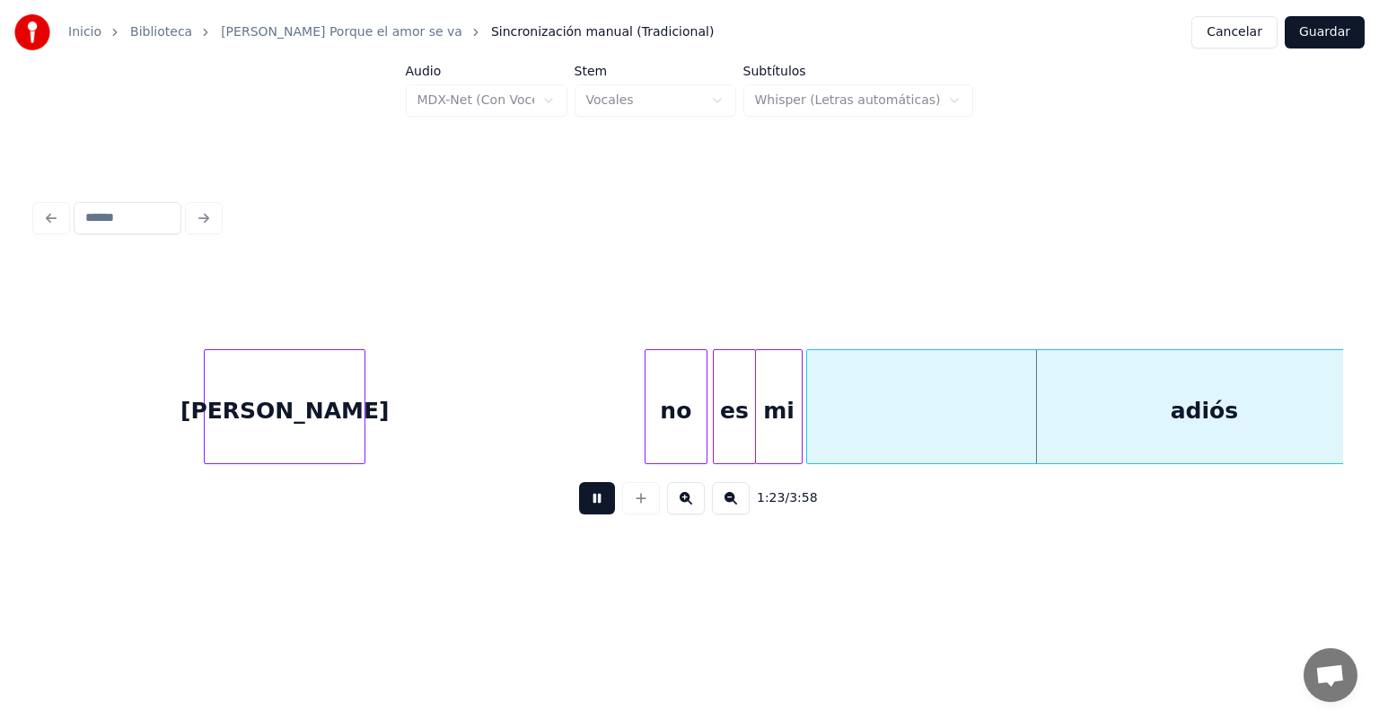
click at [579, 504] on button at bounding box center [597, 498] width 36 height 32
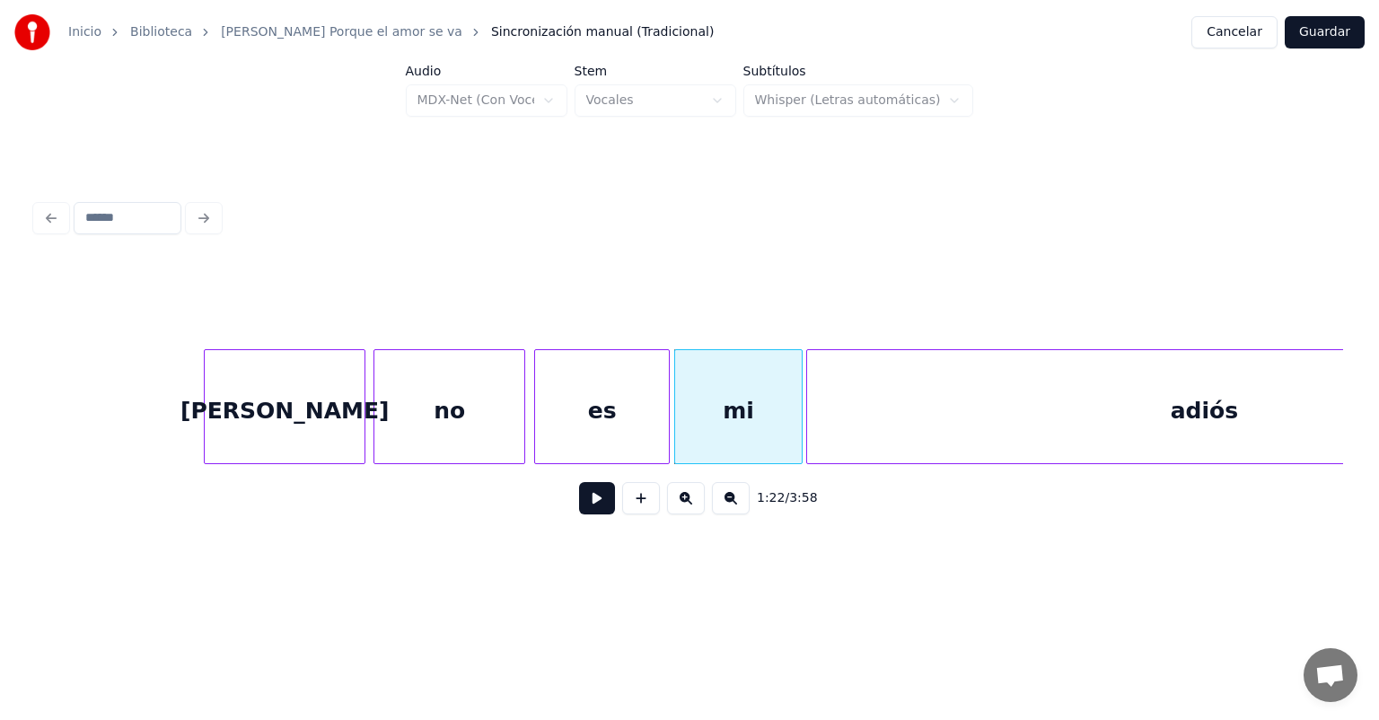
click at [297, 404] on div "[PERSON_NAME]" at bounding box center [285, 411] width 160 height 122
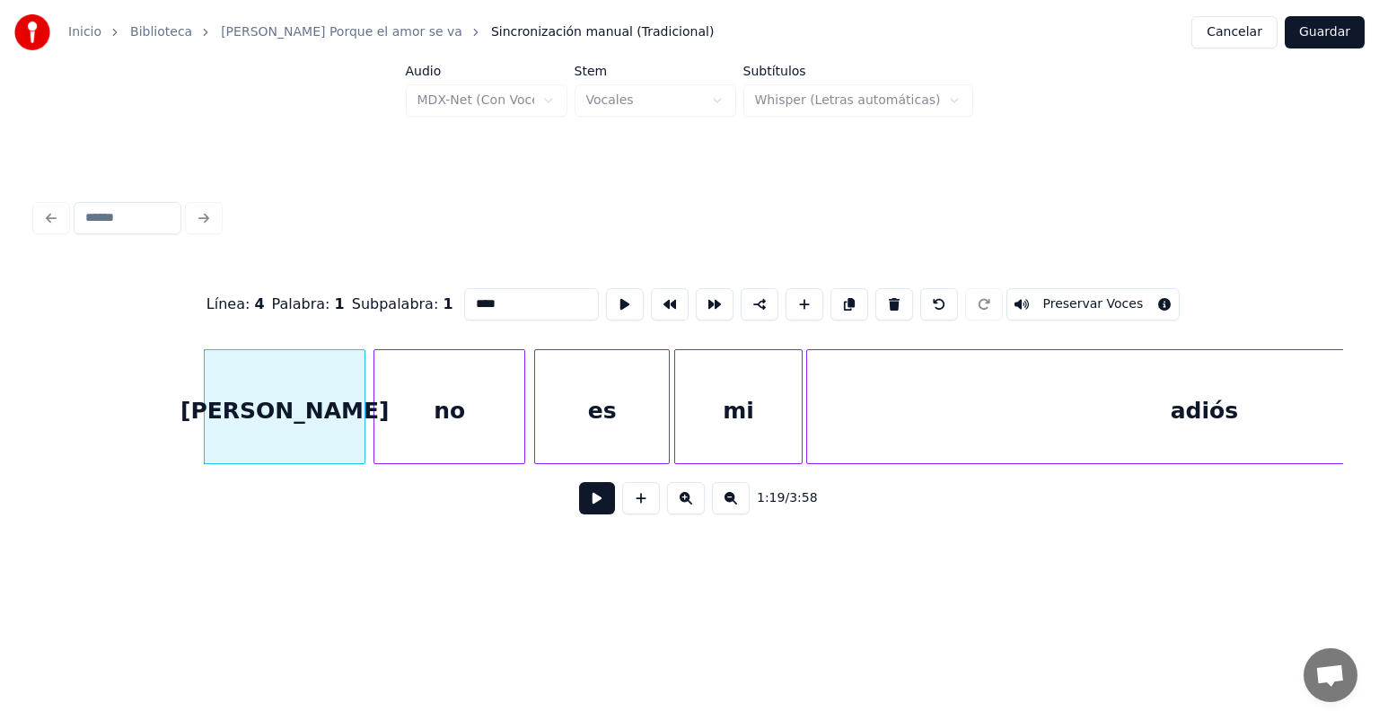
click at [579, 508] on button at bounding box center [597, 498] width 36 height 32
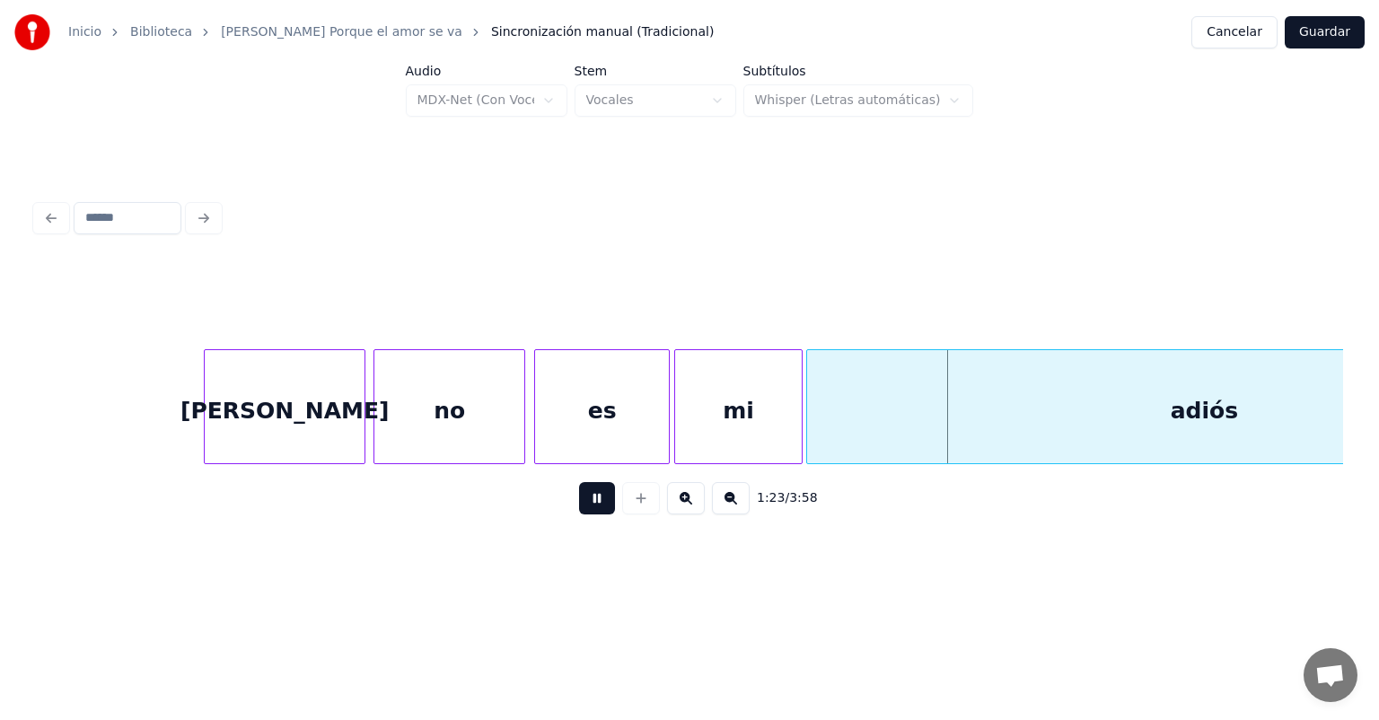
click at [593, 421] on div "es" at bounding box center [602, 411] width 134 height 122
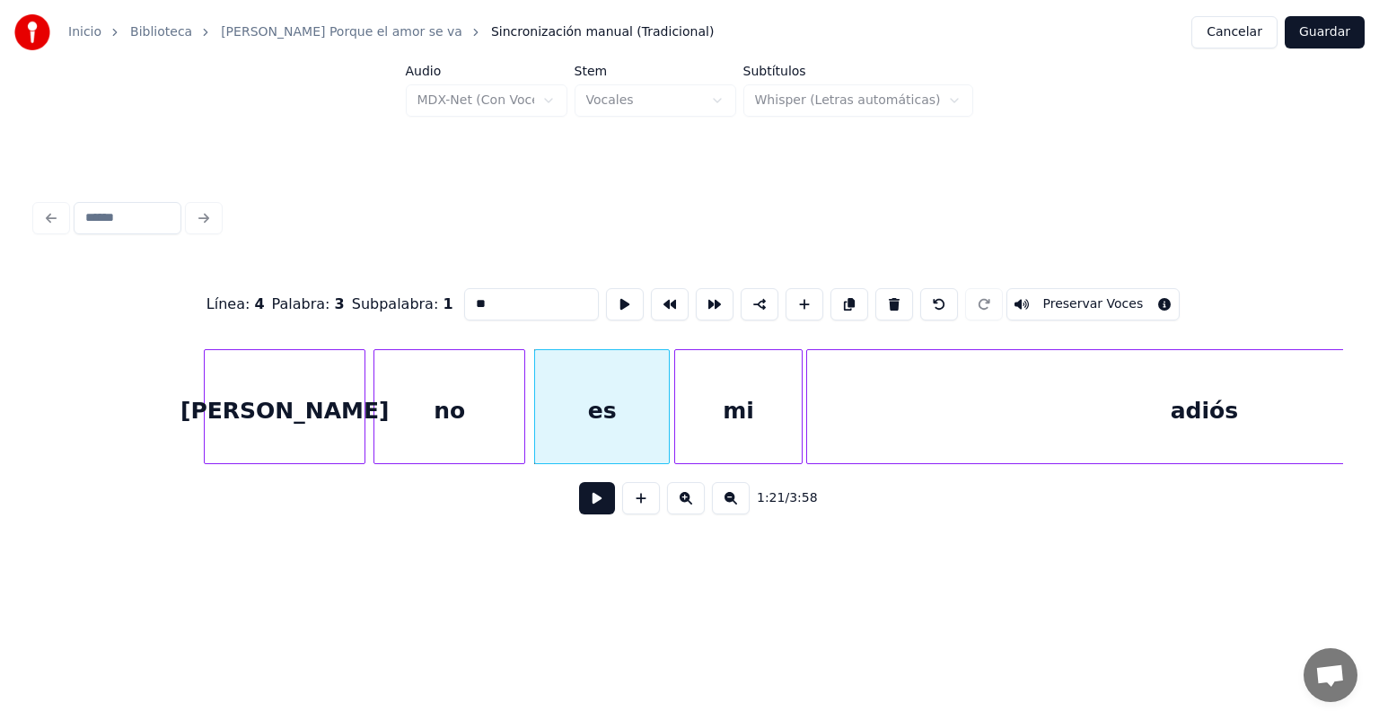
click at [467, 409] on div "no" at bounding box center [449, 411] width 150 height 122
type input "**"
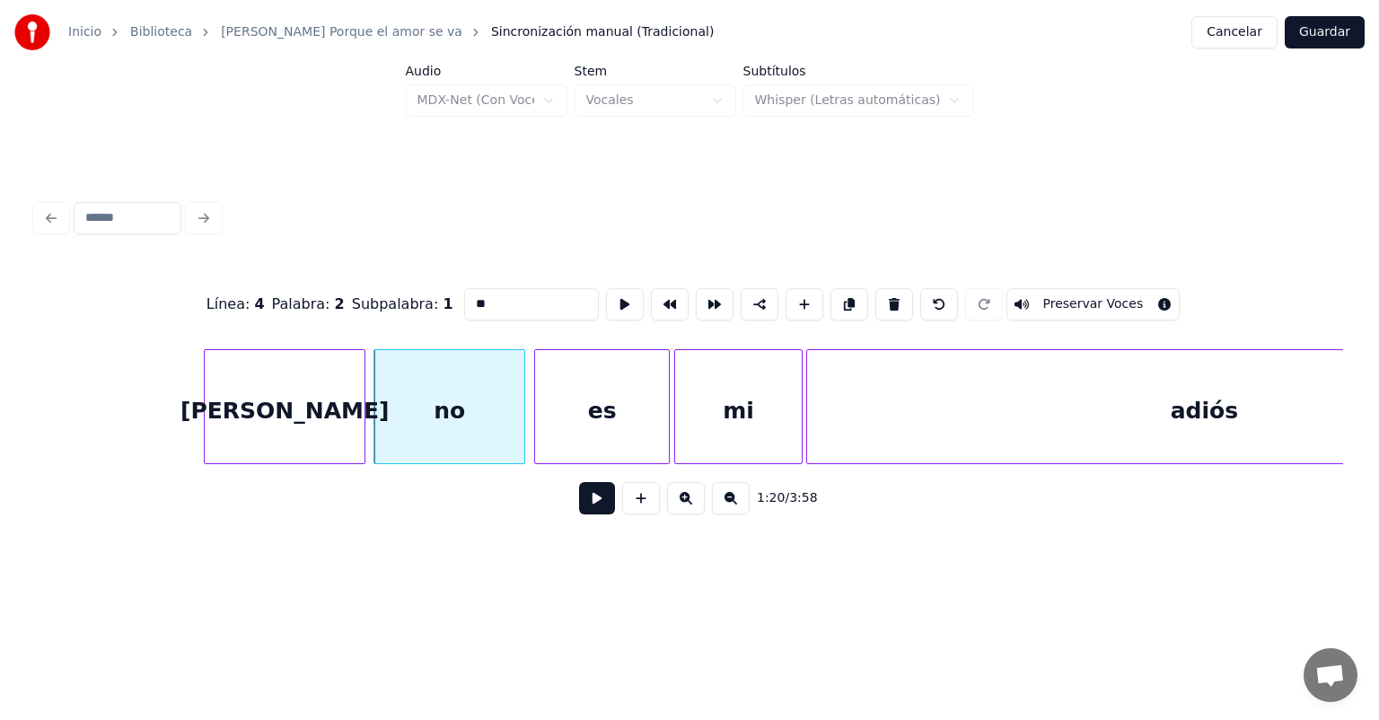
click at [579, 506] on button at bounding box center [597, 498] width 36 height 32
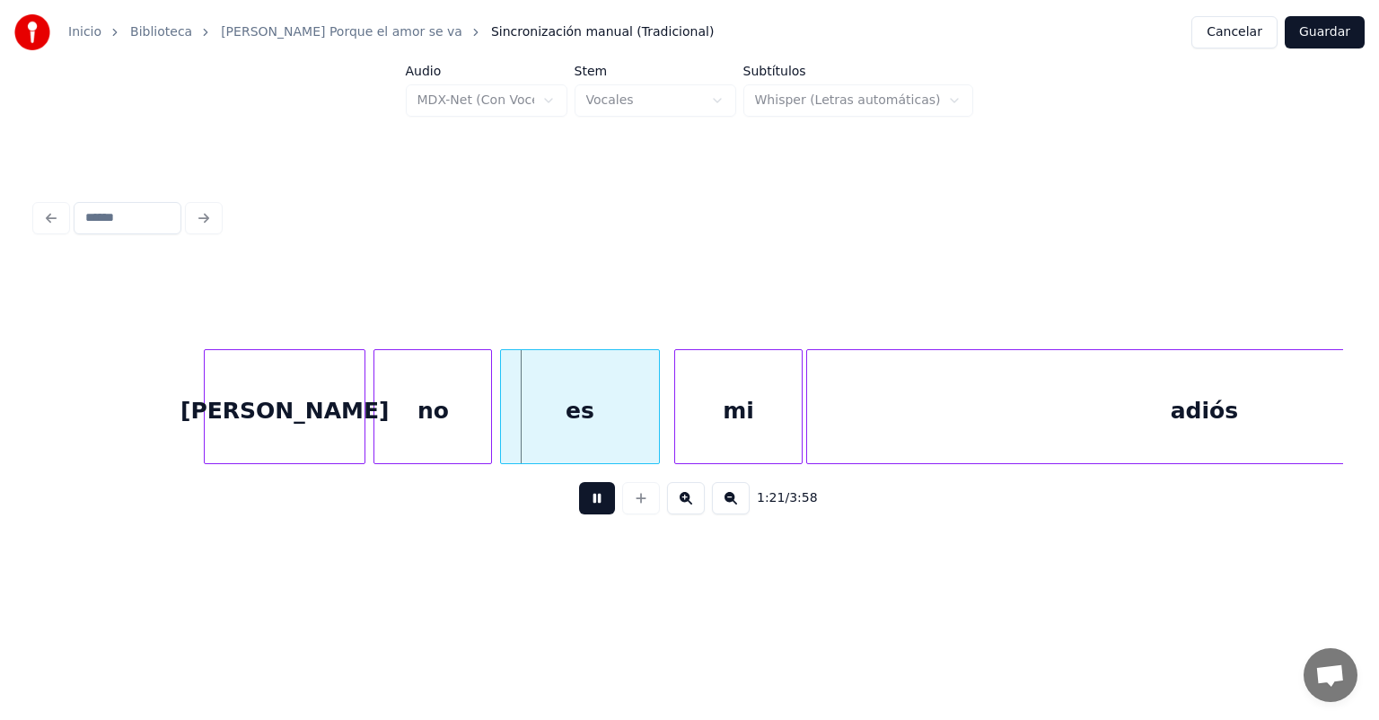
click at [709, 432] on div "mi" at bounding box center [738, 411] width 127 height 122
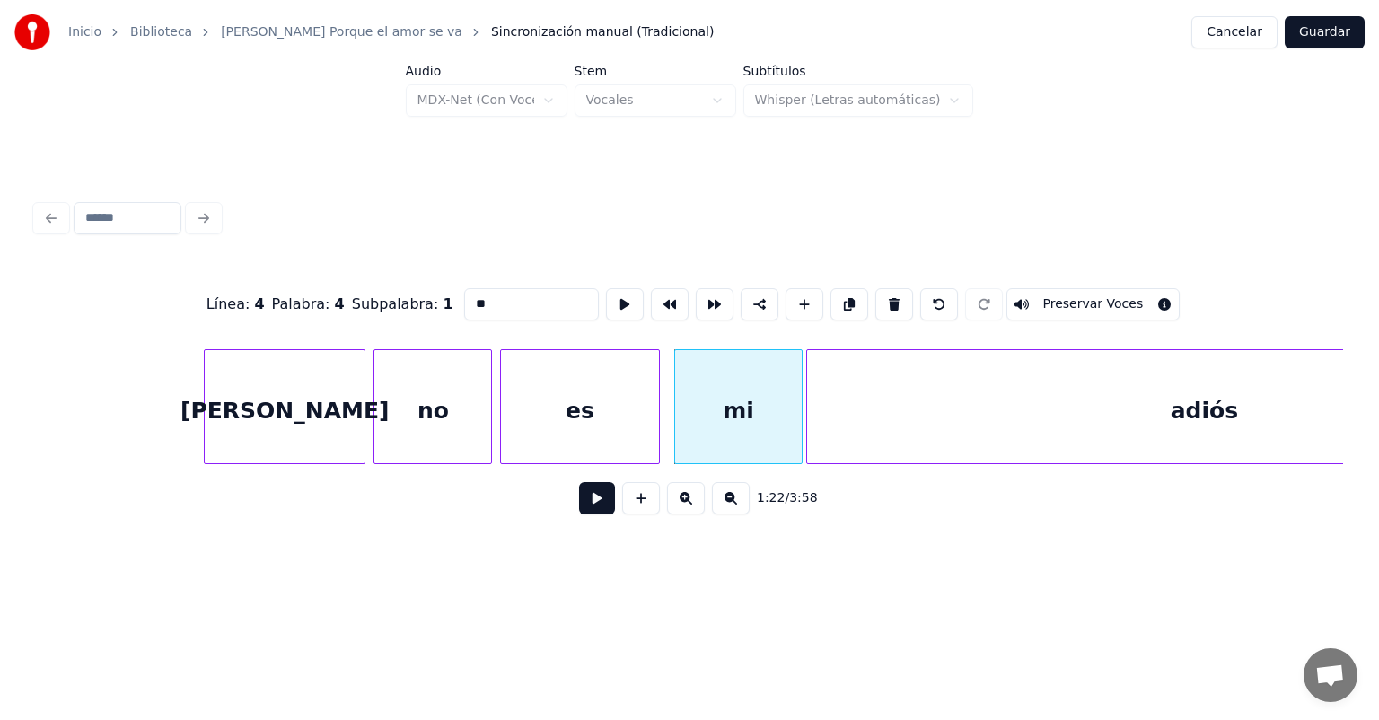
click at [464, 297] on input "**" at bounding box center [531, 304] width 135 height 32
click at [611, 413] on div "es" at bounding box center [580, 411] width 158 height 122
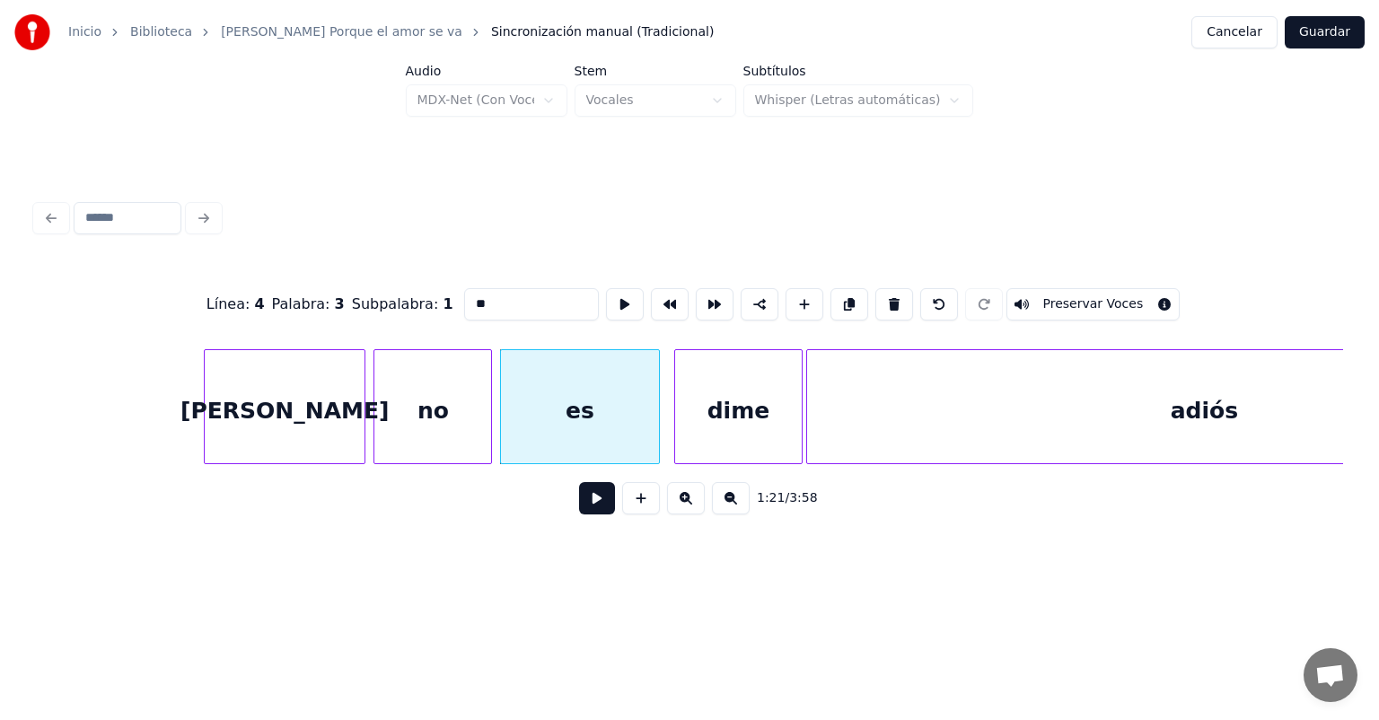
click at [442, 394] on div "no" at bounding box center [432, 411] width 117 height 122
type input "**"
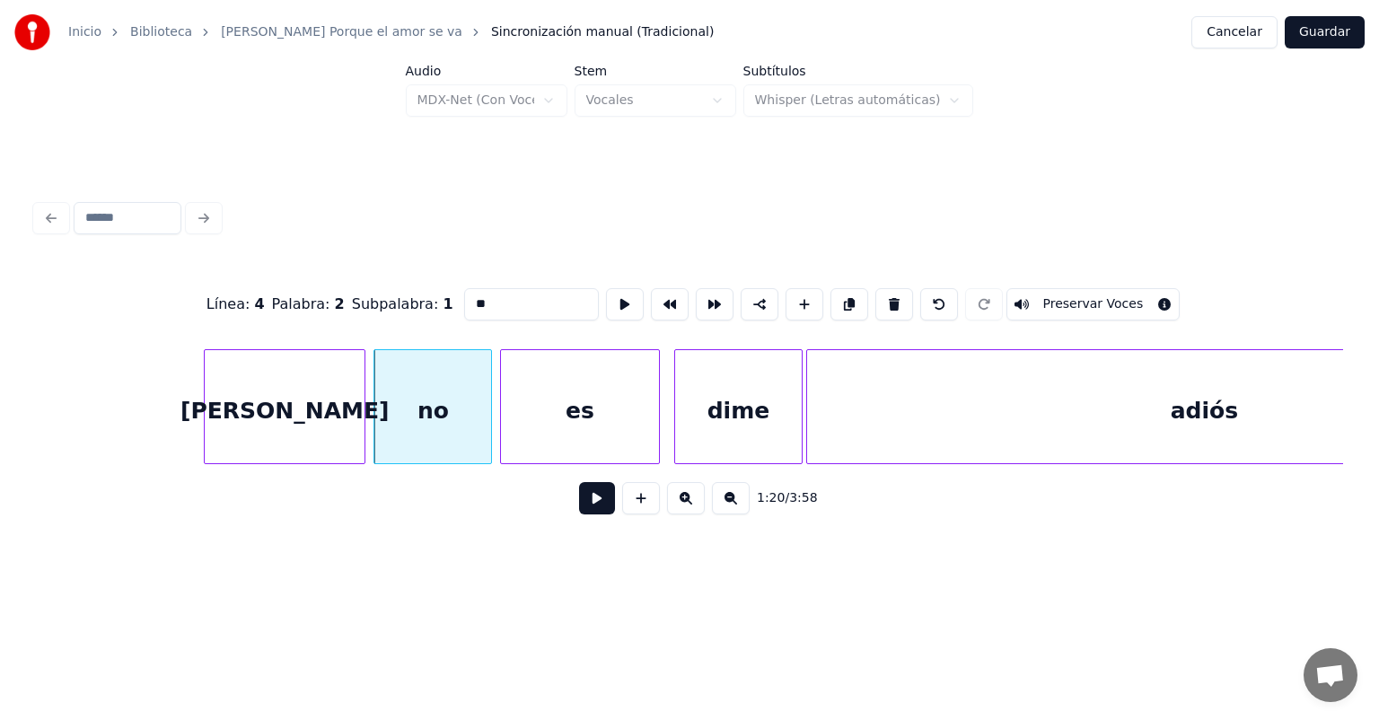
click at [581, 506] on button at bounding box center [597, 498] width 36 height 32
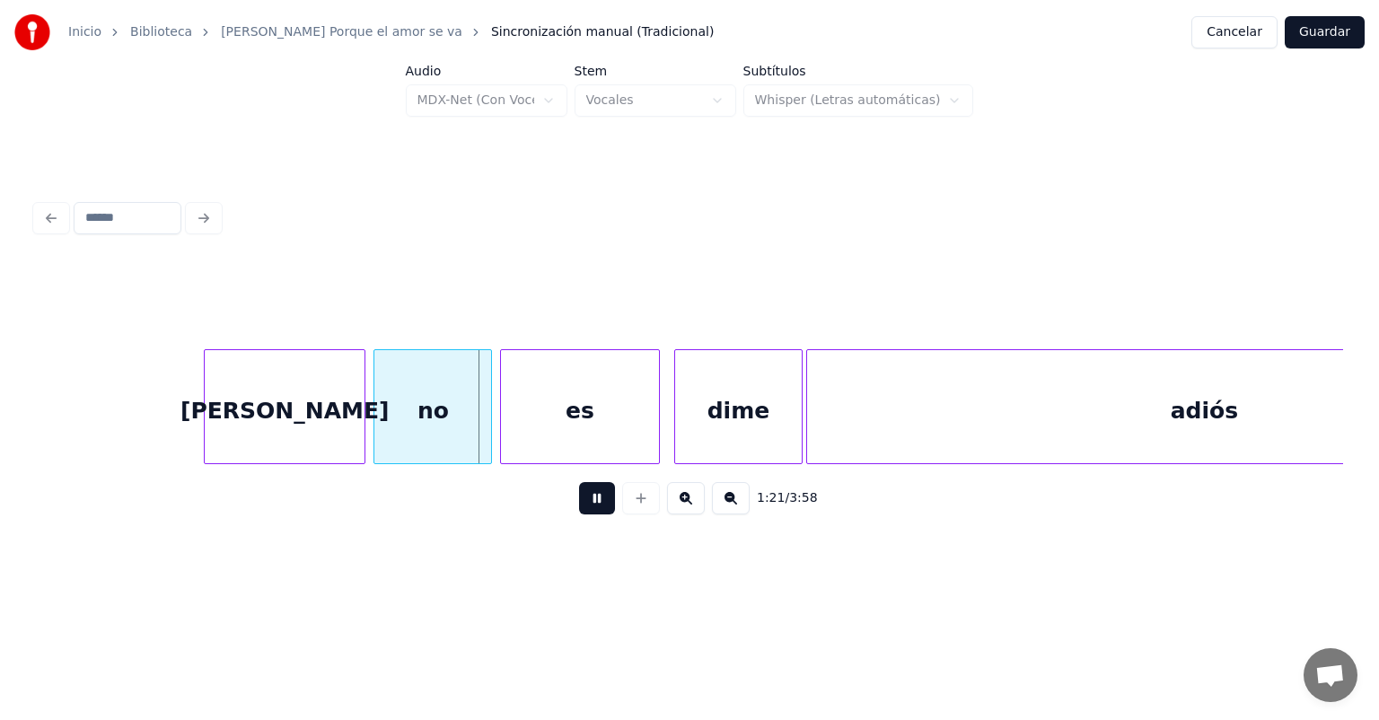
click at [581, 506] on button at bounding box center [597, 498] width 36 height 32
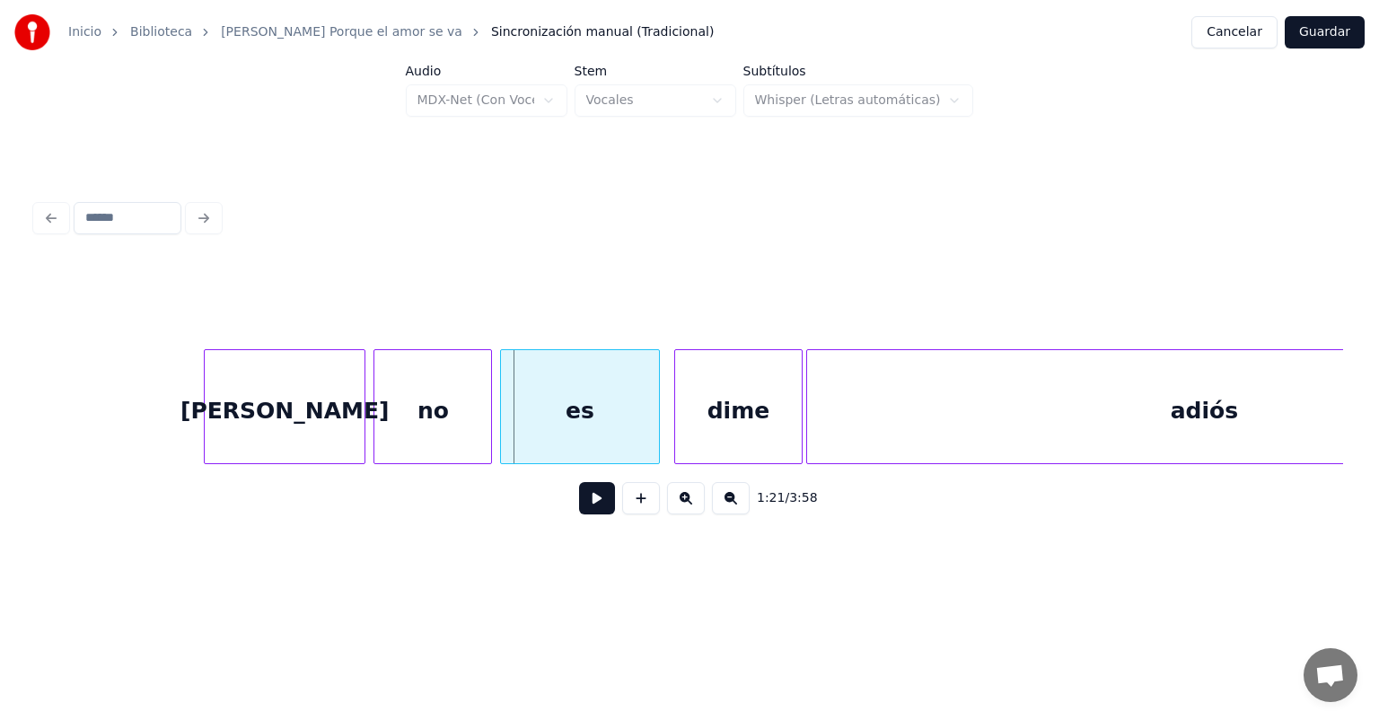
click at [581, 506] on button at bounding box center [597, 498] width 36 height 32
click at [540, 393] on div "es" at bounding box center [580, 411] width 158 height 122
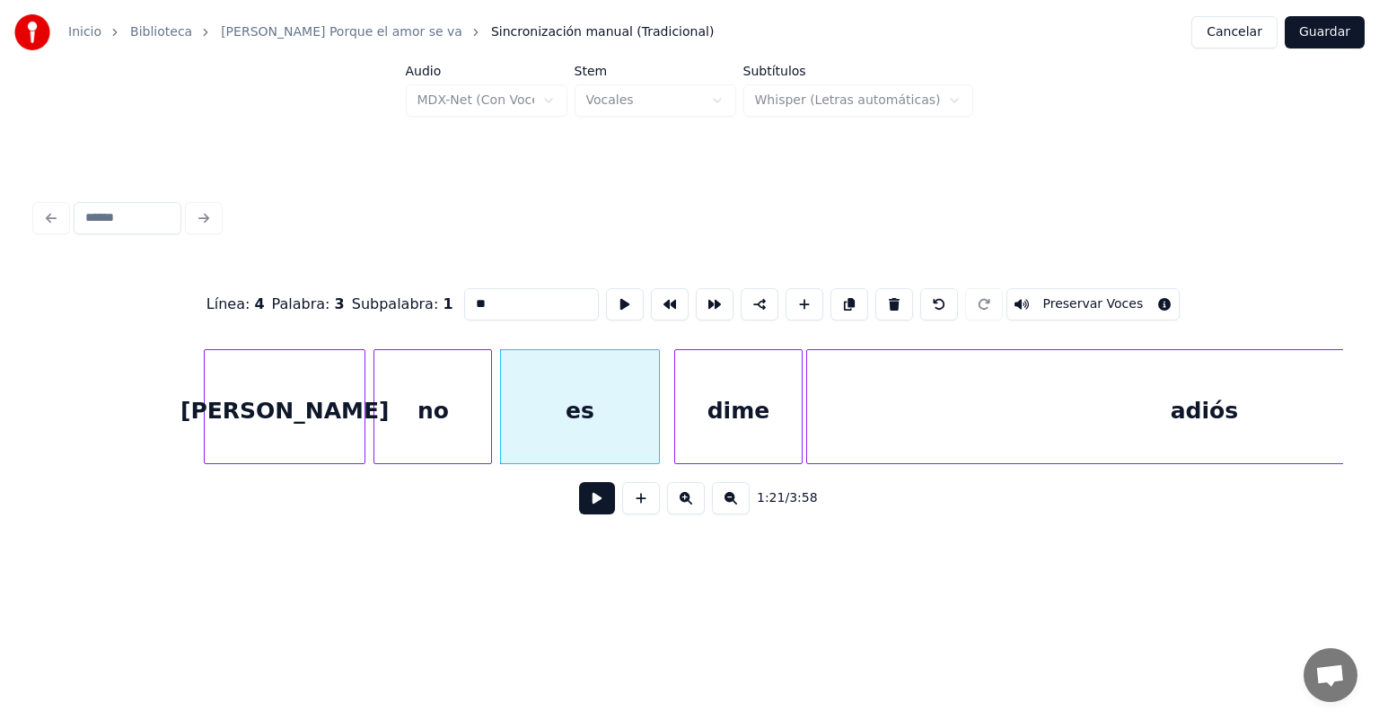
click at [442, 402] on div "no" at bounding box center [432, 411] width 117 height 122
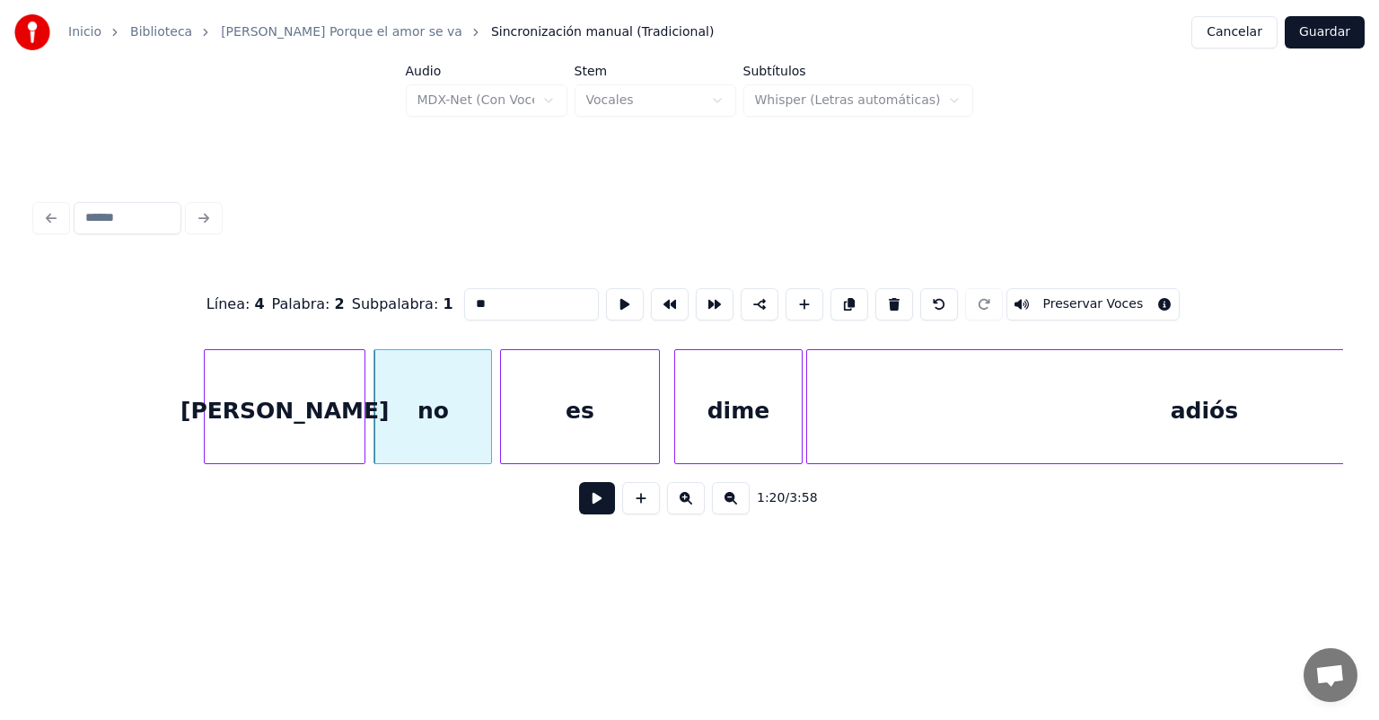
click at [466, 308] on input "**" at bounding box center [531, 304] width 135 height 32
click at [530, 369] on div "es" at bounding box center [580, 411] width 158 height 122
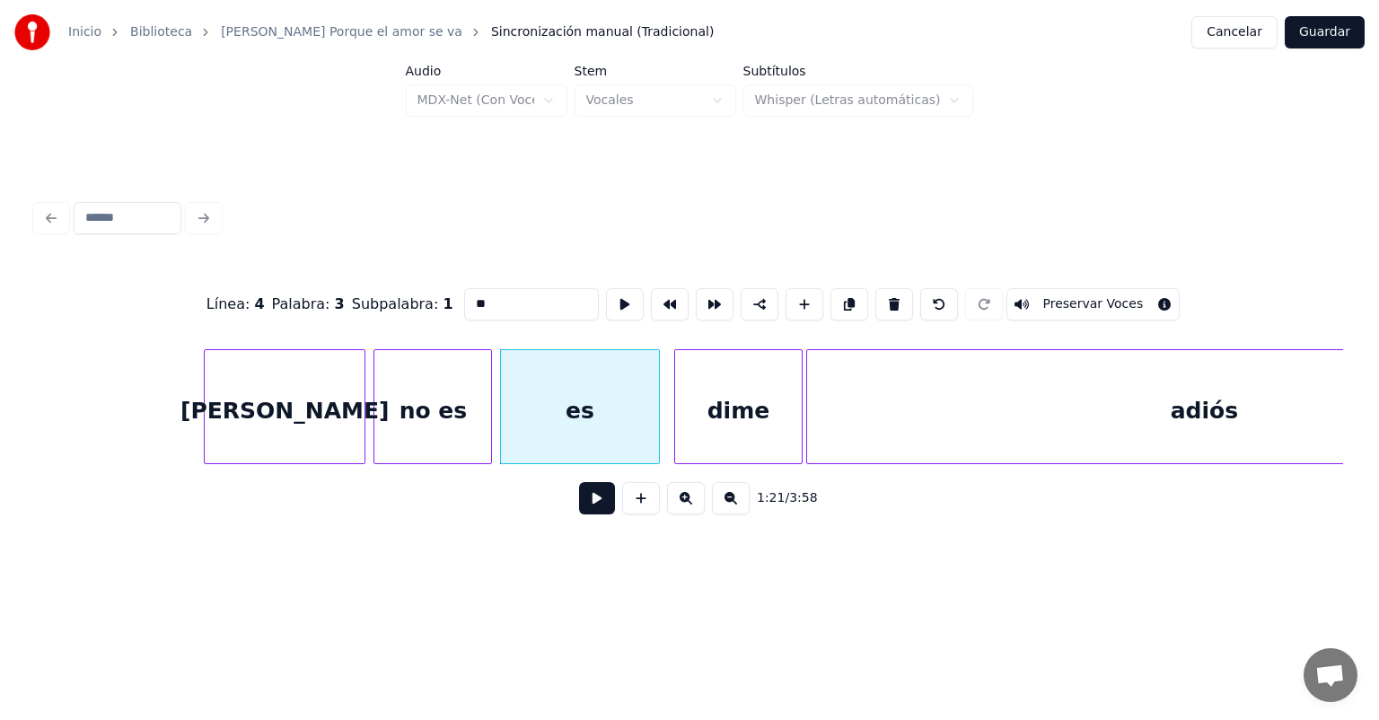
drag, startPoint x: 484, startPoint y: 298, endPoint x: 406, endPoint y: 300, distance: 78.1
click at [406, 300] on div "Línea : 4 Palabra : 3 Subpalabra : 1 ** Preservar Voces" at bounding box center [689, 304] width 1307 height 90
type input "***"
click at [579, 513] on button at bounding box center [597, 498] width 36 height 32
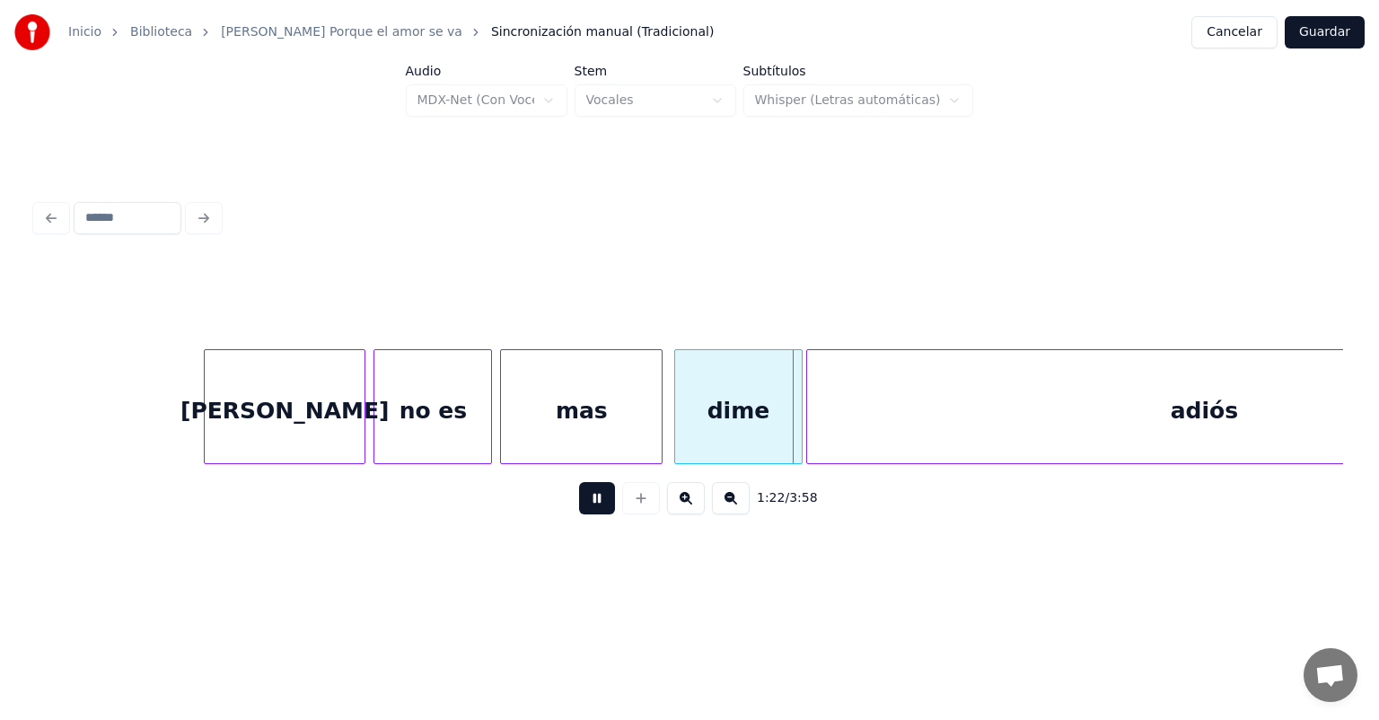
click at [655, 442] on div "mas" at bounding box center [581, 411] width 161 height 122
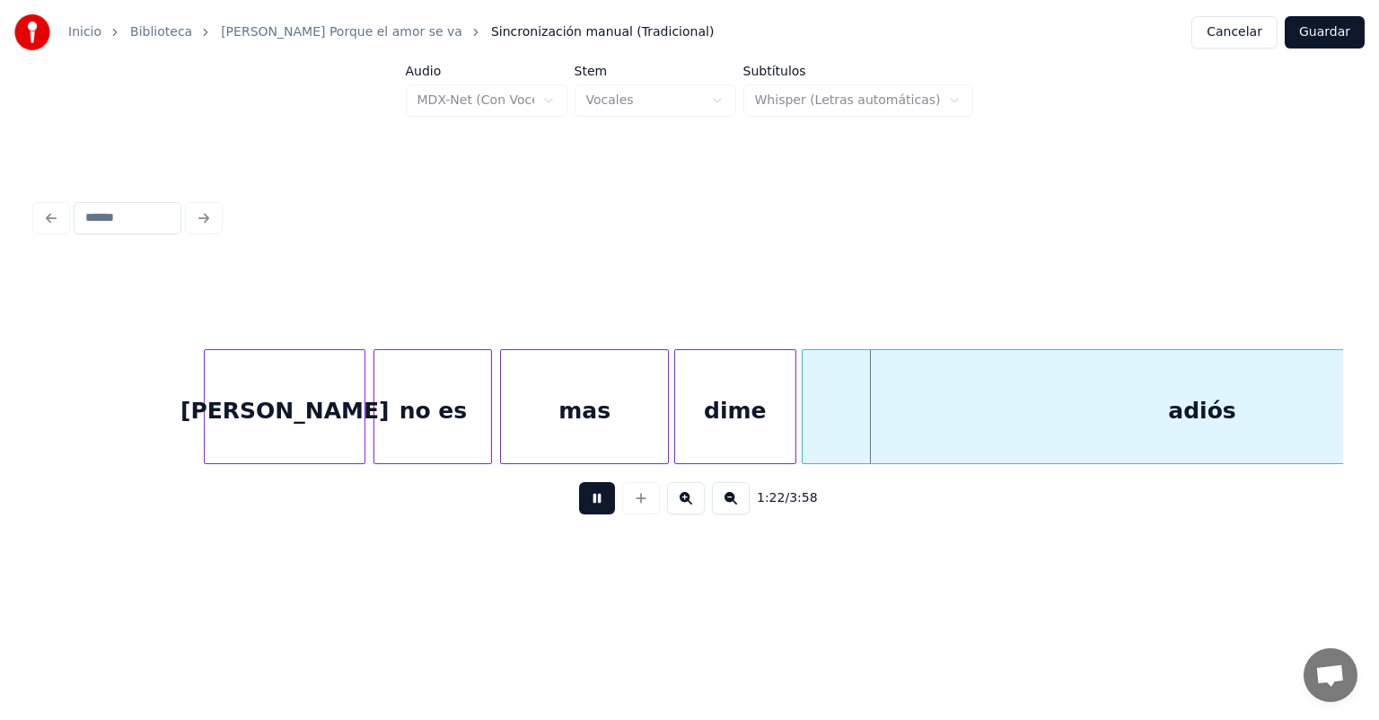
click at [810, 424] on div "adiós" at bounding box center [1201, 411] width 799 height 122
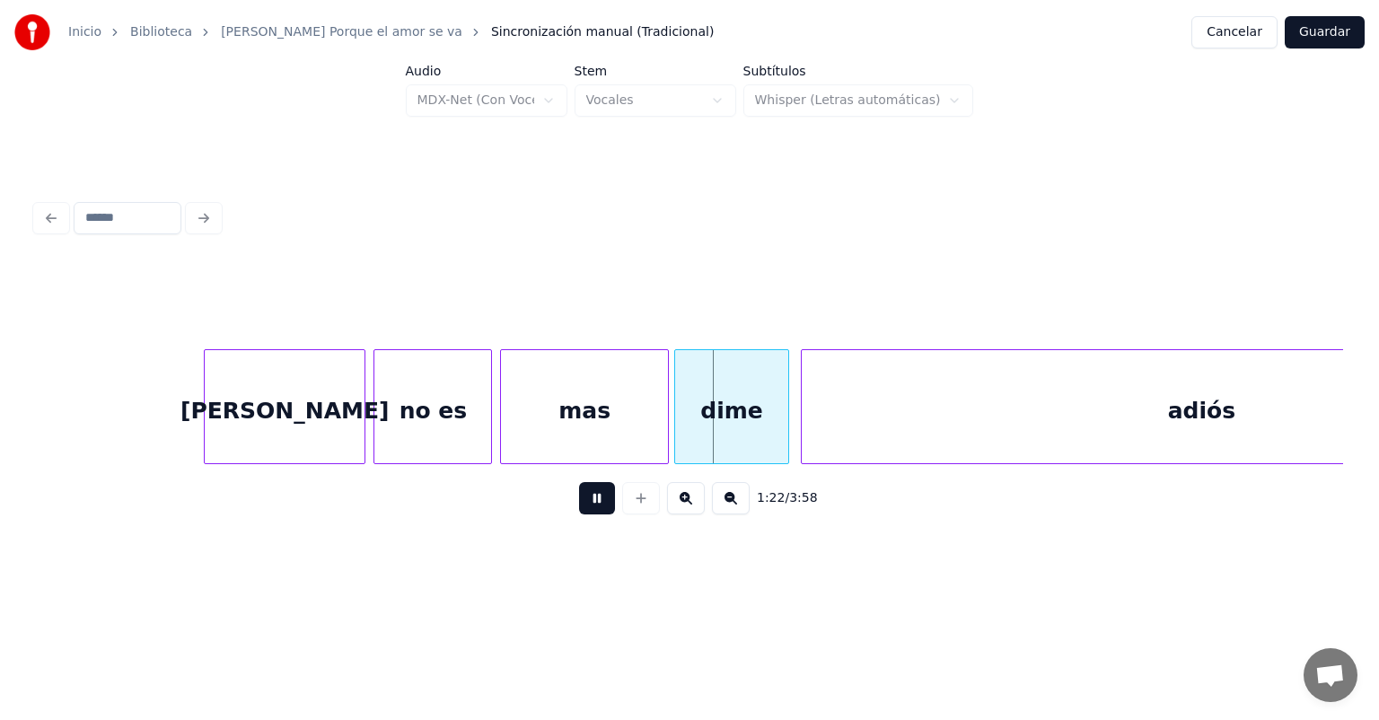
click at [805, 423] on div "adiós" at bounding box center [1201, 411] width 800 height 122
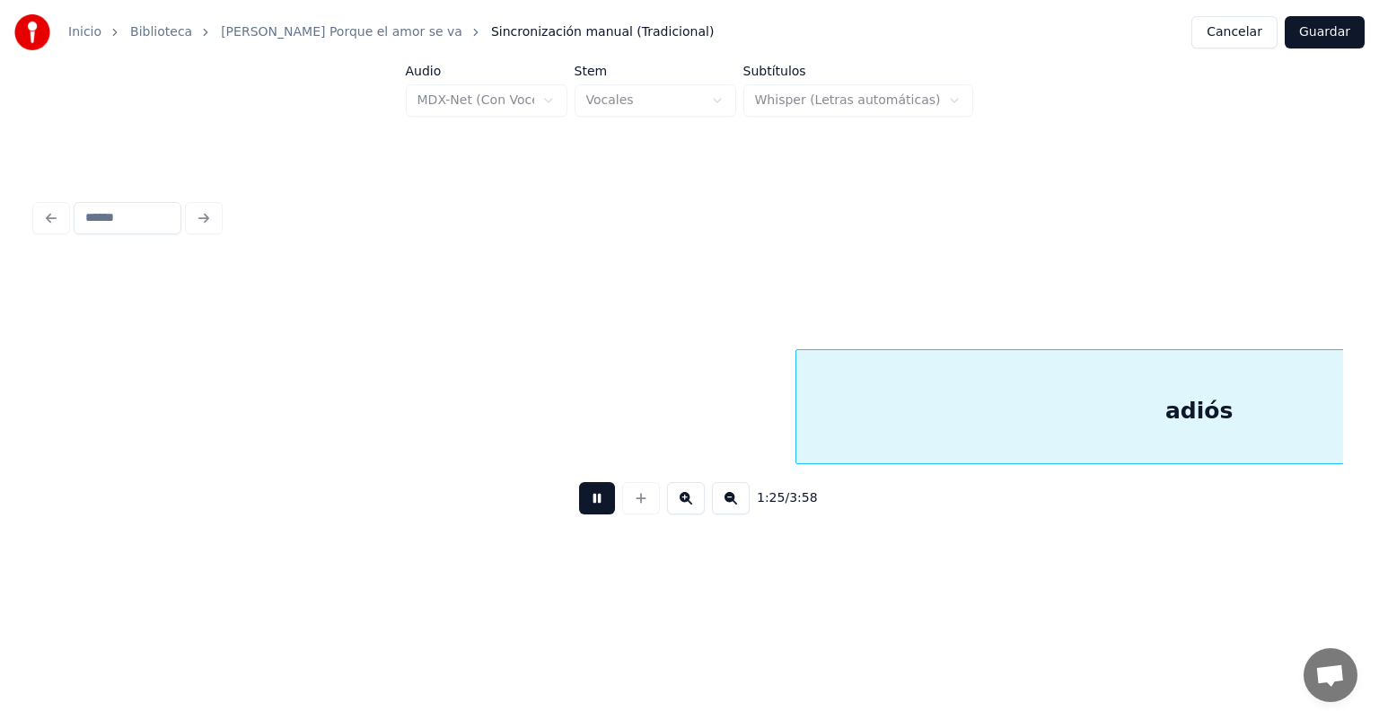
scroll to position [0, 19078]
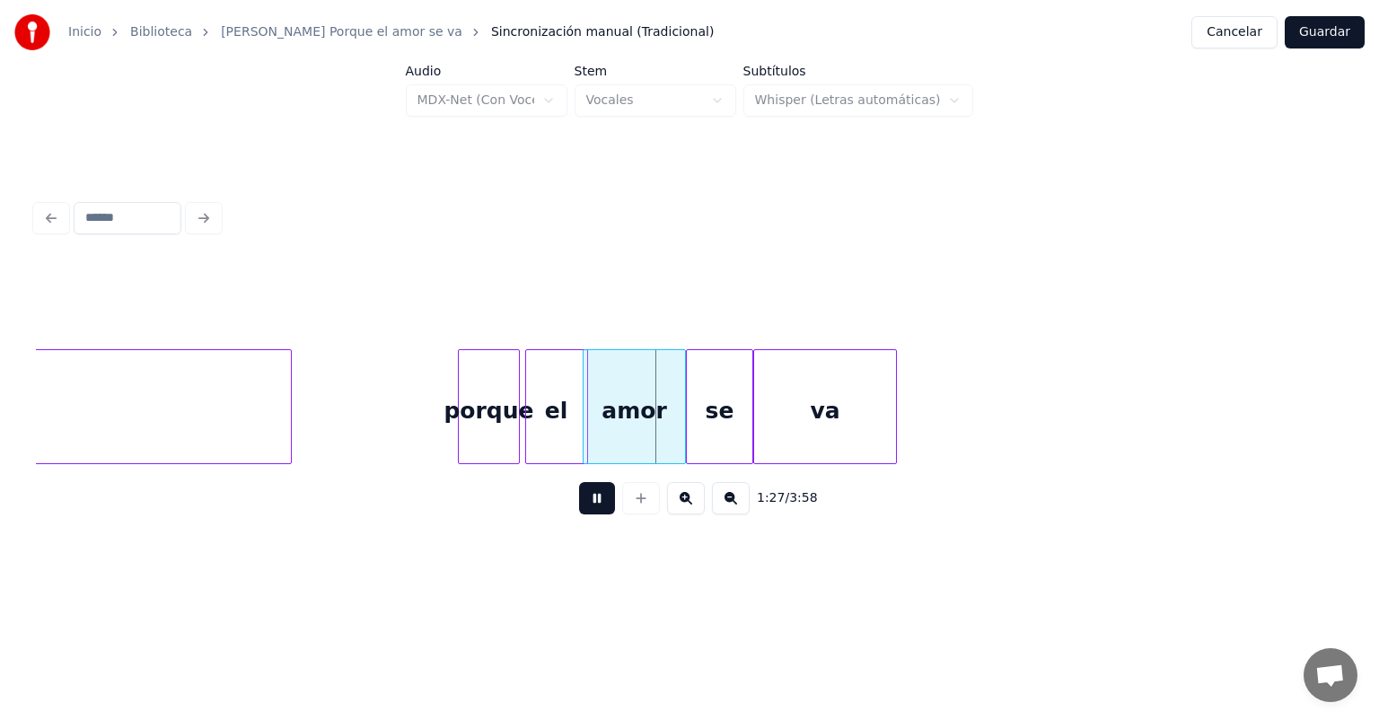
click at [547, 426] on div "el" at bounding box center [556, 411] width 61 height 122
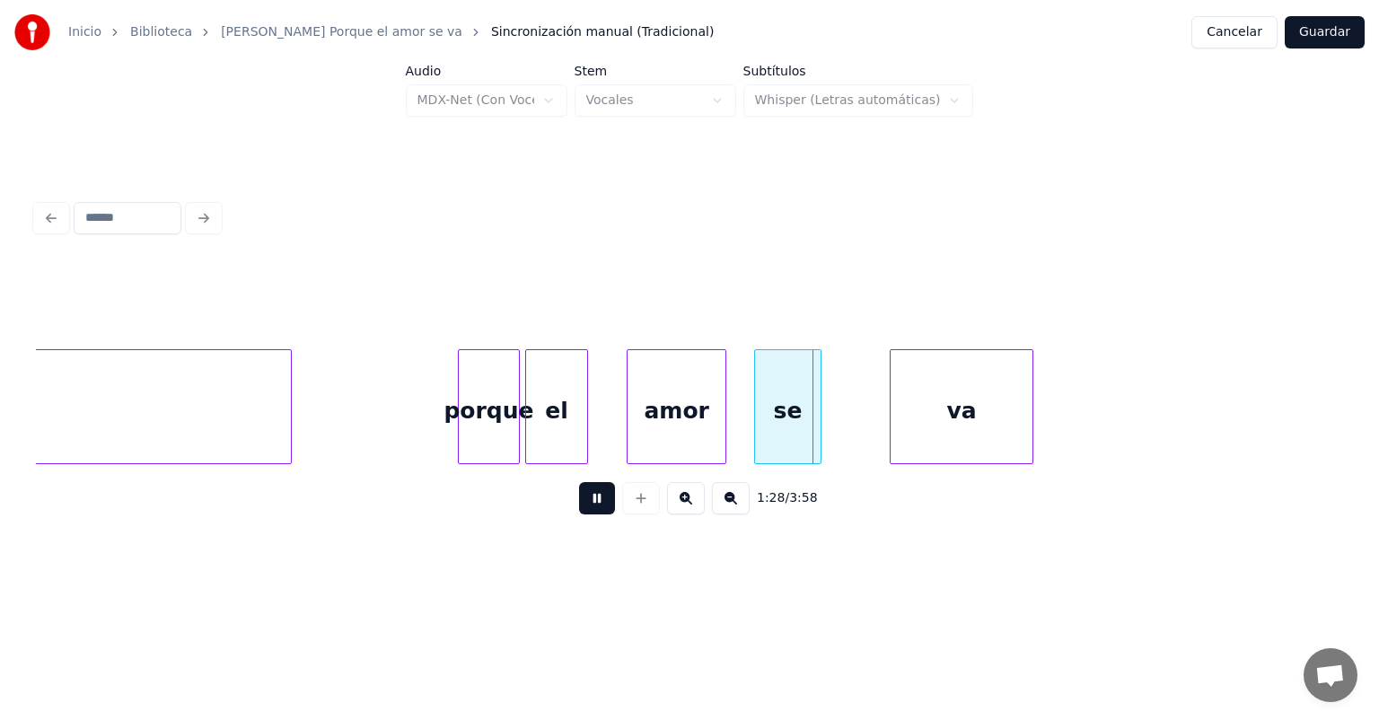
click at [633, 429] on div "amor" at bounding box center [675, 411] width 101 height 122
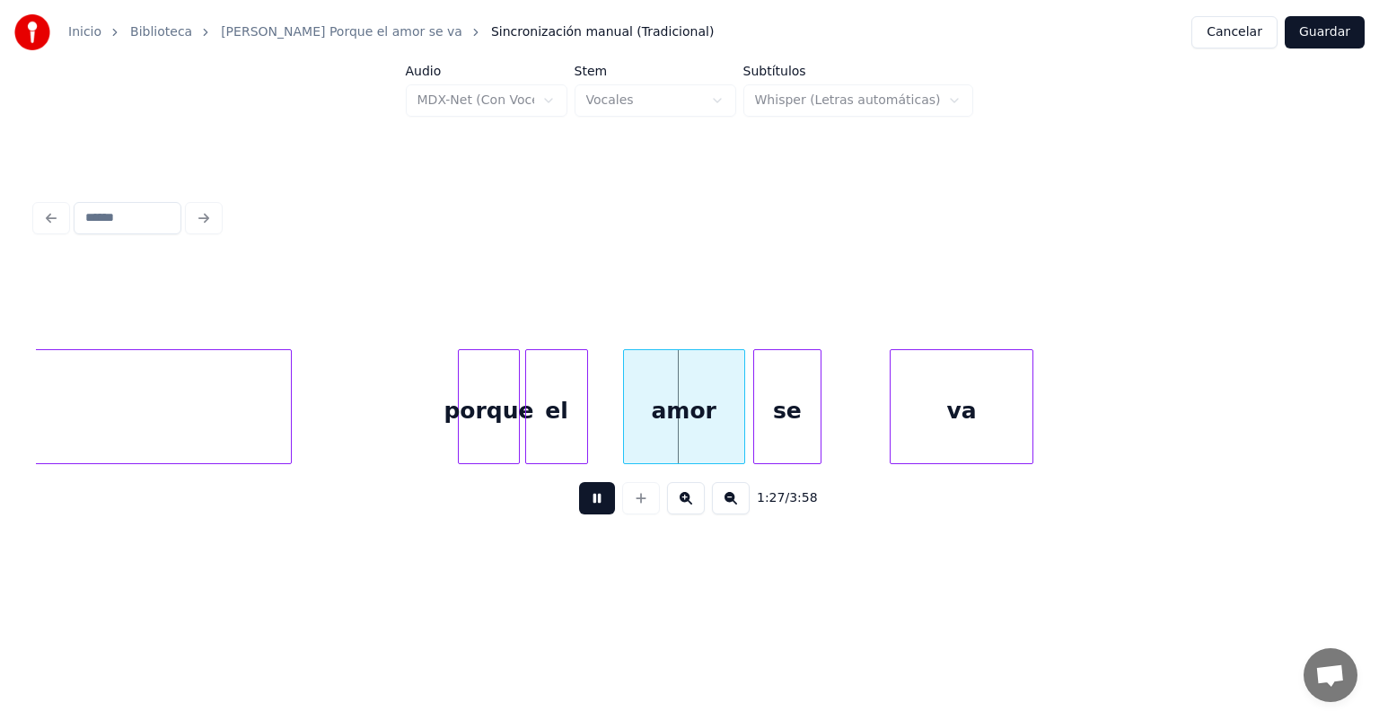
click at [756, 423] on div "se" at bounding box center [787, 411] width 66 height 122
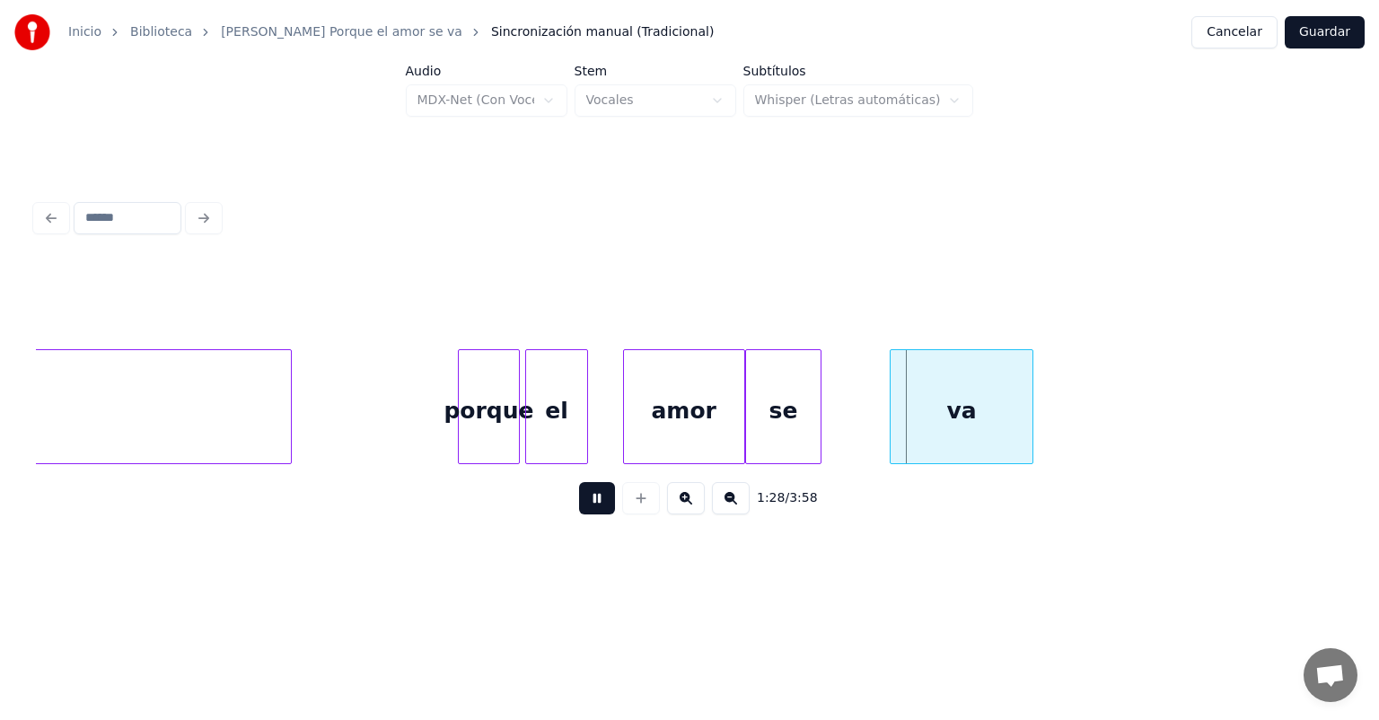
click at [817, 434] on div at bounding box center [817, 406] width 5 height 113
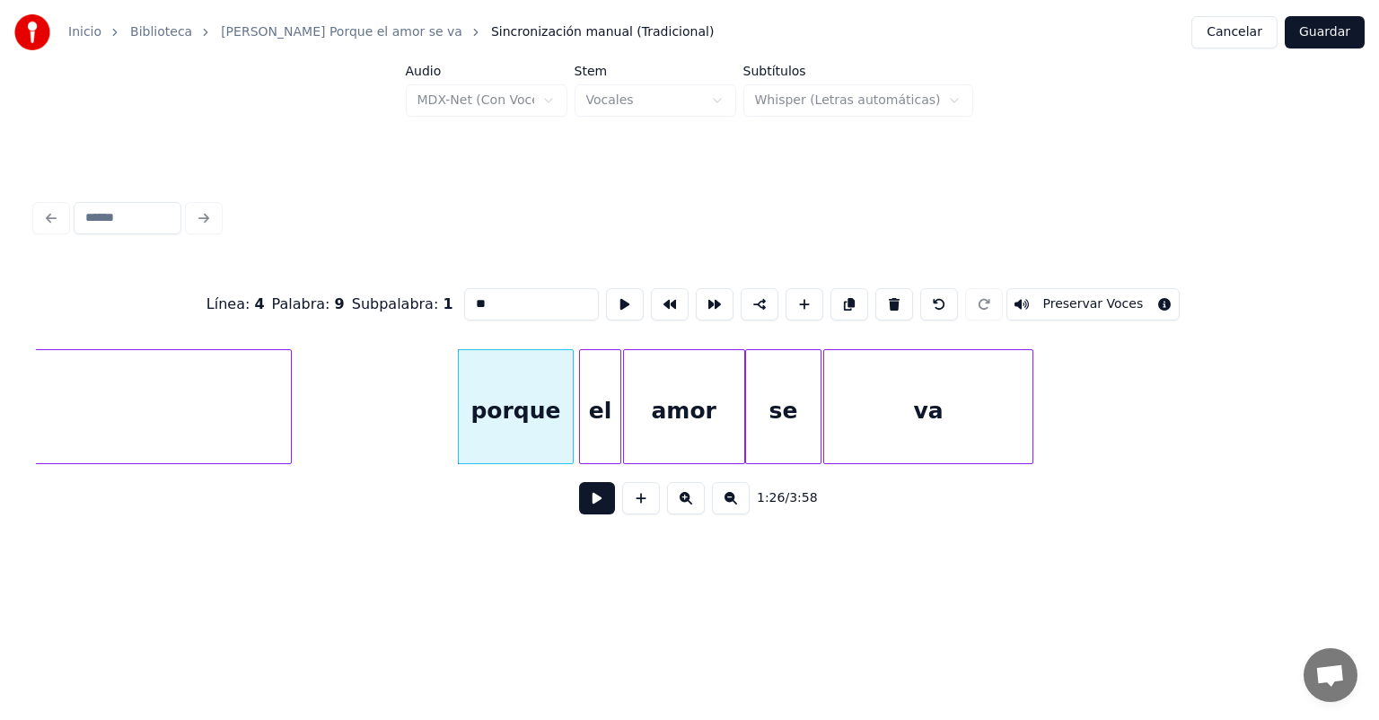
click at [585, 512] on button at bounding box center [597, 498] width 36 height 32
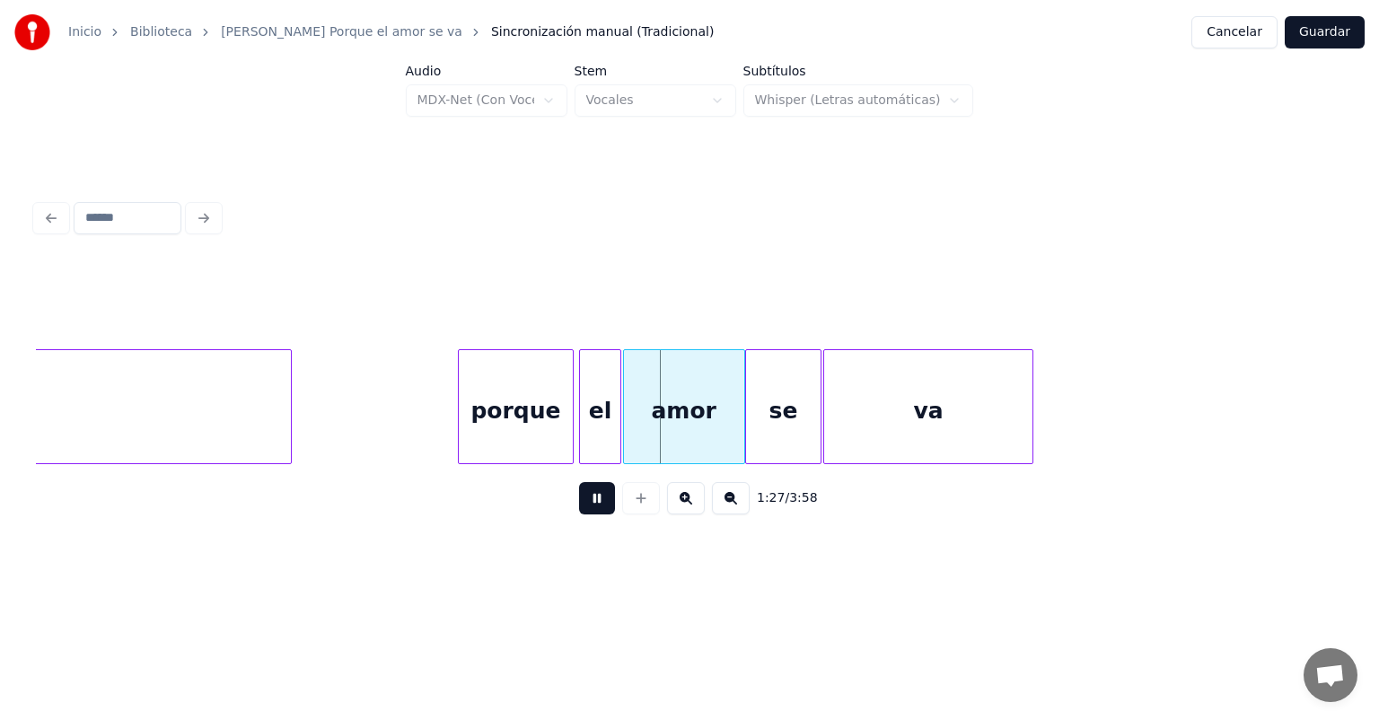
click at [569, 425] on div at bounding box center [569, 406] width 5 height 113
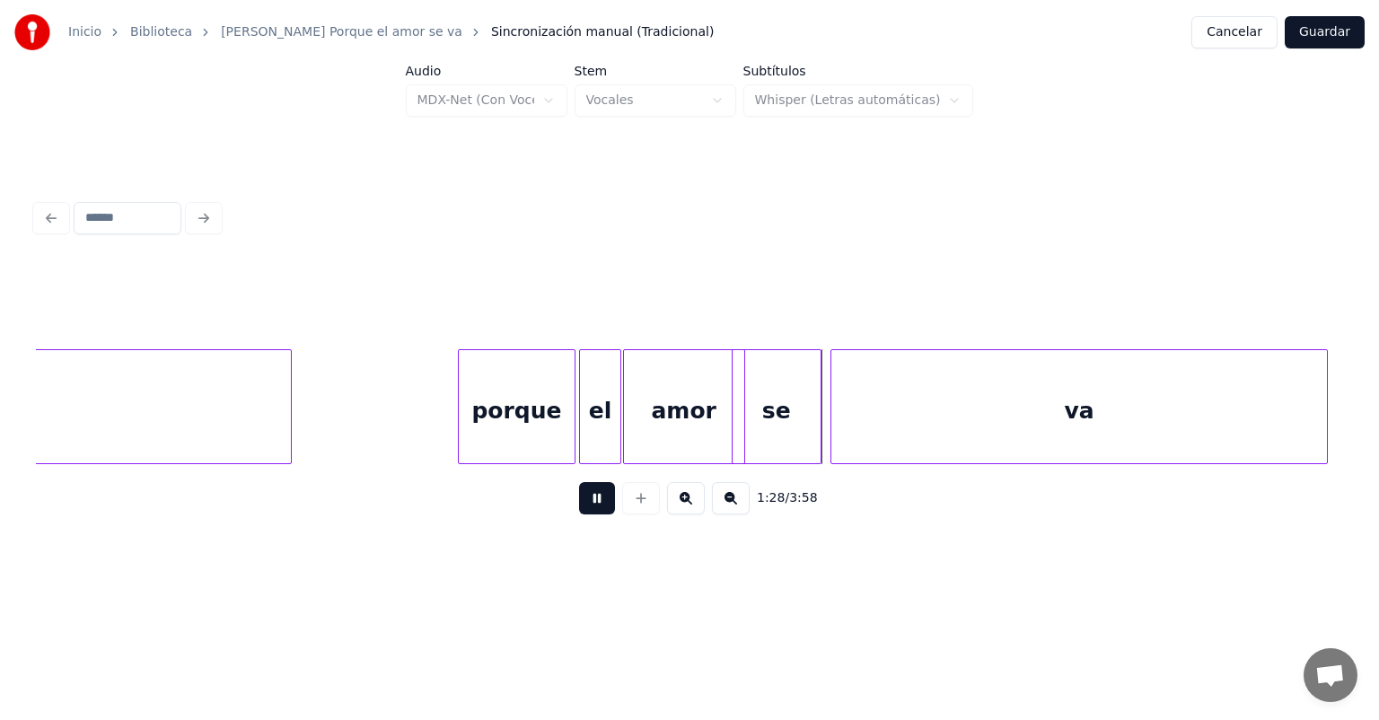
scroll to position [0, 19085]
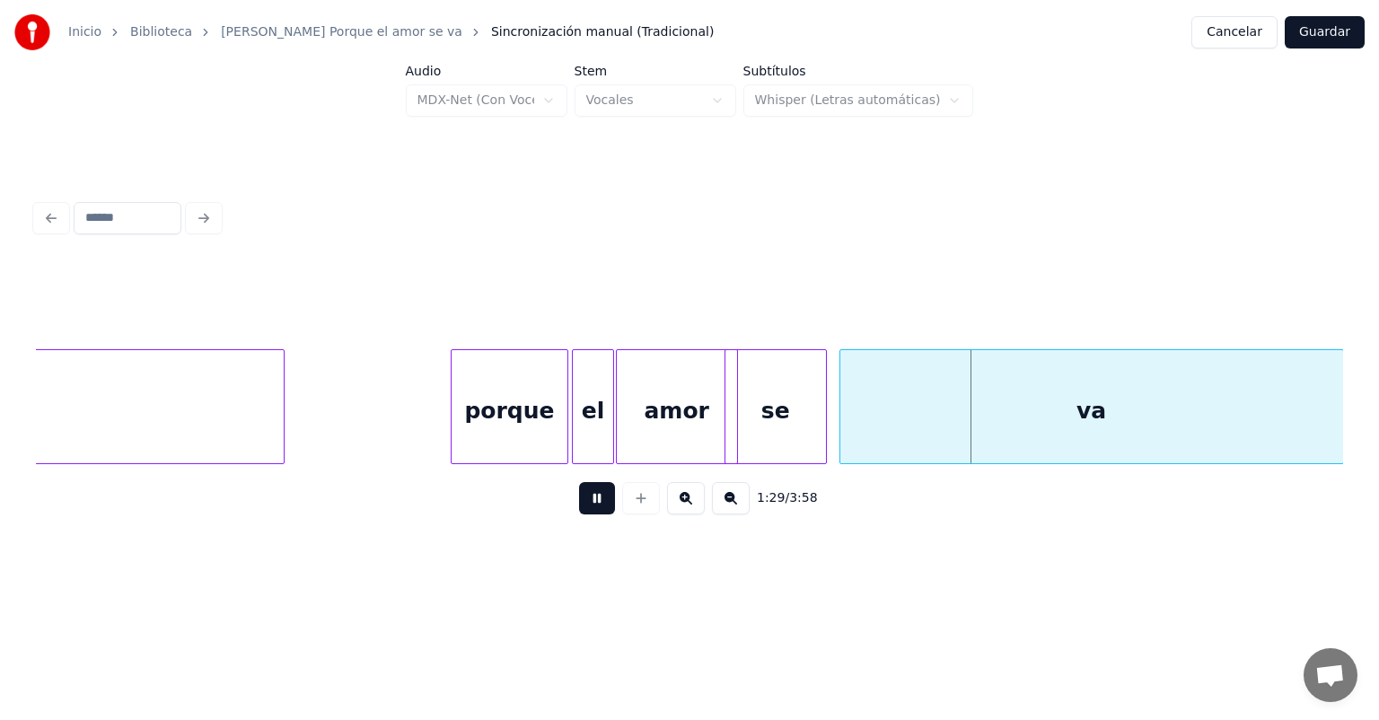
click at [809, 429] on div "se" at bounding box center [775, 411] width 101 height 122
click at [579, 506] on button at bounding box center [597, 498] width 36 height 32
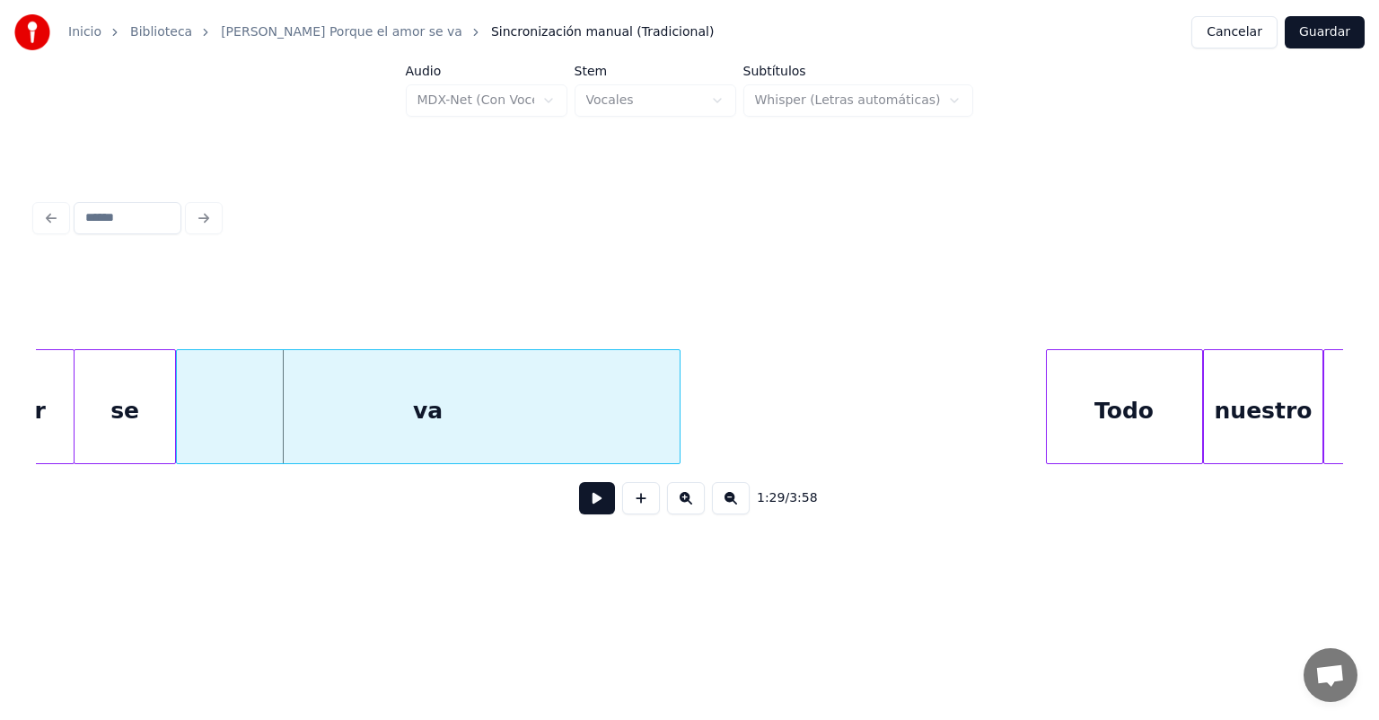
scroll to position [0, 19764]
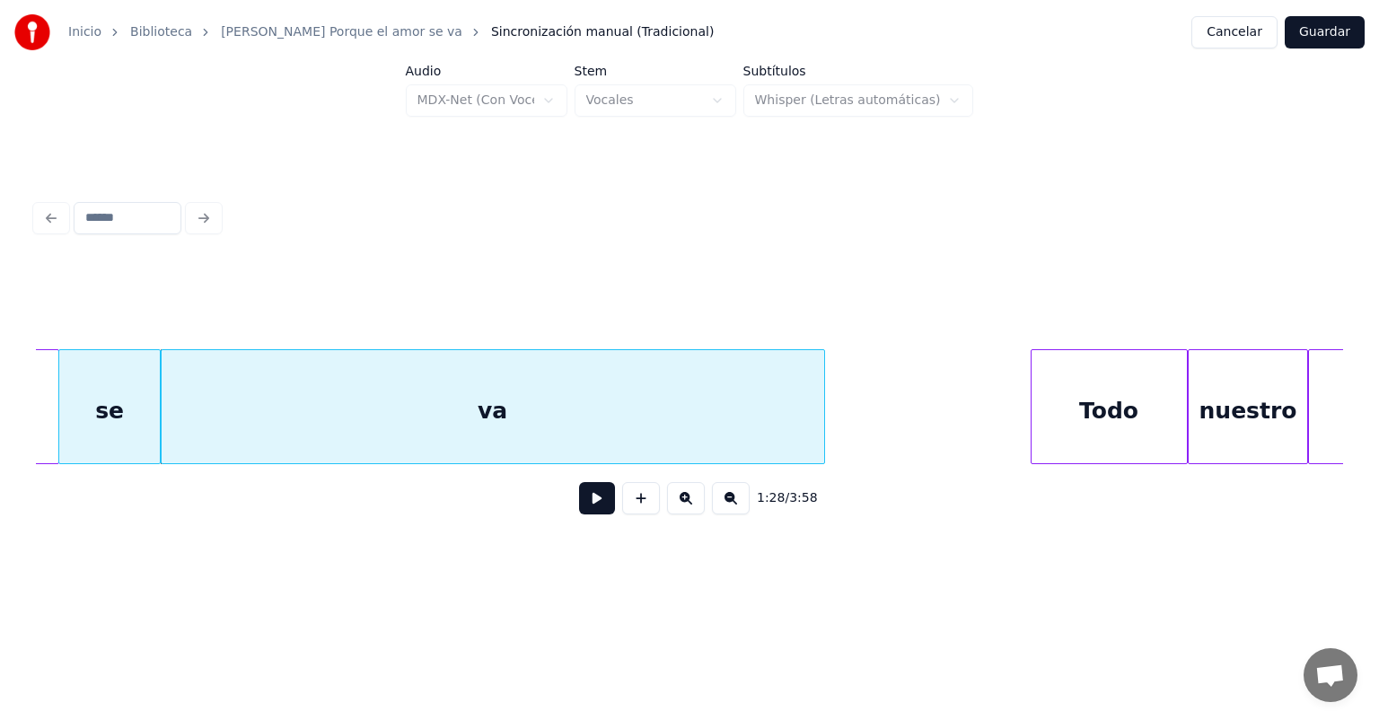
click at [579, 512] on button at bounding box center [597, 498] width 36 height 32
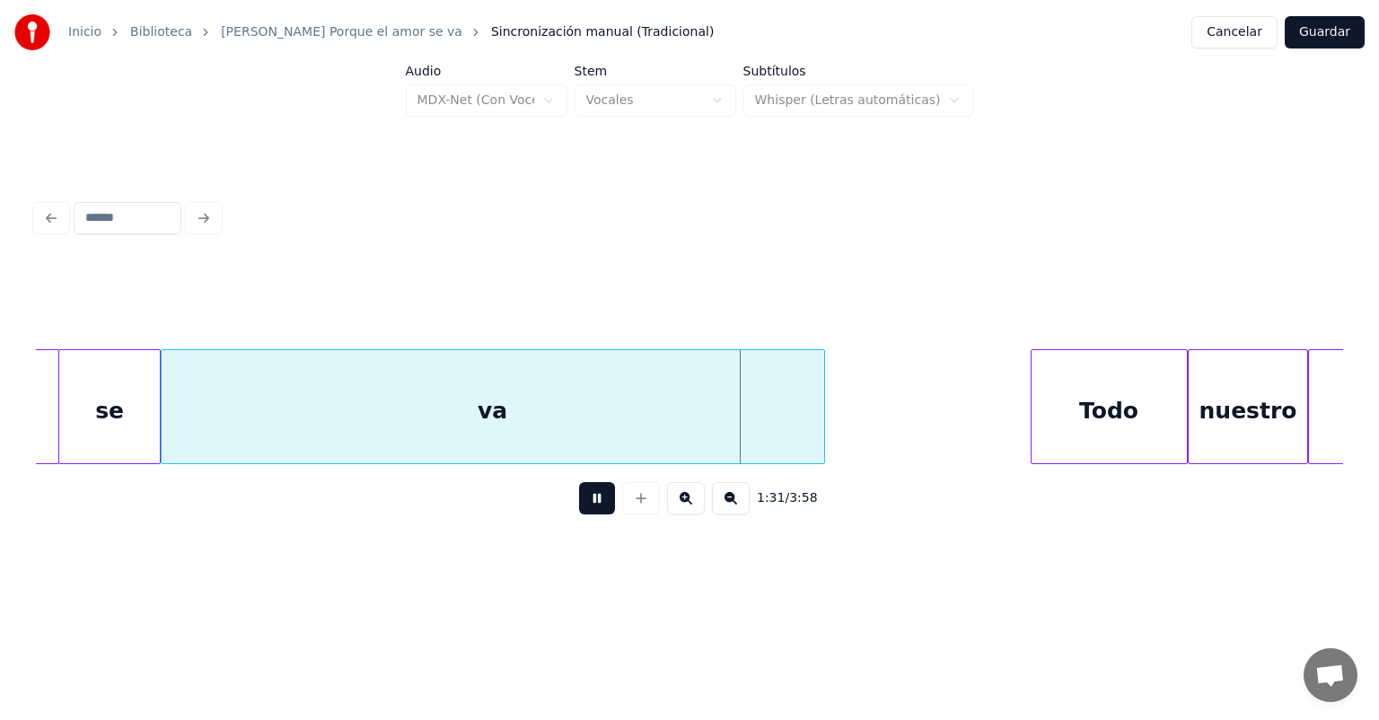
click at [1033, 402] on div "Todo" at bounding box center [1108, 411] width 155 height 122
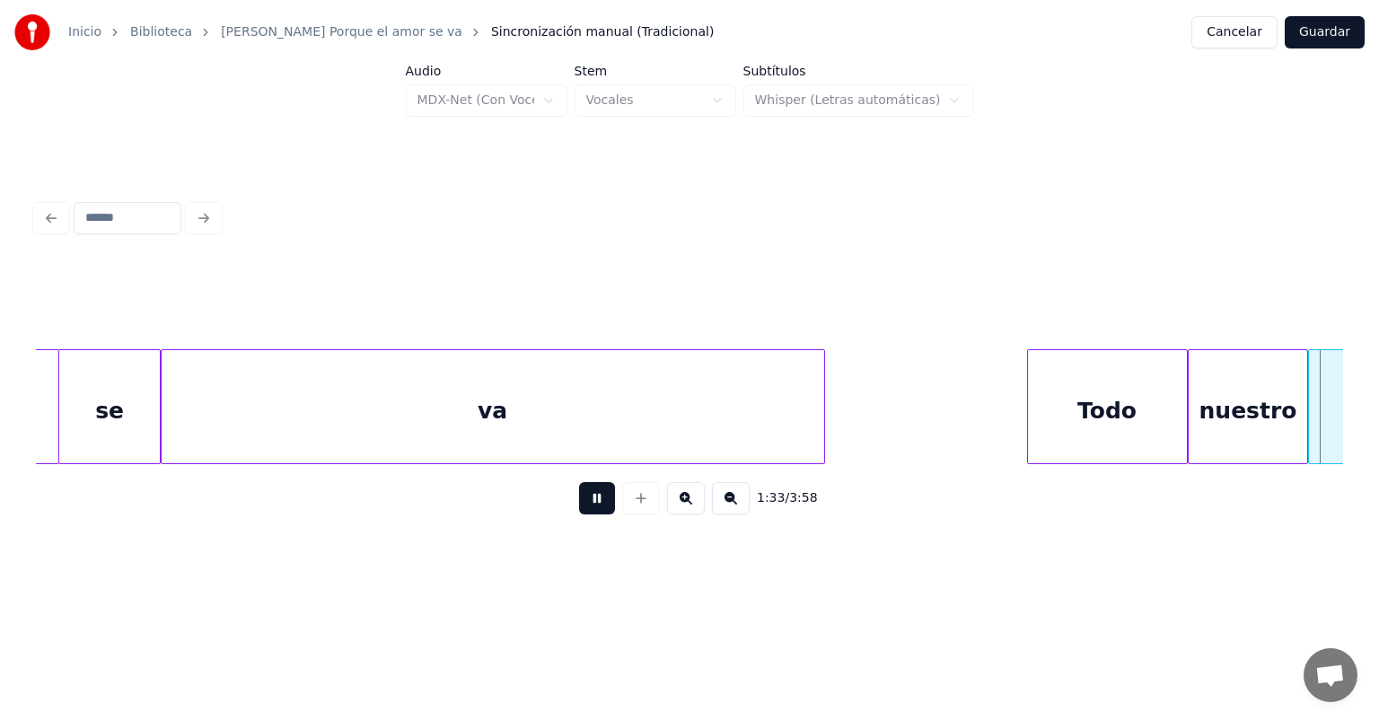
click at [589, 513] on button at bounding box center [597, 498] width 36 height 32
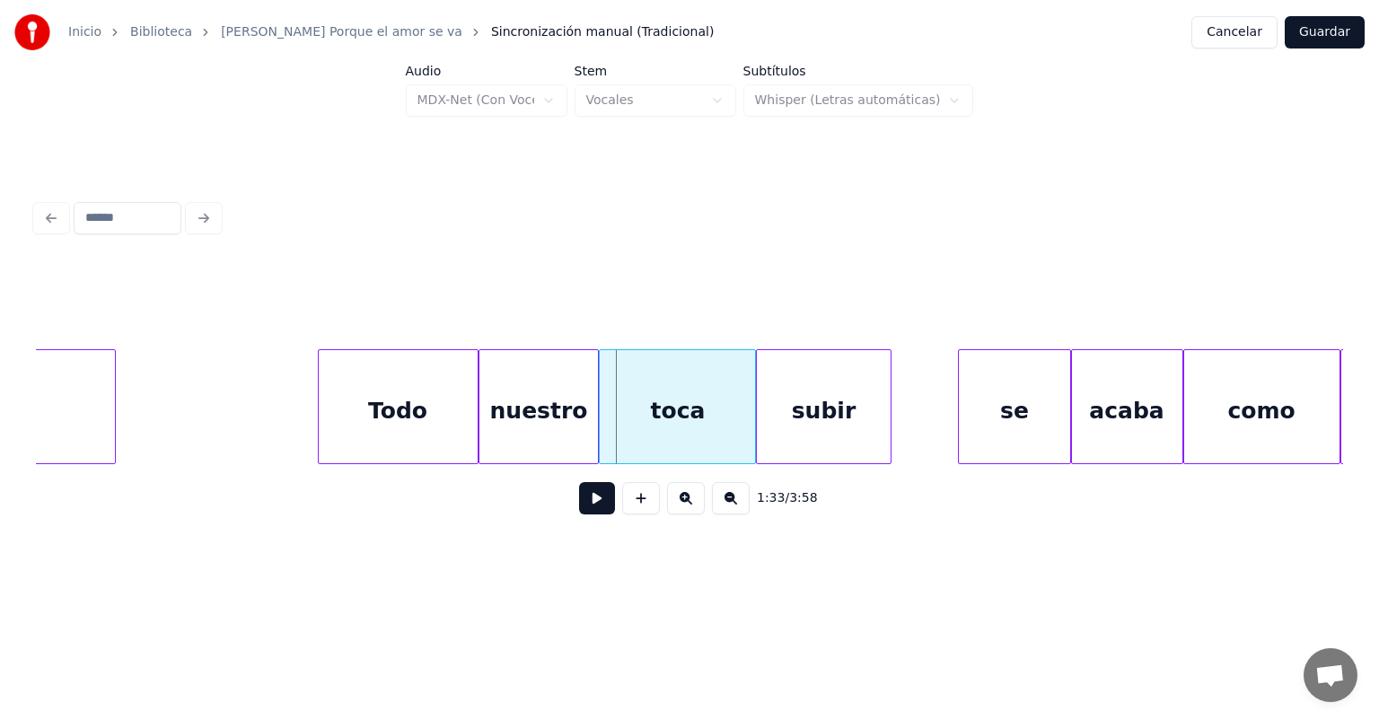
scroll to position [0, 20487]
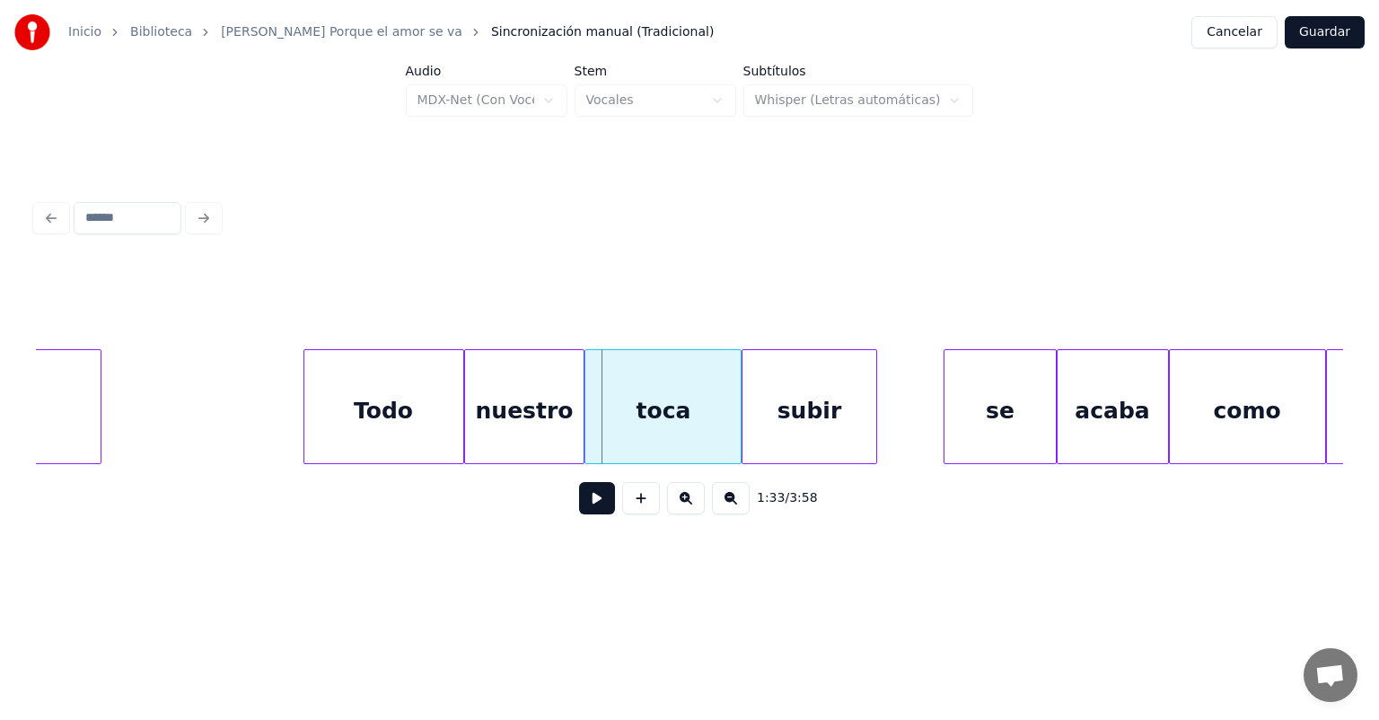
click at [811, 417] on div "subir" at bounding box center [808, 411] width 133 height 122
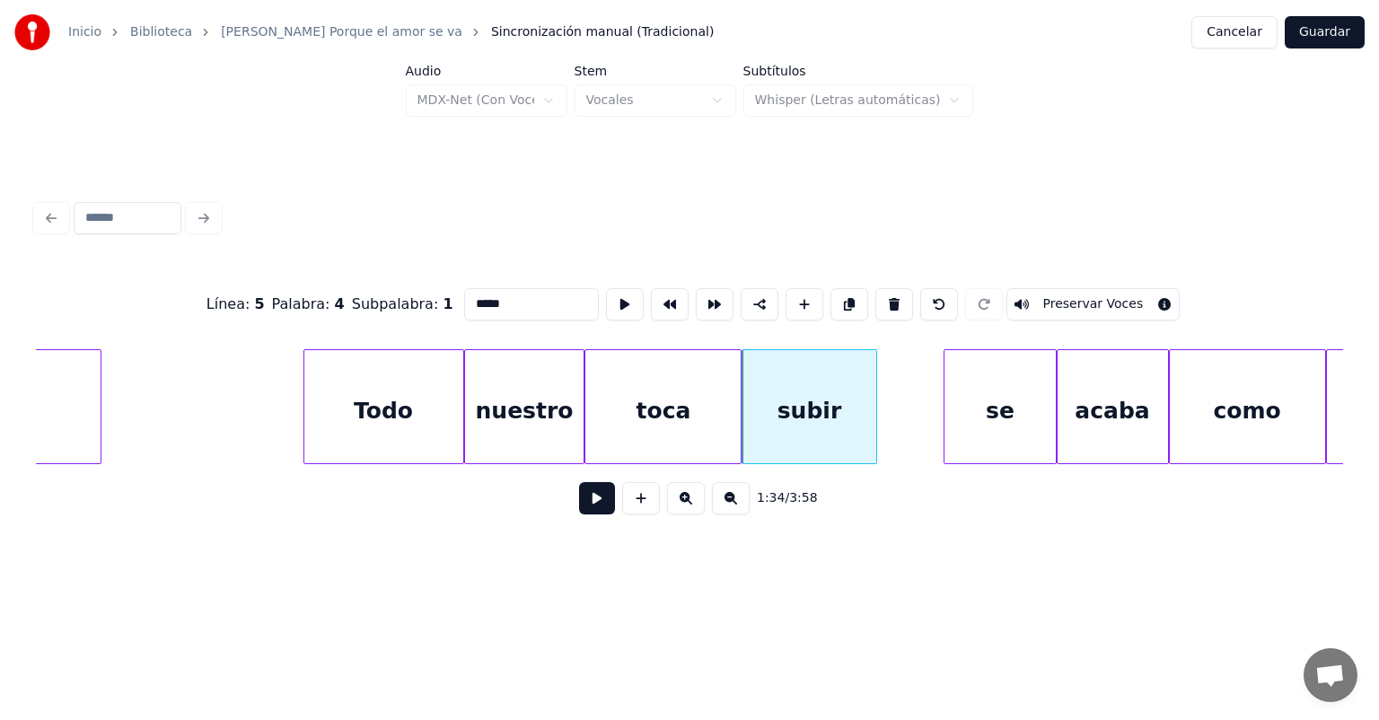
click at [582, 507] on button at bounding box center [597, 498] width 36 height 32
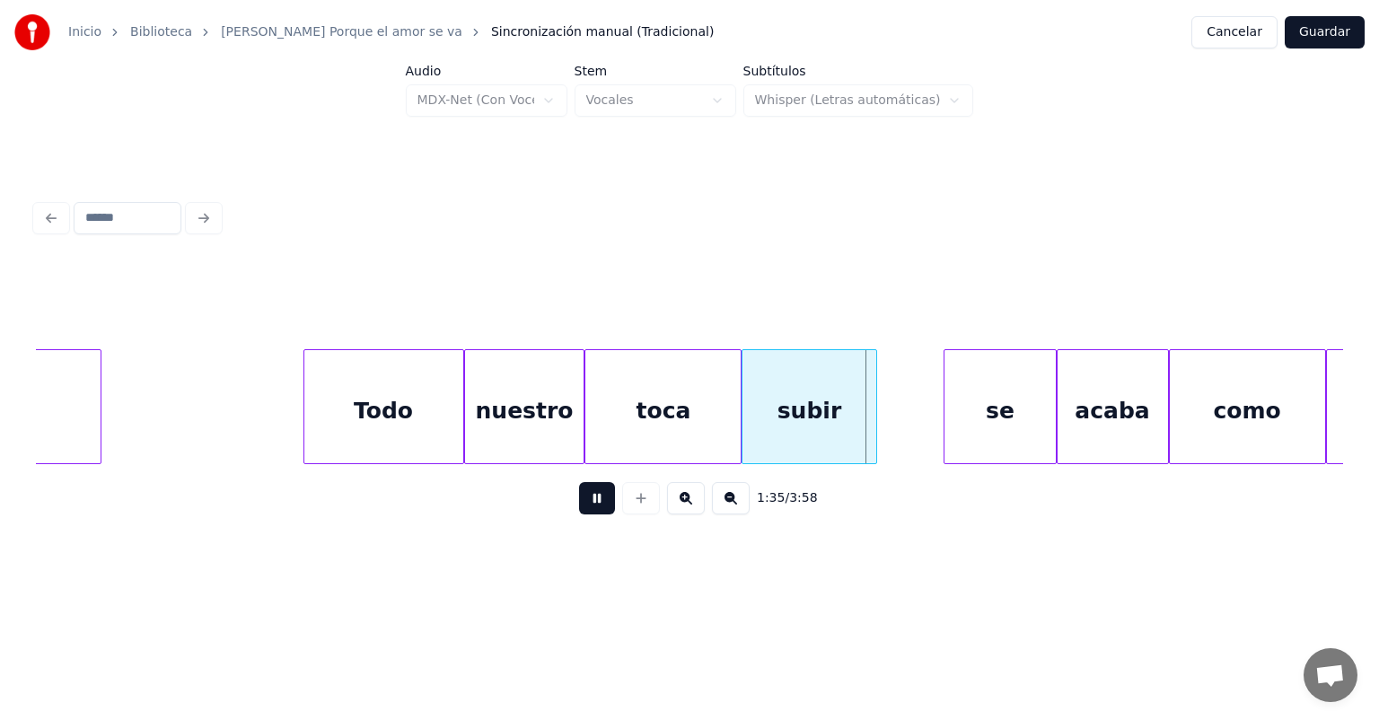
click at [581, 508] on button at bounding box center [597, 498] width 36 height 32
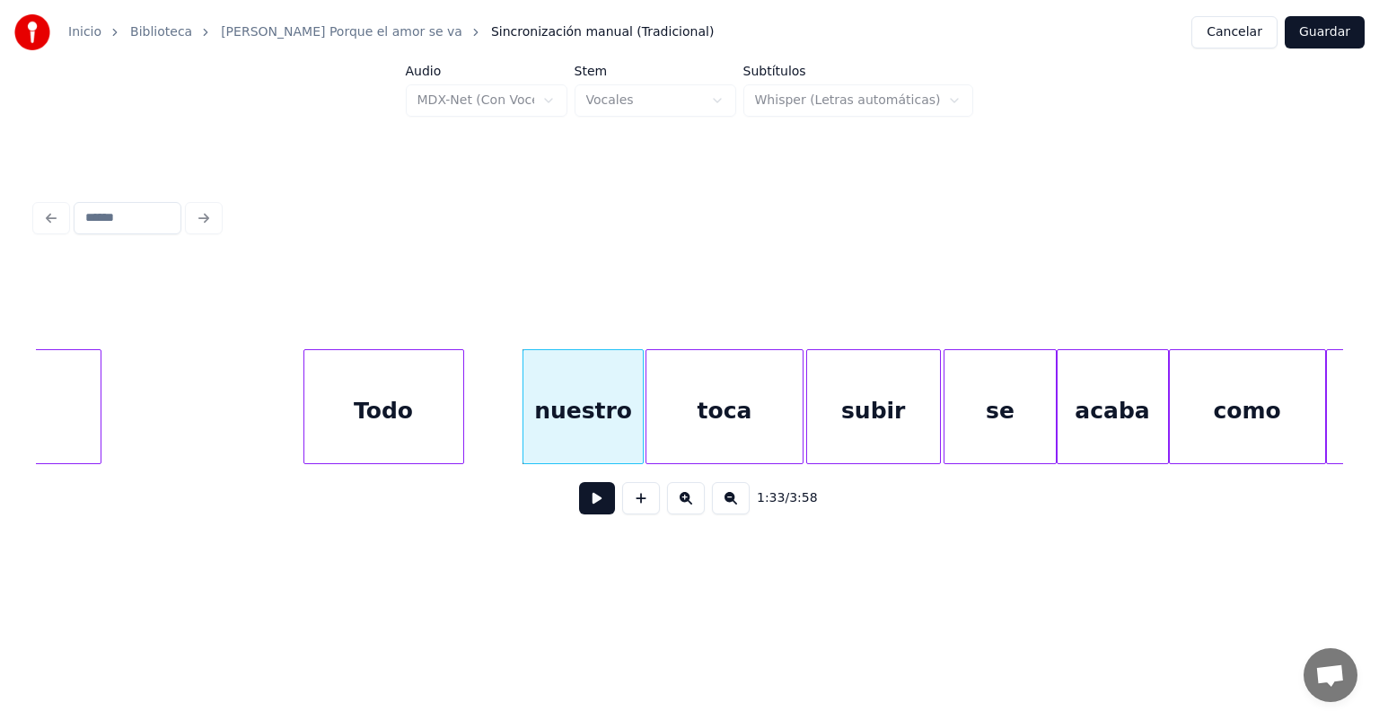
click at [579, 509] on button at bounding box center [597, 498] width 36 height 32
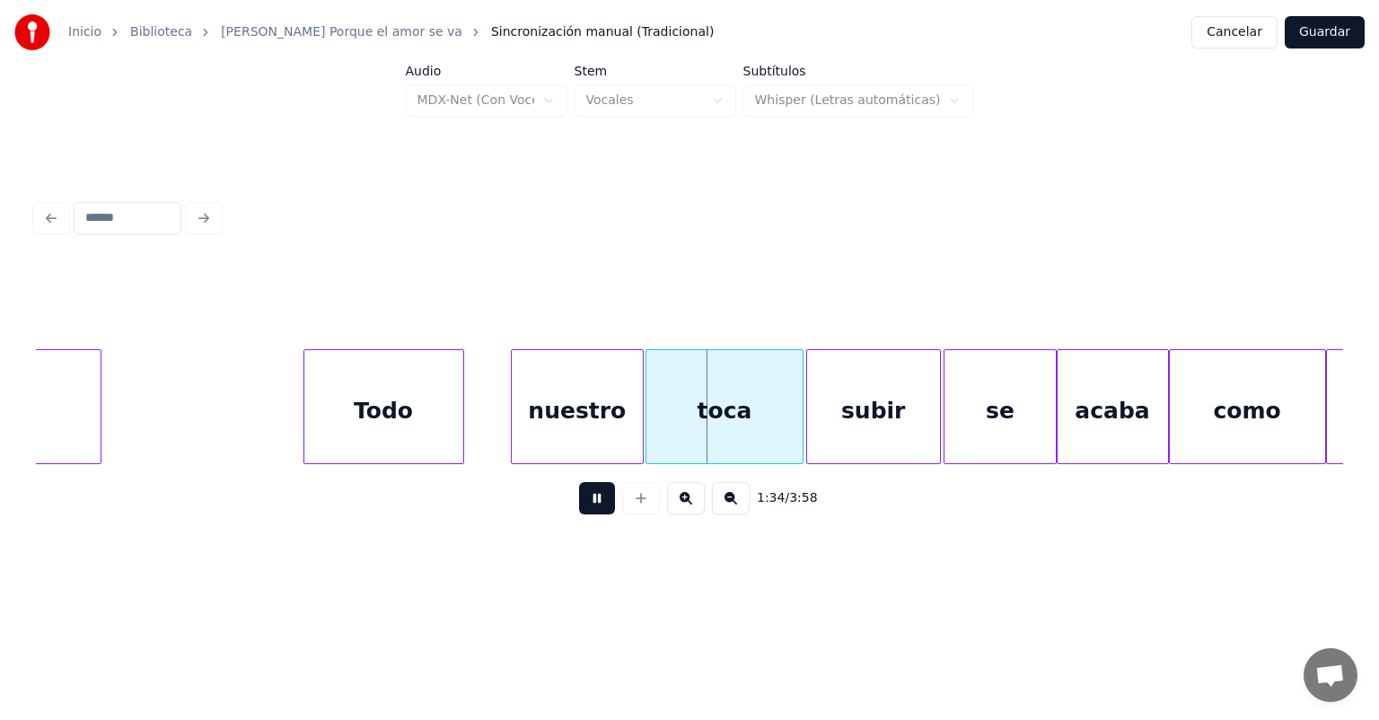
click at [512, 439] on div at bounding box center [514, 406] width 5 height 113
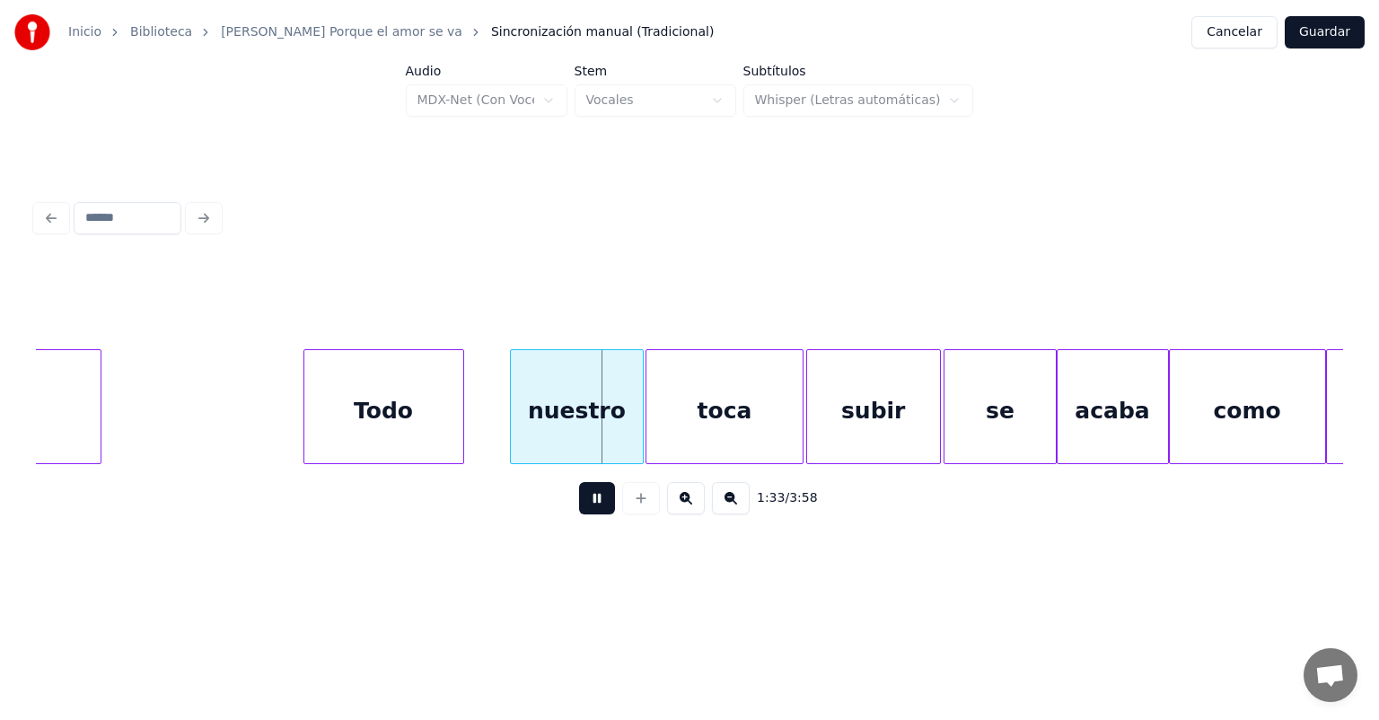
click at [511, 437] on div at bounding box center [513, 406] width 5 height 113
click at [502, 435] on div "nuestro" at bounding box center [571, 411] width 143 height 122
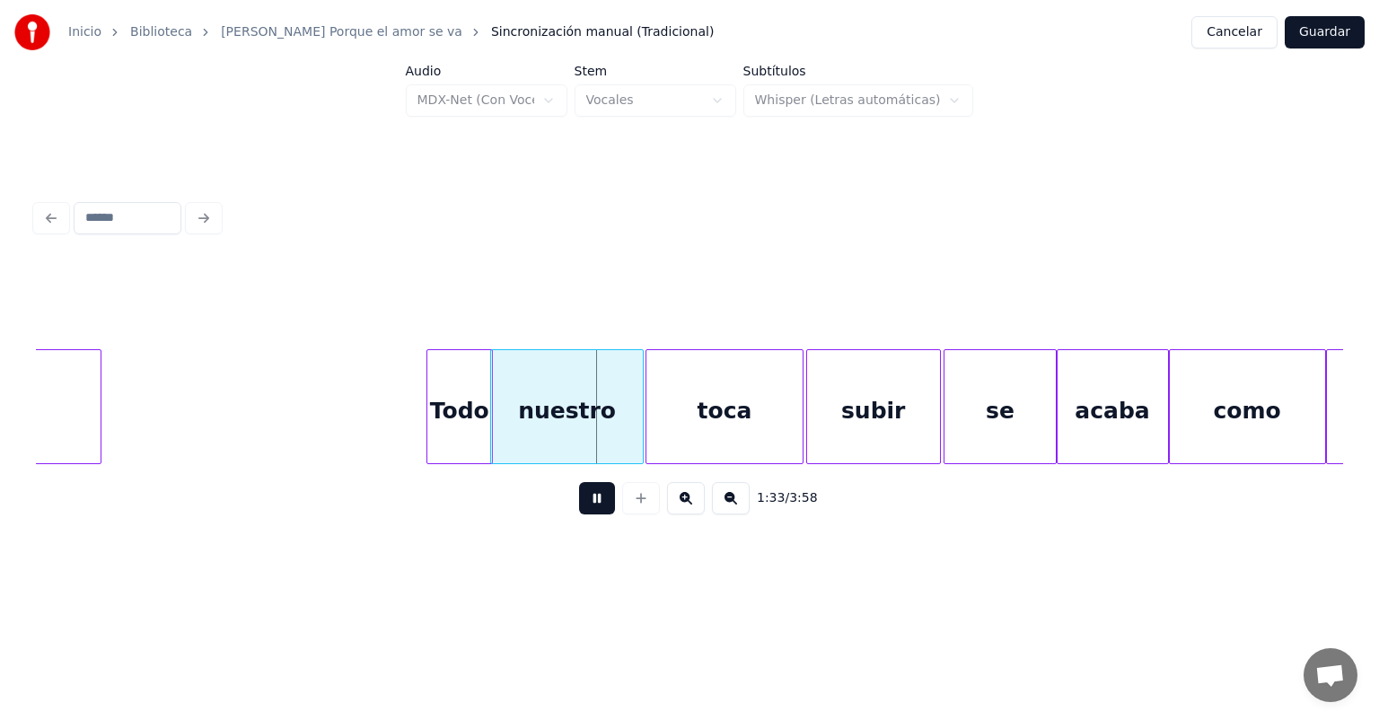
click at [461, 413] on div "Todo" at bounding box center [459, 411] width 65 height 122
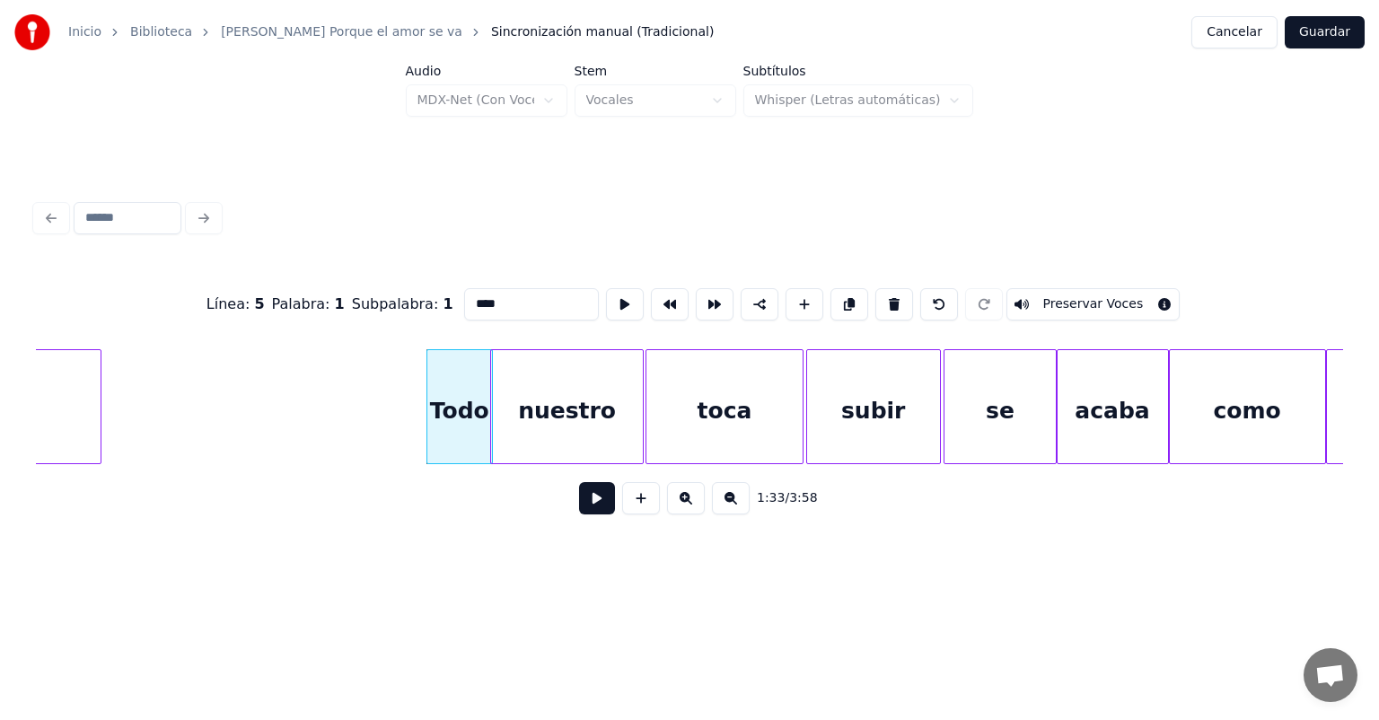
click at [553, 427] on div "nuestro" at bounding box center [567, 411] width 152 height 122
type input "*******"
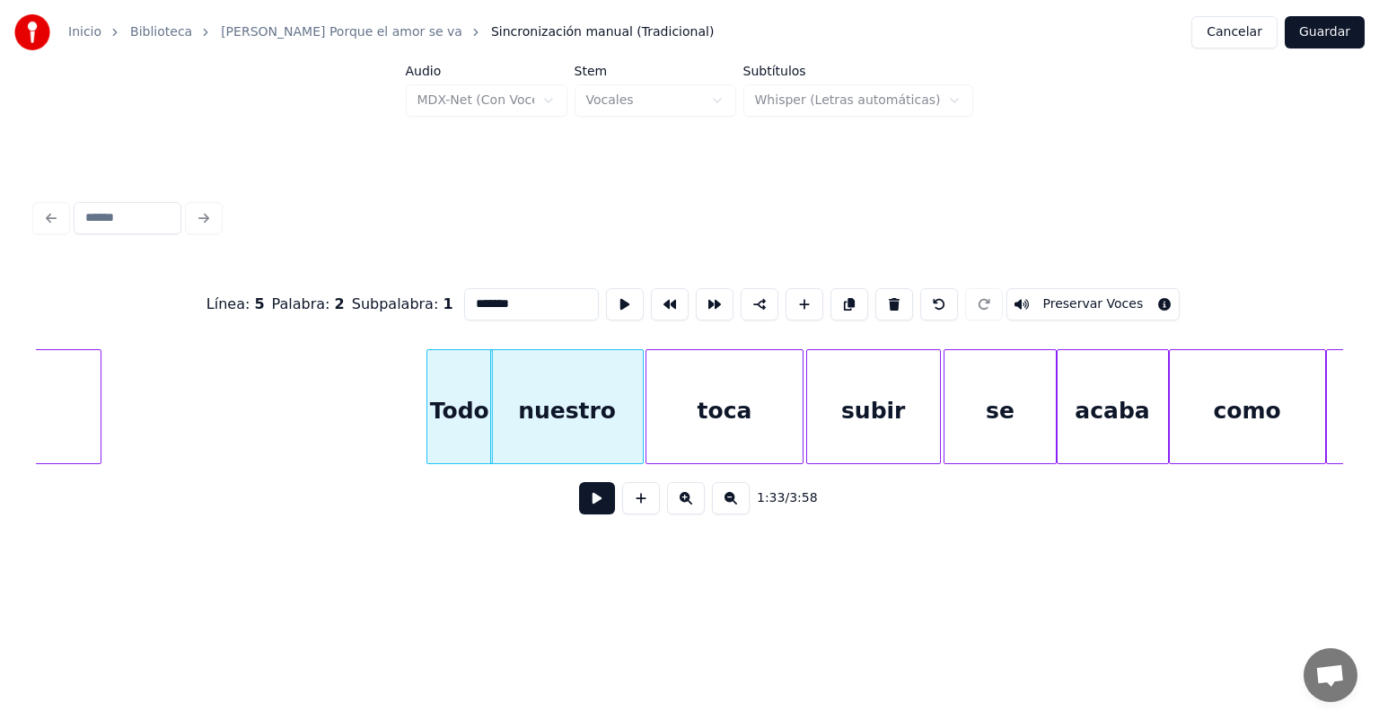
click at [589, 507] on button at bounding box center [597, 498] width 36 height 32
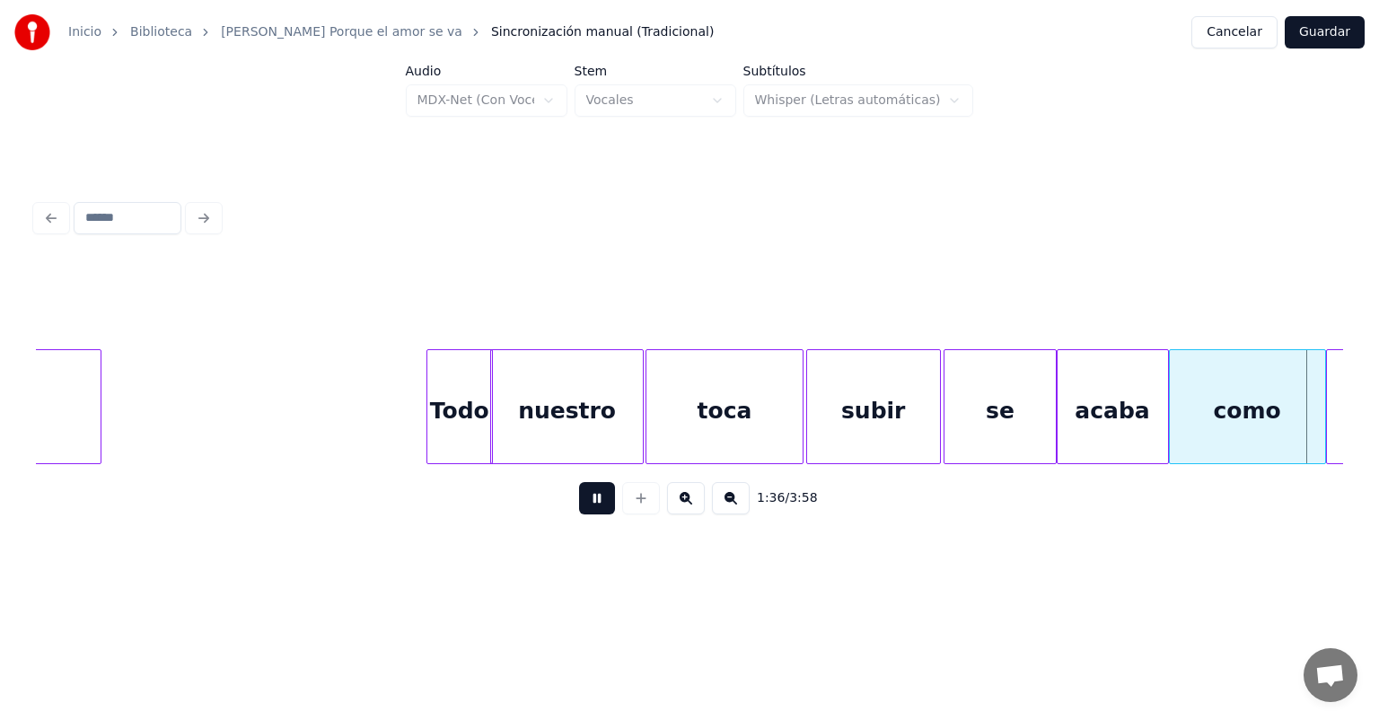
click at [586, 514] on button at bounding box center [597, 498] width 36 height 32
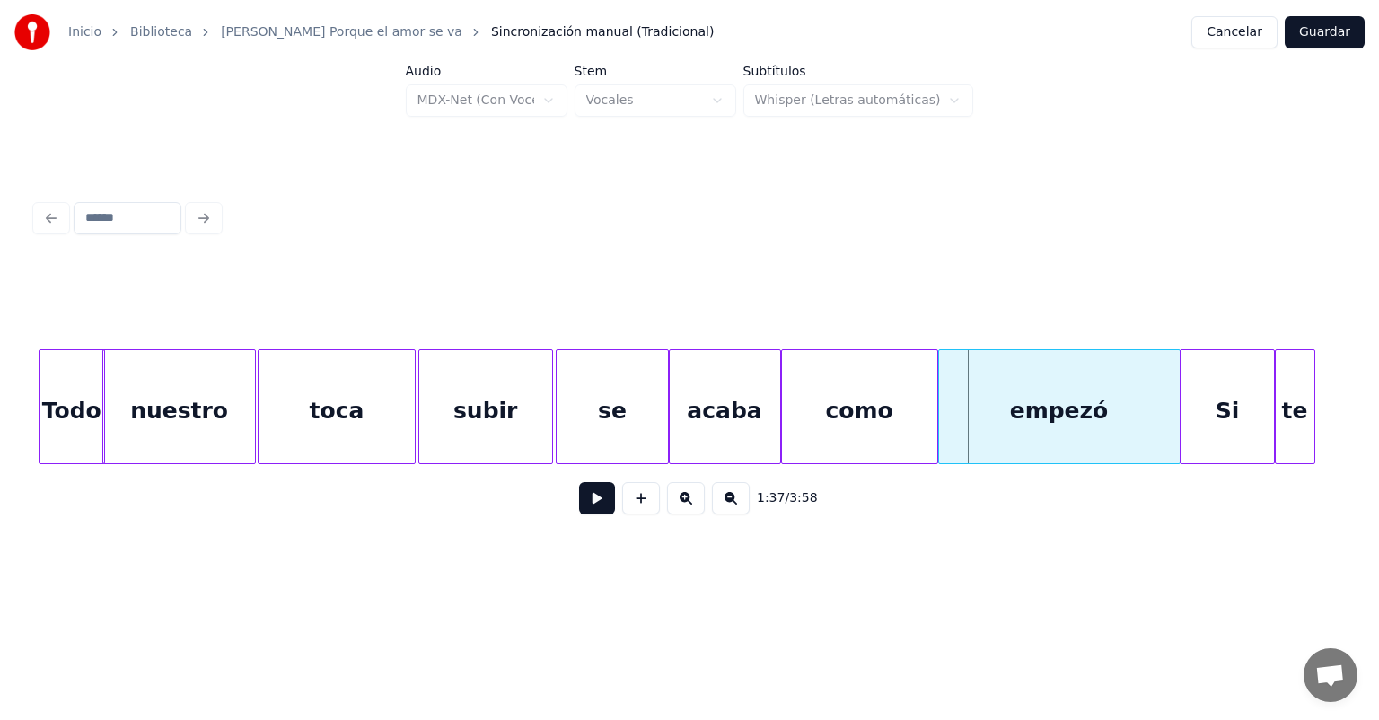
scroll to position [0, 20845]
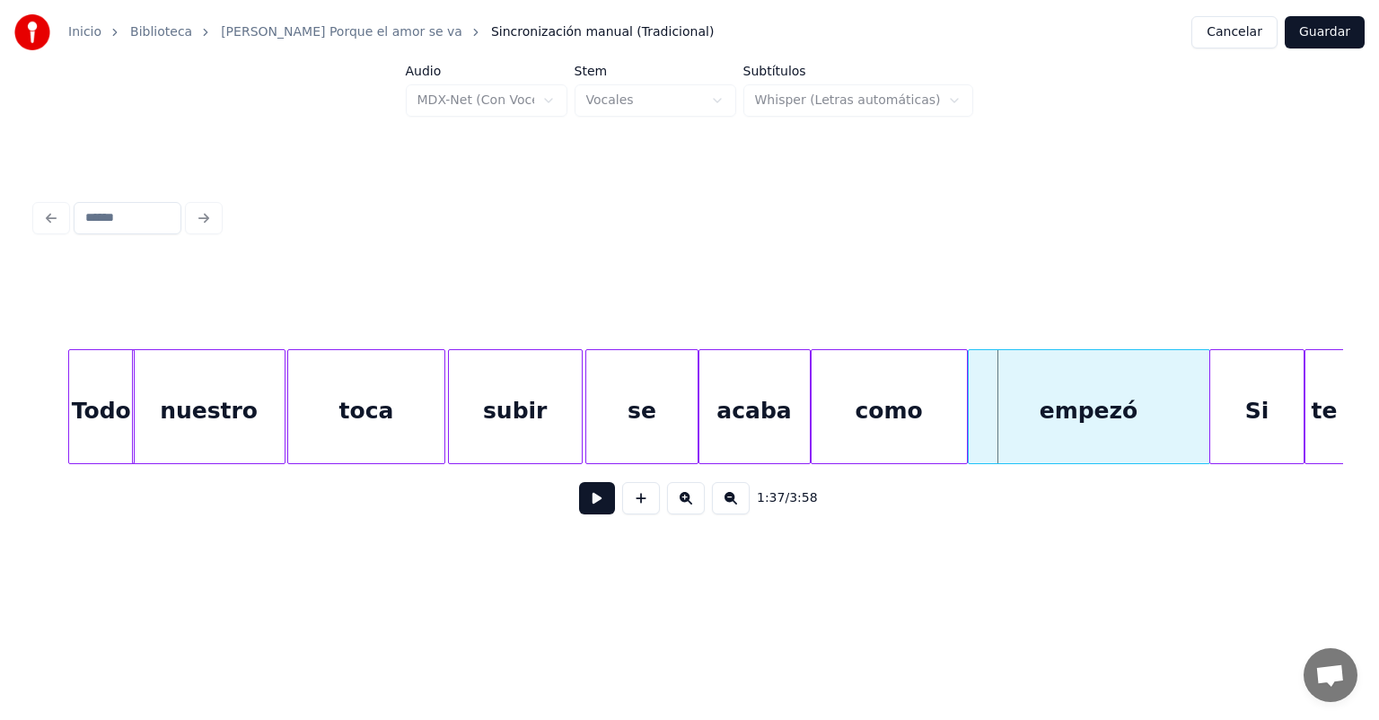
click at [633, 420] on div "se" at bounding box center [641, 411] width 110 height 122
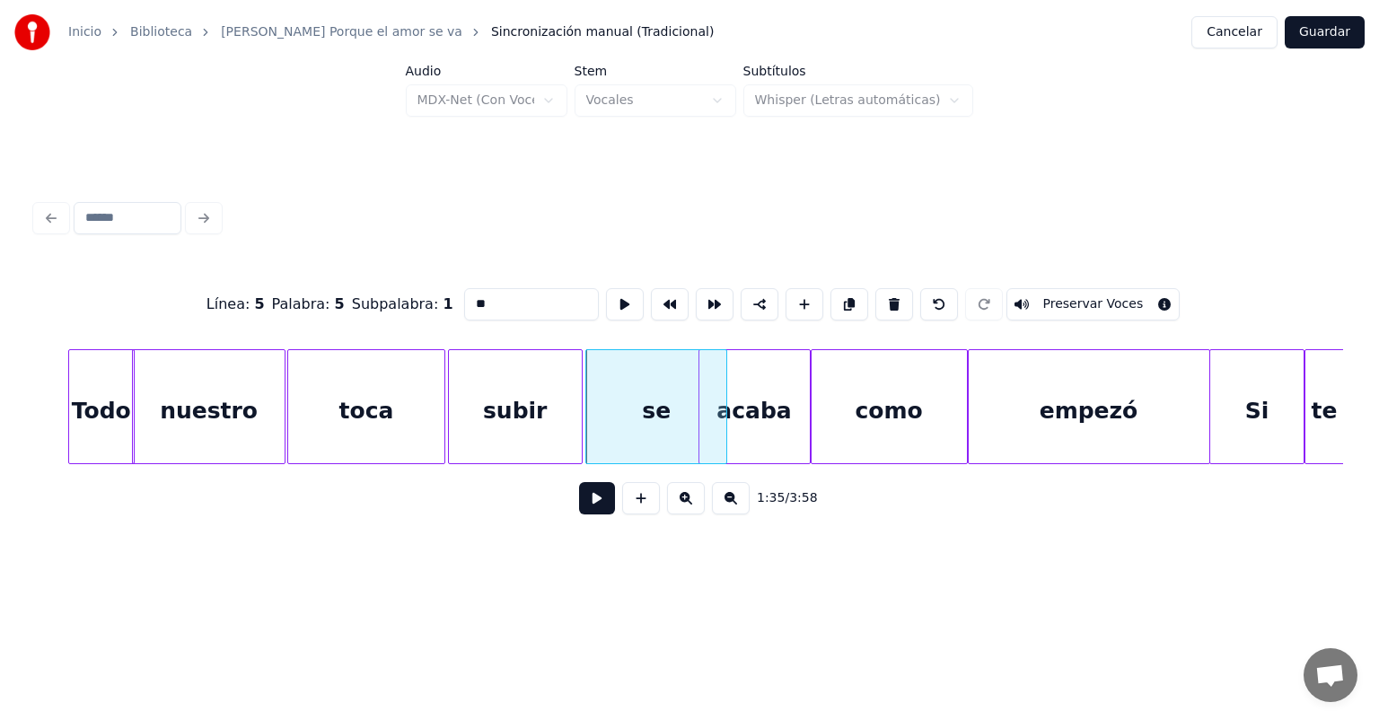
click at [759, 431] on div "acaba" at bounding box center [754, 411] width 110 height 122
type input "*****"
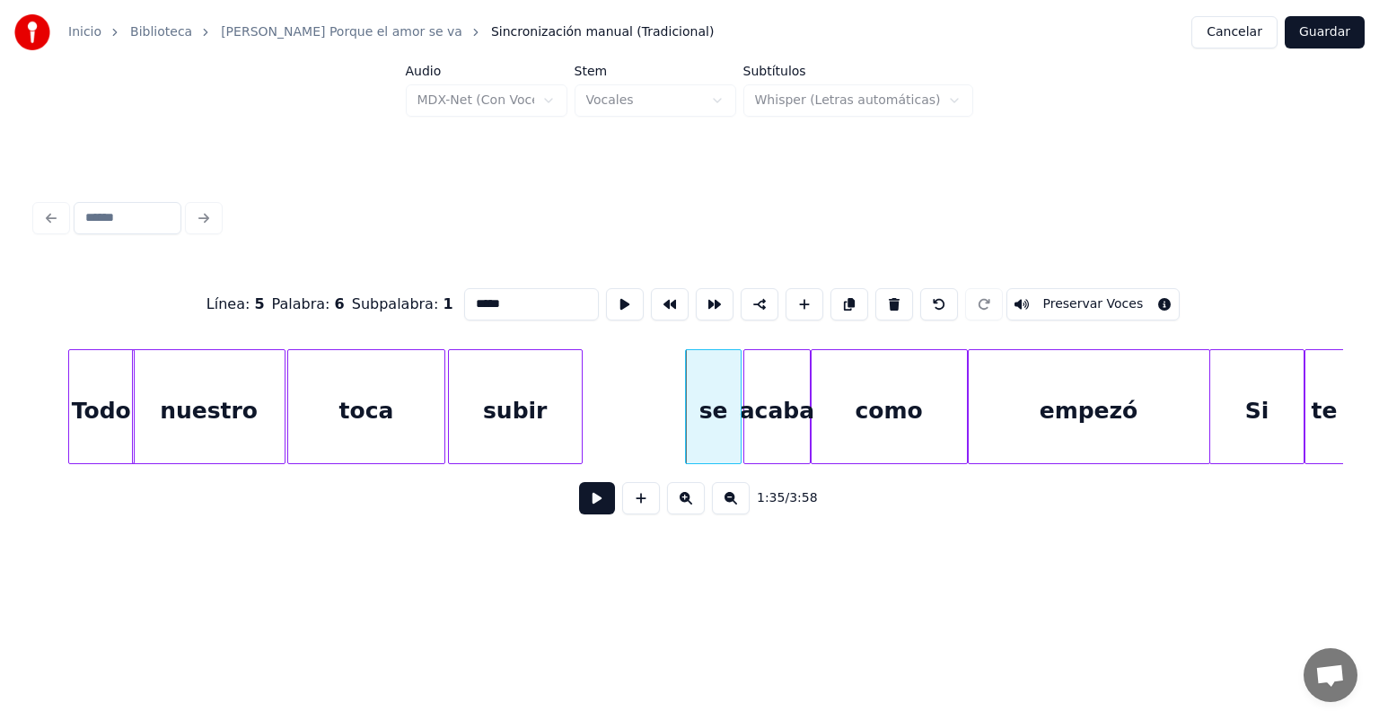
click at [579, 512] on button at bounding box center [597, 498] width 36 height 32
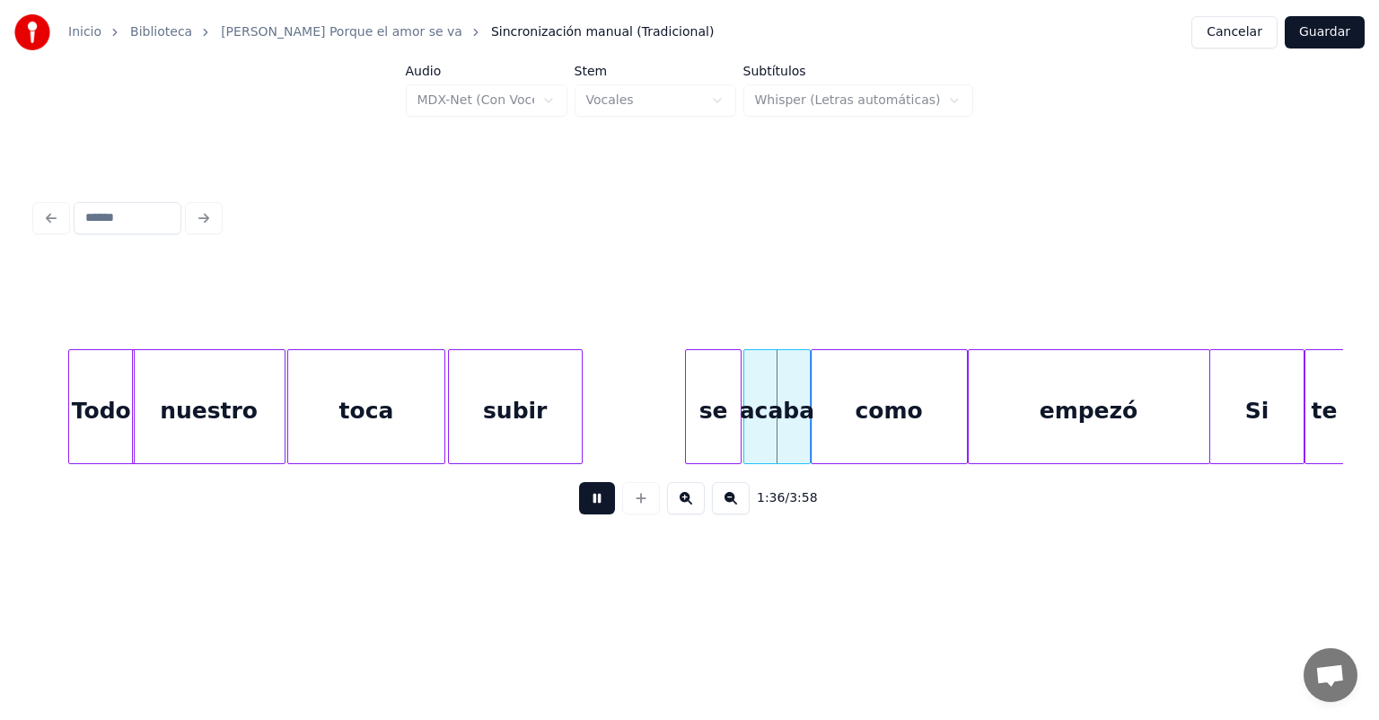
click at [579, 505] on button at bounding box center [597, 498] width 36 height 32
click at [550, 416] on div "subir" at bounding box center [515, 411] width 133 height 122
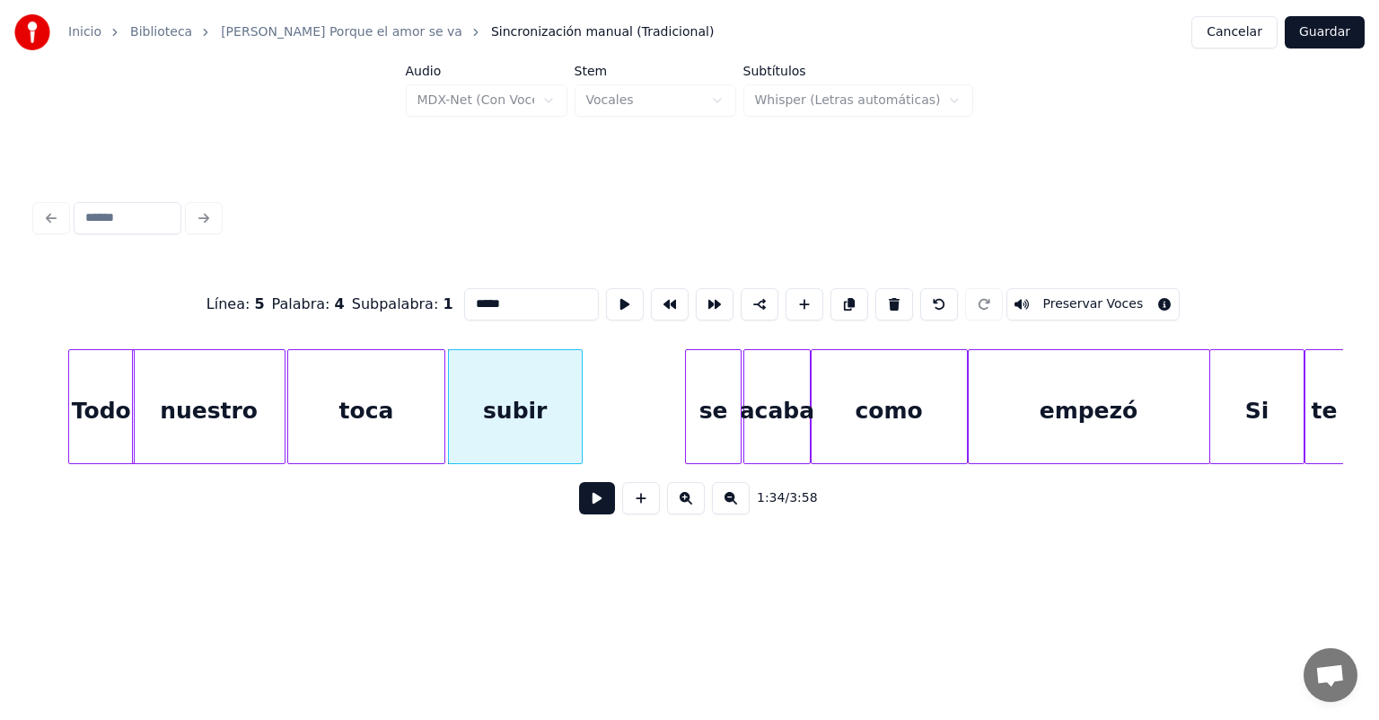
click at [579, 504] on button at bounding box center [597, 498] width 36 height 32
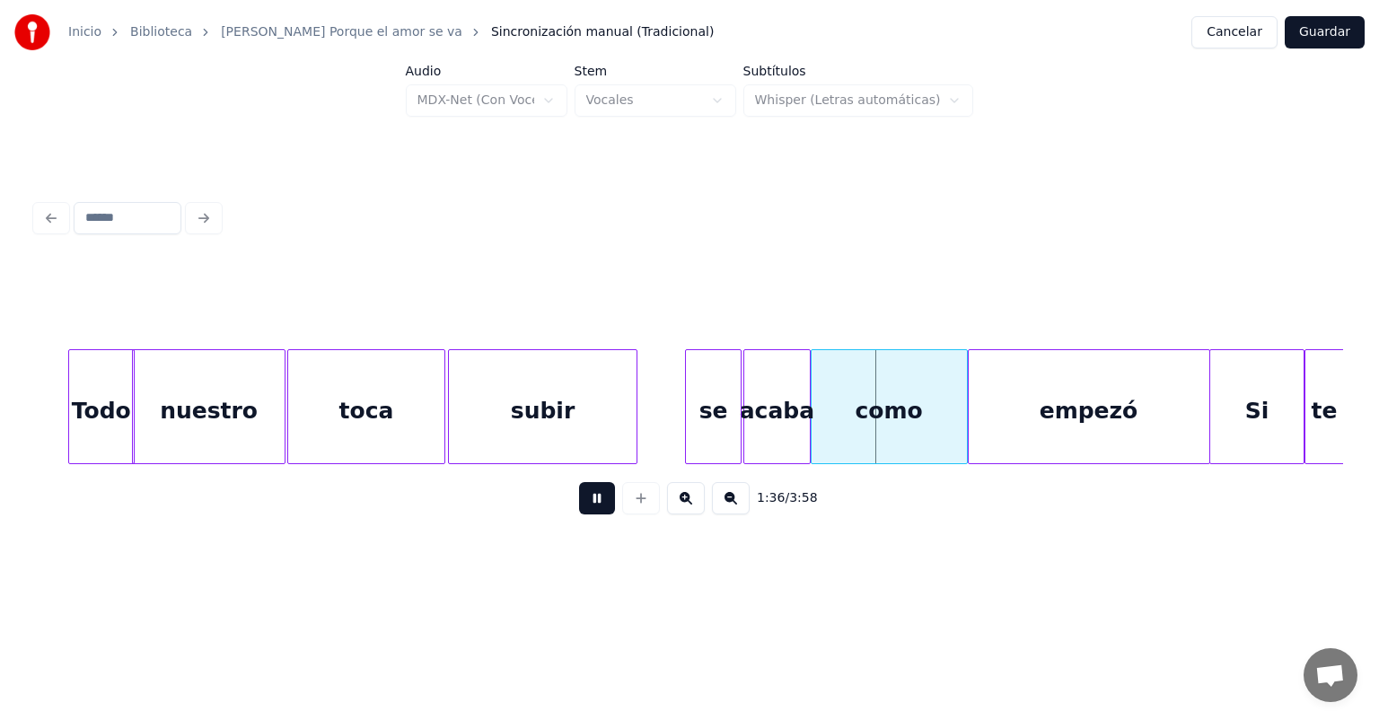
click at [847, 429] on div "como" at bounding box center [888, 411] width 155 height 122
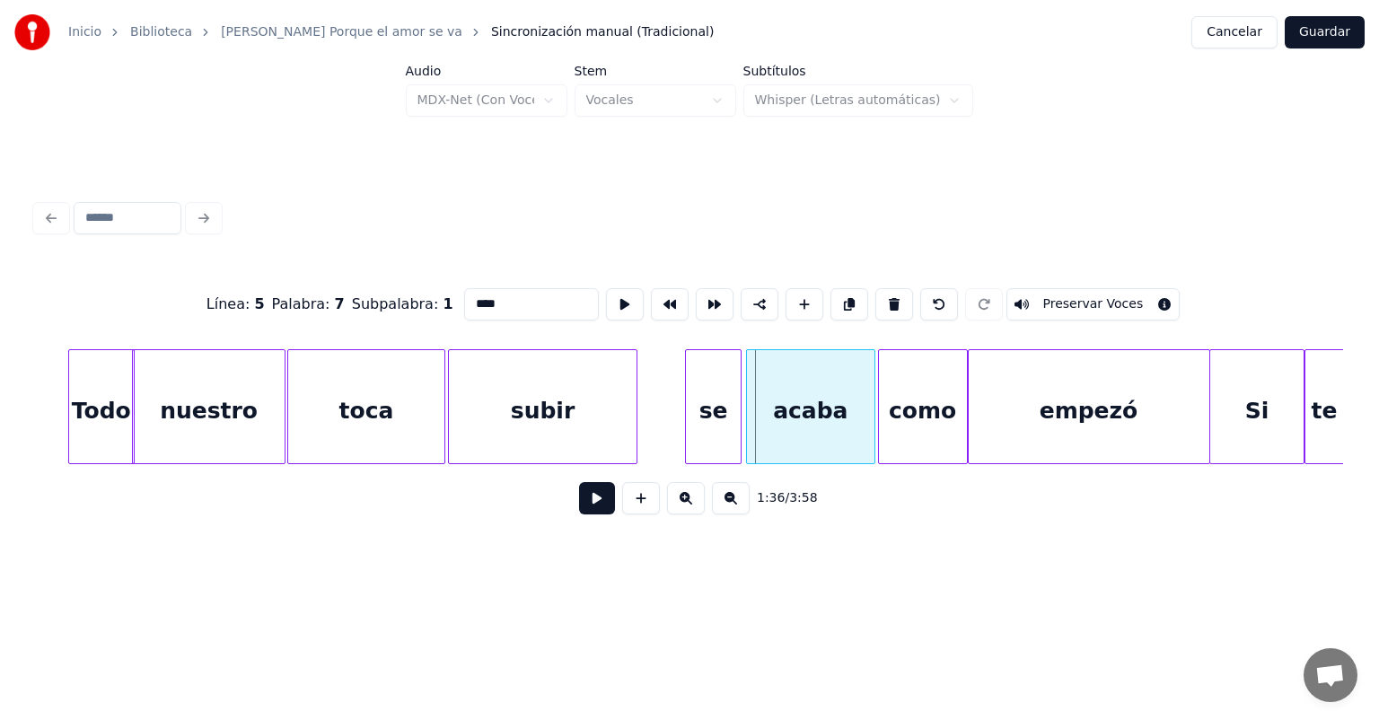
click at [758, 431] on div "acaba" at bounding box center [810, 411] width 127 height 122
click at [579, 506] on button at bounding box center [597, 498] width 36 height 32
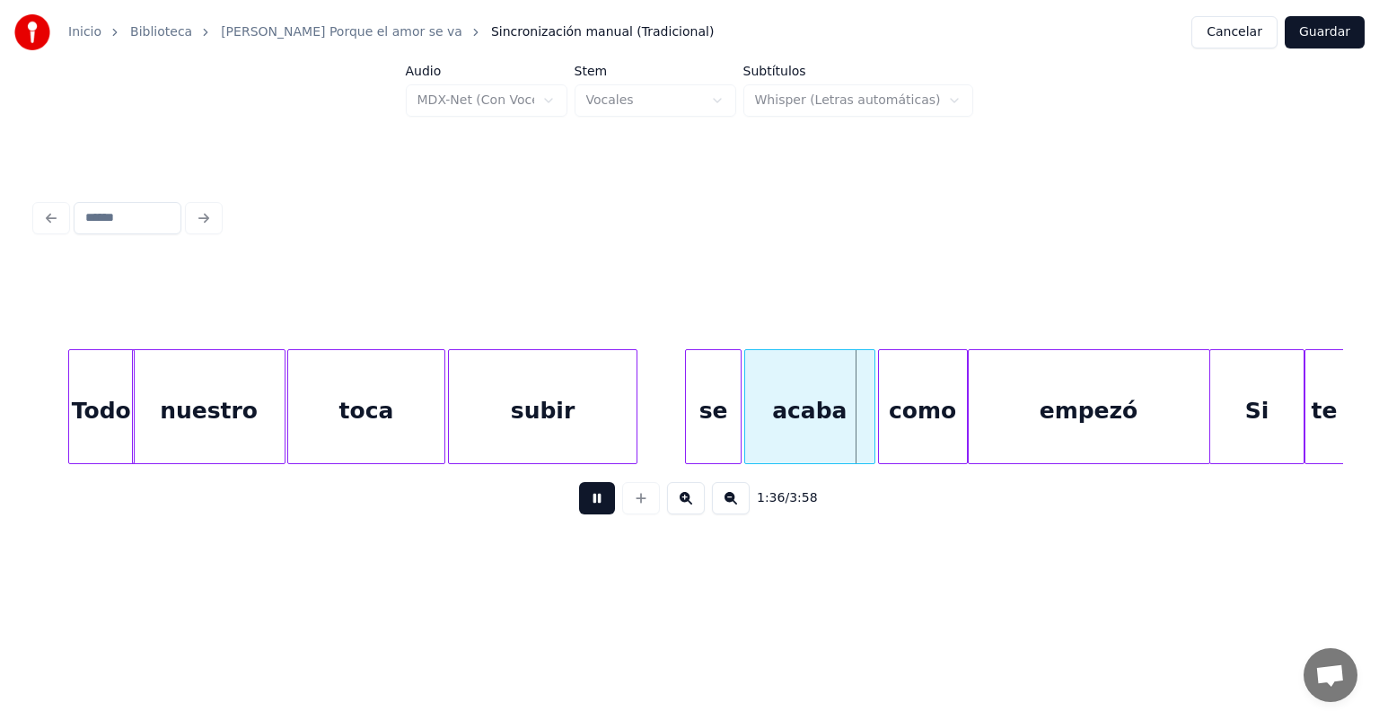
click at [579, 506] on button at bounding box center [597, 498] width 36 height 32
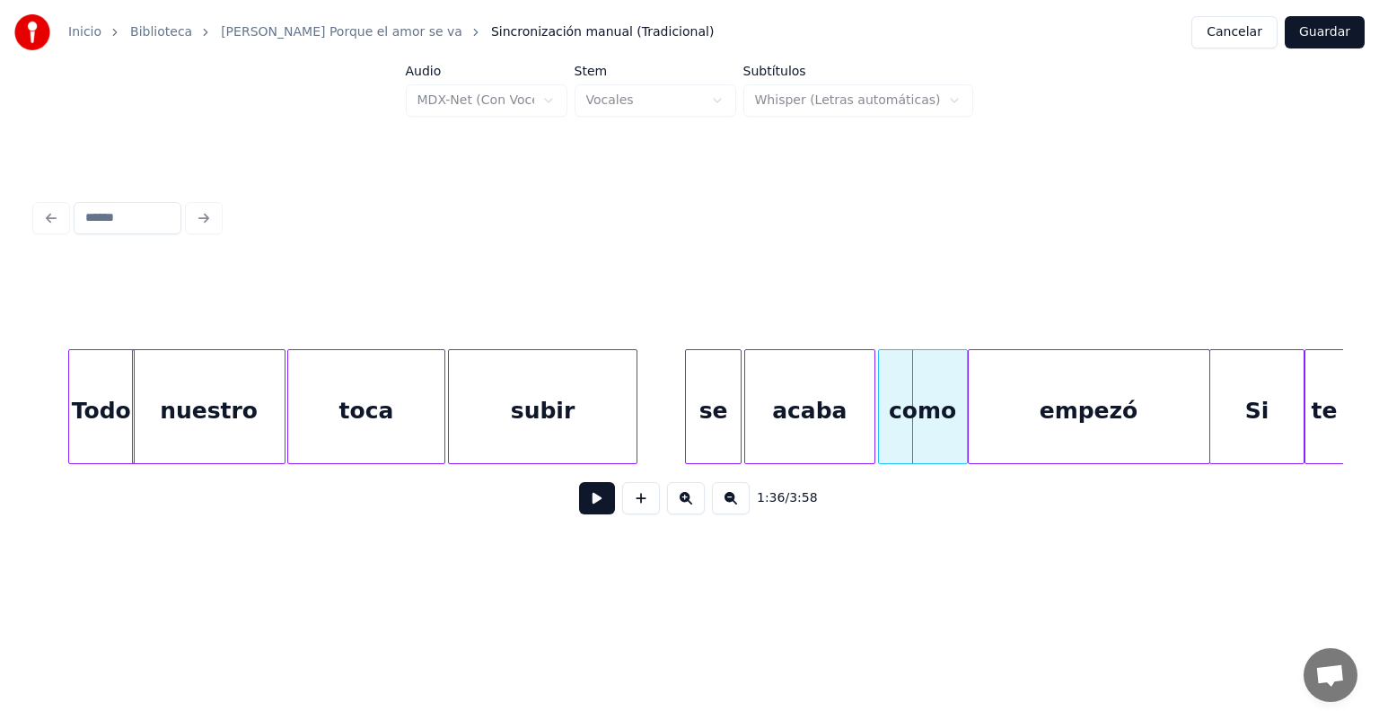
click at [579, 508] on button at bounding box center [597, 498] width 36 height 32
click at [579, 509] on button at bounding box center [597, 498] width 36 height 32
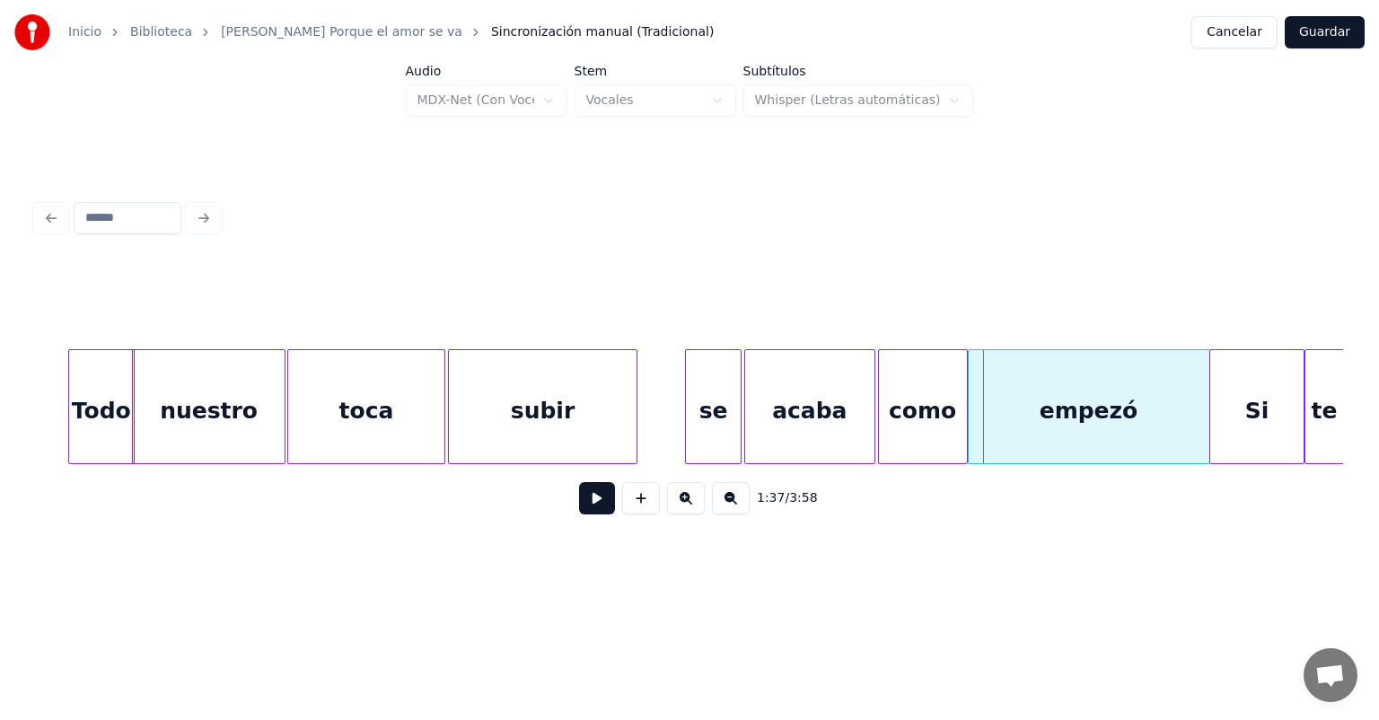
click at [883, 434] on div at bounding box center [881, 406] width 5 height 113
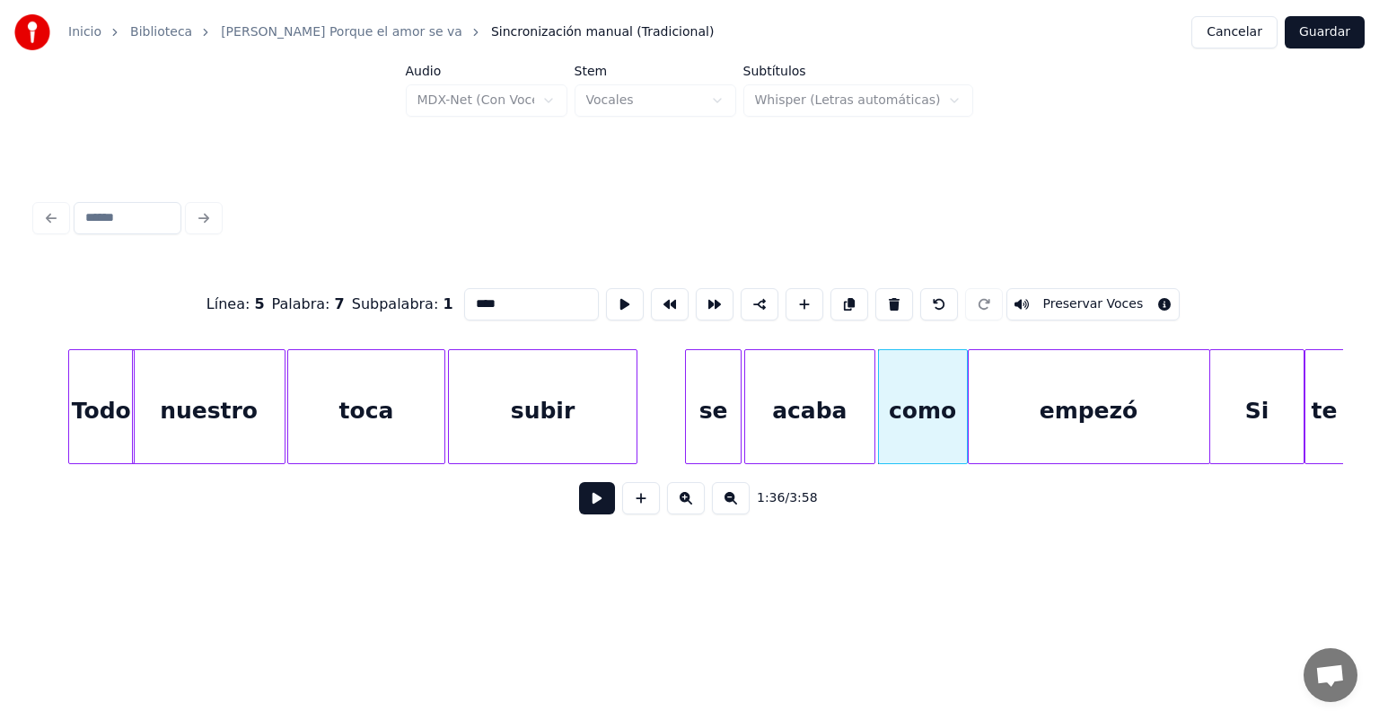
click at [924, 425] on div "como" at bounding box center [923, 411] width 88 height 122
click at [1001, 427] on div "empezó" at bounding box center [1088, 411] width 241 height 122
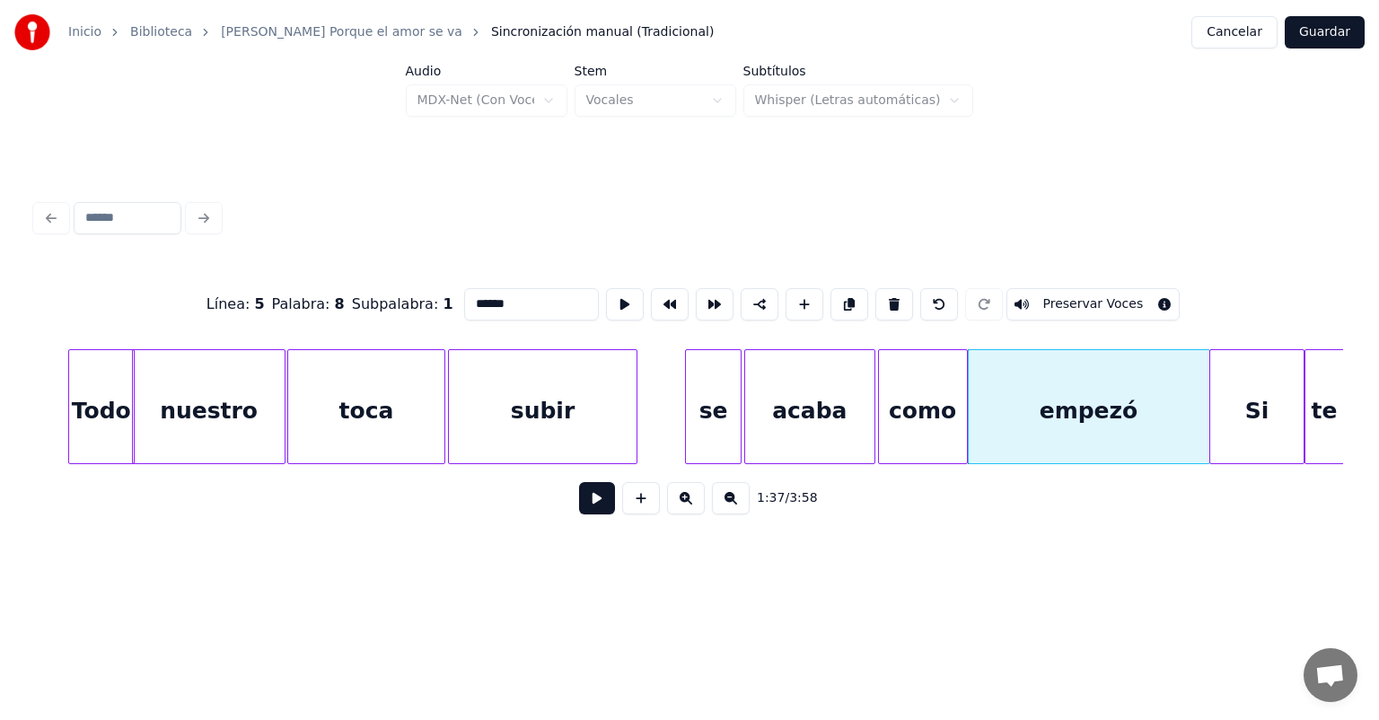
type input "******"
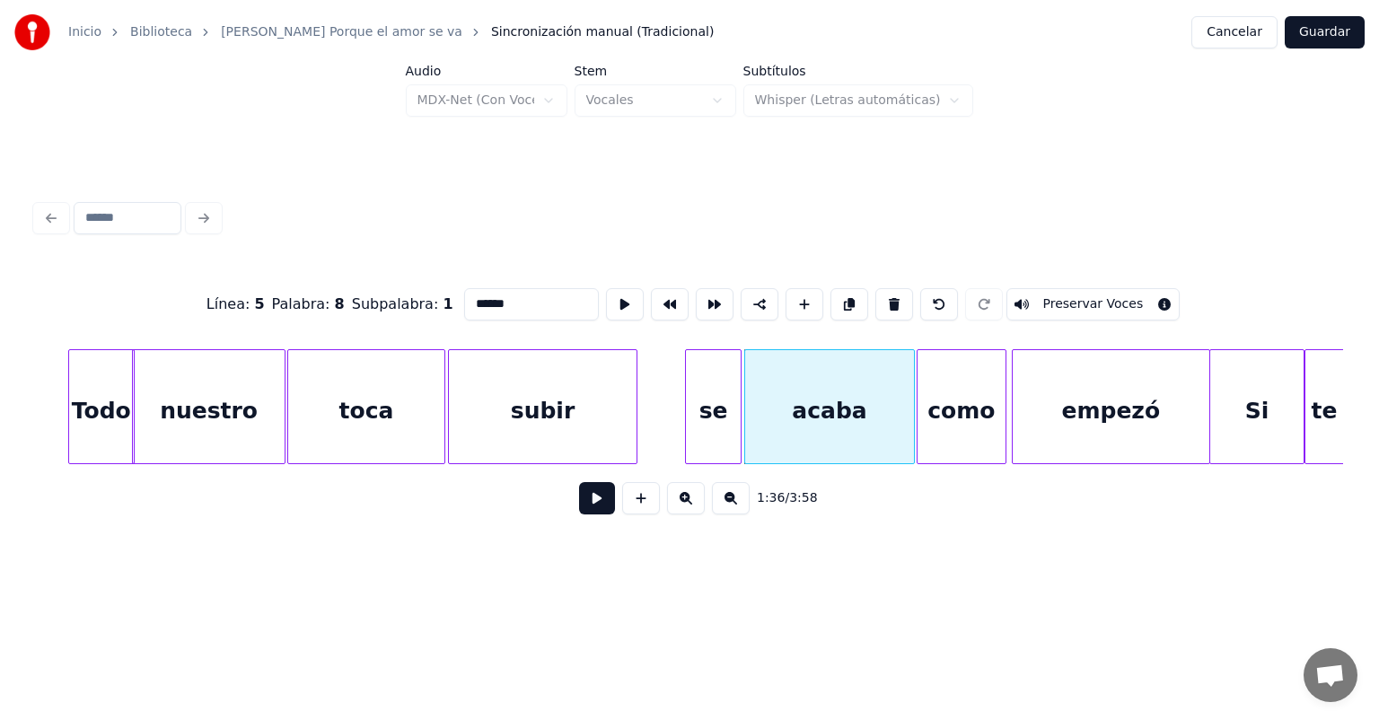
click at [579, 506] on button at bounding box center [597, 498] width 36 height 32
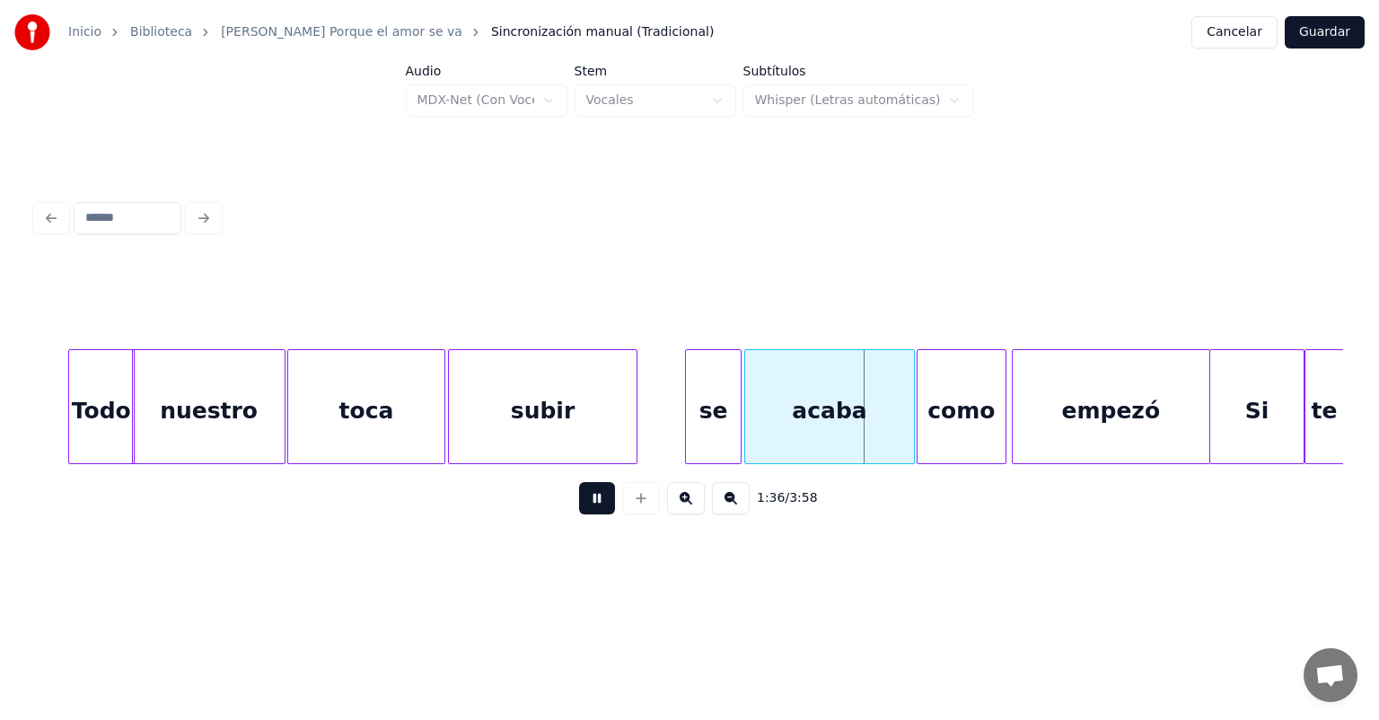
click at [579, 514] on button at bounding box center [597, 498] width 36 height 32
click at [579, 513] on button at bounding box center [597, 498] width 36 height 32
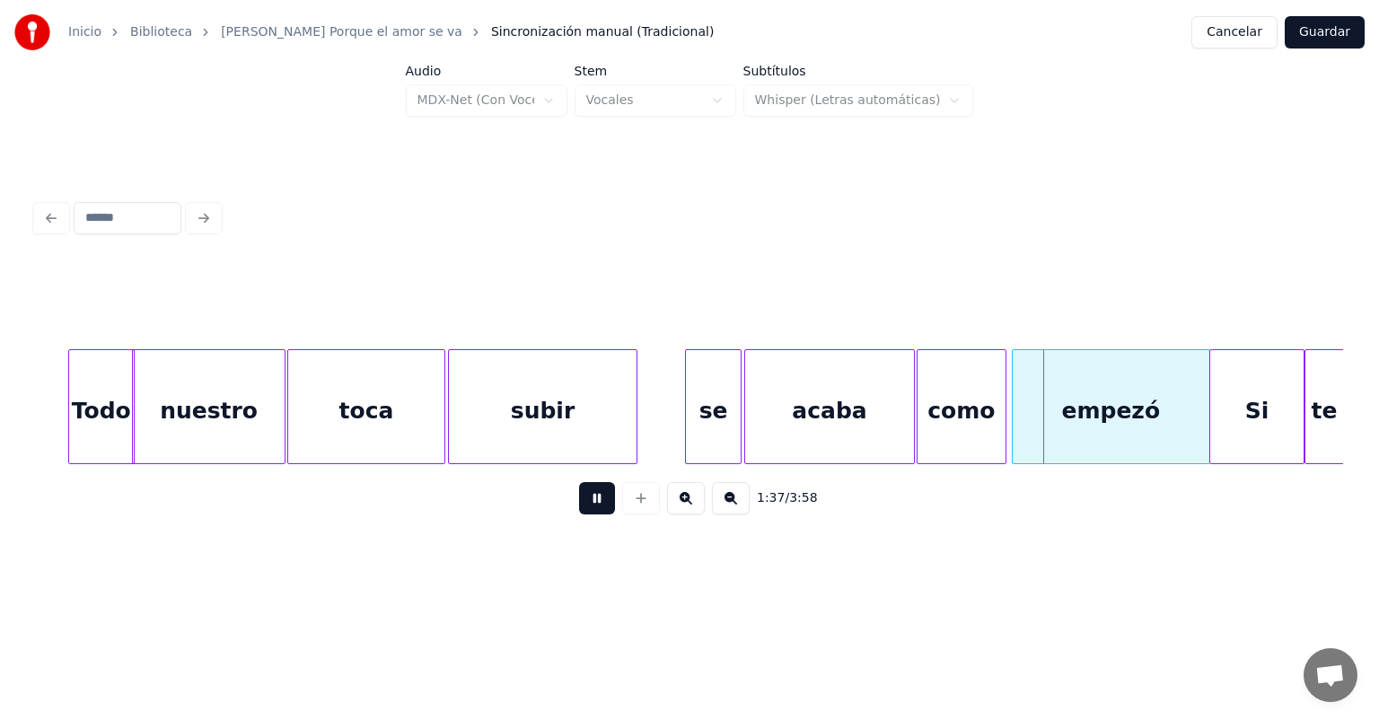
click at [579, 514] on button at bounding box center [597, 498] width 36 height 32
click at [1056, 415] on div "empezó" at bounding box center [1110, 411] width 196 height 122
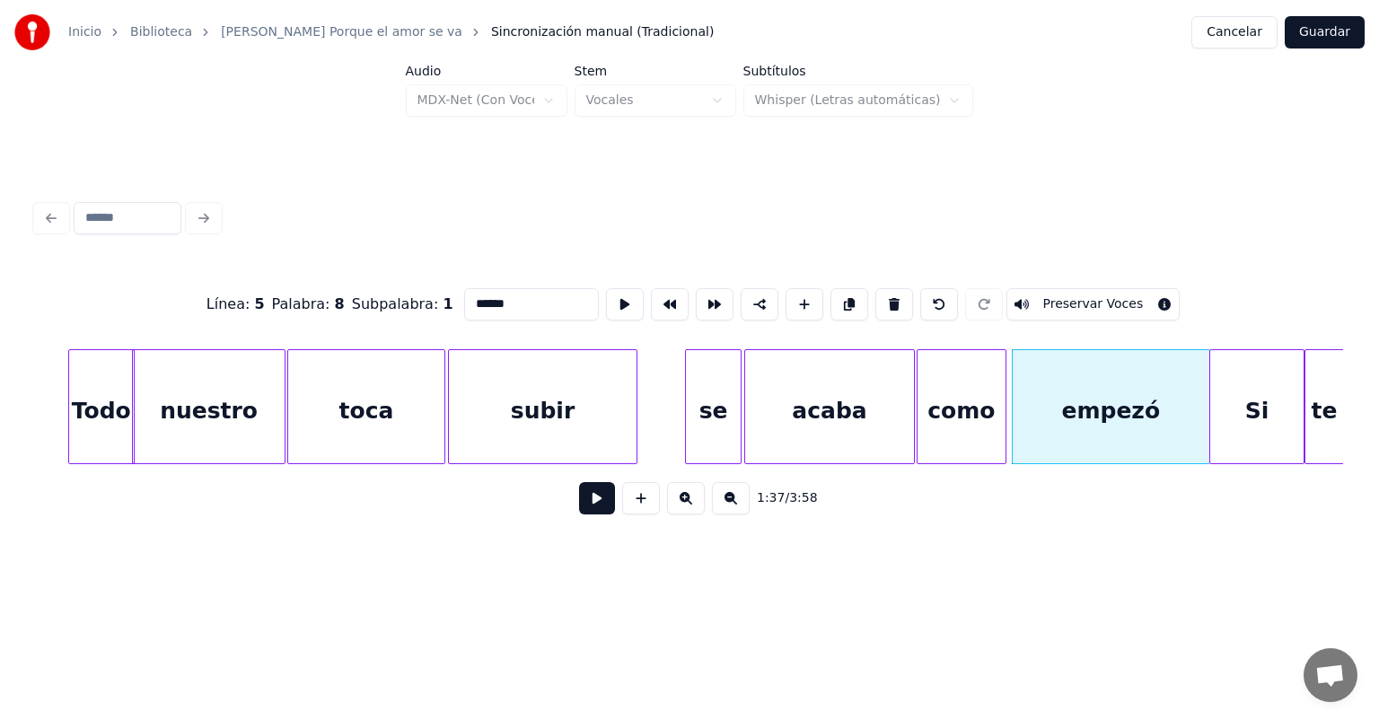
click at [592, 504] on button at bounding box center [597, 498] width 36 height 32
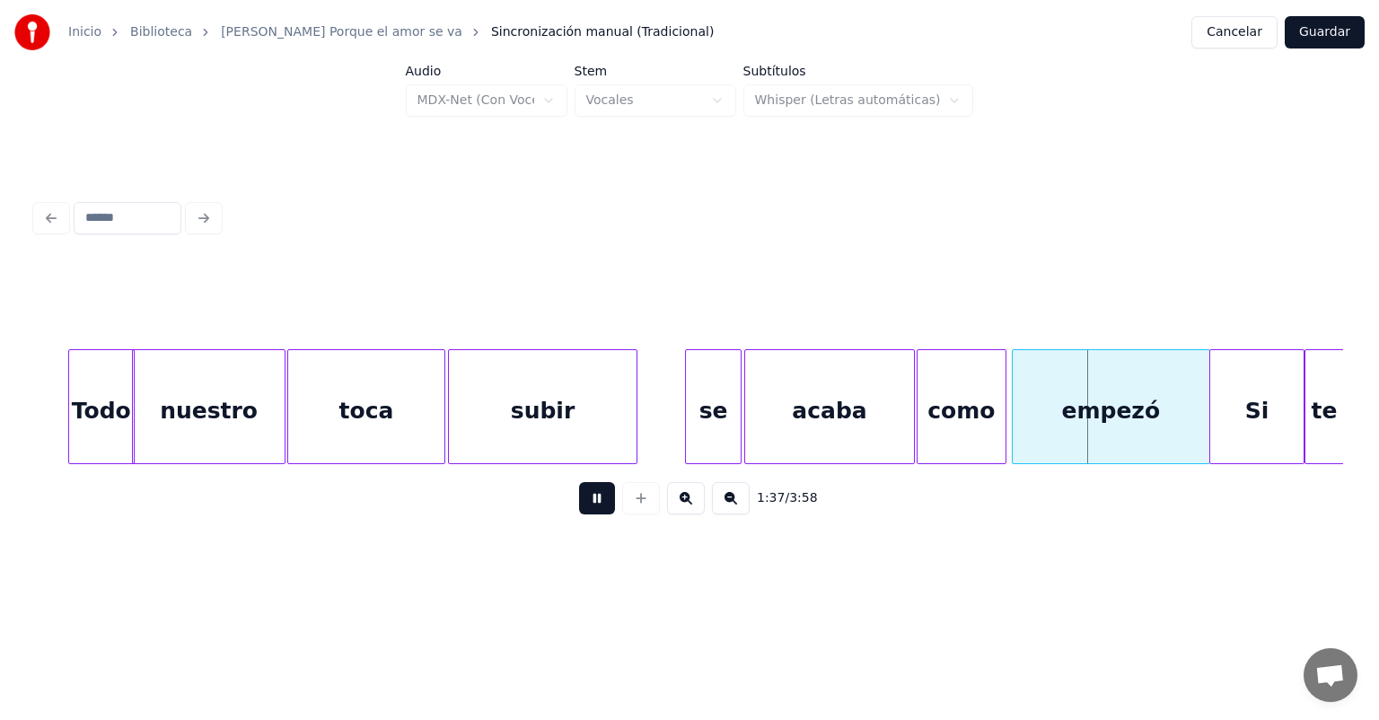
click at [579, 504] on button at bounding box center [597, 498] width 36 height 32
click at [579, 510] on button at bounding box center [597, 498] width 36 height 32
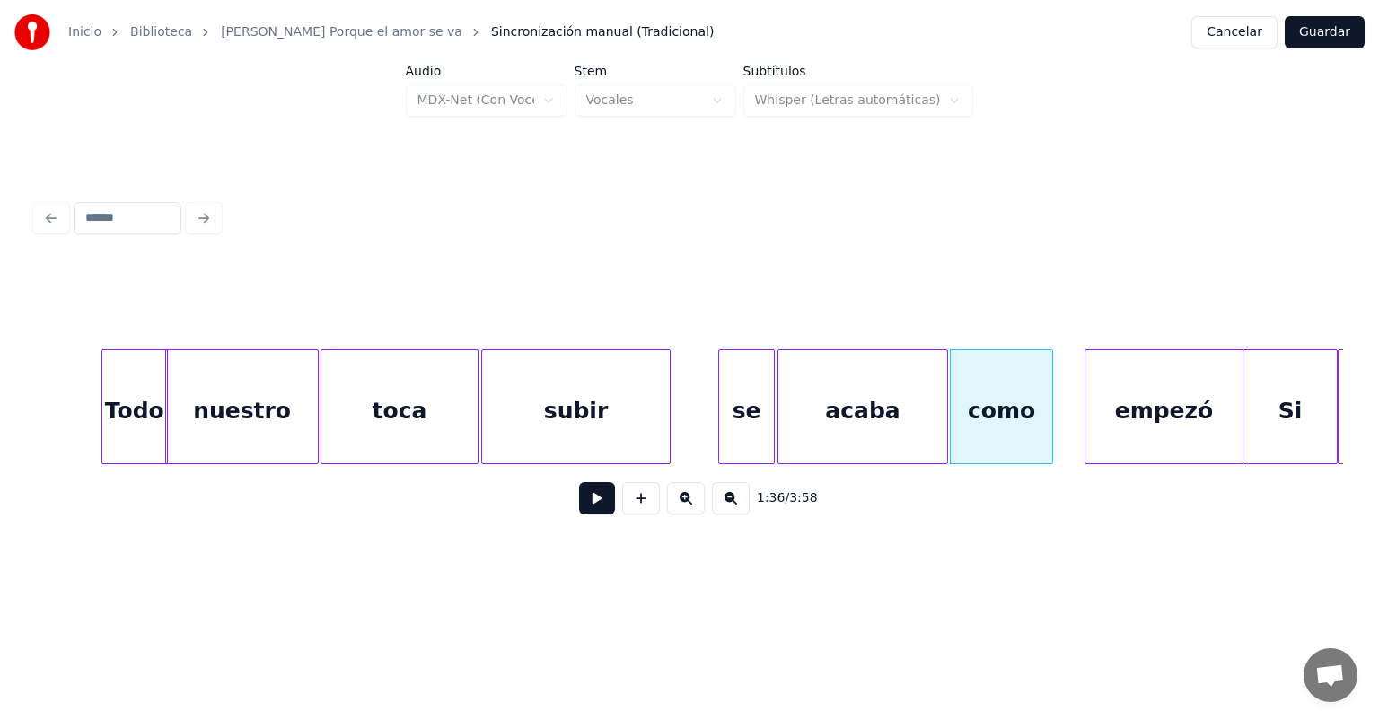
scroll to position [0, 20812]
click at [579, 504] on button at bounding box center [597, 498] width 36 height 32
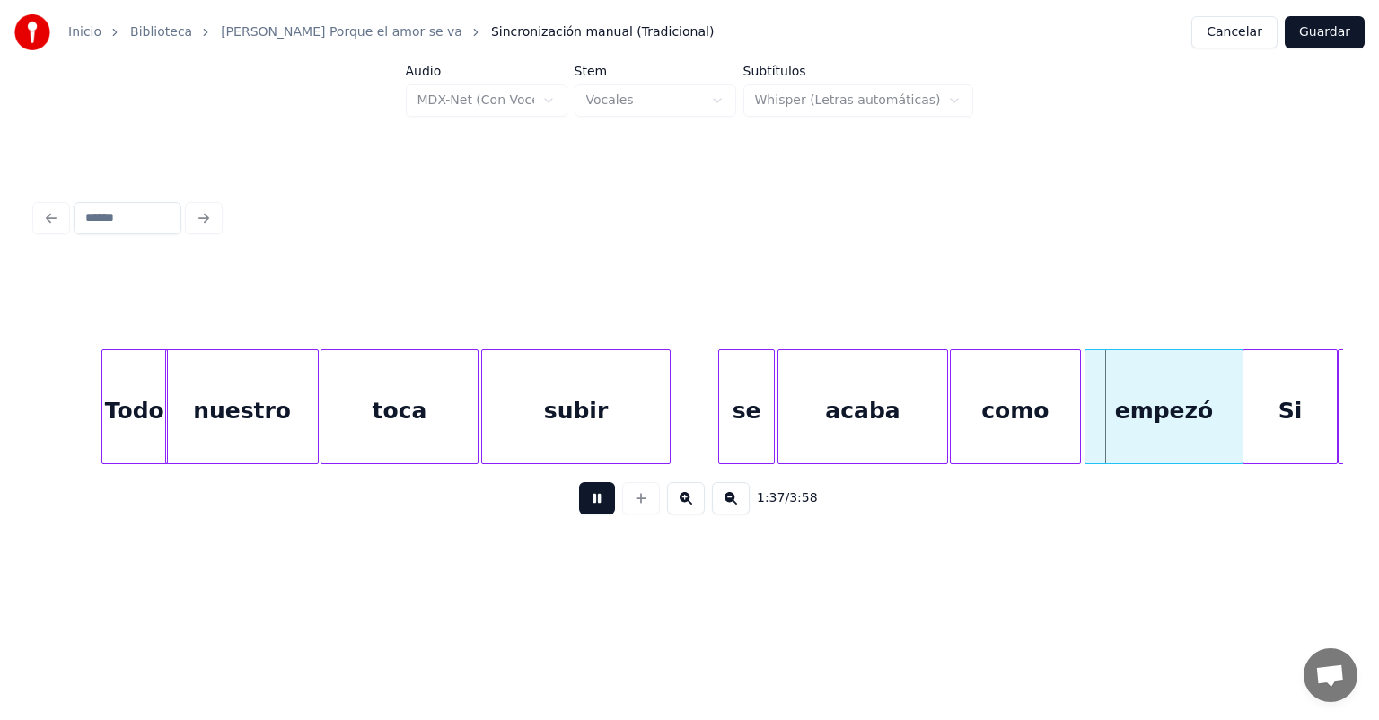
click at [579, 505] on button at bounding box center [597, 498] width 36 height 32
click at [579, 507] on button at bounding box center [597, 498] width 36 height 32
click at [579, 510] on button at bounding box center [597, 498] width 36 height 32
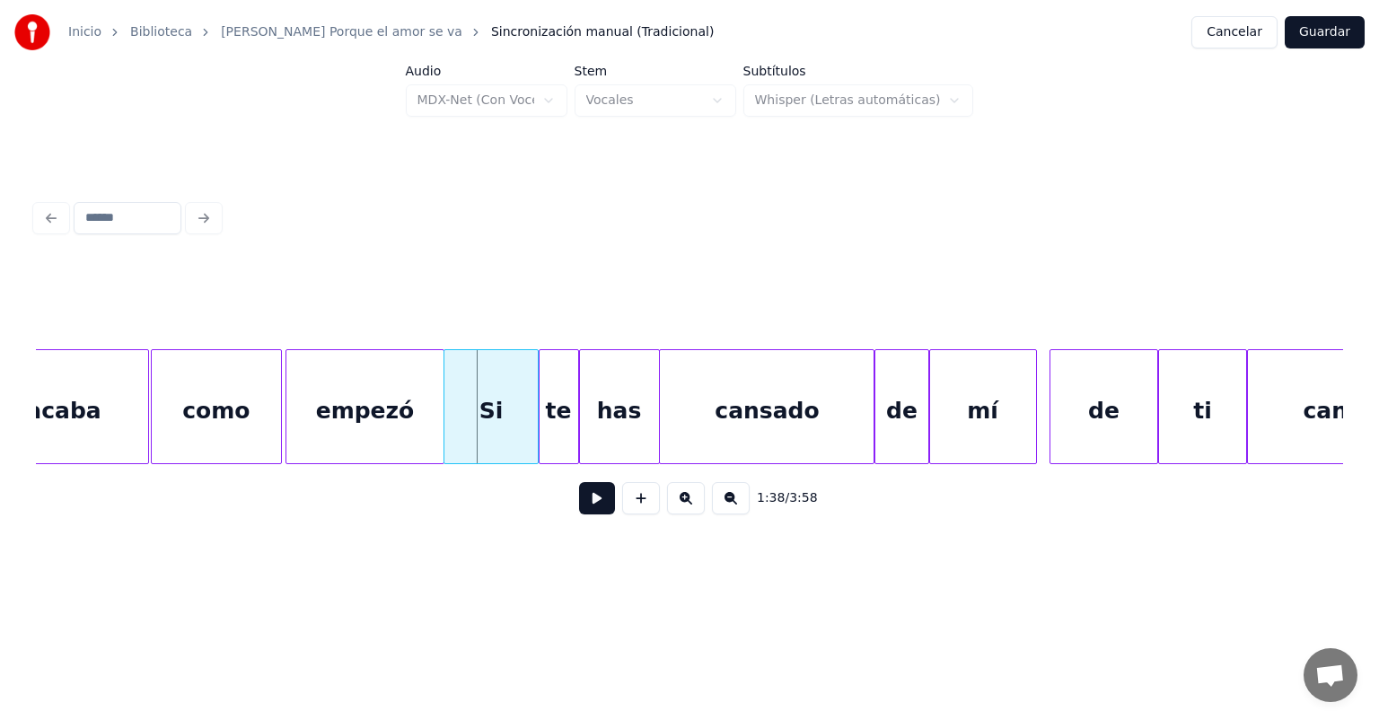
scroll to position [0, 21701]
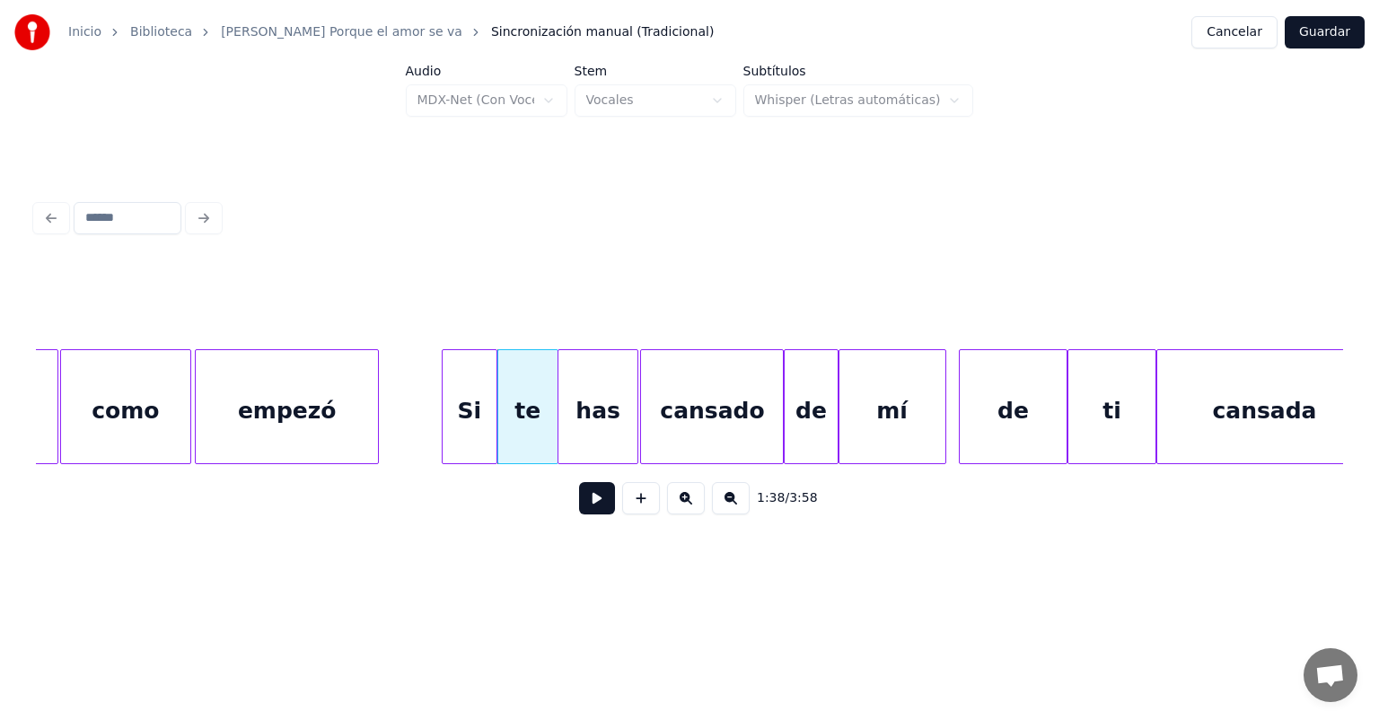
click at [468, 403] on div "Si" at bounding box center [469, 411] width 54 height 122
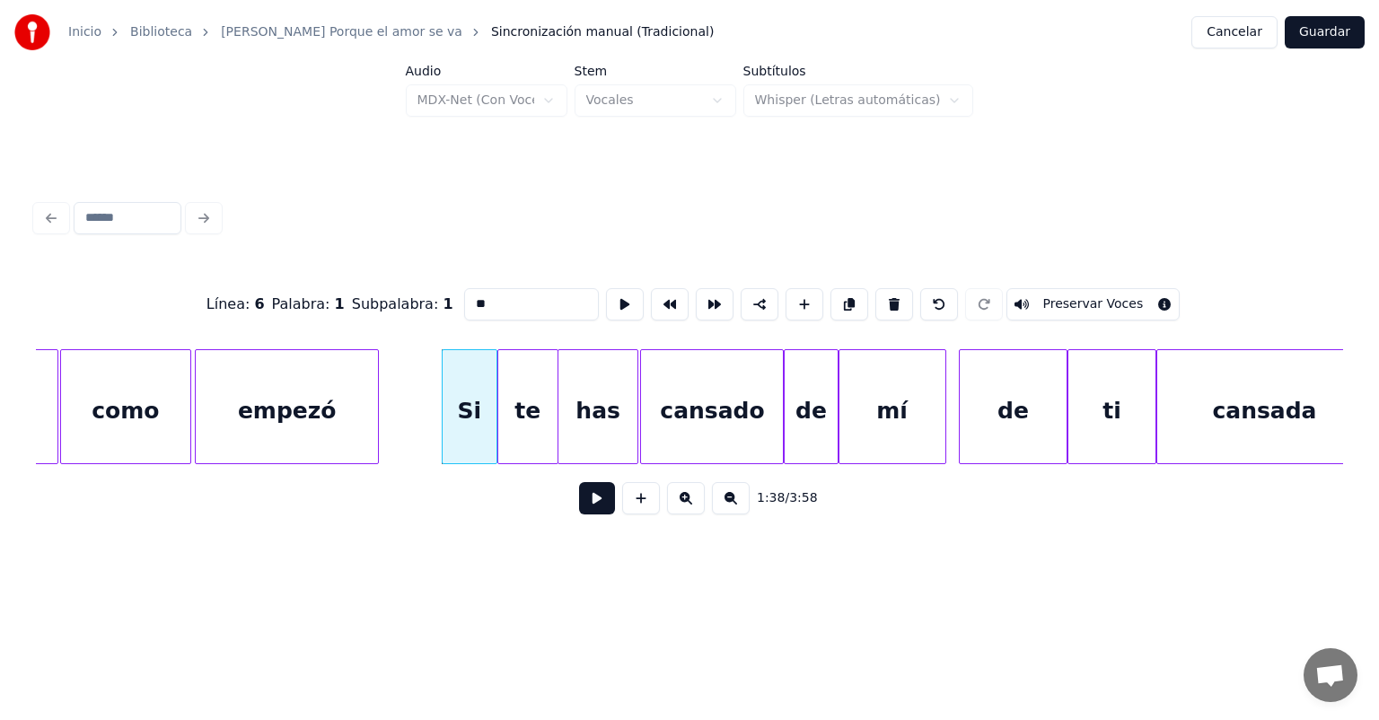
click at [580, 506] on button at bounding box center [597, 498] width 36 height 32
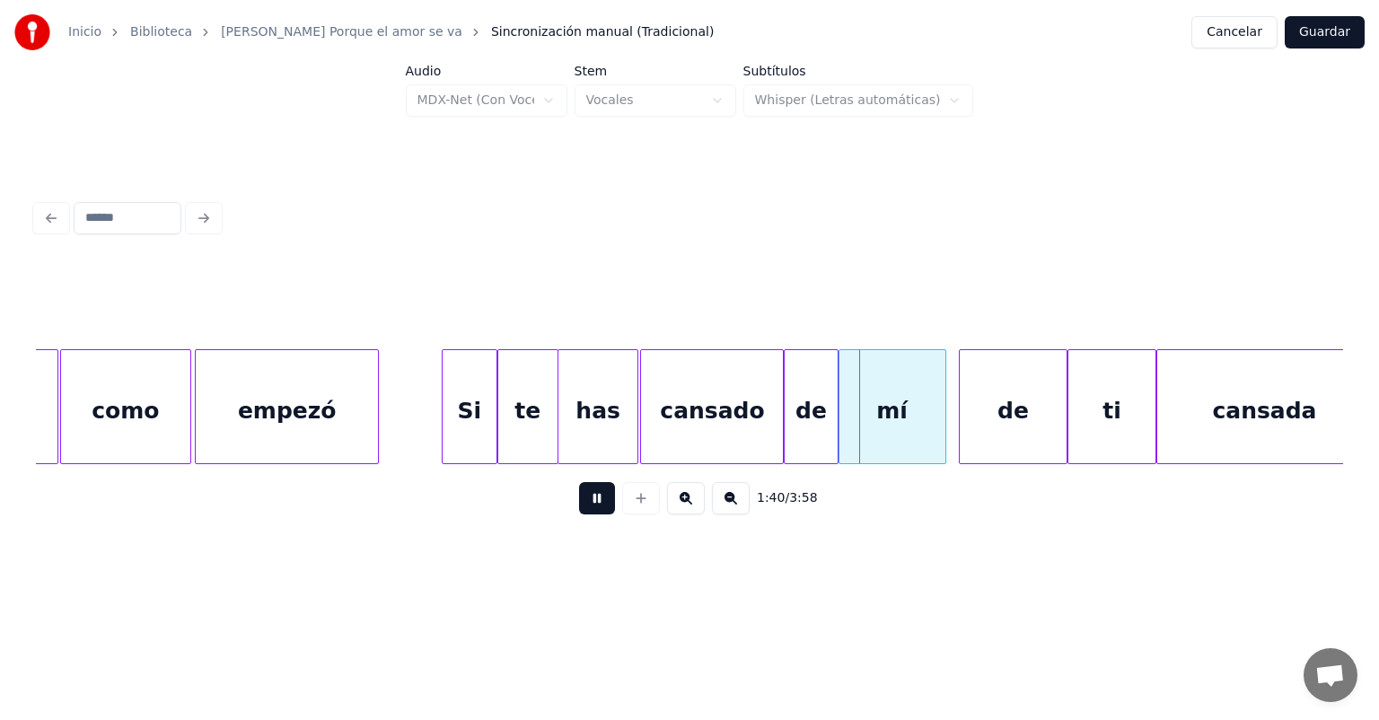
click at [606, 417] on div "has" at bounding box center [597, 411] width 79 height 122
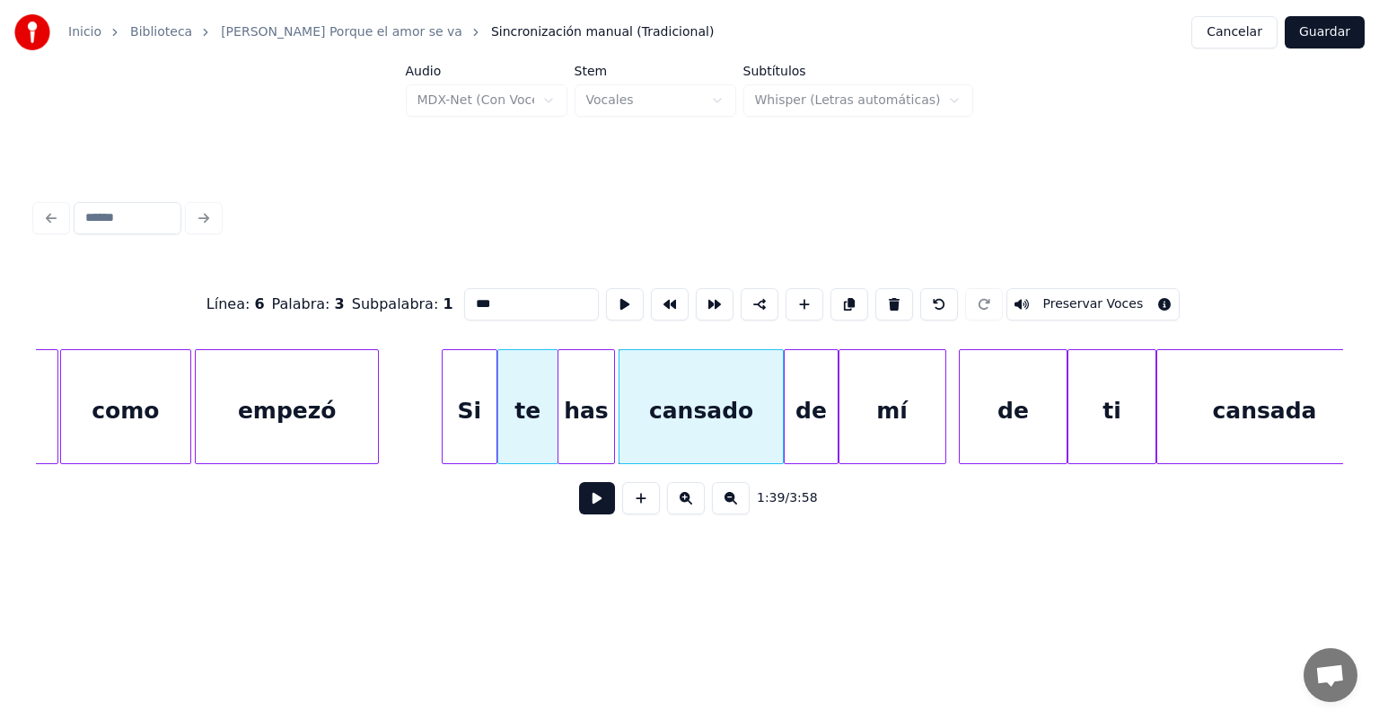
click at [579, 505] on button at bounding box center [597, 498] width 36 height 32
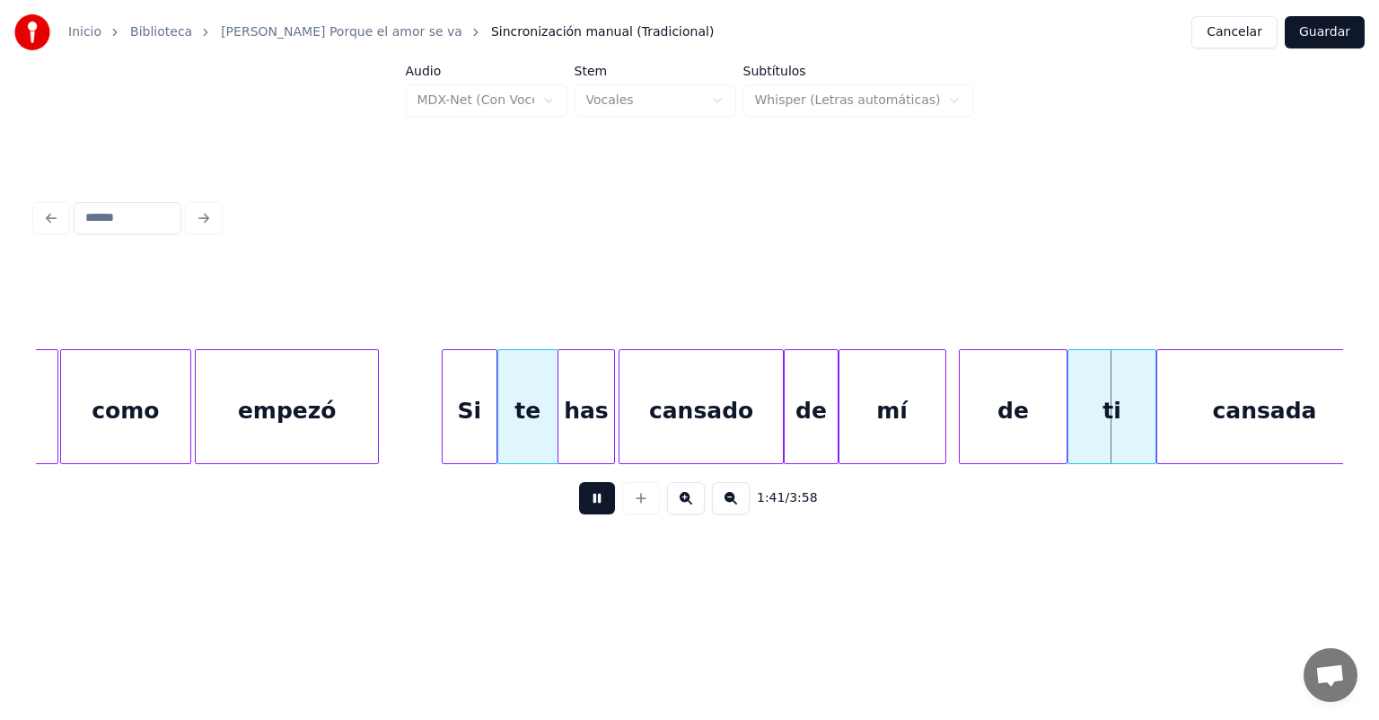
click at [619, 507] on div at bounding box center [640, 498] width 45 height 32
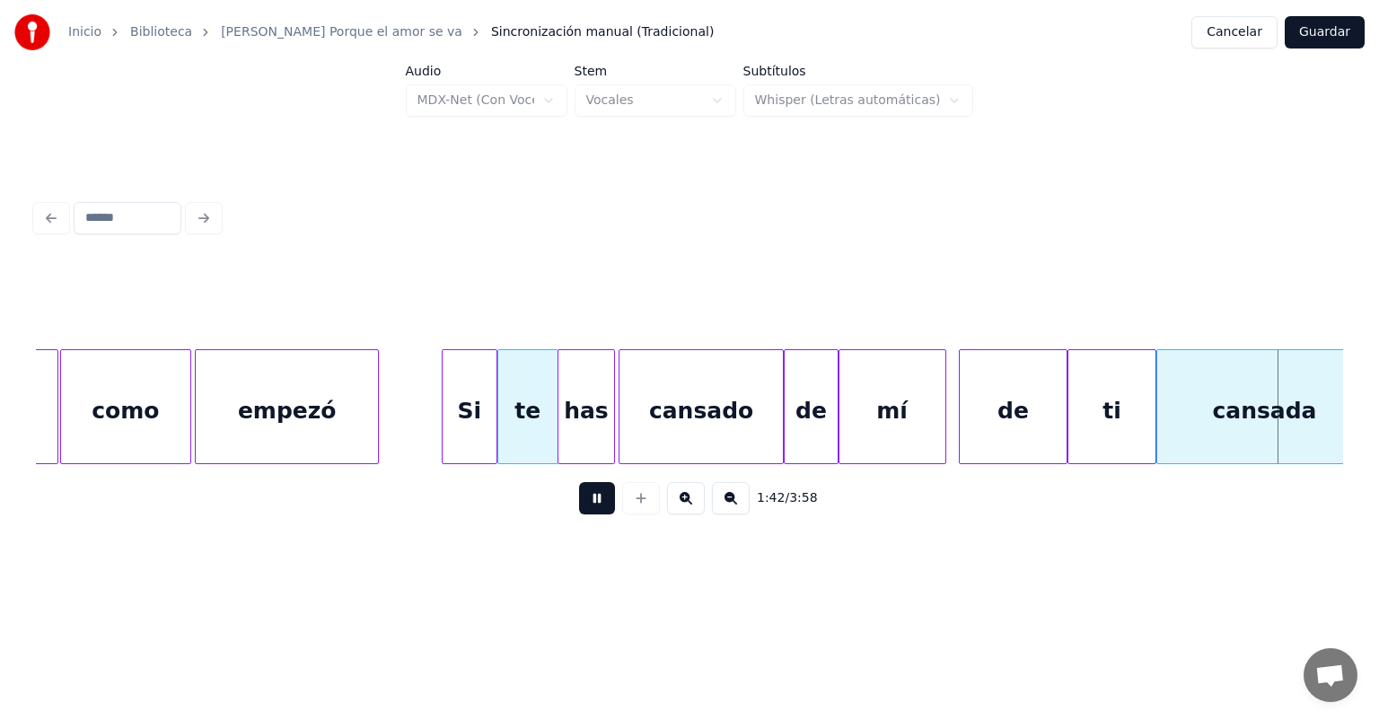
click at [579, 504] on button at bounding box center [597, 498] width 36 height 32
click at [806, 413] on div "de" at bounding box center [810, 411] width 52 height 122
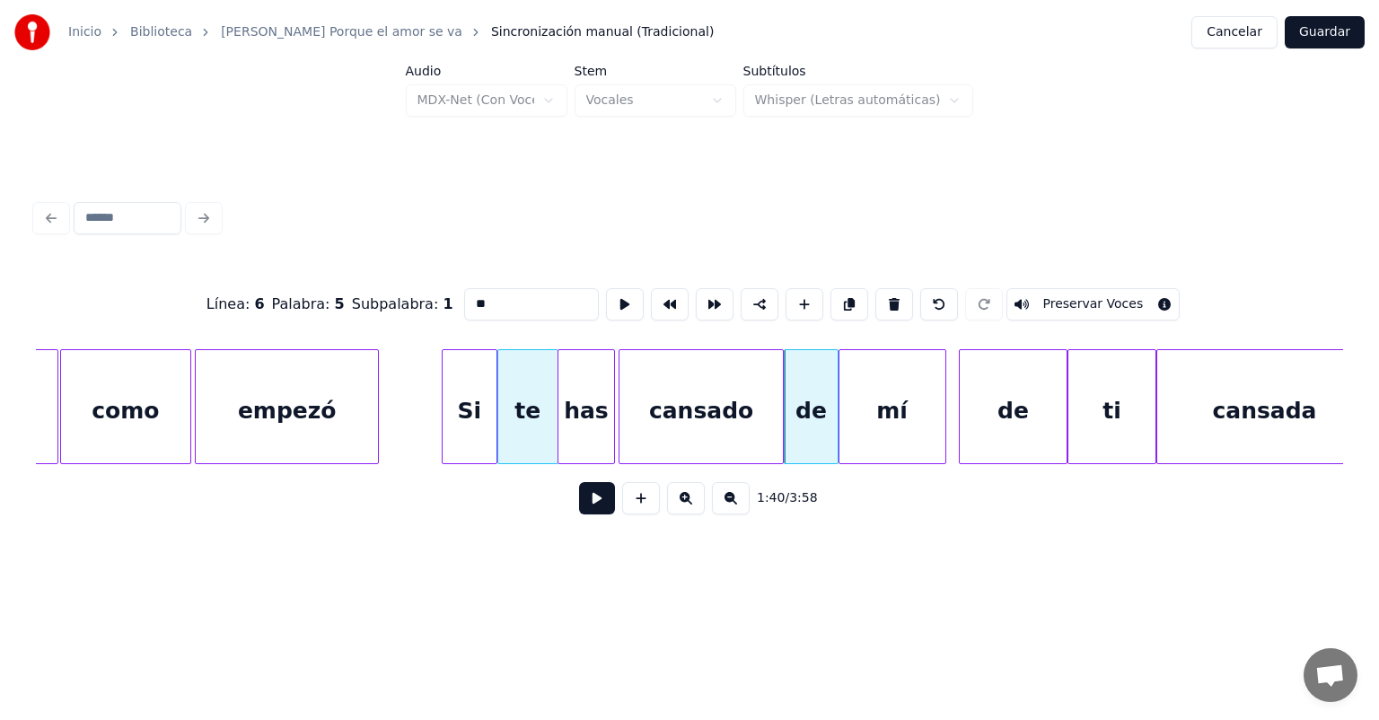
click at [579, 505] on button at bounding box center [597, 498] width 36 height 32
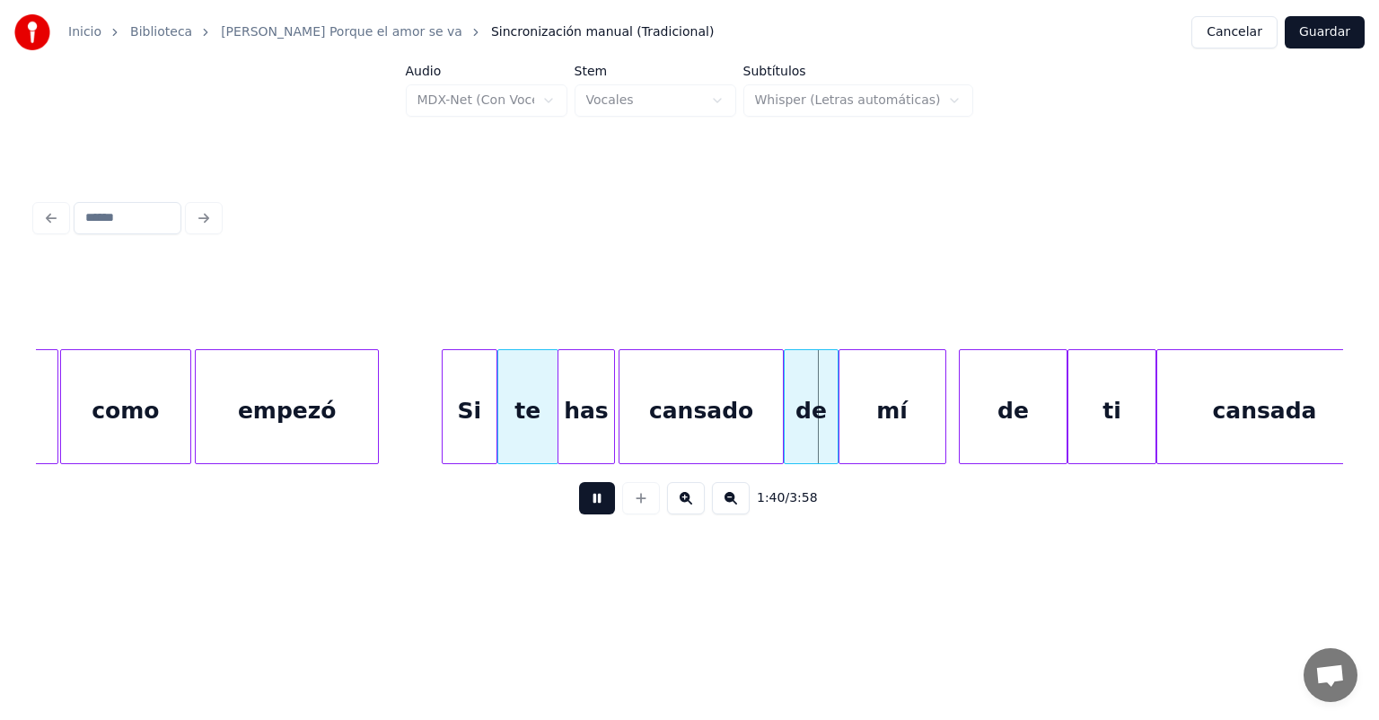
click at [579, 509] on button at bounding box center [597, 498] width 36 height 32
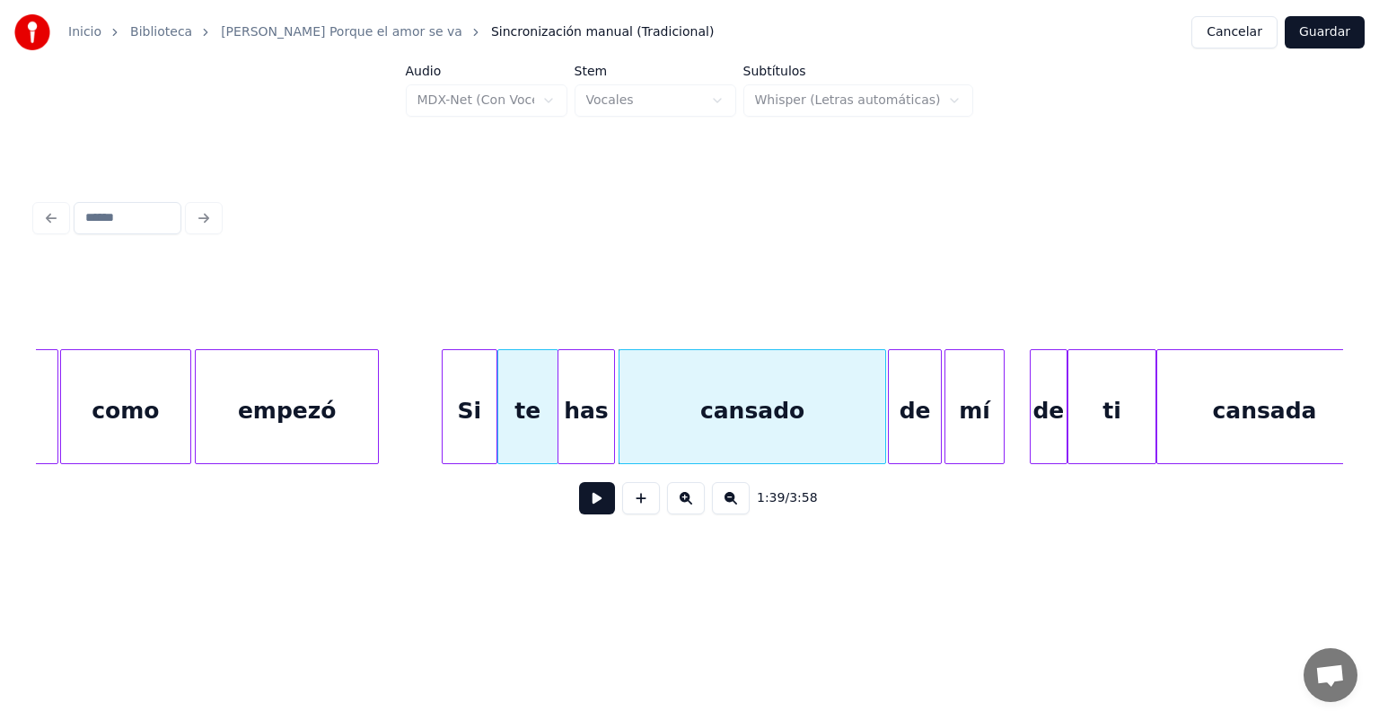
click at [579, 509] on button at bounding box center [597, 498] width 36 height 32
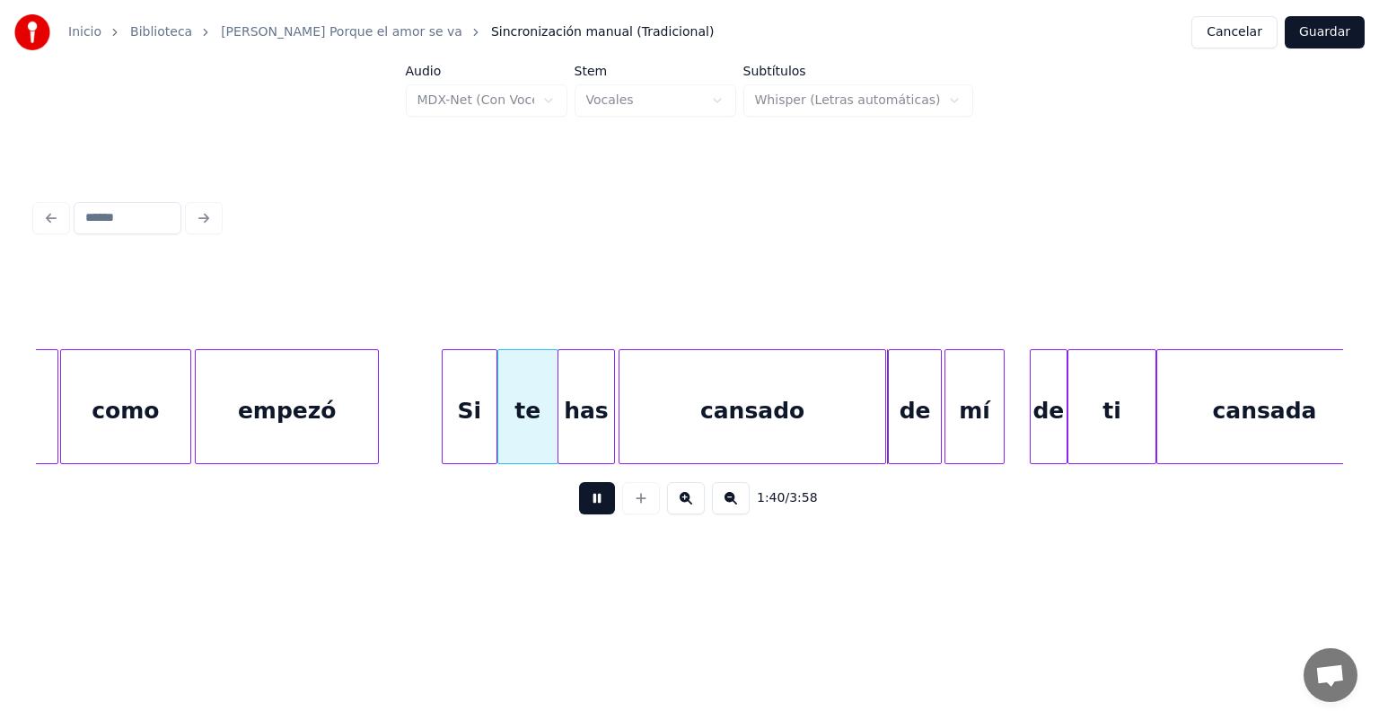
click at [579, 509] on button at bounding box center [597, 498] width 36 height 32
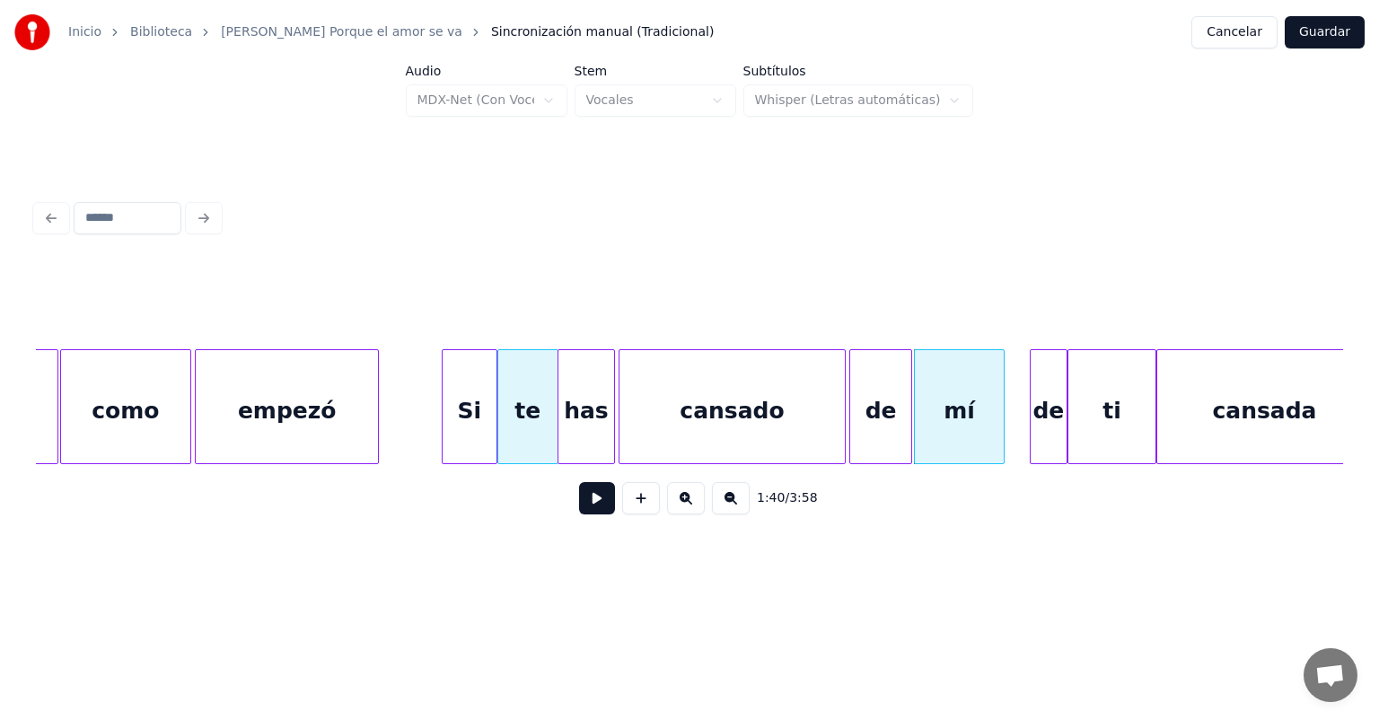
click at [871, 412] on div "de" at bounding box center [880, 411] width 61 height 122
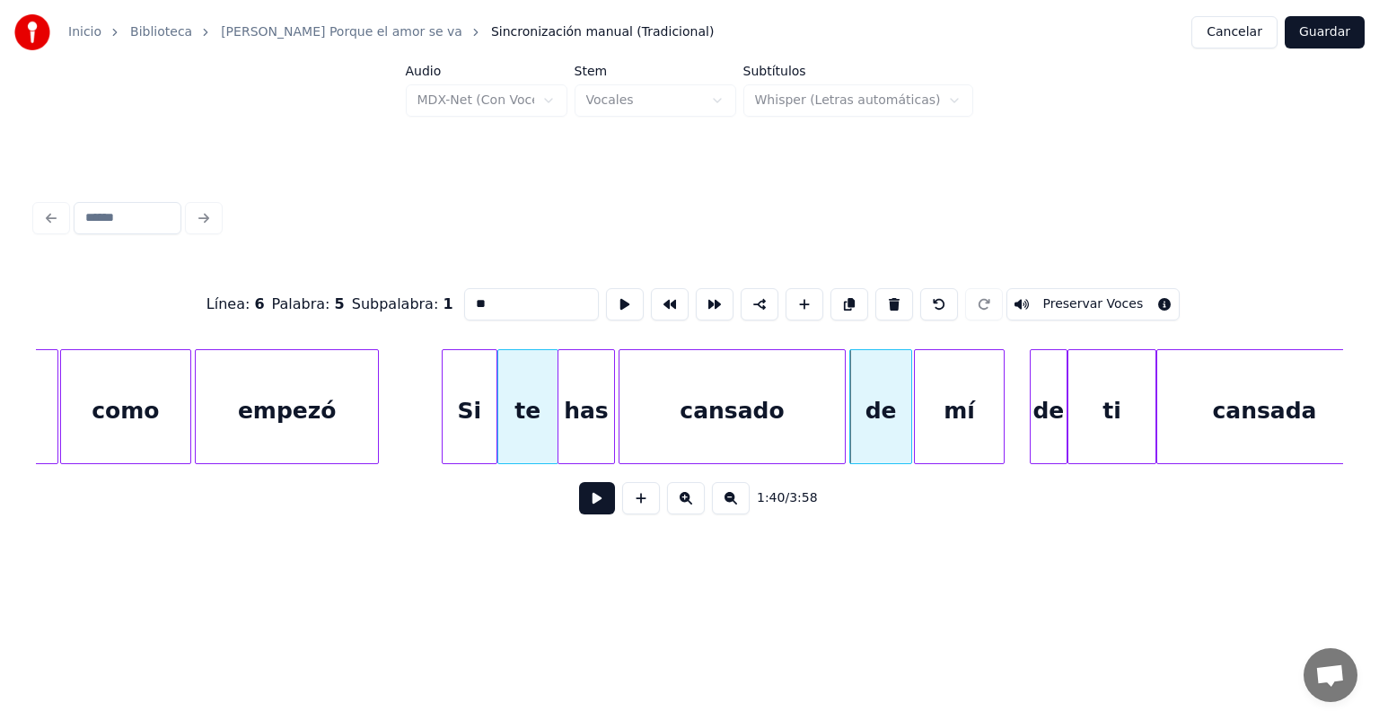
click at [579, 500] on button at bounding box center [597, 498] width 36 height 32
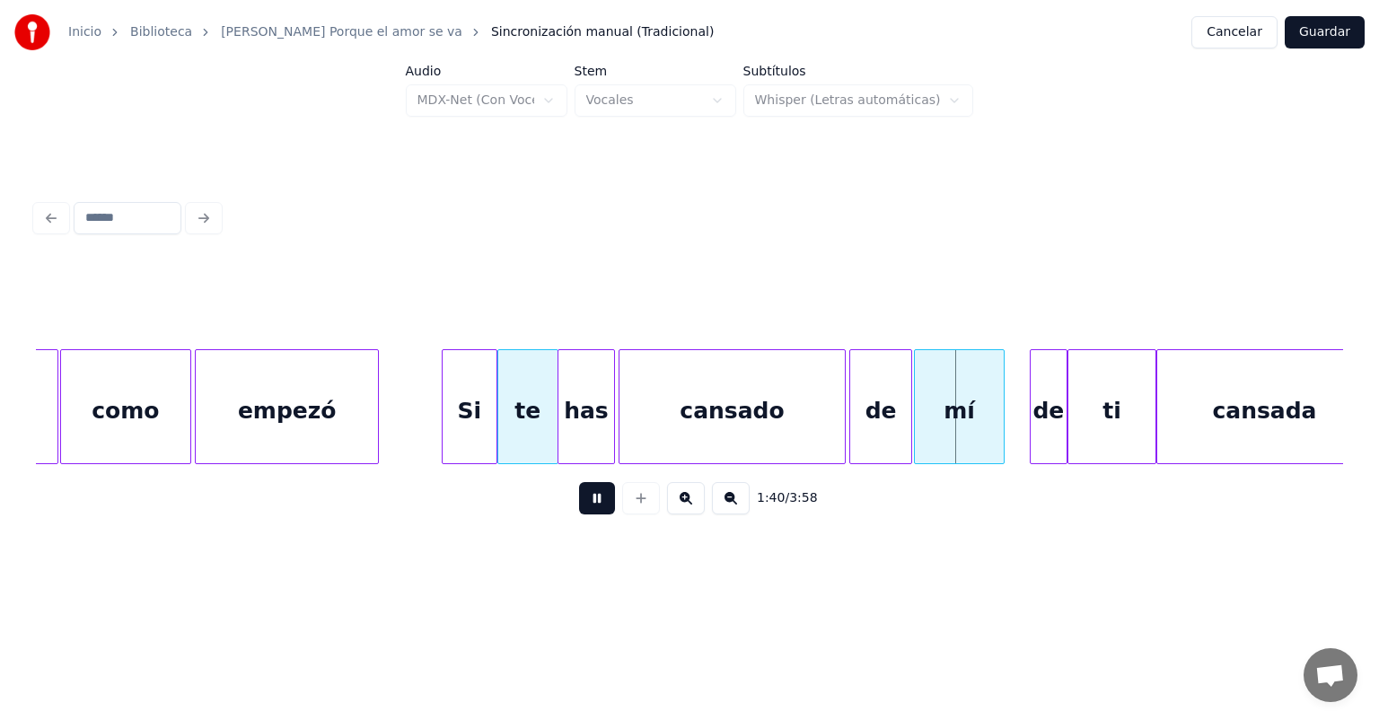
click at [579, 496] on button at bounding box center [597, 498] width 36 height 32
click at [579, 505] on button at bounding box center [597, 498] width 36 height 32
click at [579, 506] on button at bounding box center [597, 498] width 36 height 32
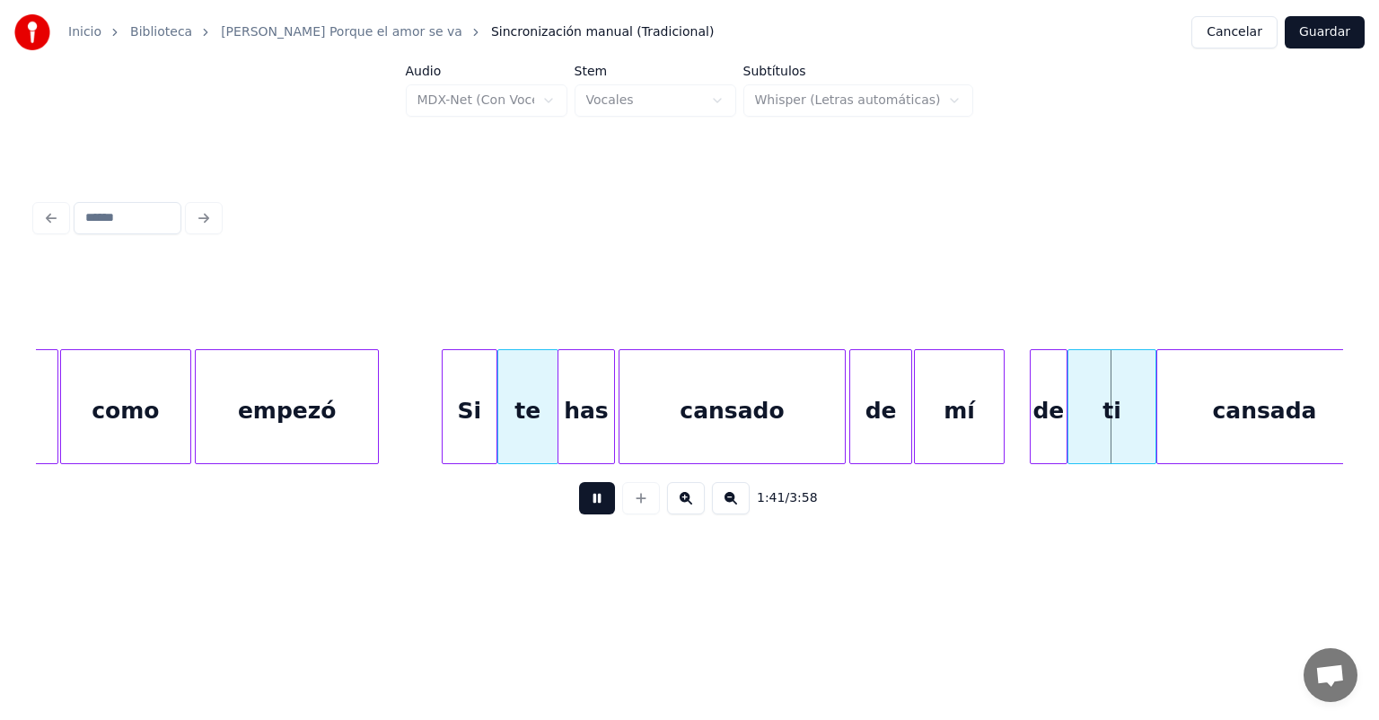
click at [579, 504] on button at bounding box center [597, 498] width 36 height 32
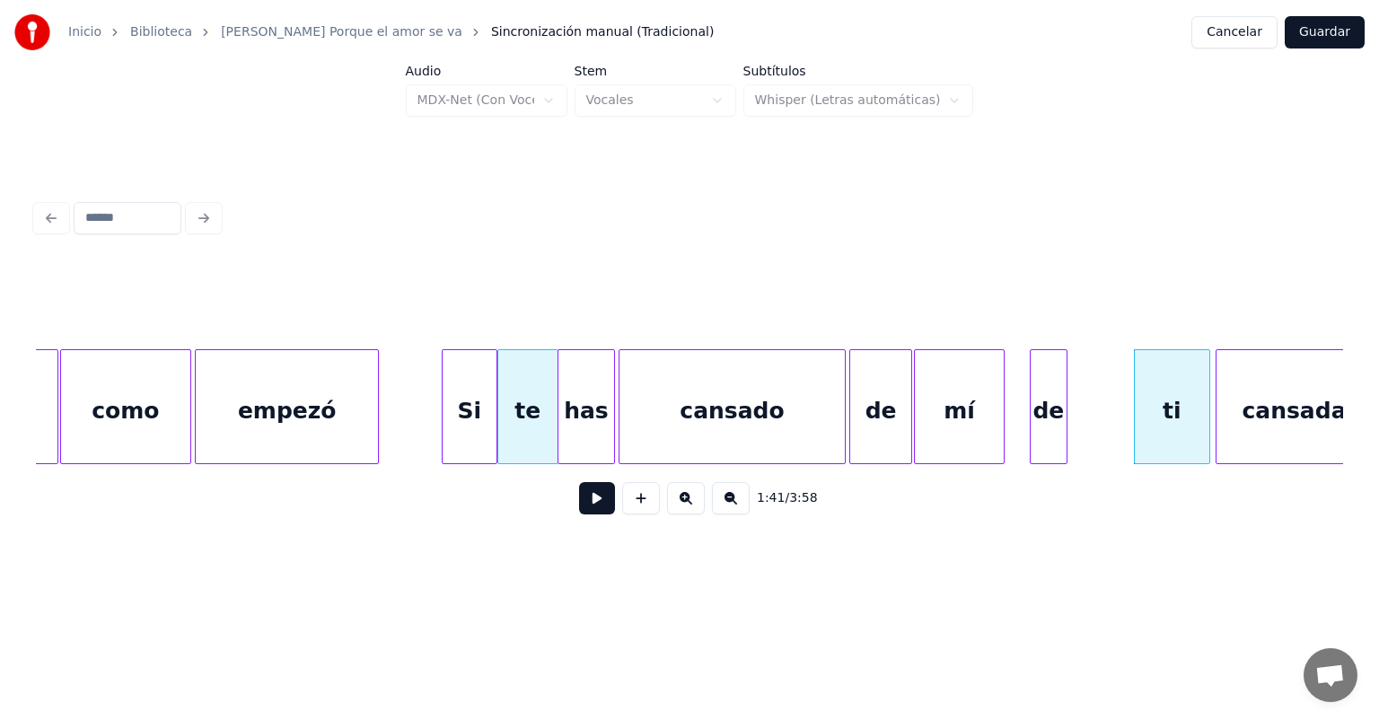
click at [1197, 418] on div "ti" at bounding box center [1171, 411] width 74 height 122
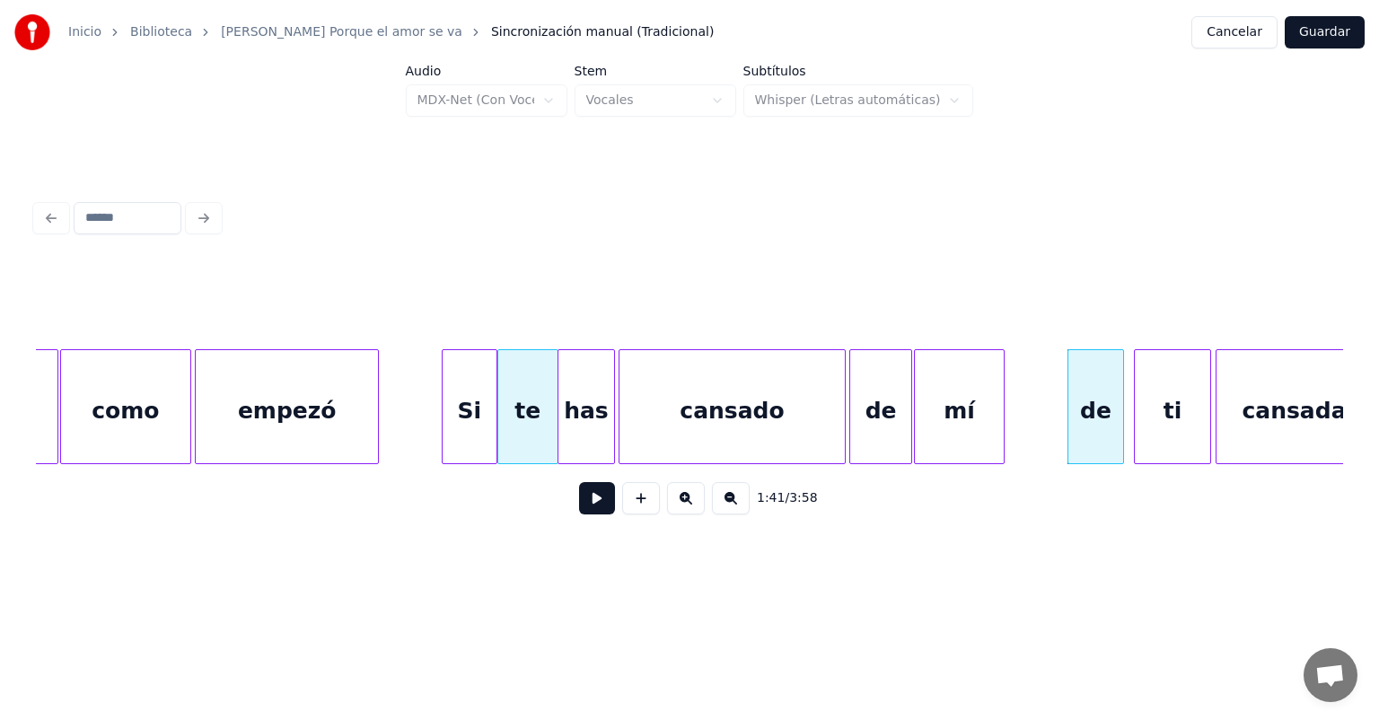
click at [580, 514] on button at bounding box center [597, 498] width 36 height 32
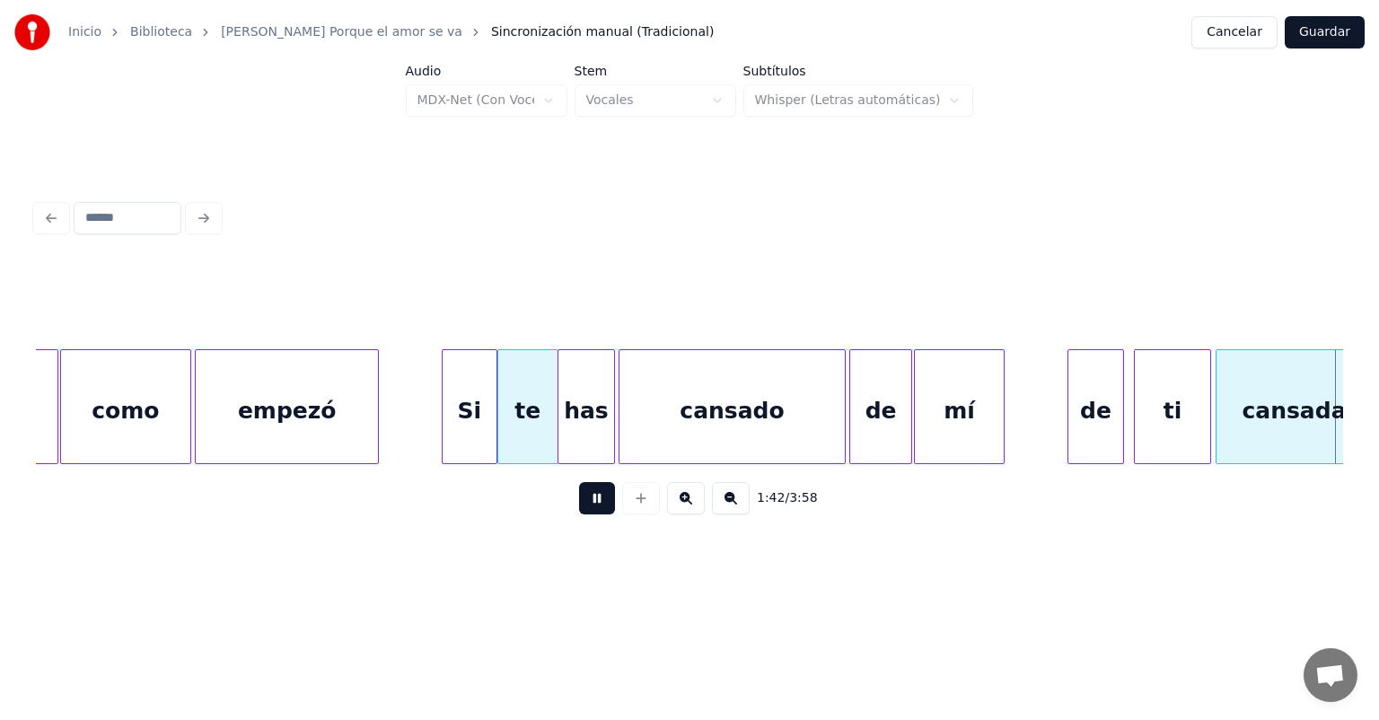
scroll to position [0, 23011]
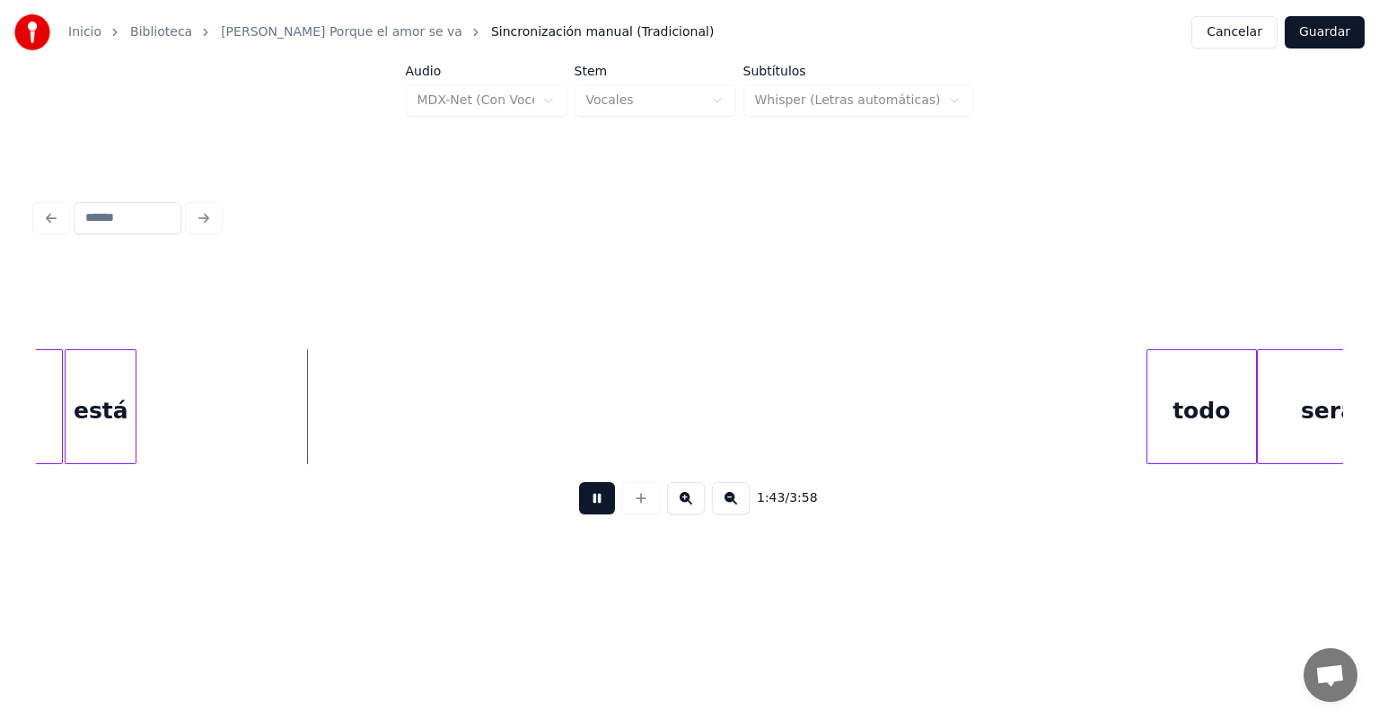
click at [591, 512] on button at bounding box center [597, 498] width 36 height 32
click at [90, 414] on div "está" at bounding box center [101, 411] width 70 height 122
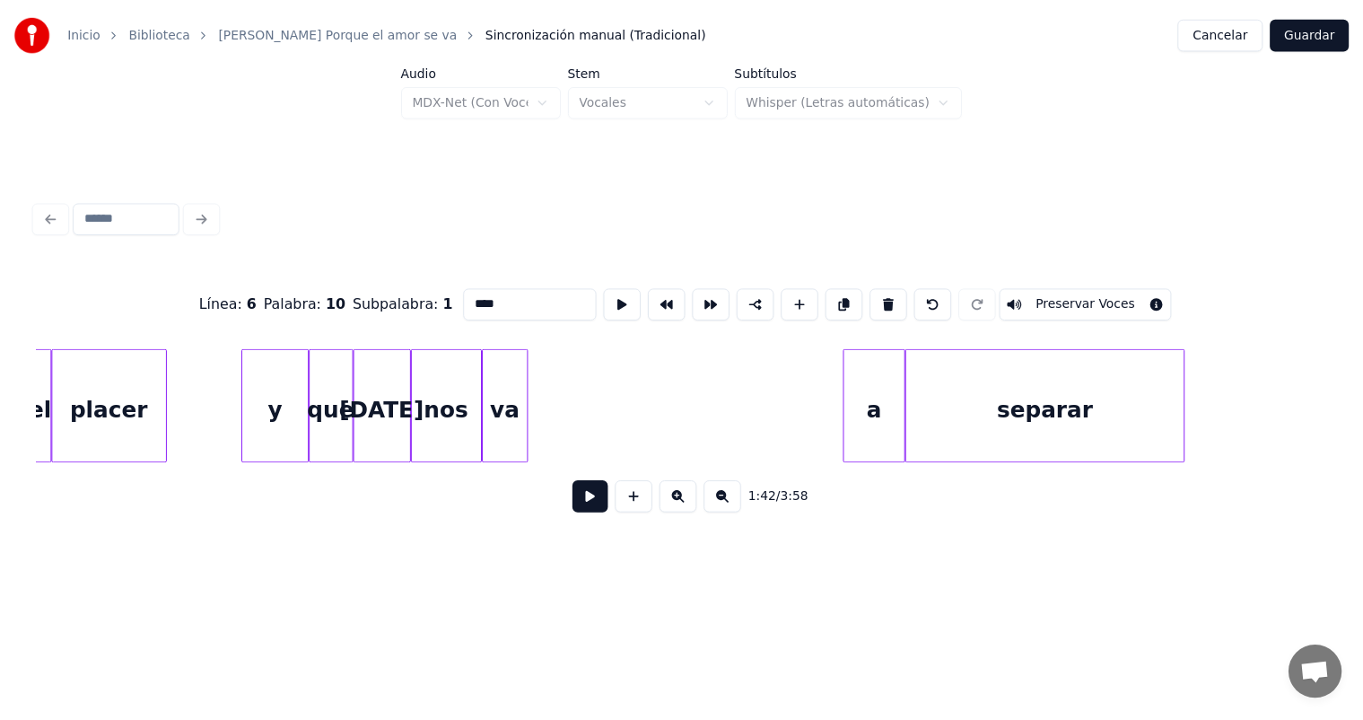
scroll to position [0, 27897]
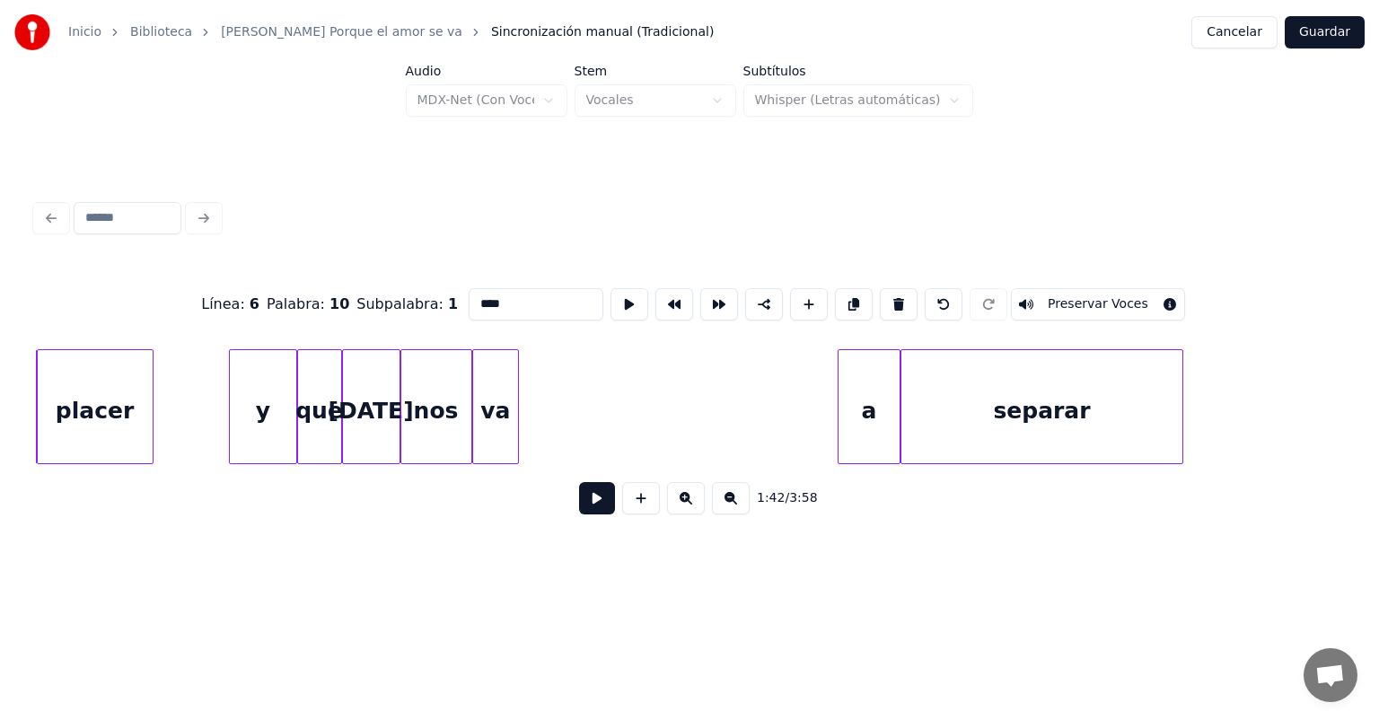
click at [1221, 38] on button "Cancelar" at bounding box center [1234, 32] width 86 height 32
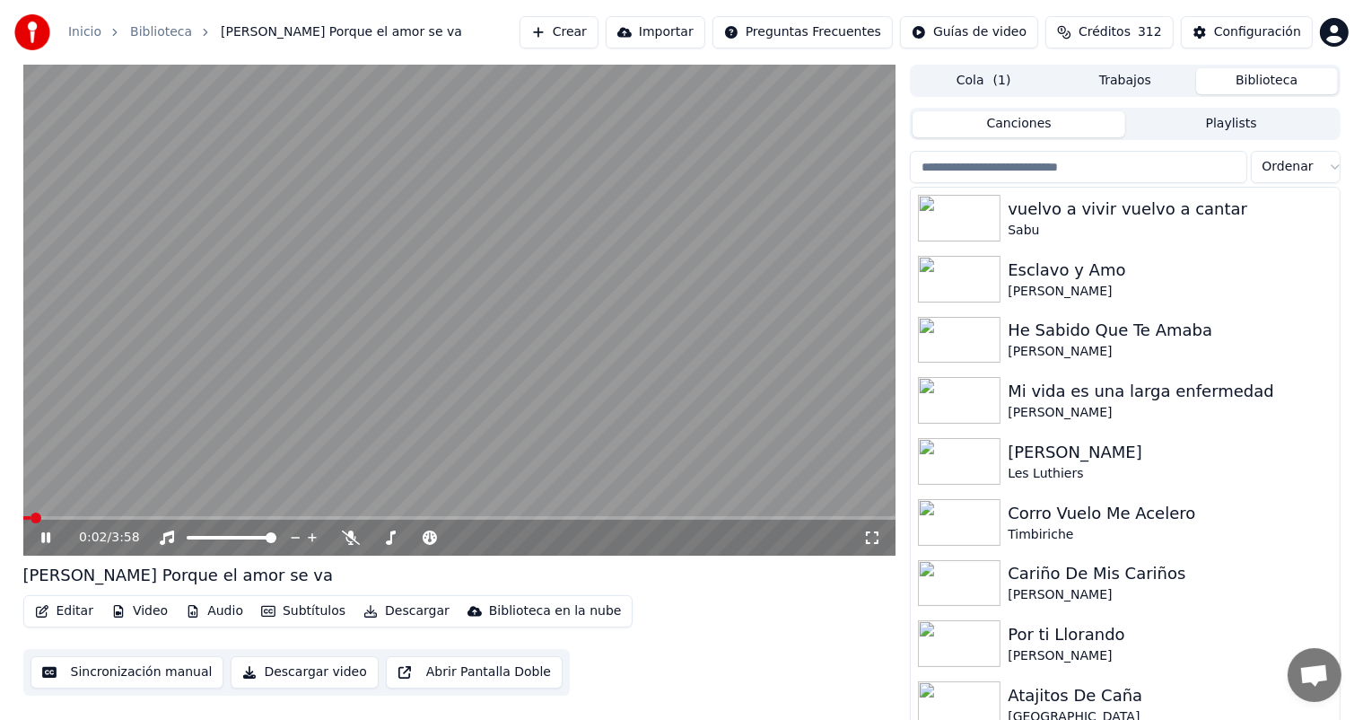
click at [167, 423] on video at bounding box center [459, 310] width 873 height 491
